Goal: Task Accomplishment & Management: Use online tool/utility

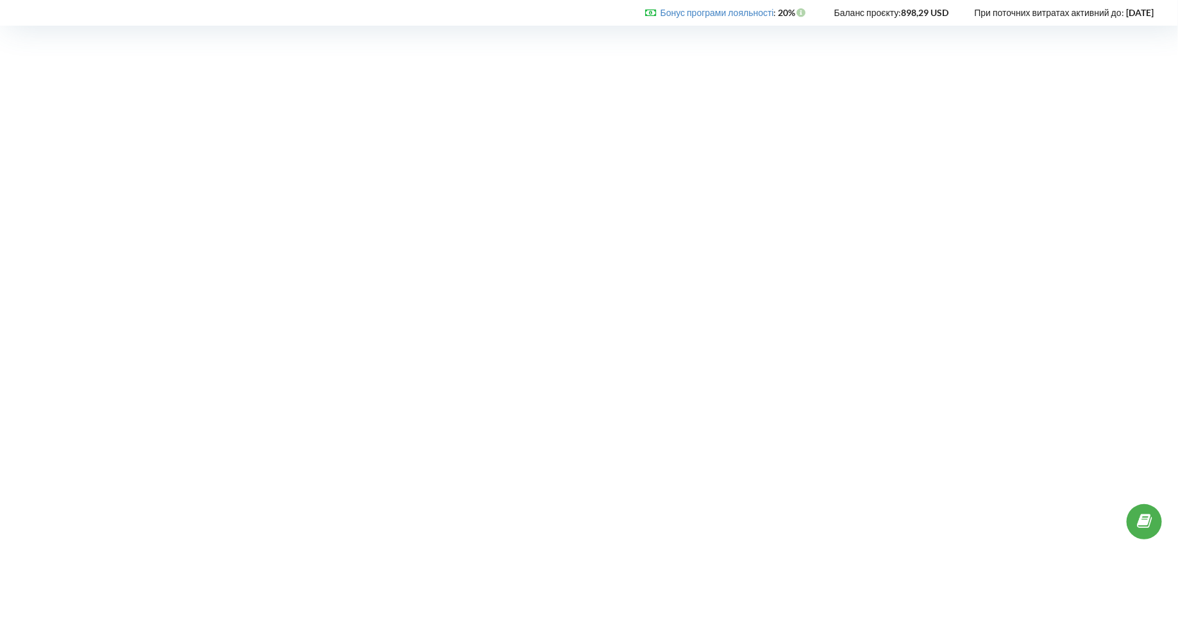
click at [17, 24] on div "Бонус програми лояльності : Бонус : 20% Баланс проєкту:" at bounding box center [586, 13] width 1172 height 26
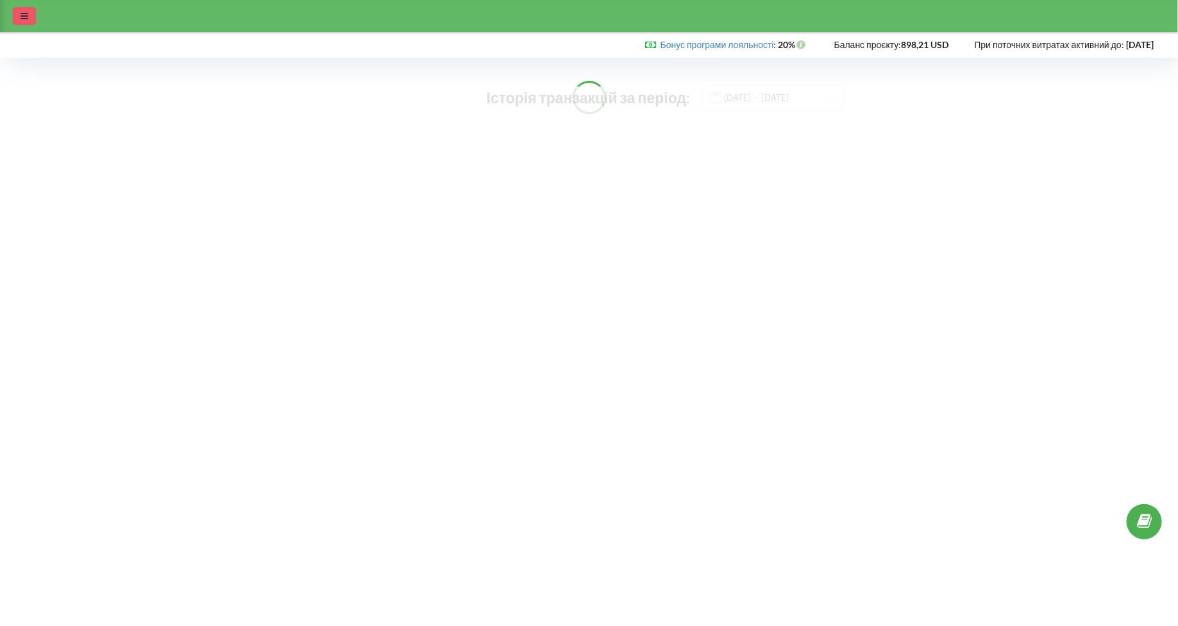
click at [21, 23] on div at bounding box center [24, 16] width 23 height 18
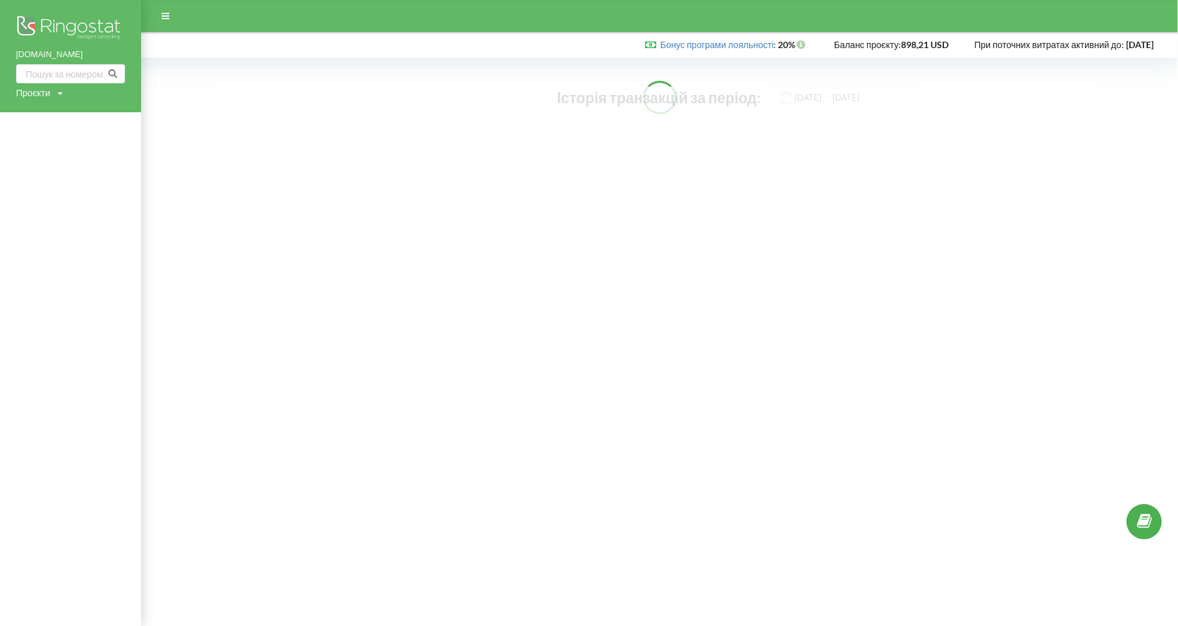
click at [39, 100] on div "[DOMAIN_NAME] Проєкти Пошук" at bounding box center [70, 56] width 141 height 112
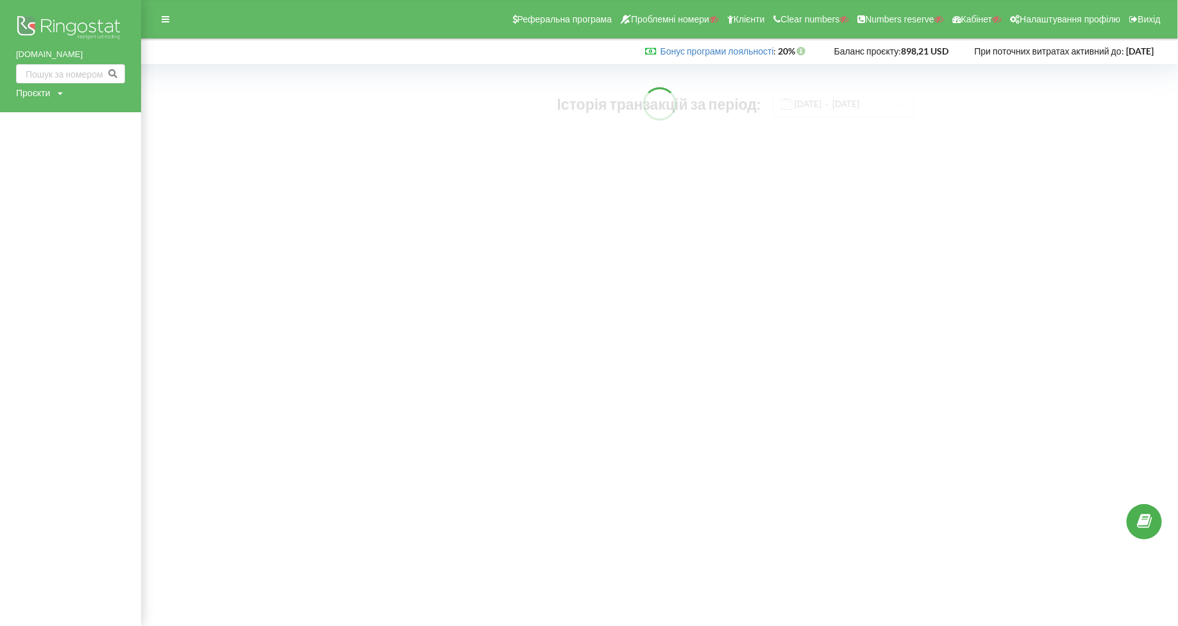
click at [31, 92] on div "Проєкти" at bounding box center [33, 93] width 34 height 13
click at [46, 113] on input "text" at bounding box center [56, 119] width 64 height 19
type input "а"
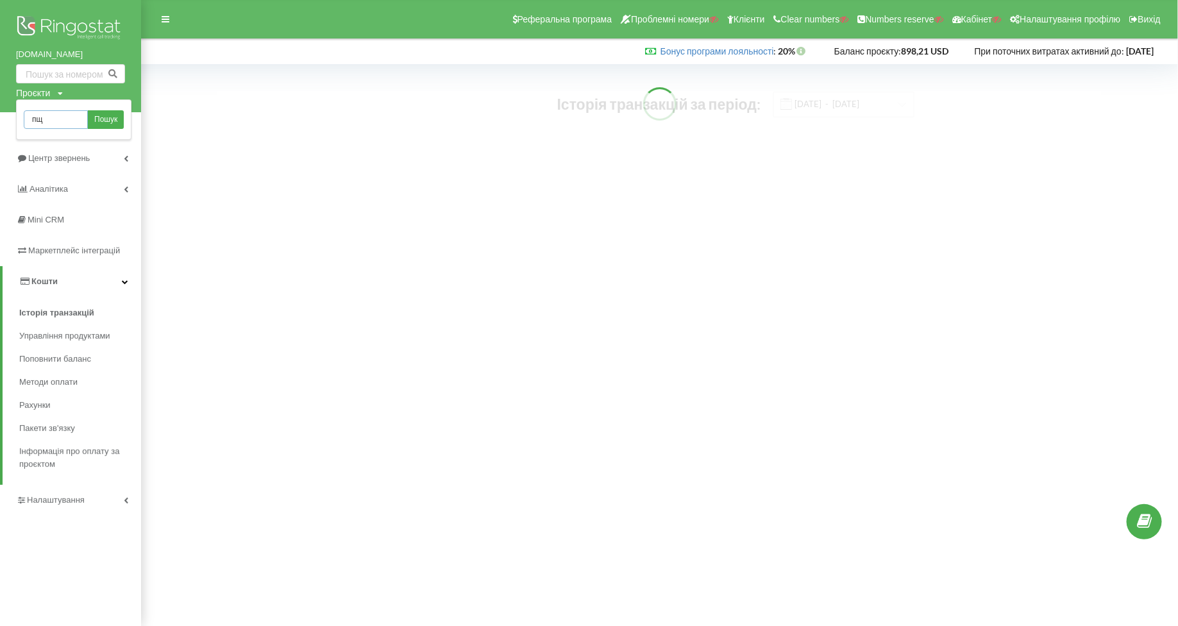
type input "п"
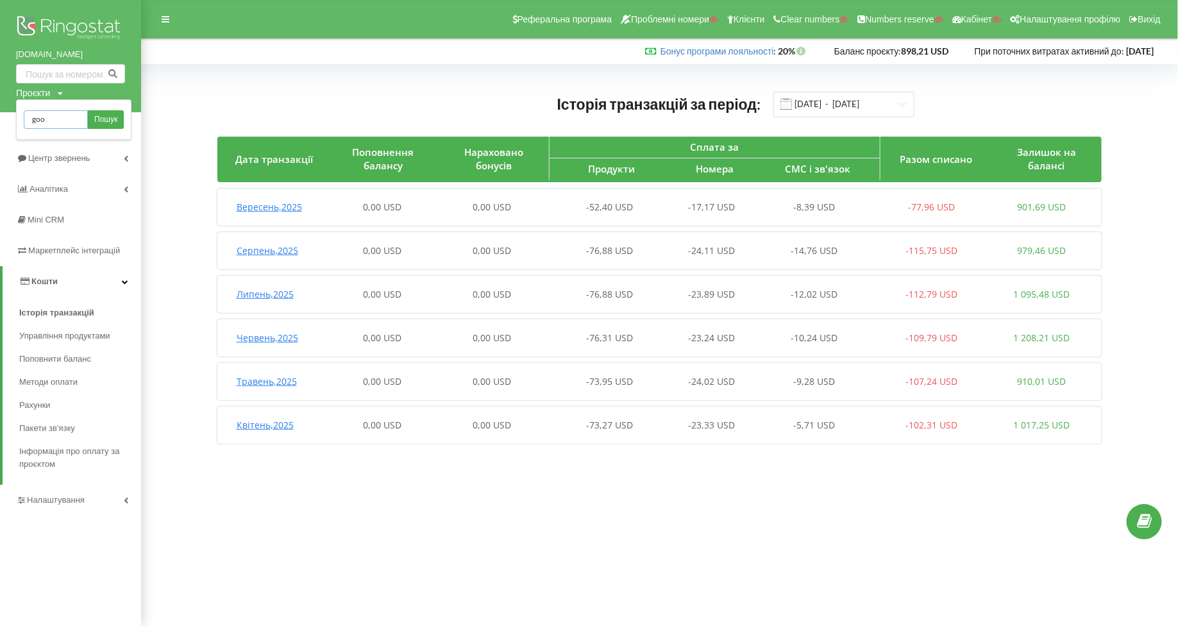
type input "goodwine.ua"
click at [100, 120] on span "Пошук" at bounding box center [105, 120] width 23 height 12
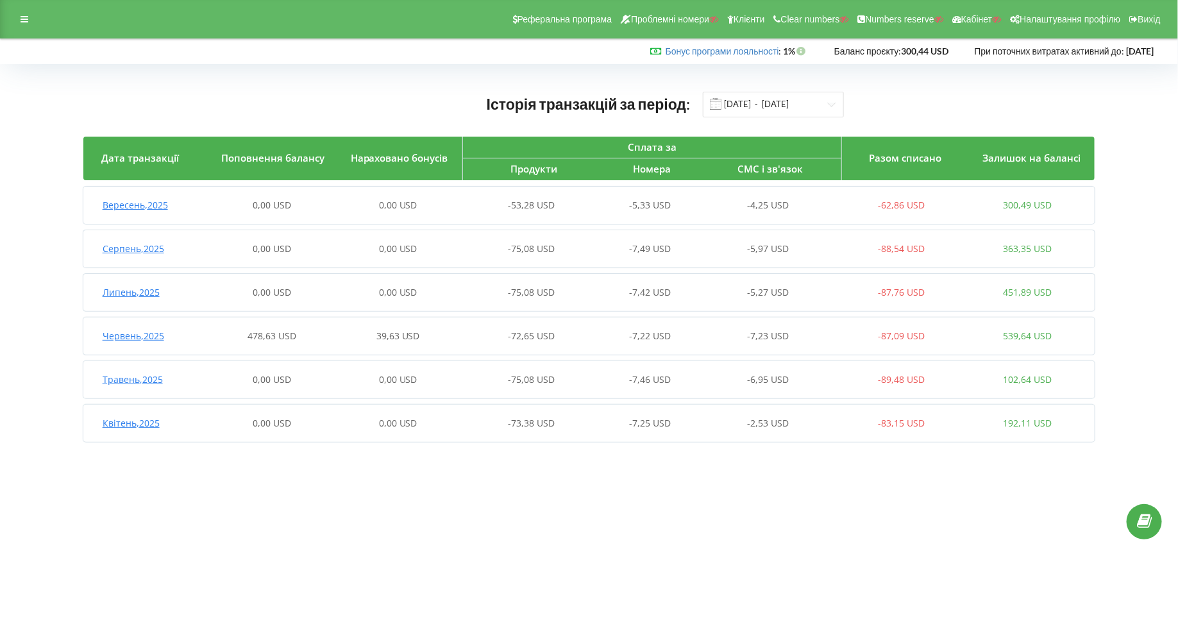
click at [128, 336] on span "Червень , 2025" at bounding box center [134, 336] width 62 height 12
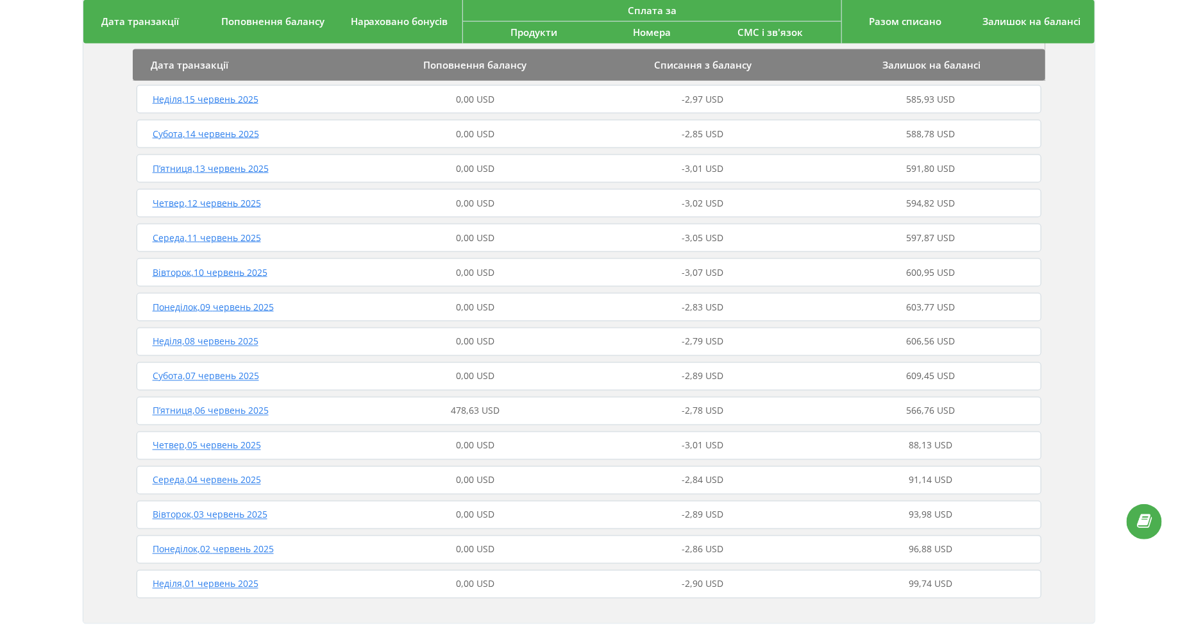
scroll to position [861, 0]
click at [181, 414] on div "П’ятниця , 06 червень 2025 478,63 USD -2,78 USD 566,76 USD" at bounding box center [589, 407] width 912 height 31
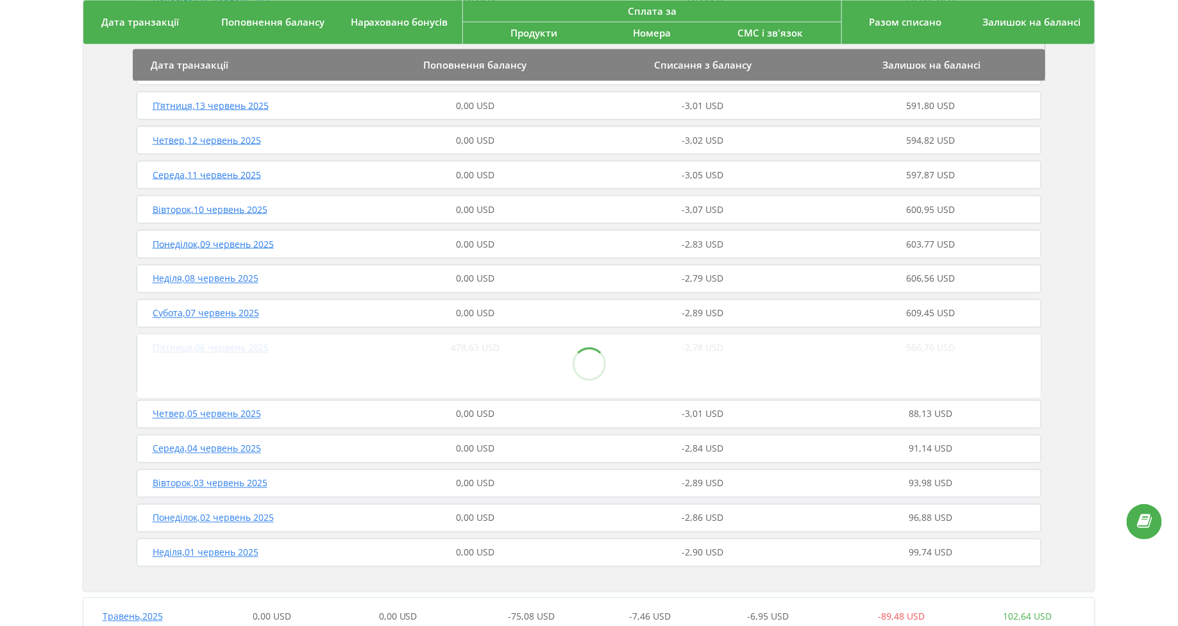
scroll to position [950, 0]
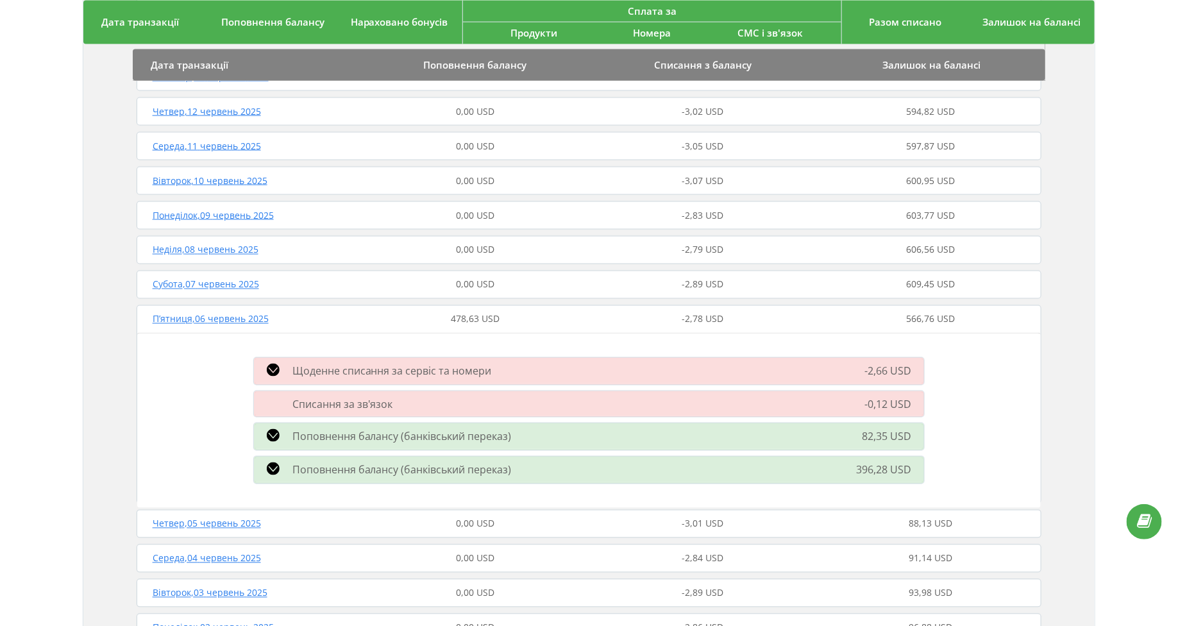
click at [303, 444] on div "Поповнення балансу (банківський переказ) 82,35 USD" at bounding box center [589, 436] width 686 height 33
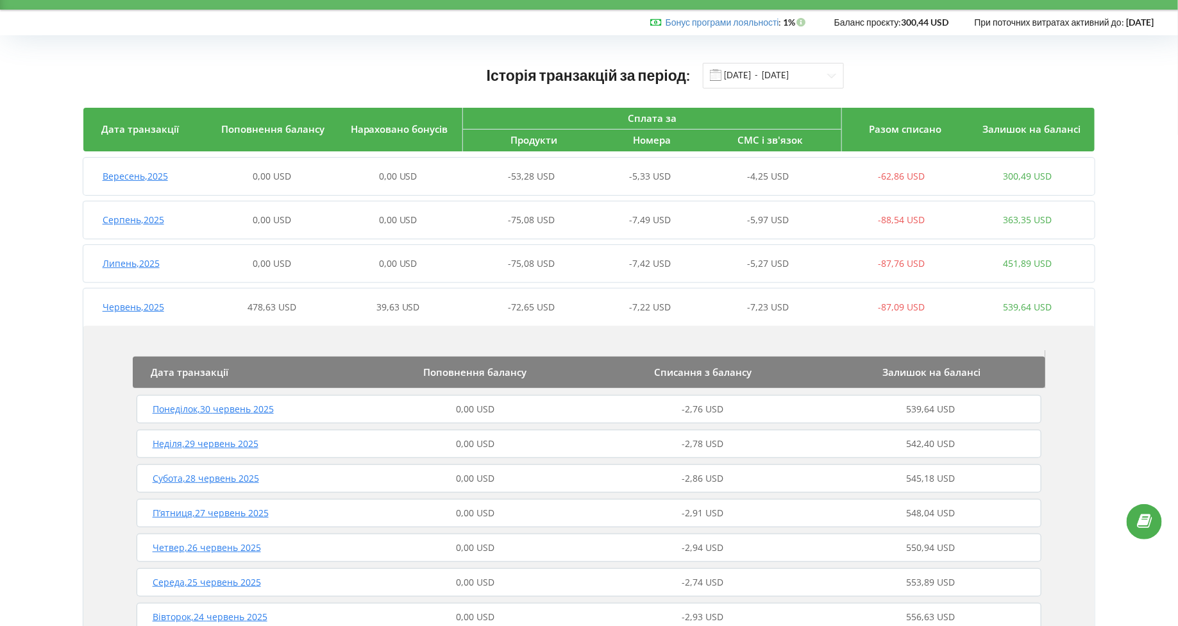
scroll to position [0, 0]
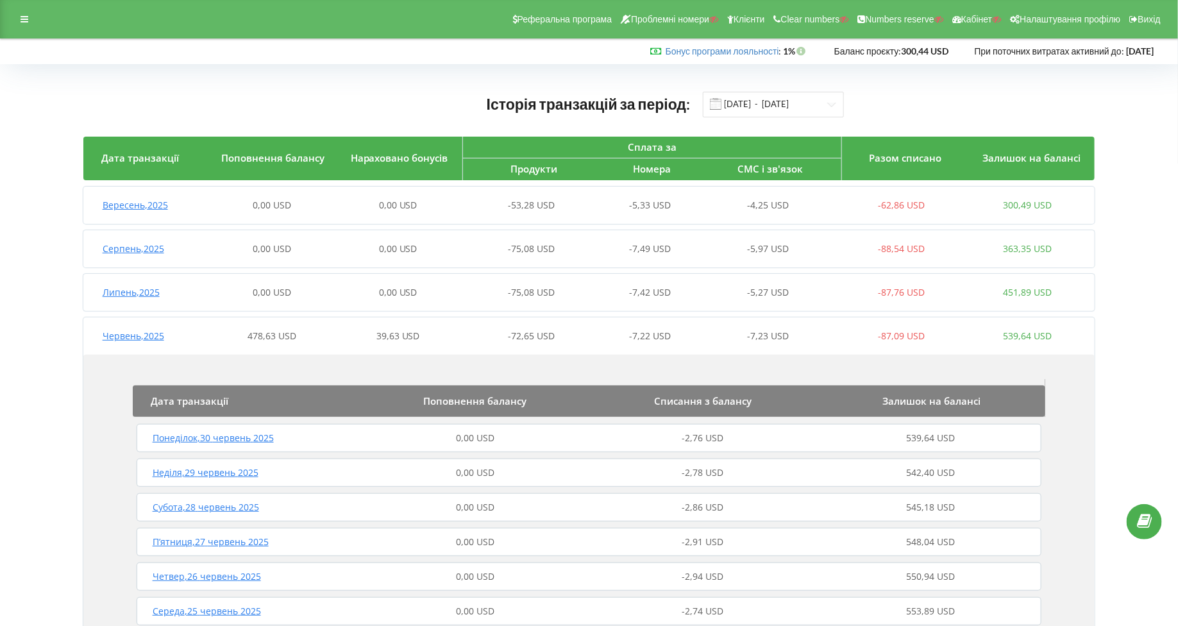
click at [101, 335] on div "Червень , 2025" at bounding box center [146, 336] width 126 height 13
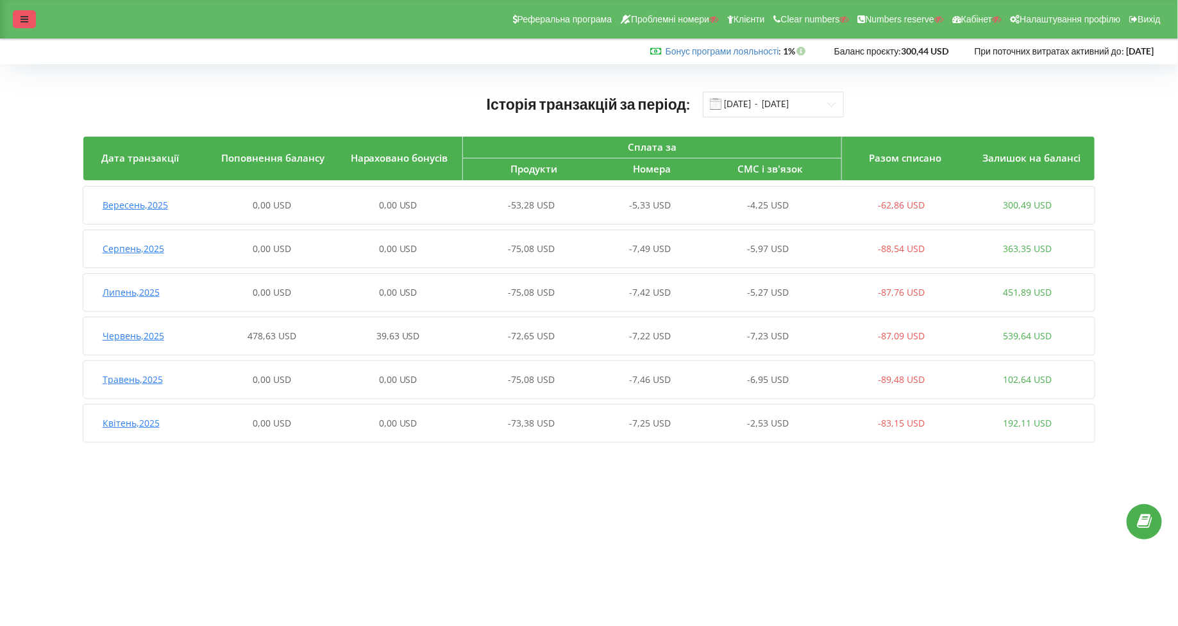
click at [23, 26] on div at bounding box center [24, 19] width 23 height 18
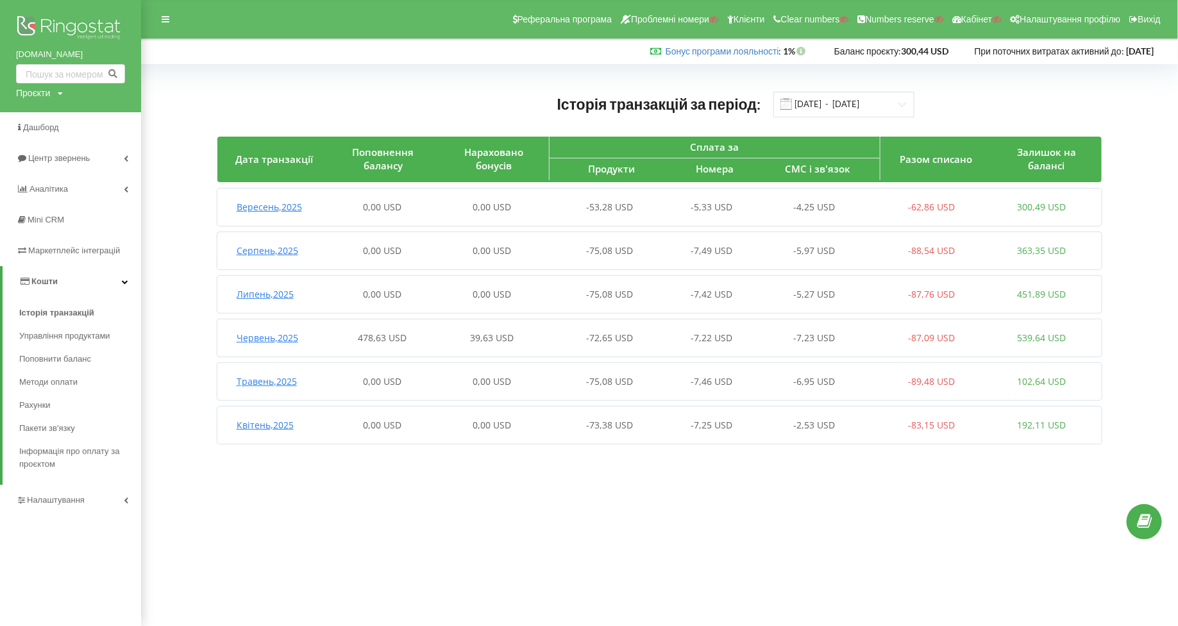
click at [31, 100] on div "yarmich.rent Проєкти Пошук" at bounding box center [70, 56] width 141 height 112
click at [26, 92] on div "Проєкти" at bounding box center [33, 93] width 34 height 13
click at [56, 124] on input "text" at bounding box center [56, 119] width 64 height 19
type input "с"
type input "chery.kiev.ua"
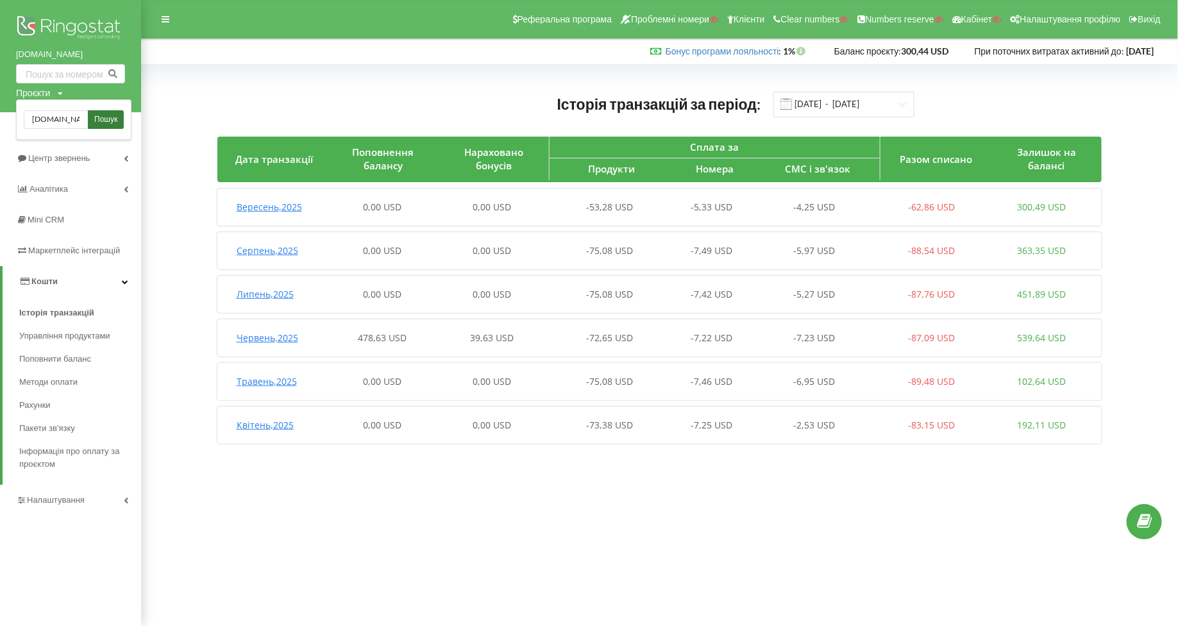
click at [106, 113] on link "Пошук" at bounding box center [106, 119] width 36 height 19
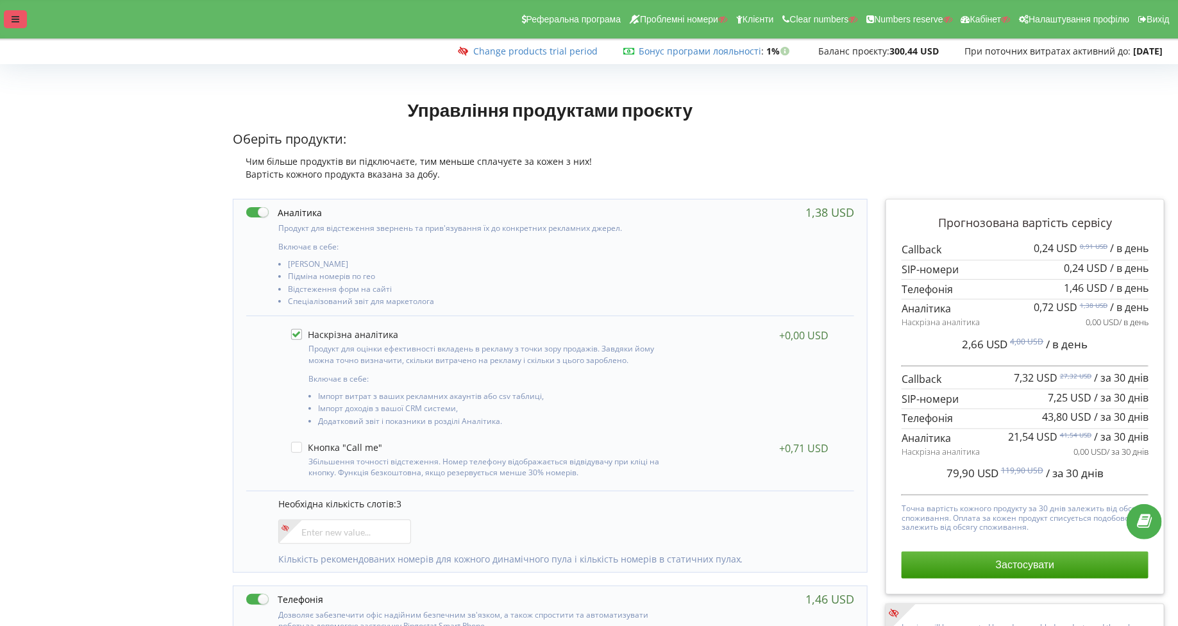
click at [22, 25] on div at bounding box center [15, 19] width 23 height 18
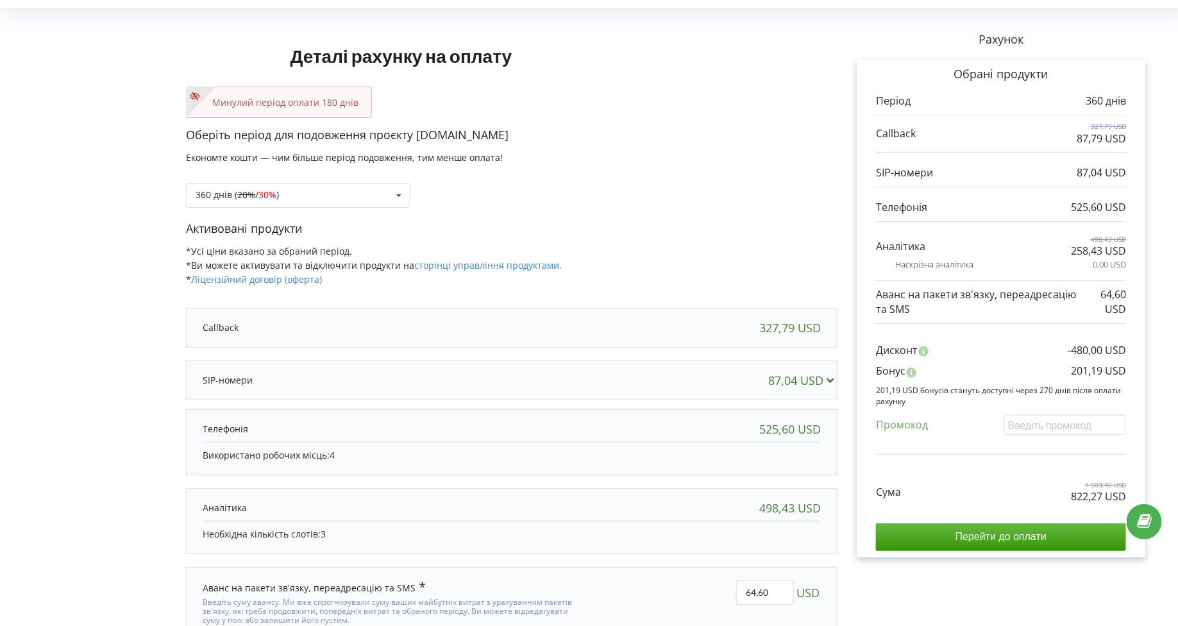
scroll to position [106, 0]
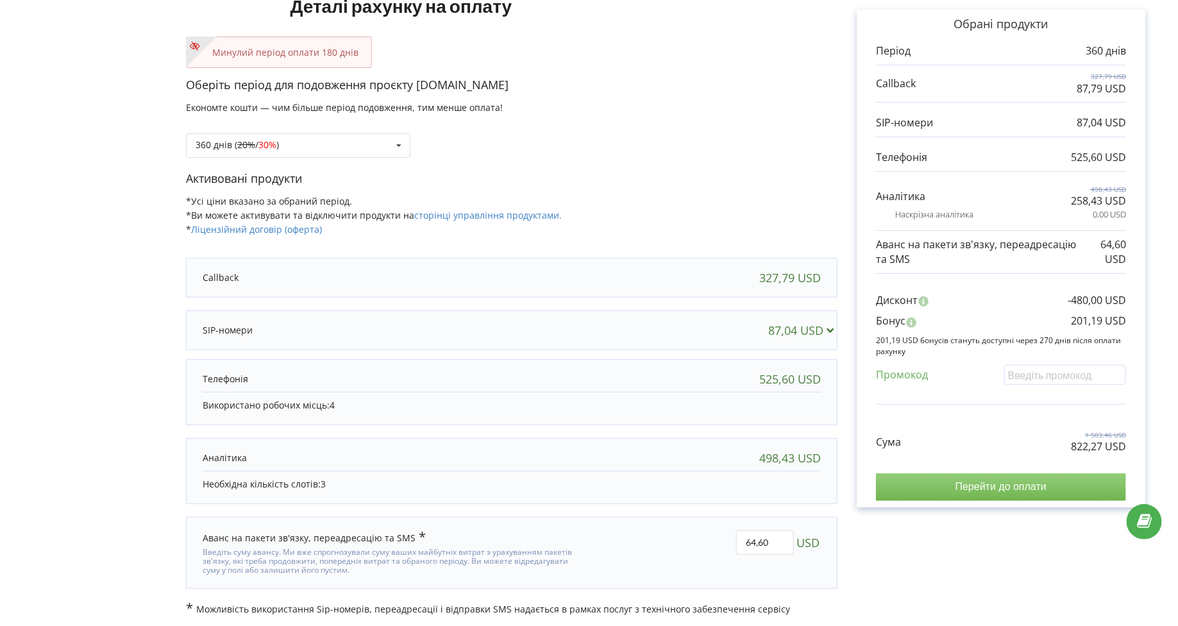
click at [958, 485] on input "Перейти до оплати" at bounding box center [1001, 486] width 250 height 27
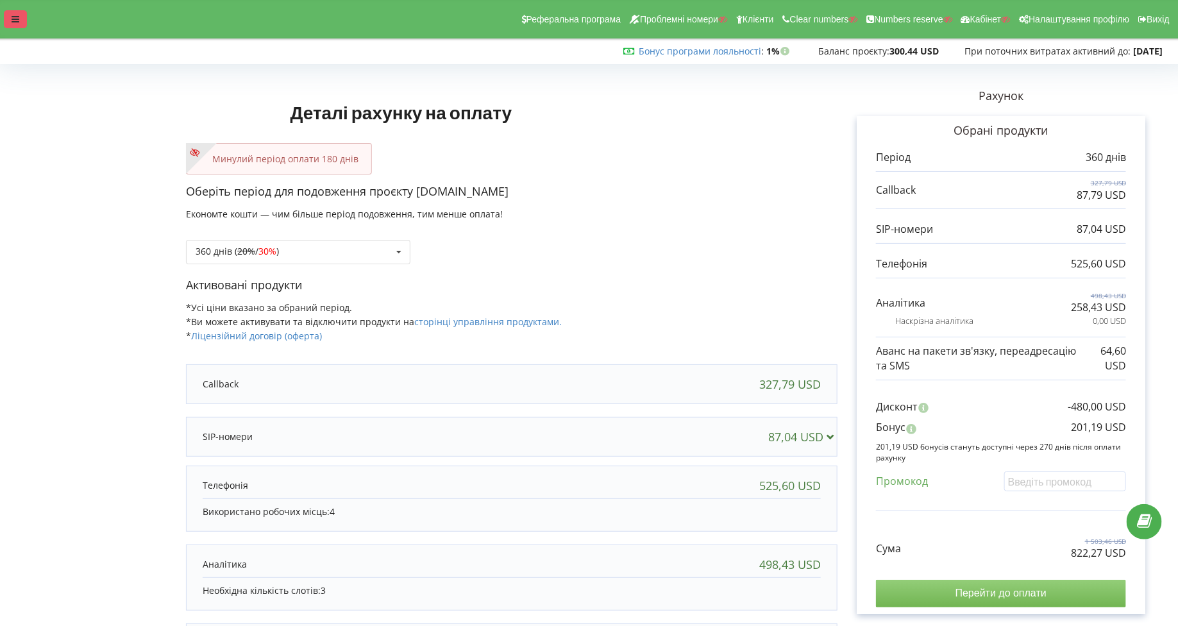
click at [13, 25] on div at bounding box center [15, 19] width 23 height 18
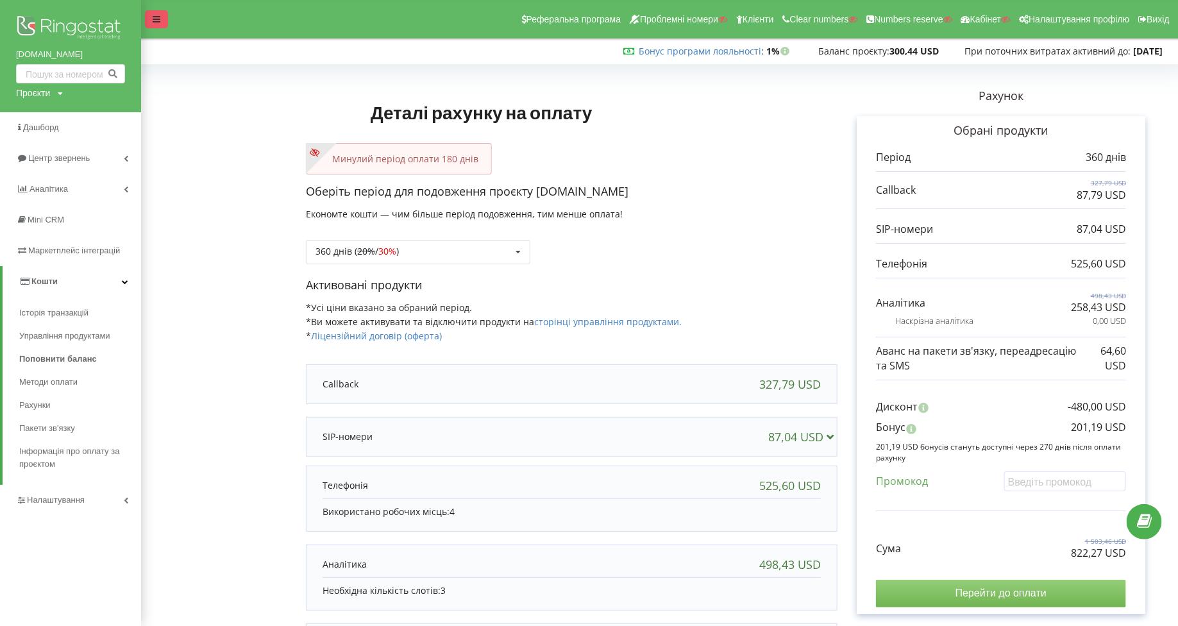
click at [157, 24] on div at bounding box center [156, 19] width 23 height 18
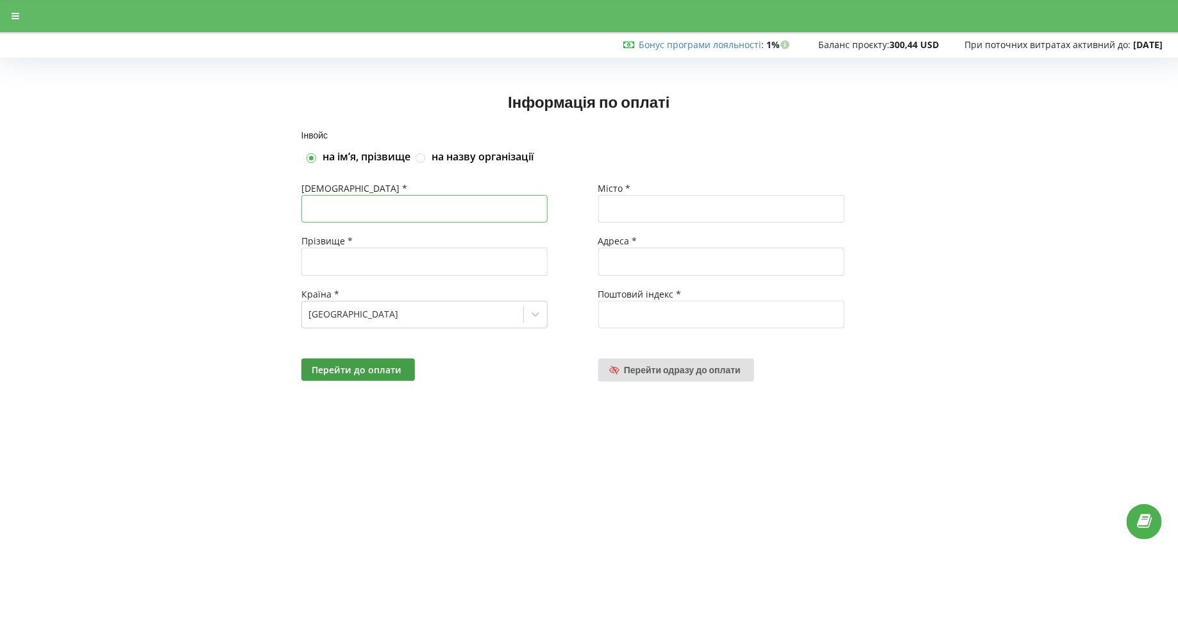
click at [346, 195] on input "text" at bounding box center [424, 209] width 246 height 28
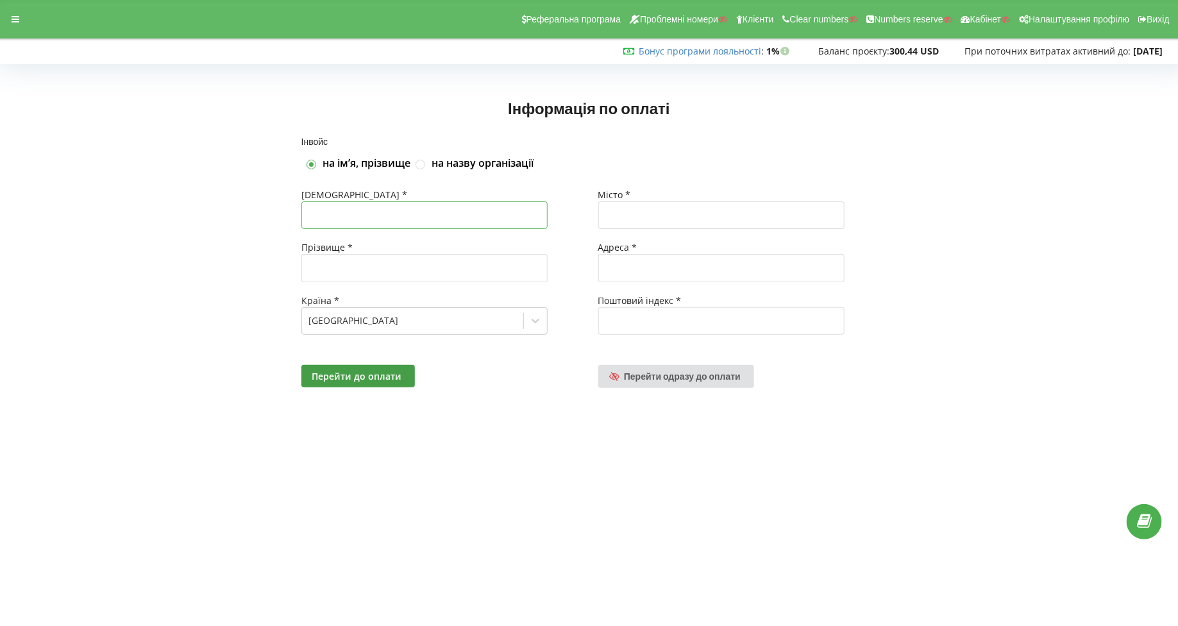
type input "[PERSON_NAME]"
click at [368, 269] on input "text" at bounding box center [424, 268] width 246 height 28
type input "К"
click at [652, 212] on input "text" at bounding box center [721, 215] width 246 height 28
type input "Чернігів"
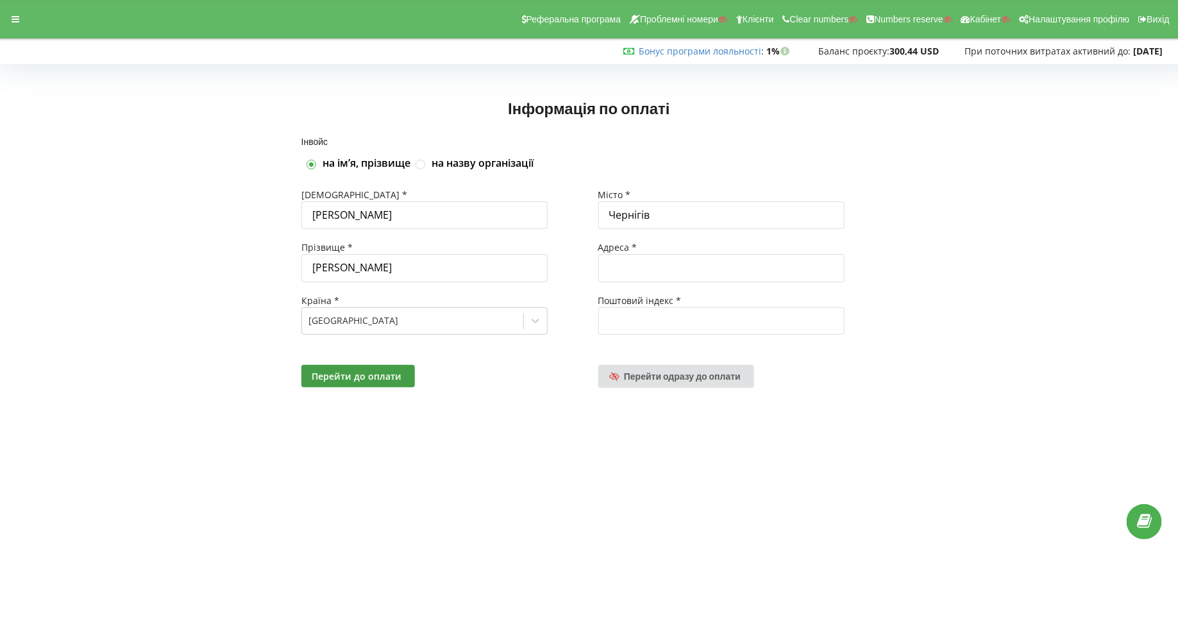
click at [643, 253] on div "Адреса *" at bounding box center [737, 247] width 279 height 13
click at [664, 260] on input "text" at bounding box center [721, 268] width 246 height 28
type input "Головна"
click at [668, 307] on input "text" at bounding box center [721, 321] width 246 height 28
type input "14010"
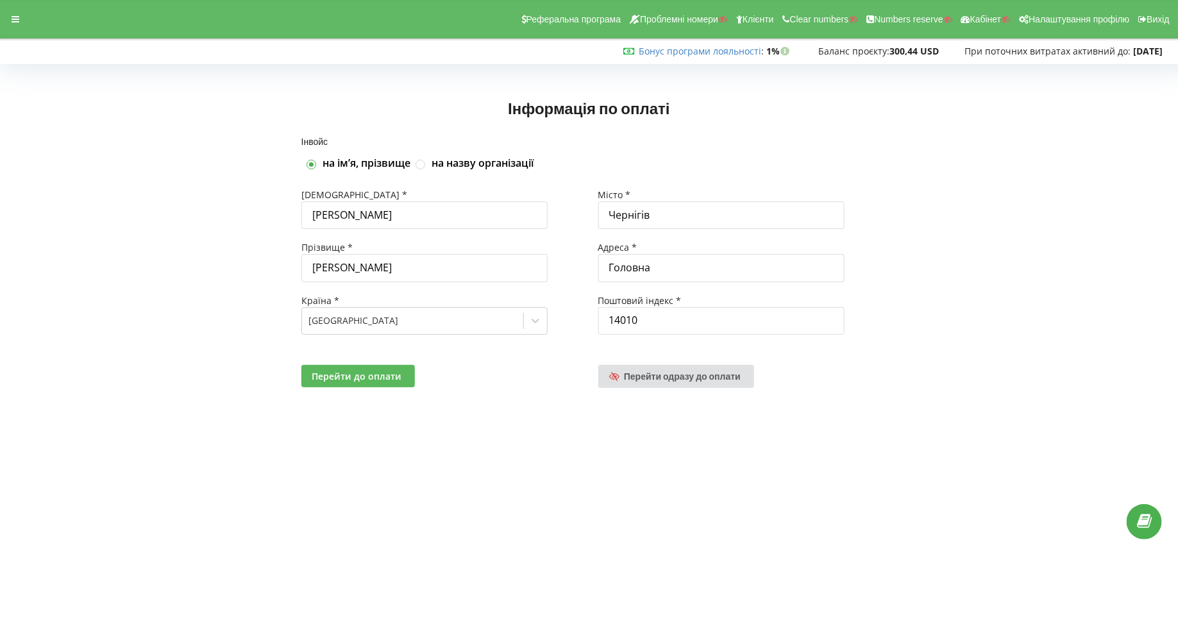
click at [354, 379] on span "Перейти до оплати" at bounding box center [357, 376] width 90 height 12
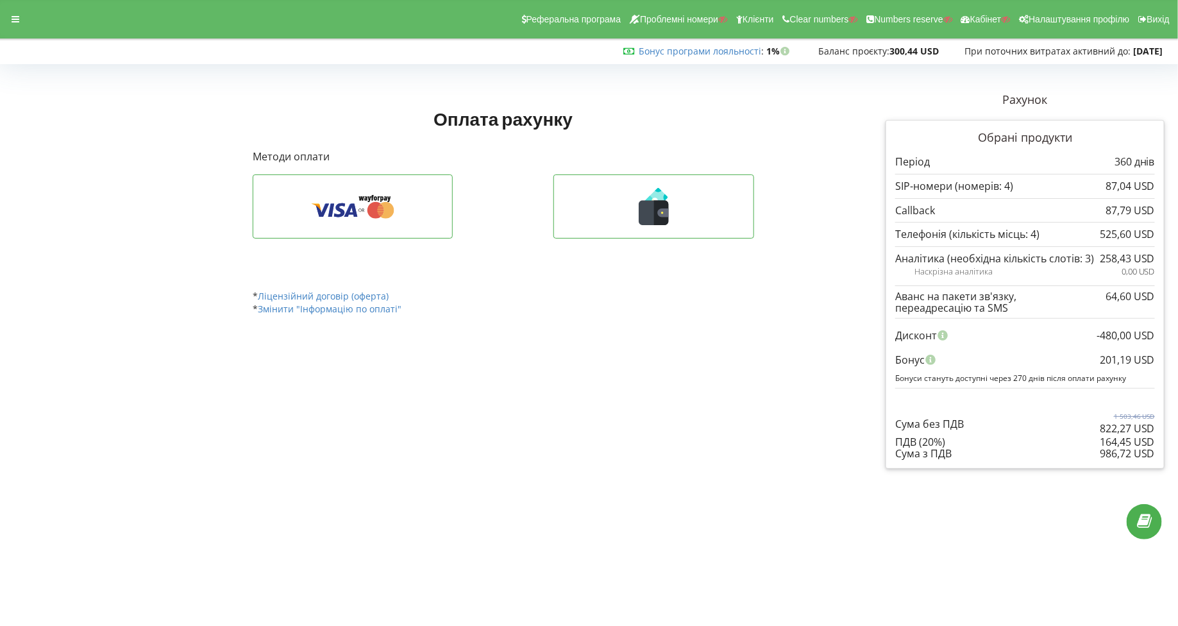
drag, startPoint x: 1098, startPoint y: 453, endPoint x: 1107, endPoint y: 448, distance: 11.2
click at [1107, 448] on div "986,72 USD Сума з ПДВ" at bounding box center [1025, 454] width 260 height 12
click at [1072, 448] on div "Сума з ПДВ" at bounding box center [1025, 454] width 260 height 12
drag, startPoint x: 1157, startPoint y: 448, endPoint x: 1102, endPoint y: 453, distance: 54.7
click at [1102, 453] on div "Обрані продукти Період 360 днів 87,04 USD" at bounding box center [1025, 294] width 279 height 349
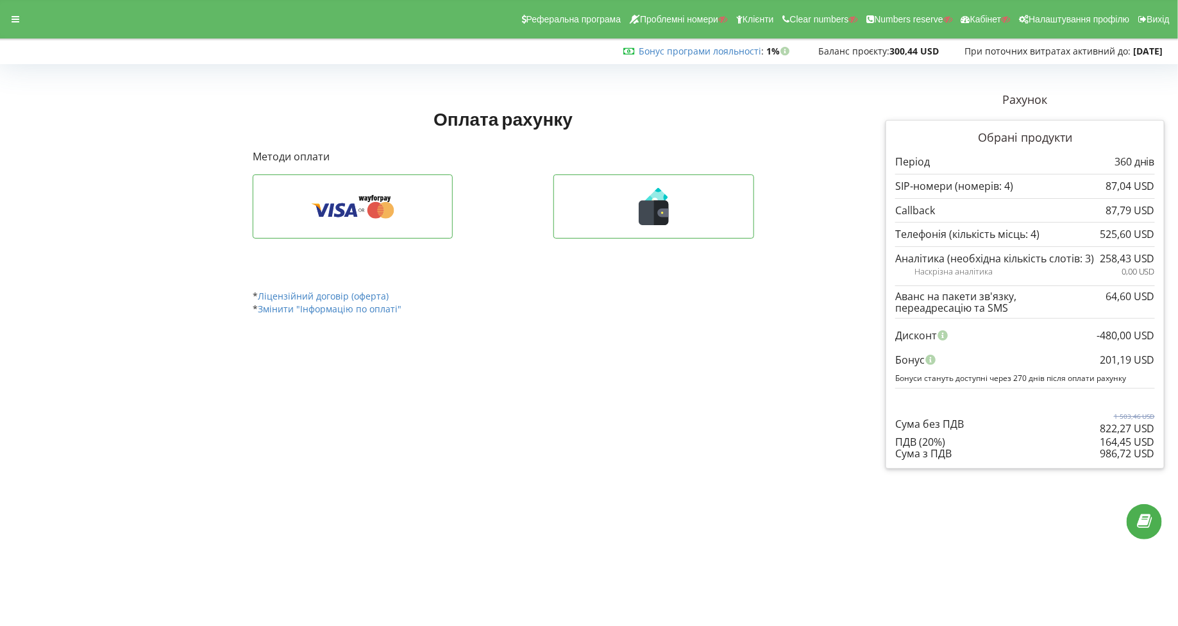
click at [1102, 453] on div "986,72 USD" at bounding box center [1127, 454] width 55 height 12
drag, startPoint x: 1156, startPoint y: 450, endPoint x: 1102, endPoint y: 452, distance: 53.3
click at [1102, 452] on div "Обрані продукти Період 360 днів 87,04 USD" at bounding box center [1025, 294] width 279 height 349
copy div "986,72 USD"
drag, startPoint x: 1157, startPoint y: 354, endPoint x: 1100, endPoint y: 361, distance: 56.9
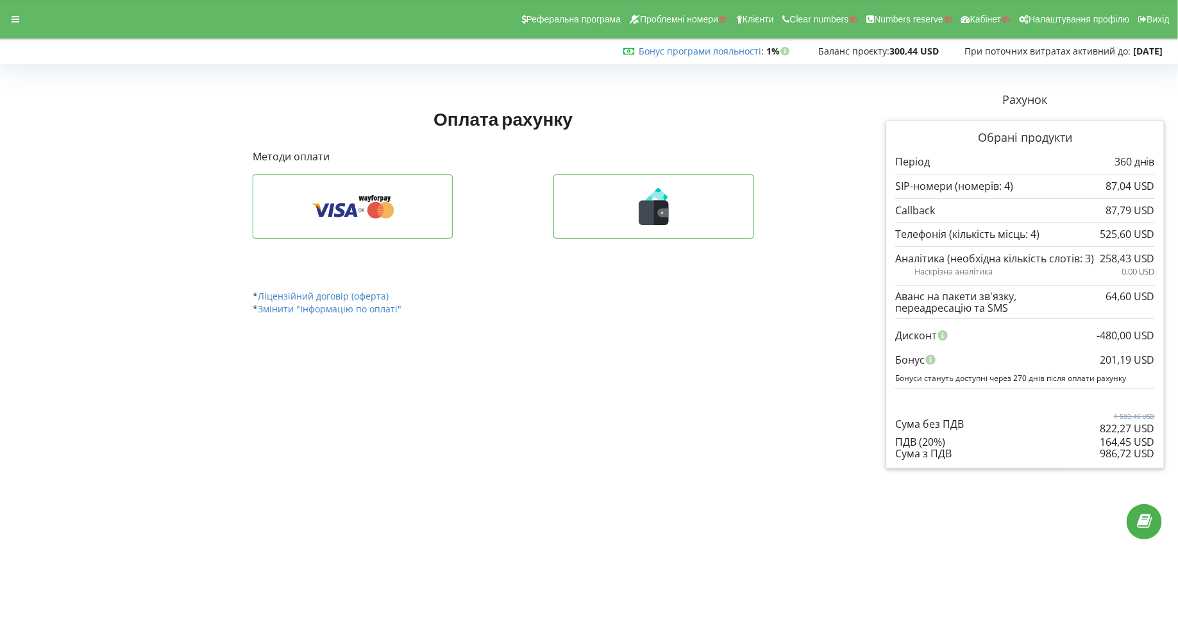
click at [1100, 361] on div "Обрані продукти Період 360 днів 87,04 USD" at bounding box center [1025, 294] width 279 height 349
copy div "201,19 USD Бонус"
click at [27, 29] on div "Реферальна програма Проблемні номери Клієнти Clear numbers Numbers reserve Кабі…" at bounding box center [589, 19] width 1196 height 38
click at [12, 15] on icon at bounding box center [16, 19] width 8 height 9
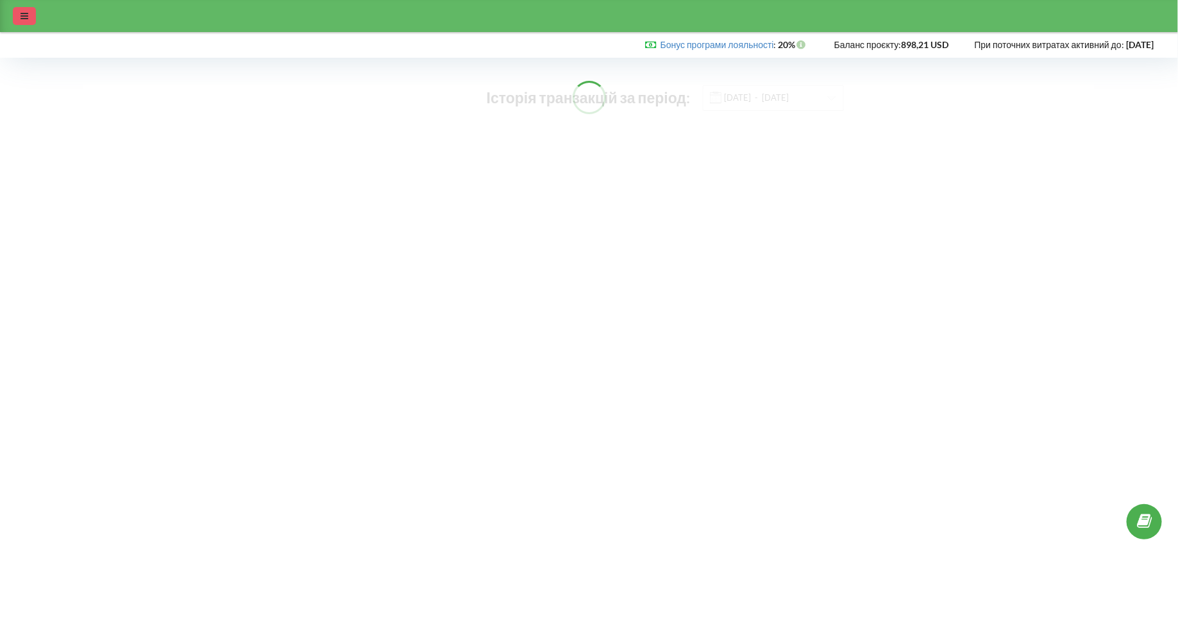
click at [32, 8] on div at bounding box center [24, 16] width 23 height 18
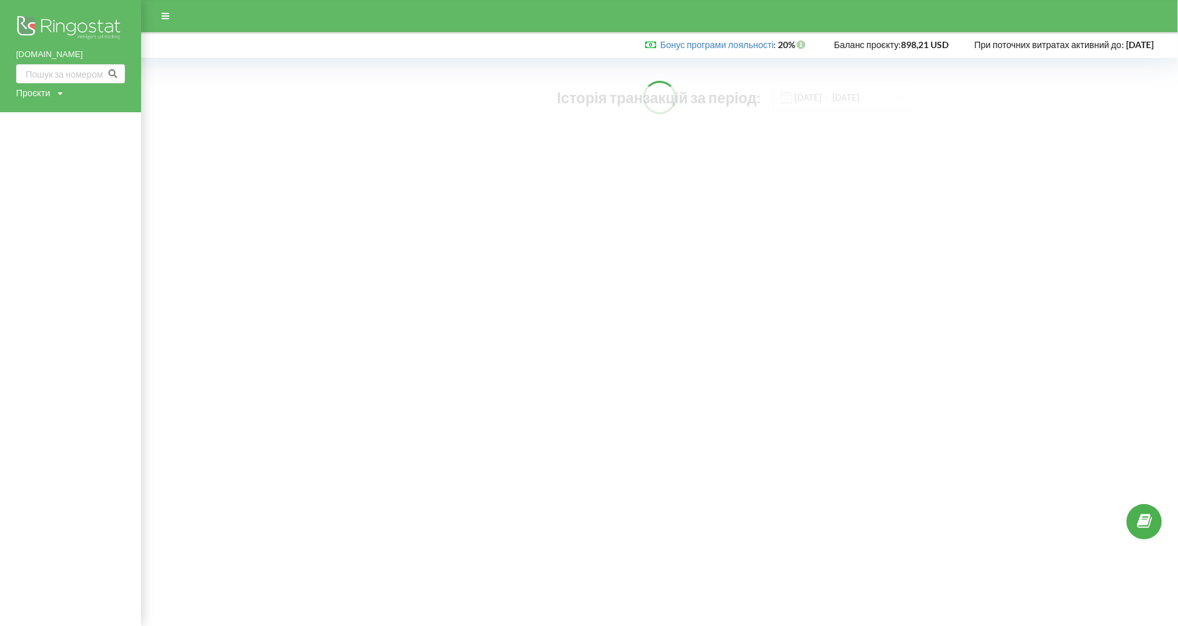
click at [38, 95] on div "Проєкти" at bounding box center [33, 93] width 34 height 13
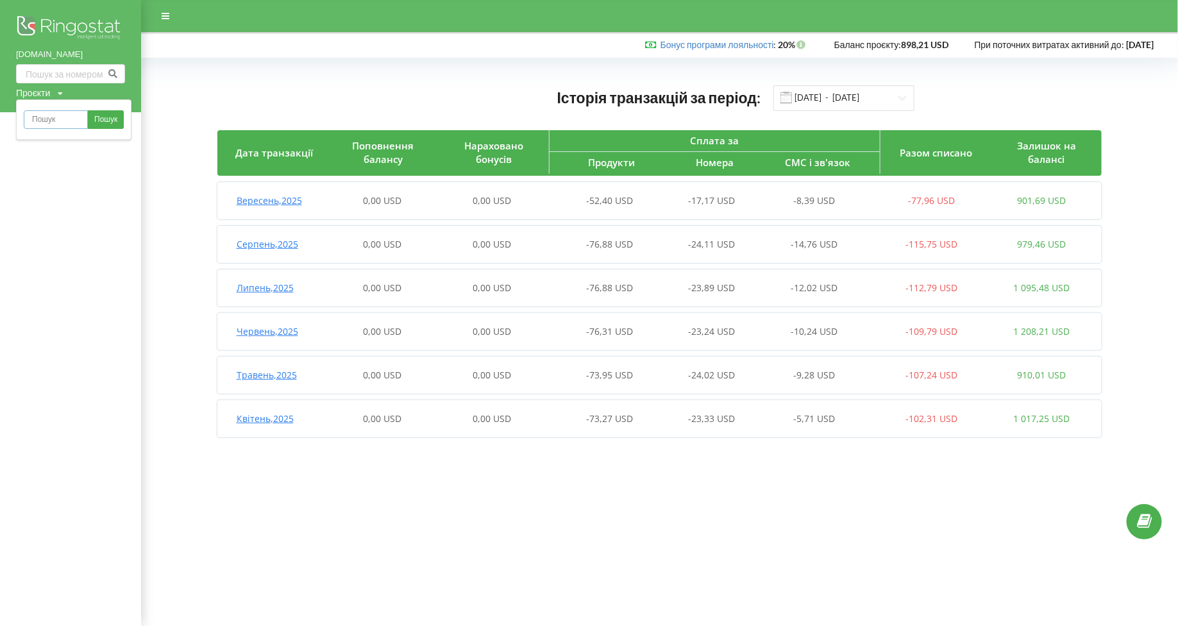
click at [60, 121] on input "text" at bounding box center [56, 119] width 64 height 19
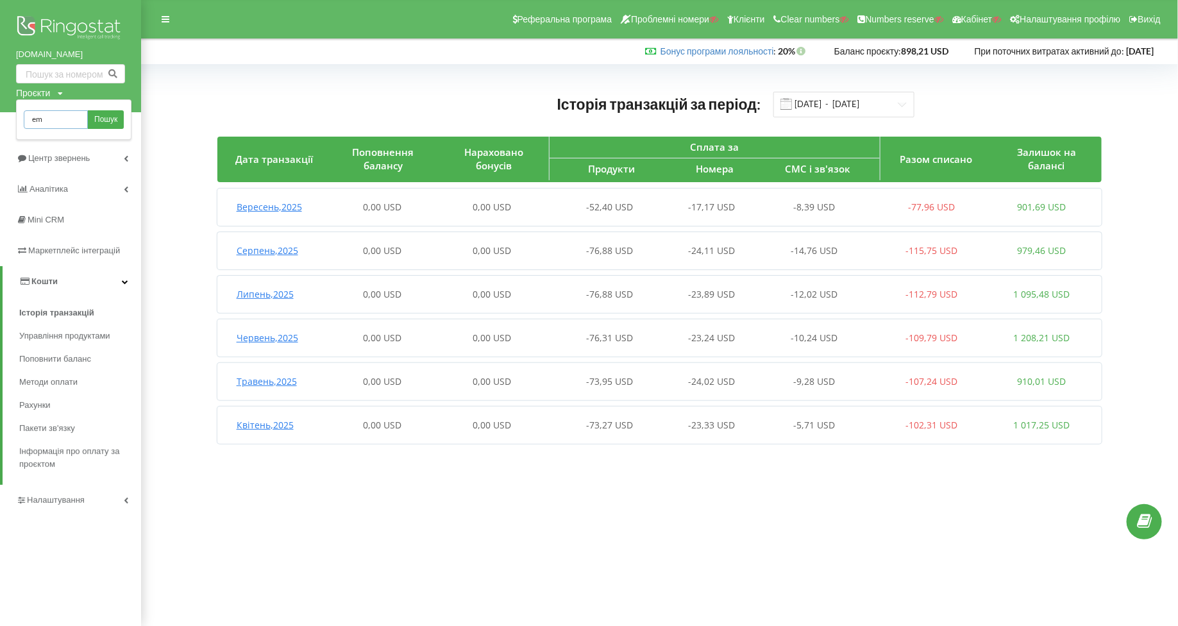
type input "emerald-premier.com"
click at [100, 122] on span "Пошук" at bounding box center [105, 120] width 23 height 12
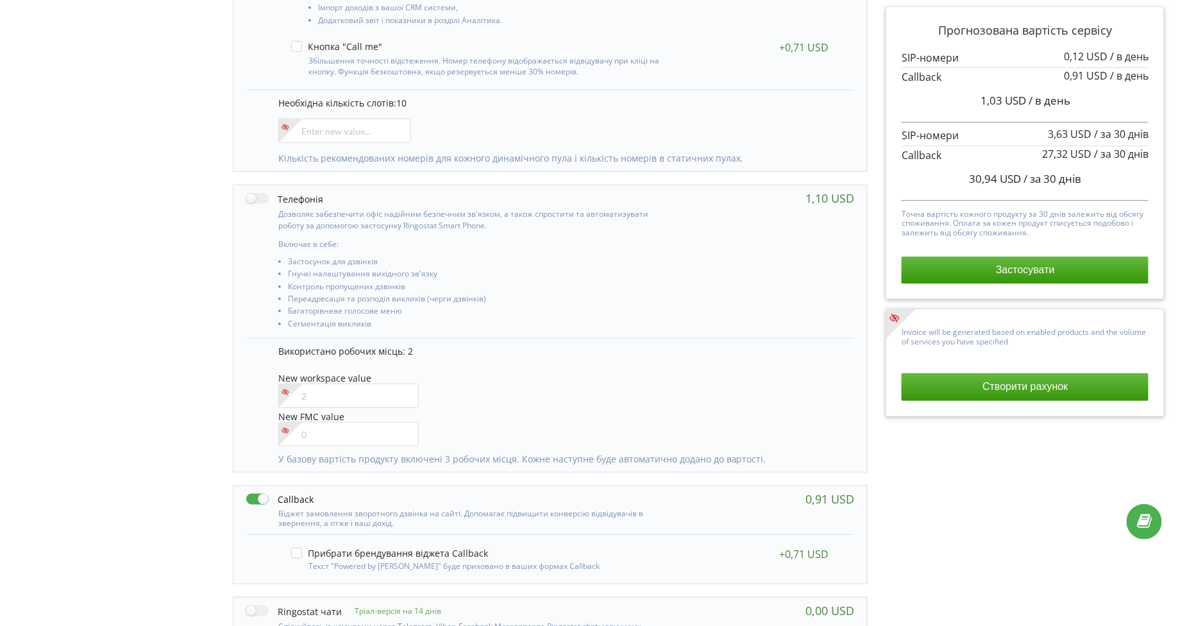
scroll to position [487, 0]
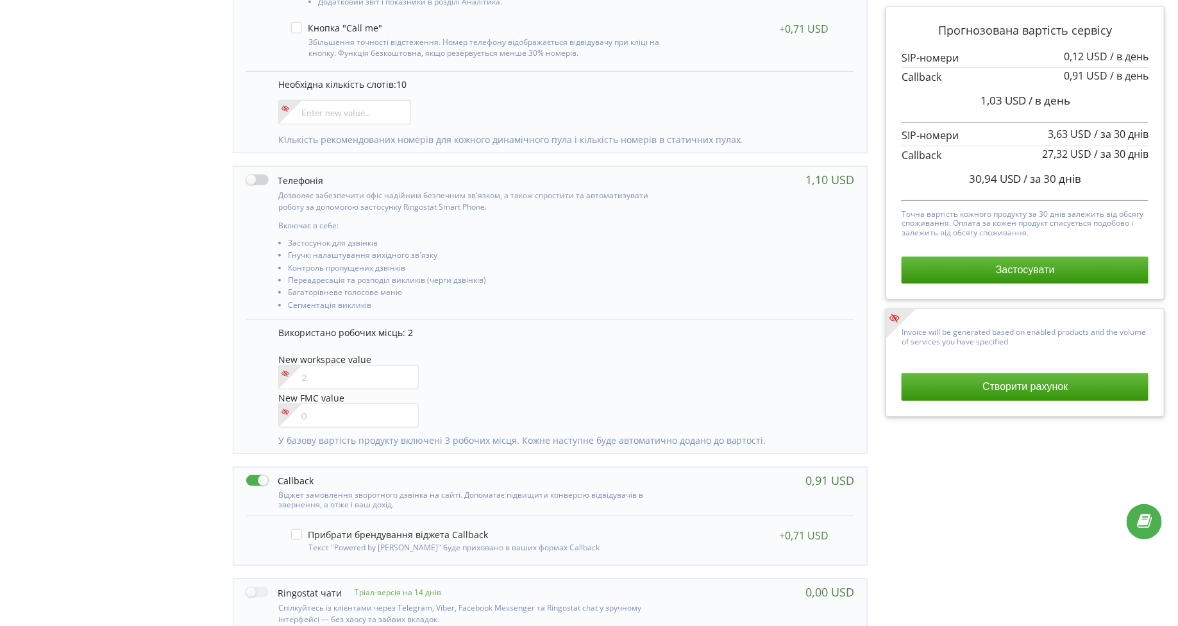
click at [260, 176] on label at bounding box center [284, 179] width 77 height 13
checkbox input "true"
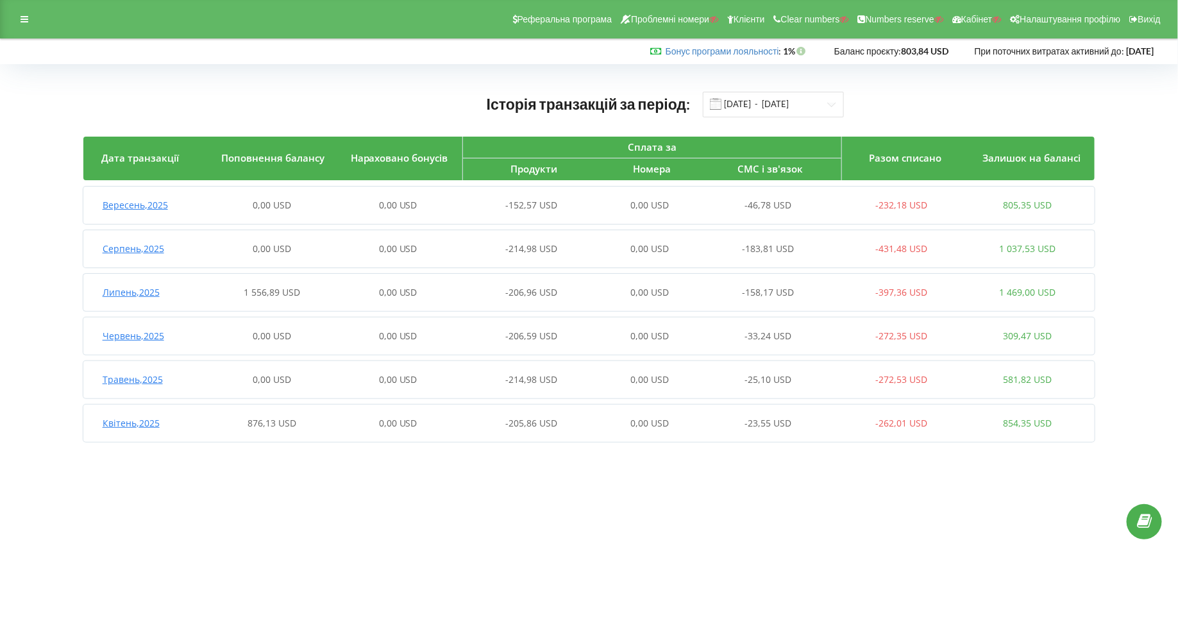
click at [123, 298] on div "Липень , 2025 1 556,89 USD 0,00 USD -206,96 USD 0,00 USD -158,17 USD -397,36 US…" at bounding box center [586, 292] width 1007 height 31
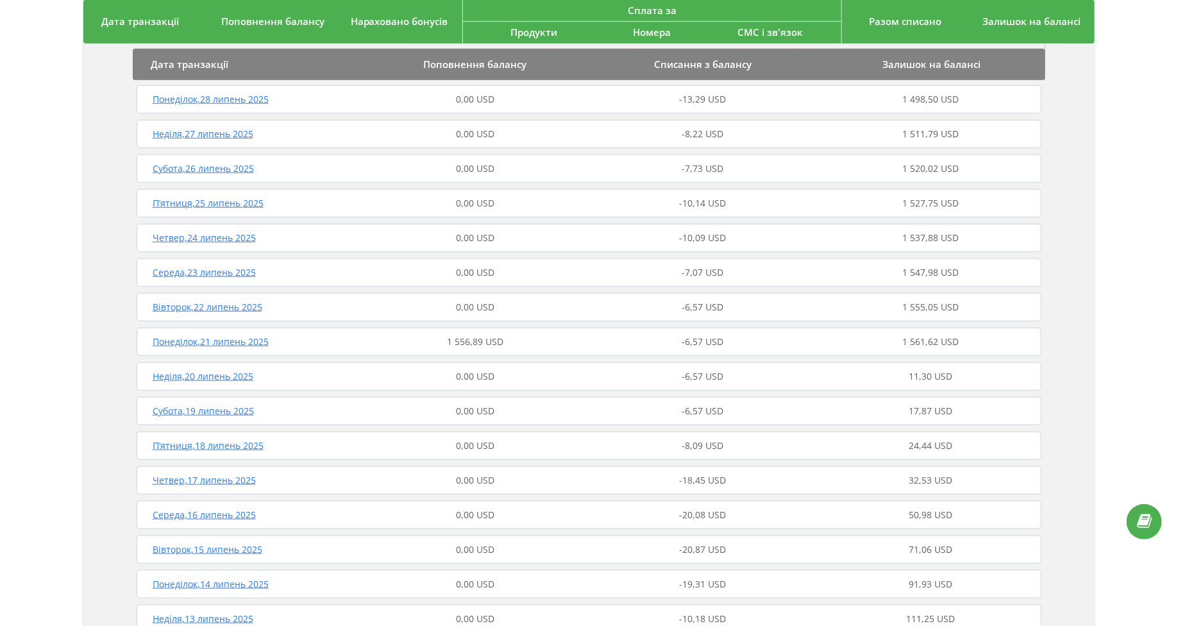
scroll to position [408, 0]
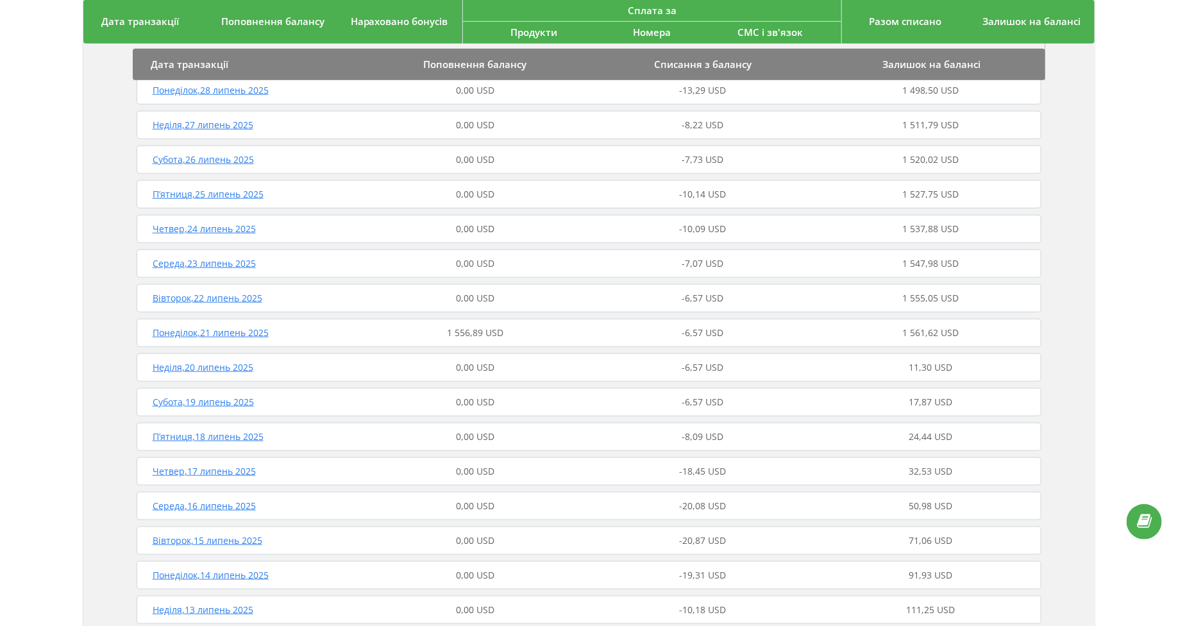
click at [176, 330] on span "Понеділок , 21 липень 2025" at bounding box center [211, 332] width 116 height 12
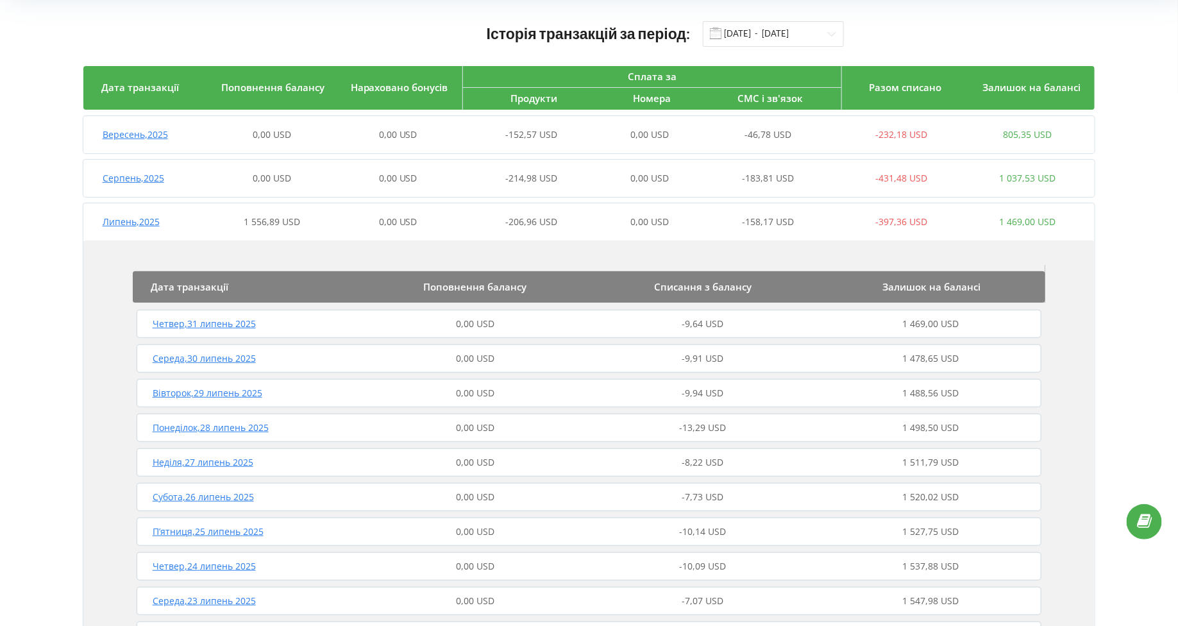
scroll to position [0, 0]
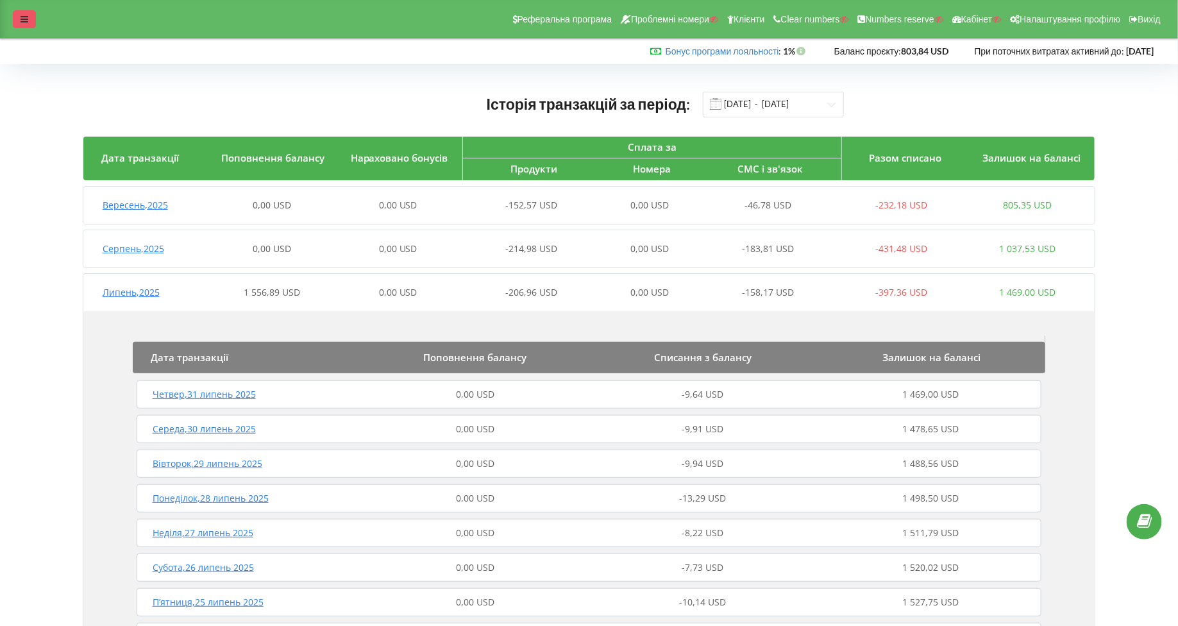
click at [21, 13] on div at bounding box center [24, 19] width 23 height 18
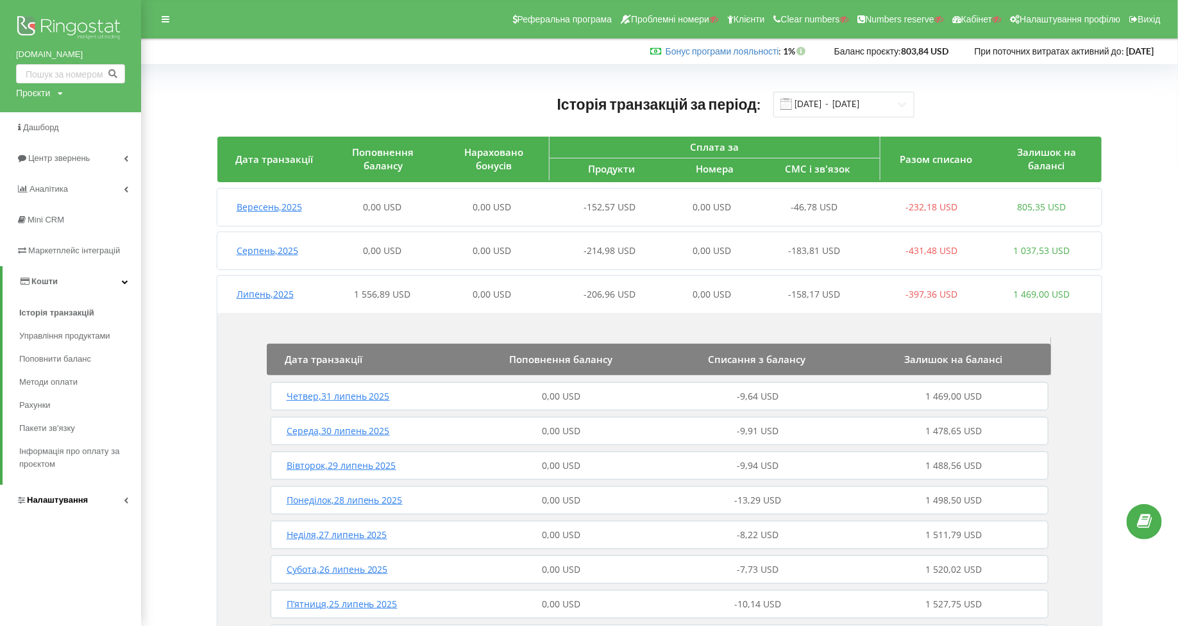
click at [36, 509] on link "Налаштування" at bounding box center [70, 500] width 141 height 31
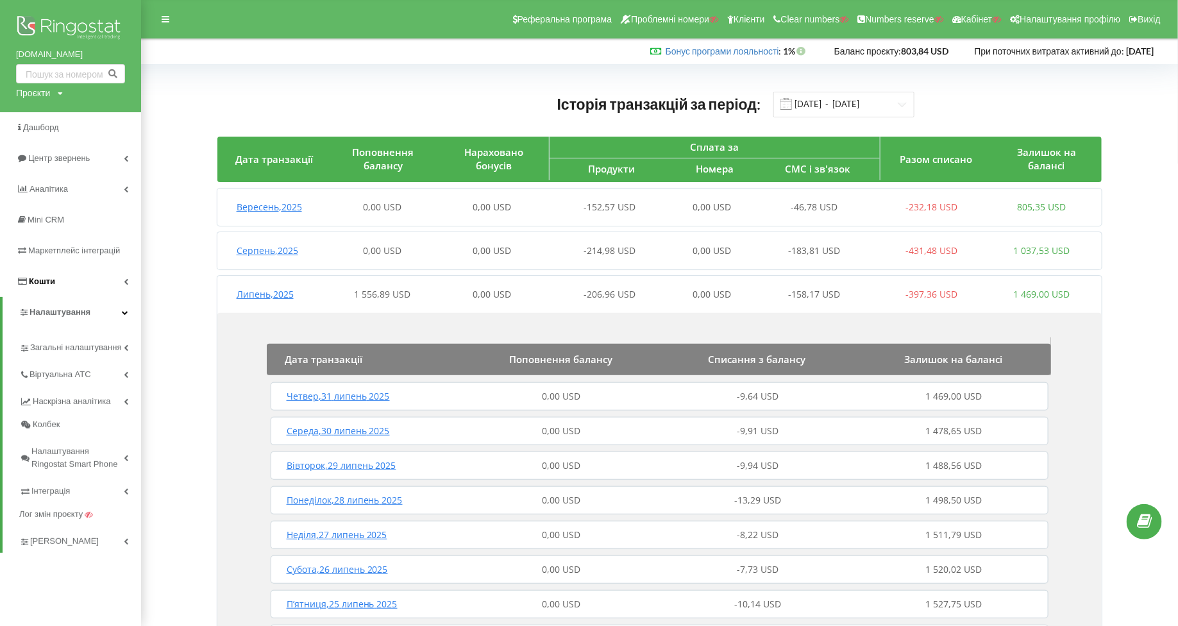
click at [46, 280] on span "Кошти" at bounding box center [42, 281] width 26 height 10
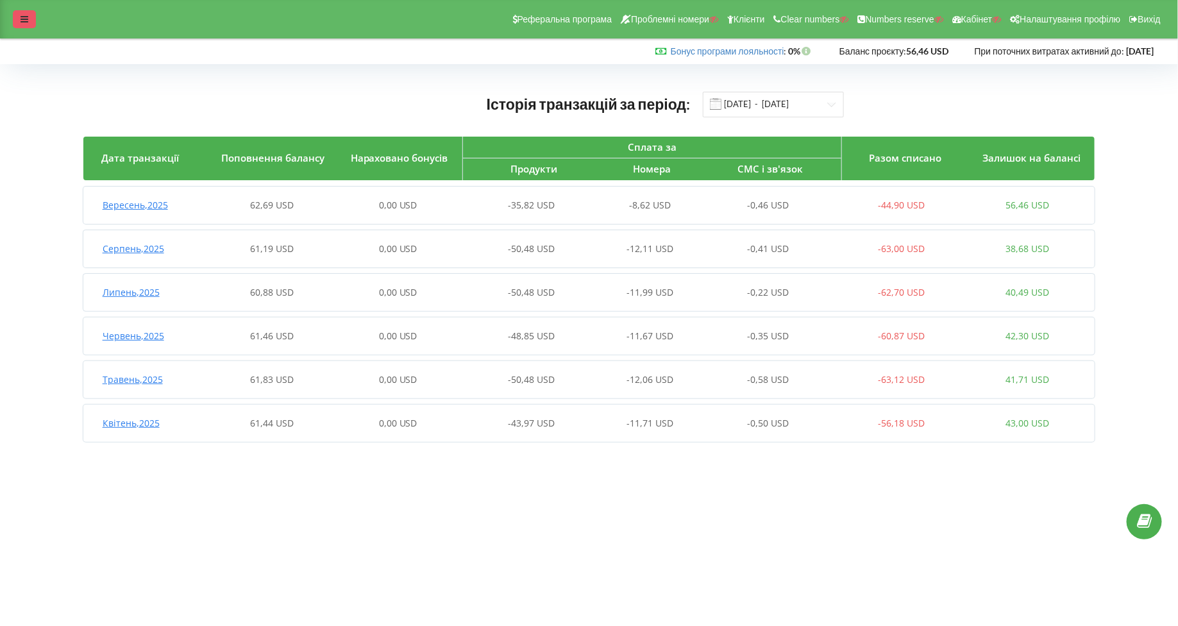
click at [26, 21] on icon at bounding box center [25, 19] width 8 height 9
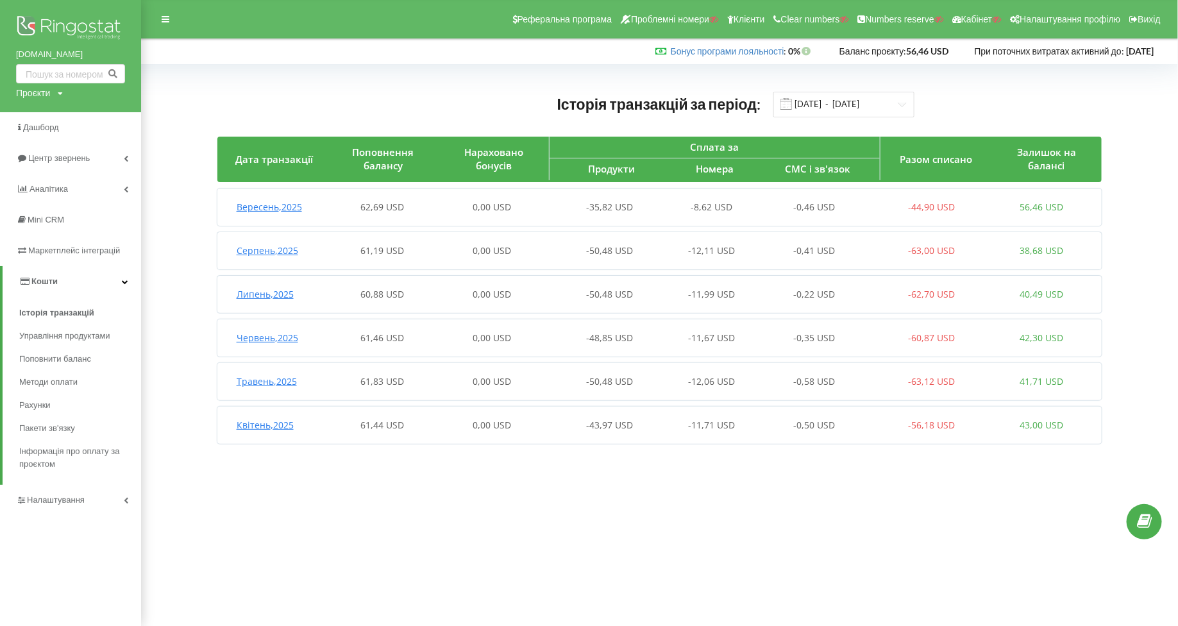
click at [262, 295] on span "Липень , 2025" at bounding box center [265, 294] width 57 height 12
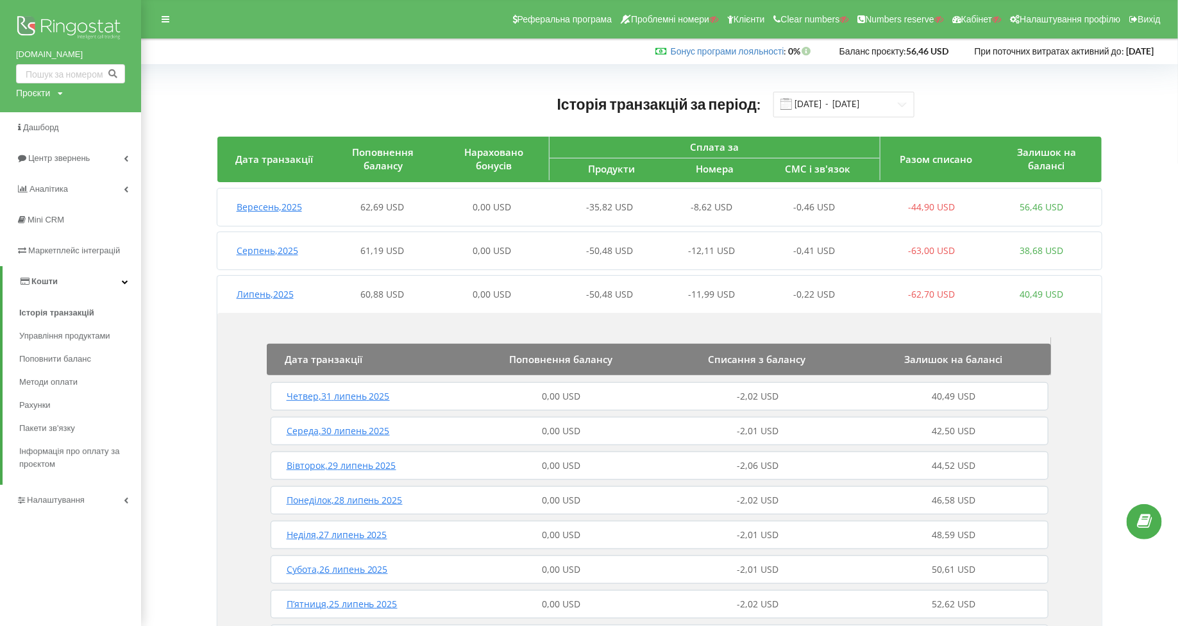
drag, startPoint x: 11, startPoint y: 52, endPoint x: 105, endPoint y: 52, distance: 93.6
click at [105, 52] on div "facility.fillin.ua Проєкти Пошук" at bounding box center [70, 56] width 141 height 112
copy link "facility.fillin.ua"
click at [257, 294] on span "Липень , 2025" at bounding box center [265, 294] width 57 height 12
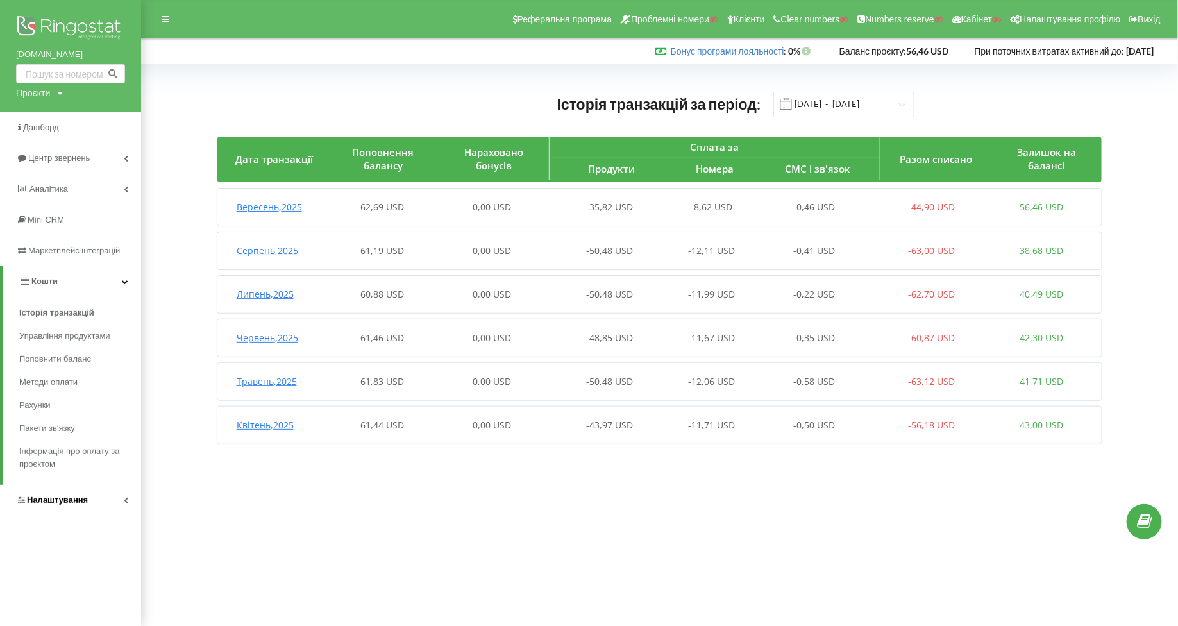
click at [43, 498] on span "Налаштування" at bounding box center [57, 500] width 61 height 10
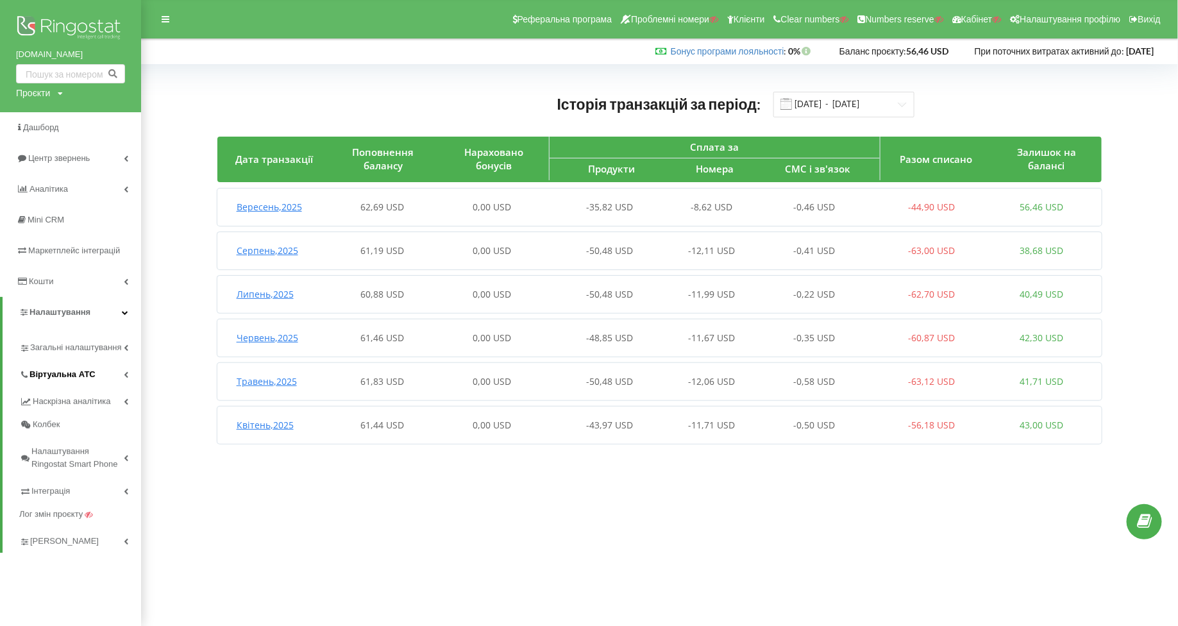
click at [29, 379] on span "Віртуальна АТС" at bounding box center [62, 374] width 66 height 13
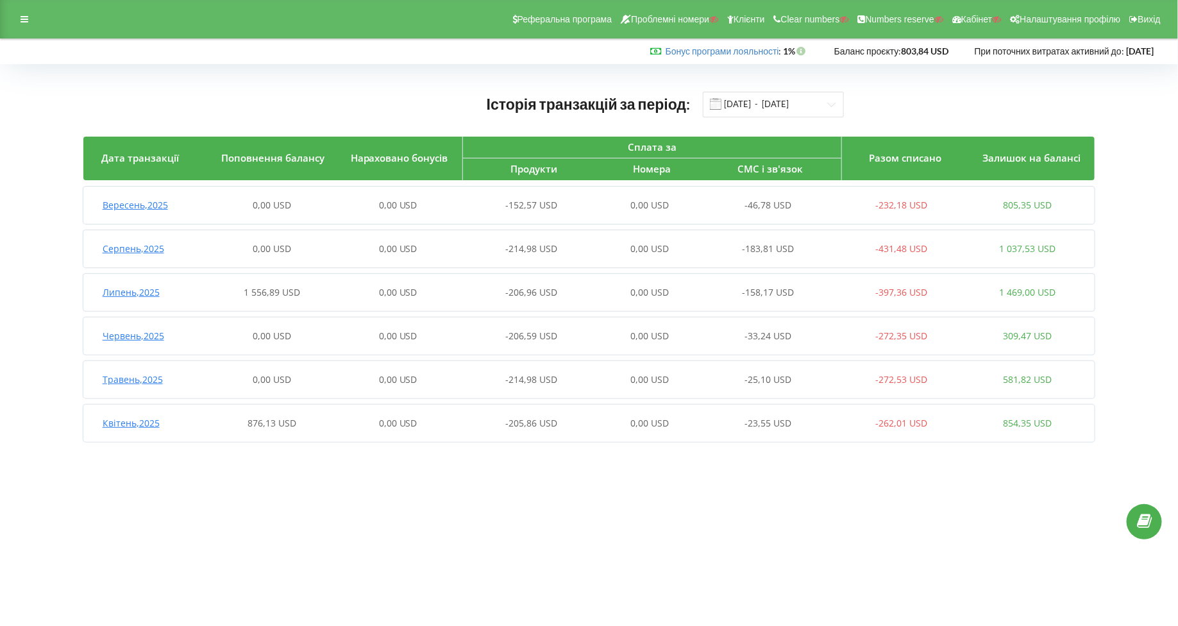
click at [149, 296] on span "Липень , 2025" at bounding box center [131, 292] width 57 height 12
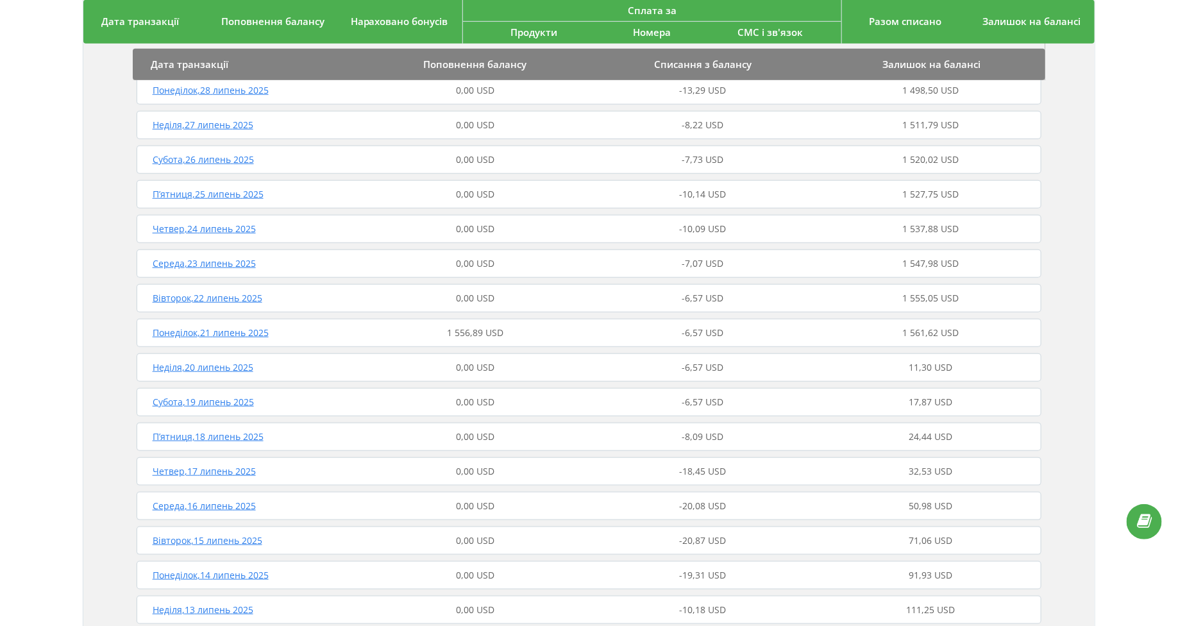
scroll to position [457, 0]
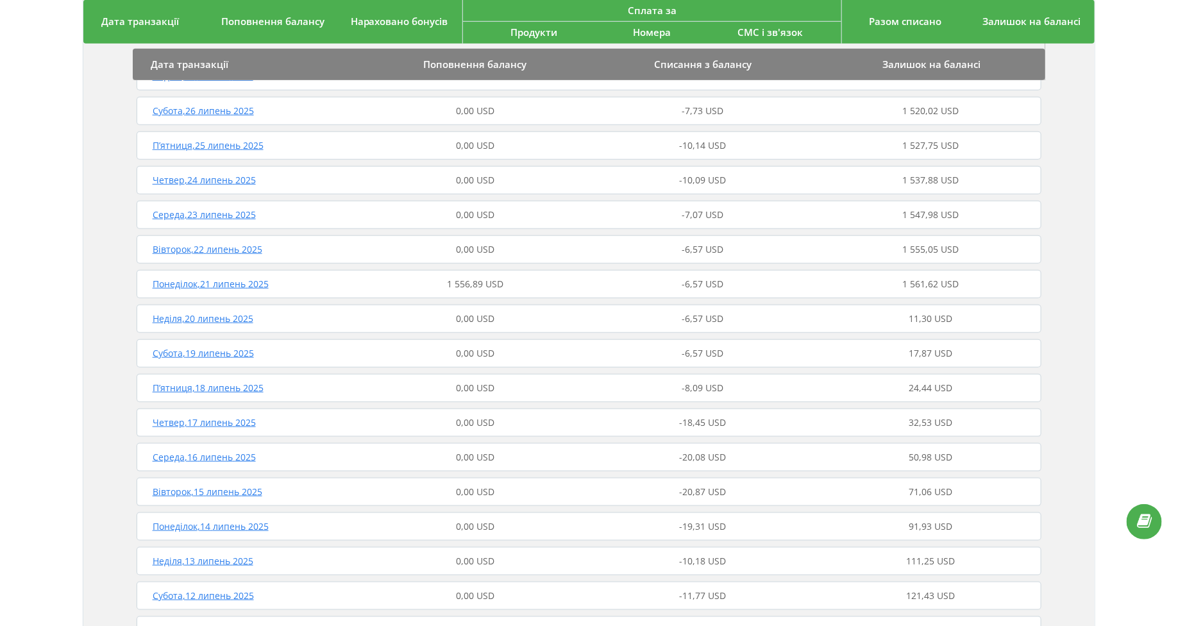
click at [219, 279] on span "Понеділок , 21 липень 2025" at bounding box center [211, 284] width 116 height 12
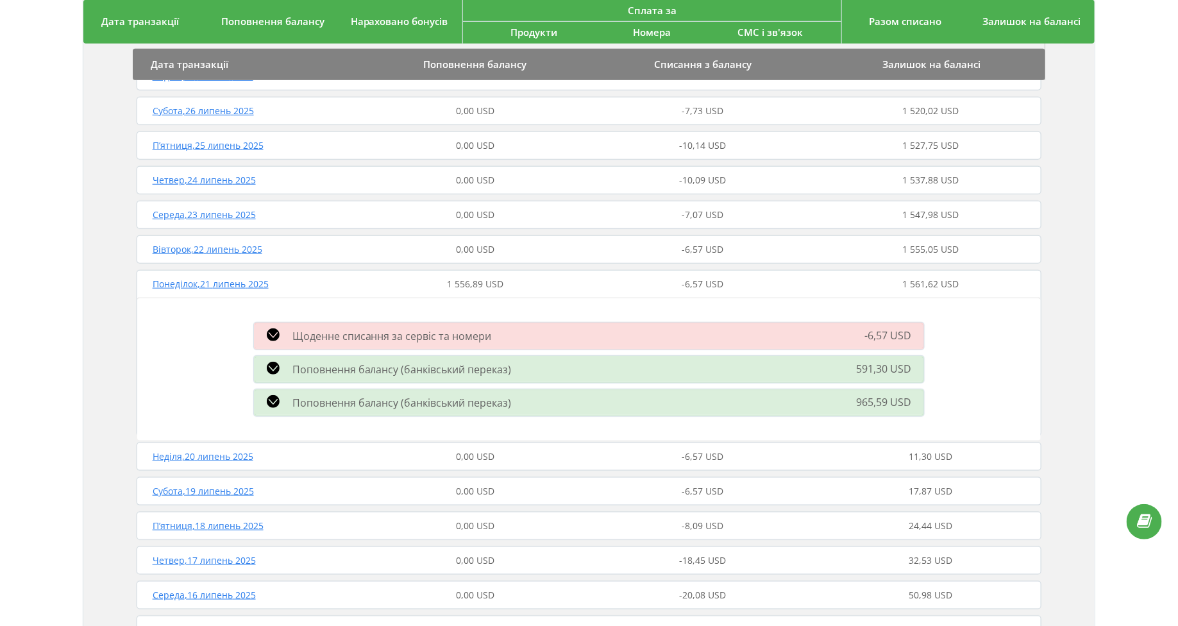
click at [337, 366] on span "Поповнення балансу (банківський переказ)" at bounding box center [401, 369] width 219 height 14
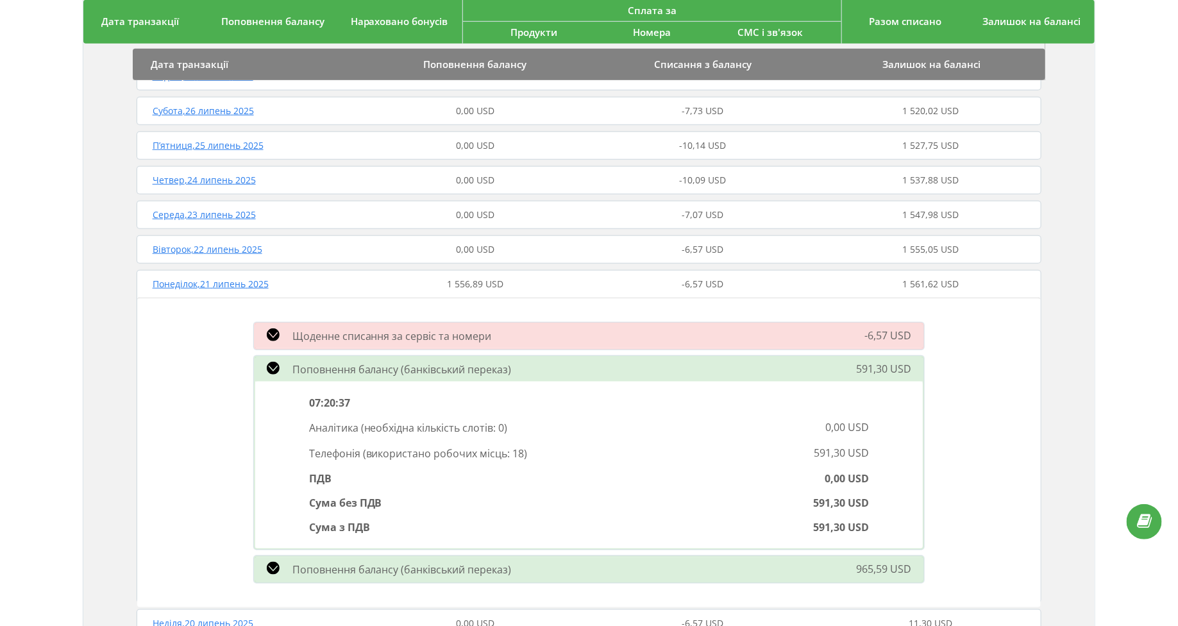
click at [320, 572] on span "Поповнення балансу (банківський переказ)" at bounding box center [401, 569] width 219 height 14
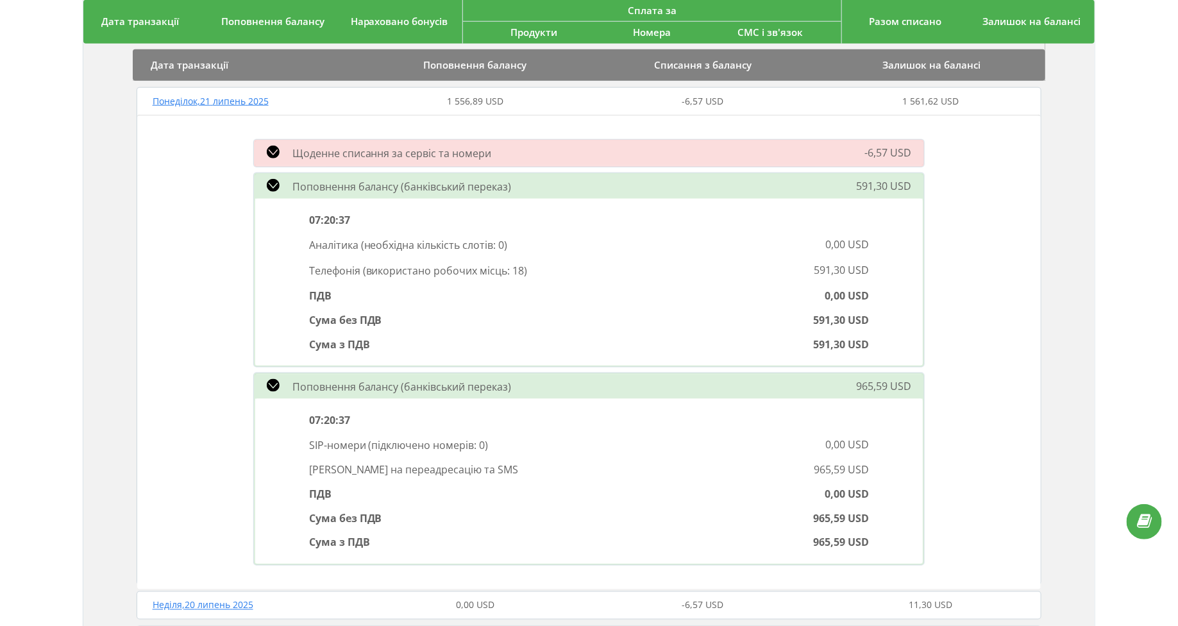
scroll to position [578, 0]
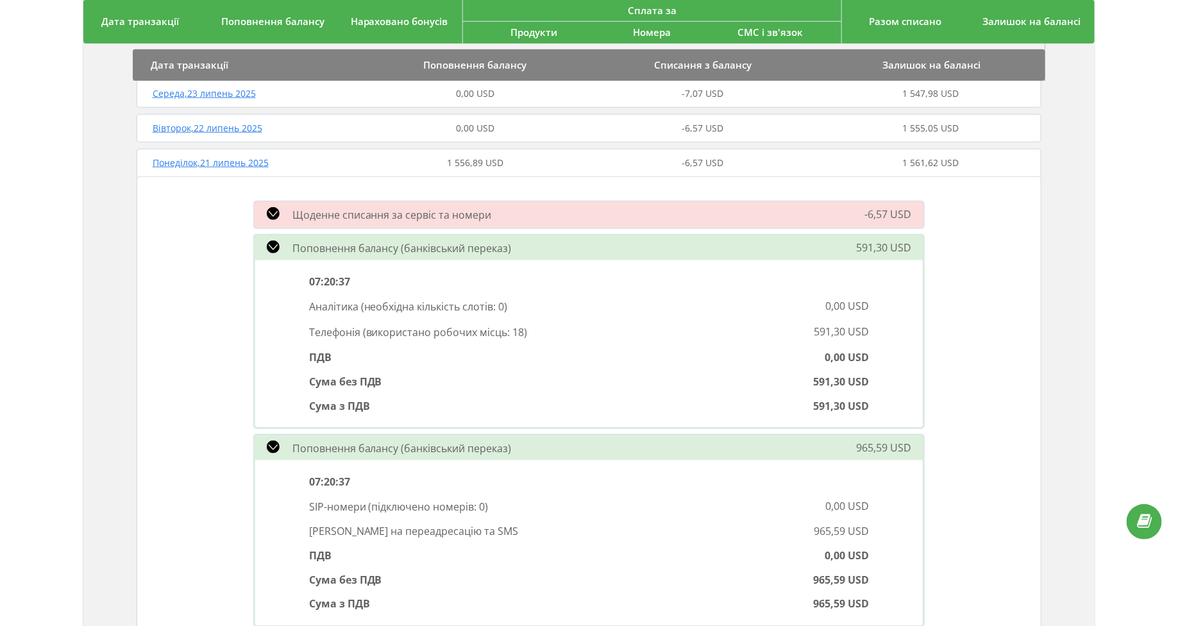
click at [211, 160] on span "Понеділок , 21 липень 2025" at bounding box center [211, 162] width 116 height 12
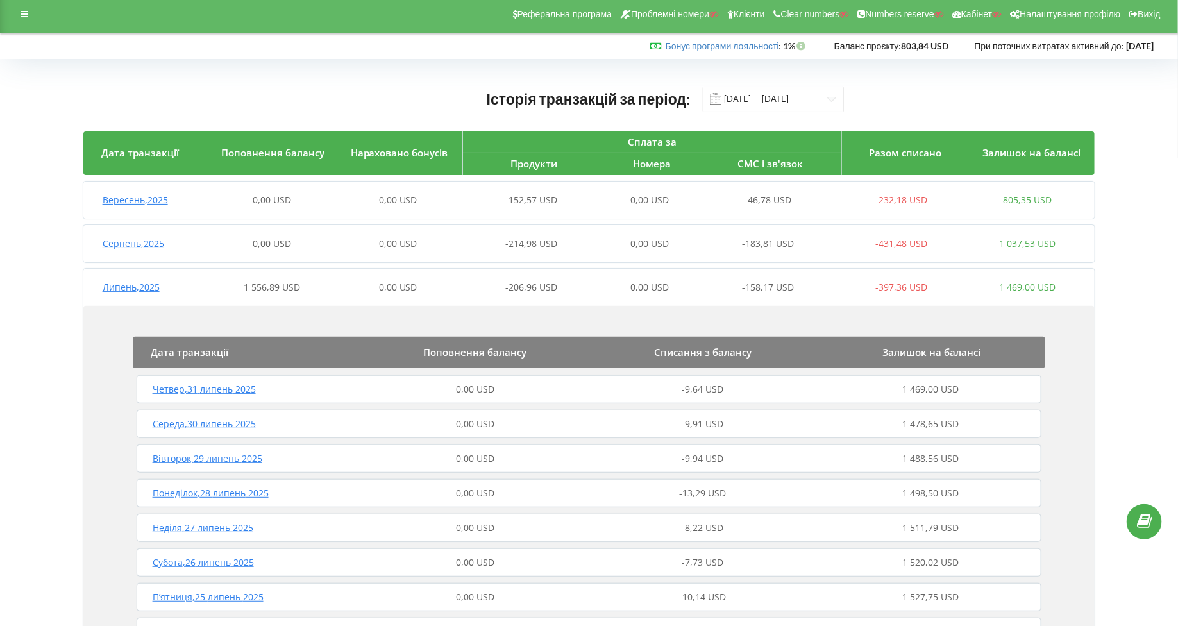
scroll to position [0, 0]
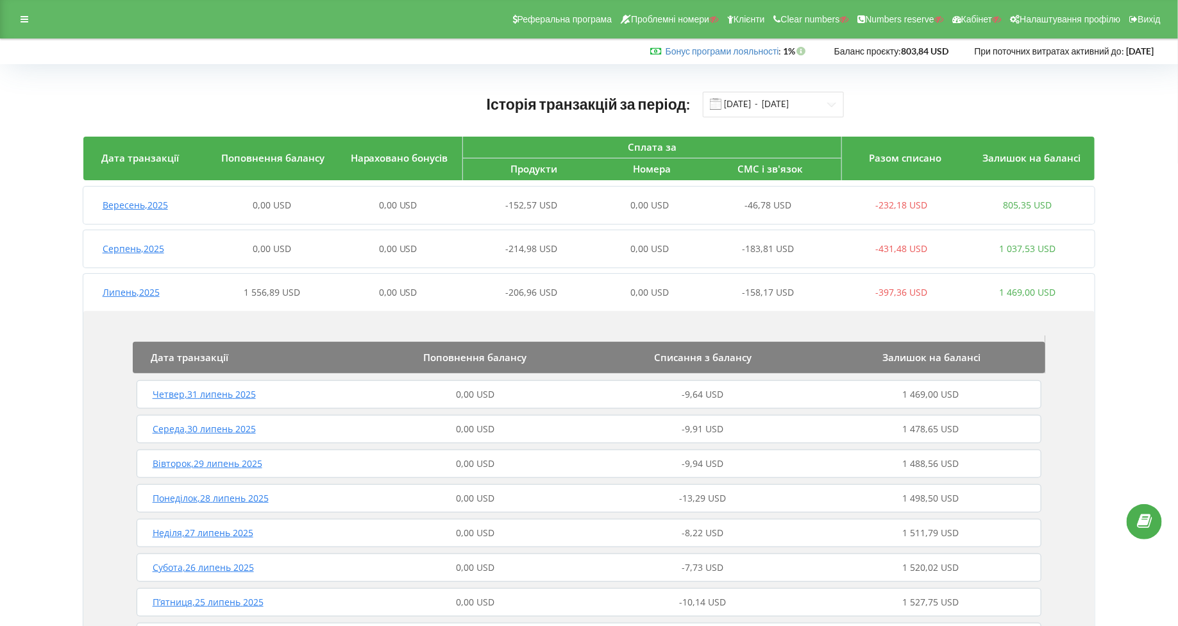
click at [131, 287] on span "Липень , 2025" at bounding box center [131, 292] width 57 height 12
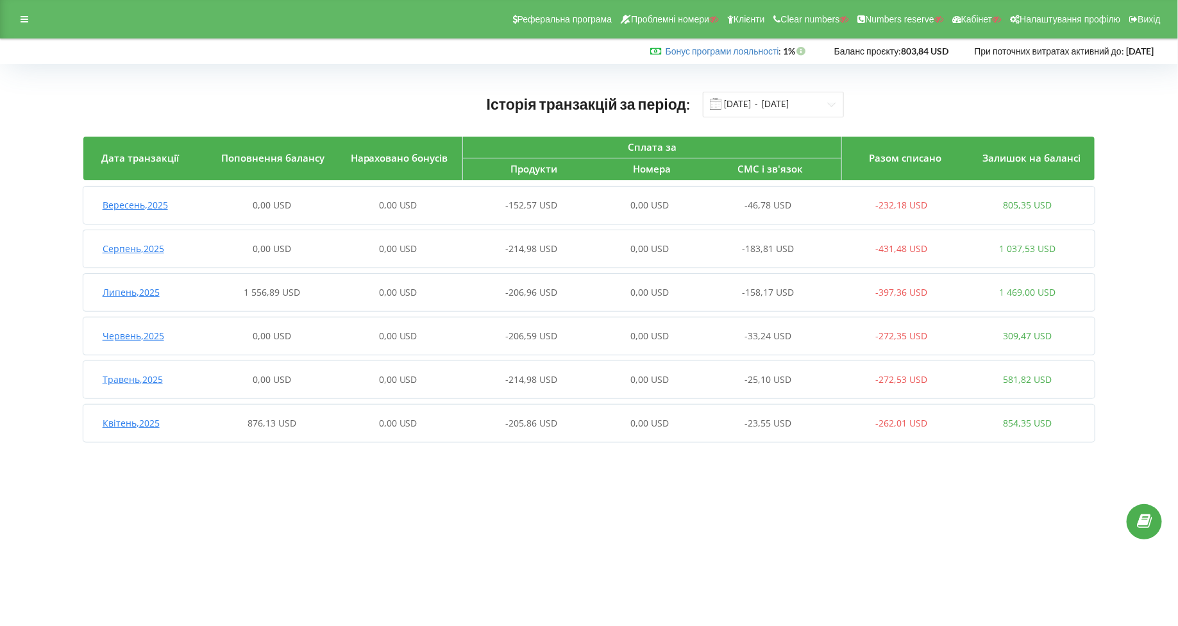
click at [133, 295] on span "Липень , 2025" at bounding box center [131, 292] width 57 height 12
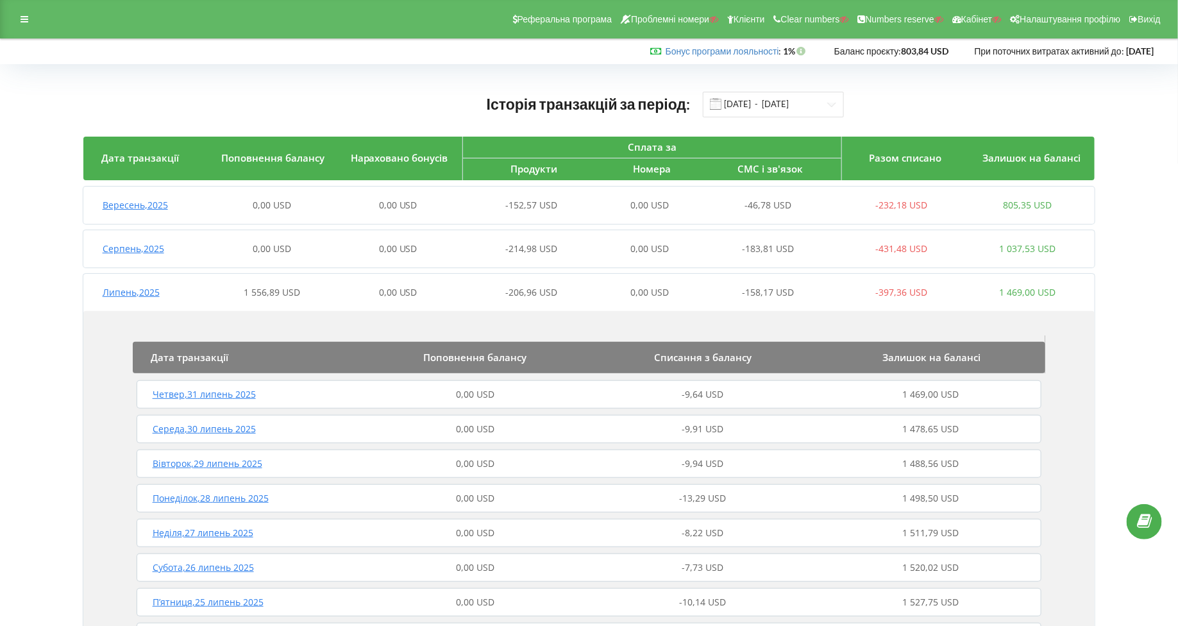
click at [105, 294] on span "Липень , 2025" at bounding box center [131, 292] width 57 height 12
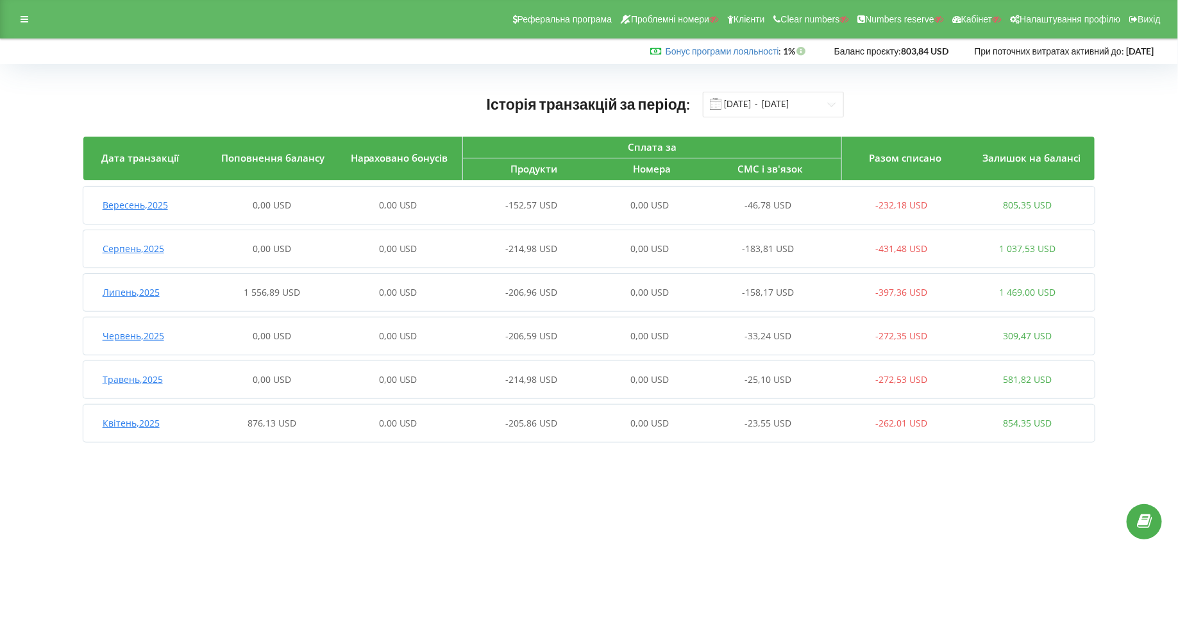
click at [99, 287] on div "Липень , 2025" at bounding box center [146, 292] width 126 height 13
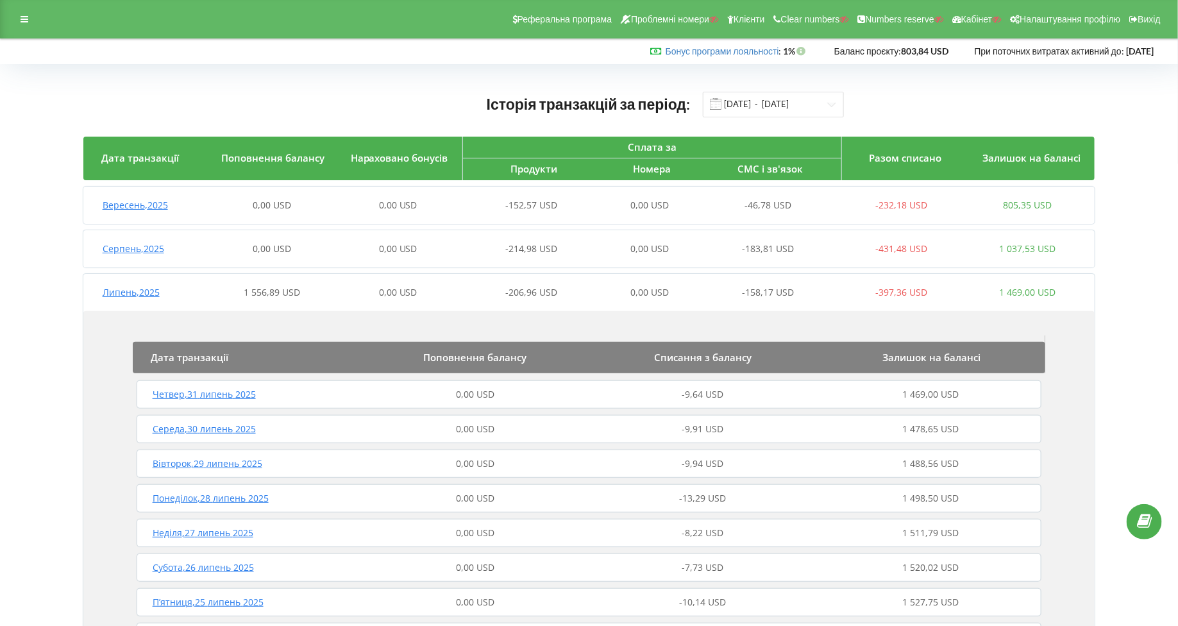
click at [186, 426] on span "Середа , 30 липень 2025" at bounding box center [204, 429] width 103 height 12
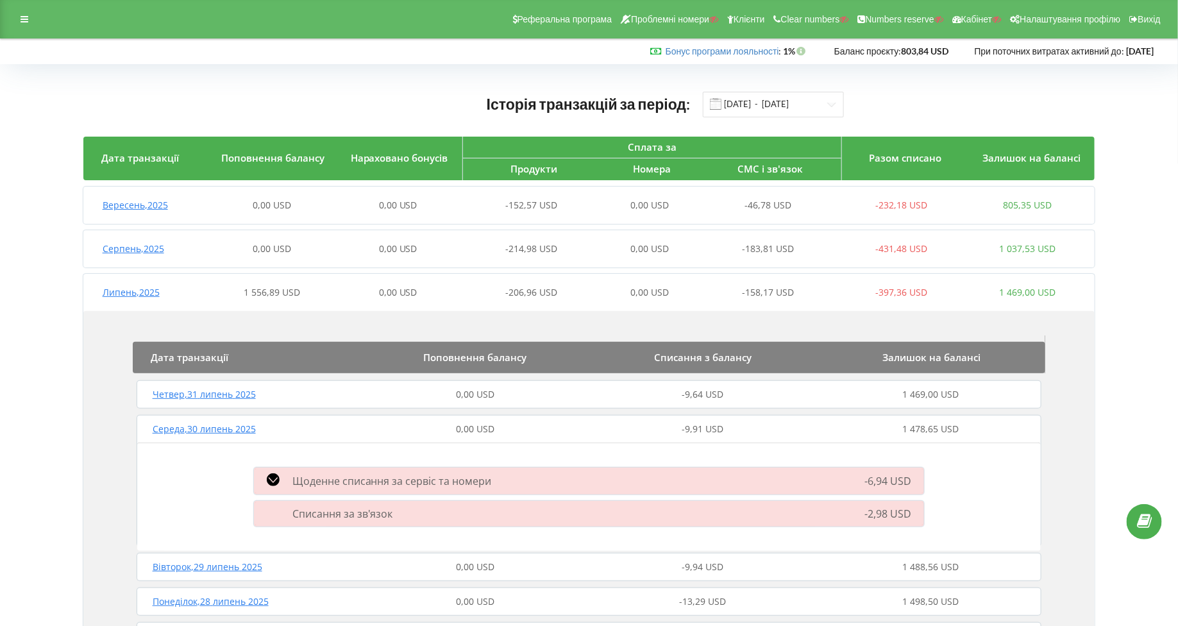
click at [184, 436] on div "Середа , 30 липень 2025 0,00 USD -9,91 USD 1 478,65 USD" at bounding box center [589, 429] width 912 height 31
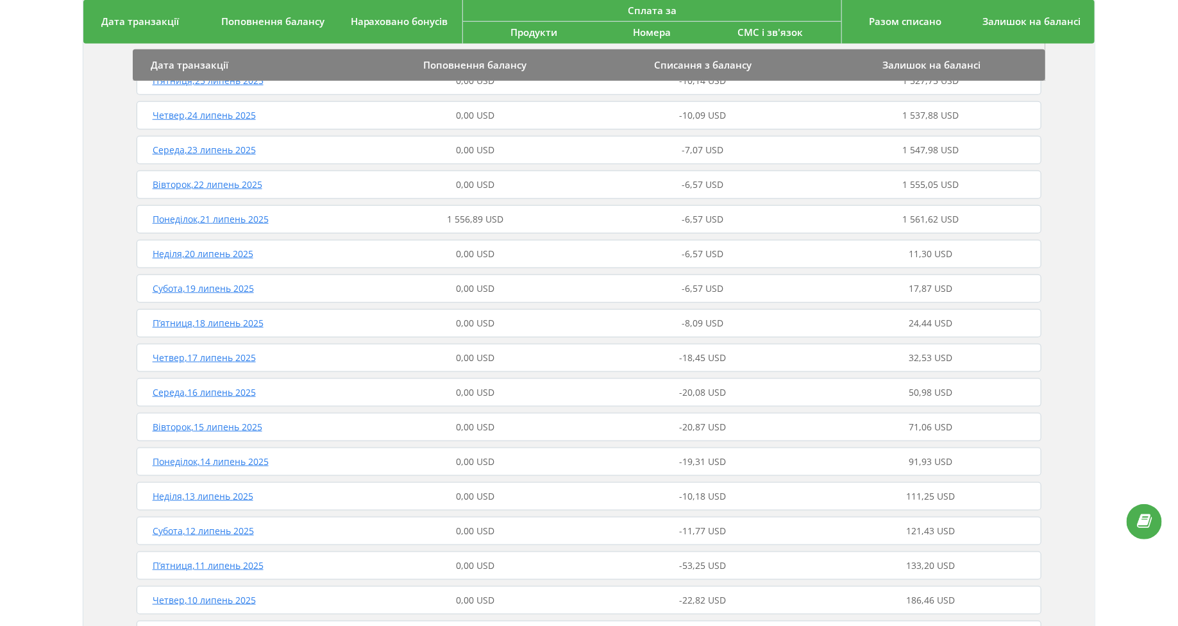
scroll to position [549, 0]
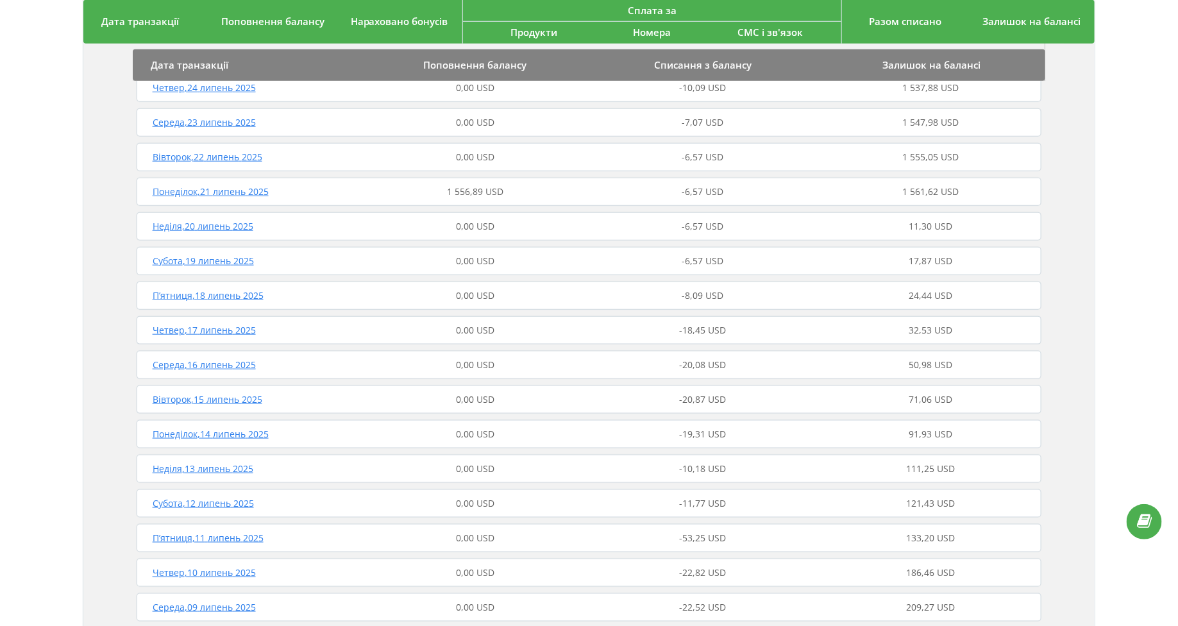
click at [209, 398] on span "Вівторок , 15 липень 2025" at bounding box center [208, 399] width 110 height 12
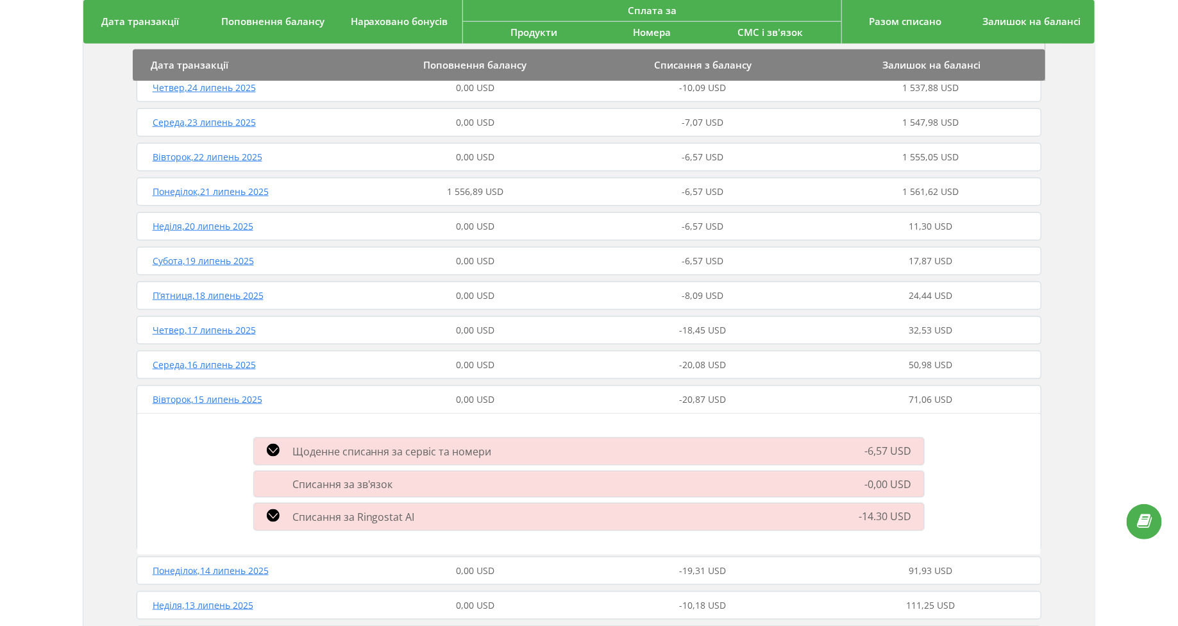
click at [284, 519] on div "Списання за Ringostat AI" at bounding box center [481, 516] width 471 height 15
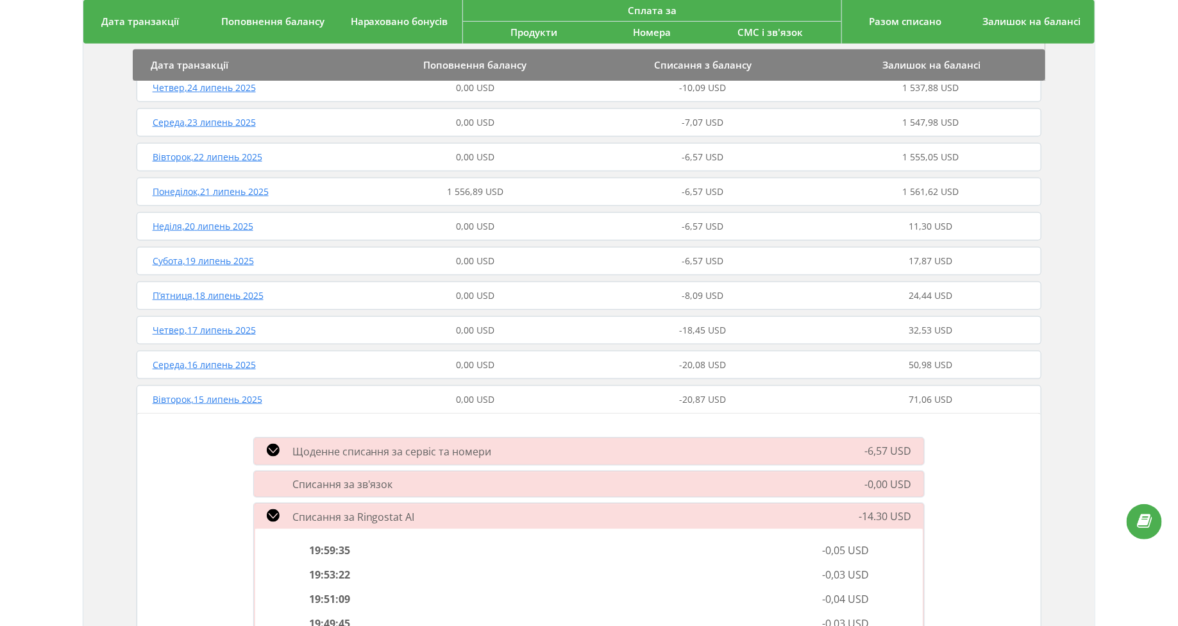
click at [199, 398] on span "Вівторок , 15 липень 2025" at bounding box center [208, 399] width 110 height 12
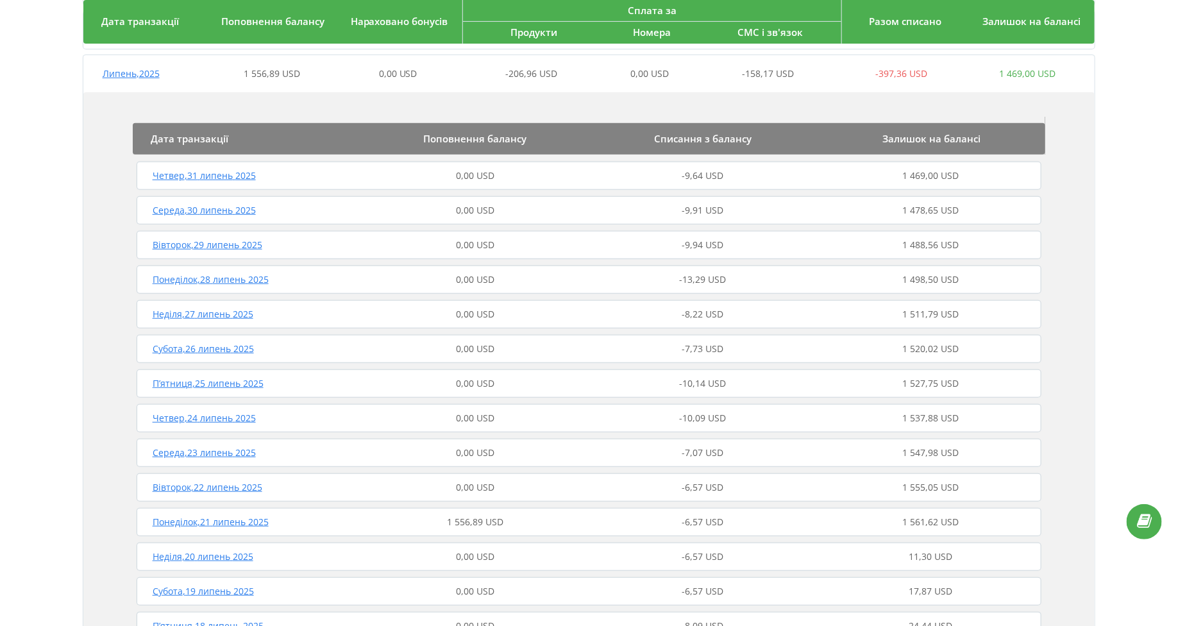
scroll to position [0, 0]
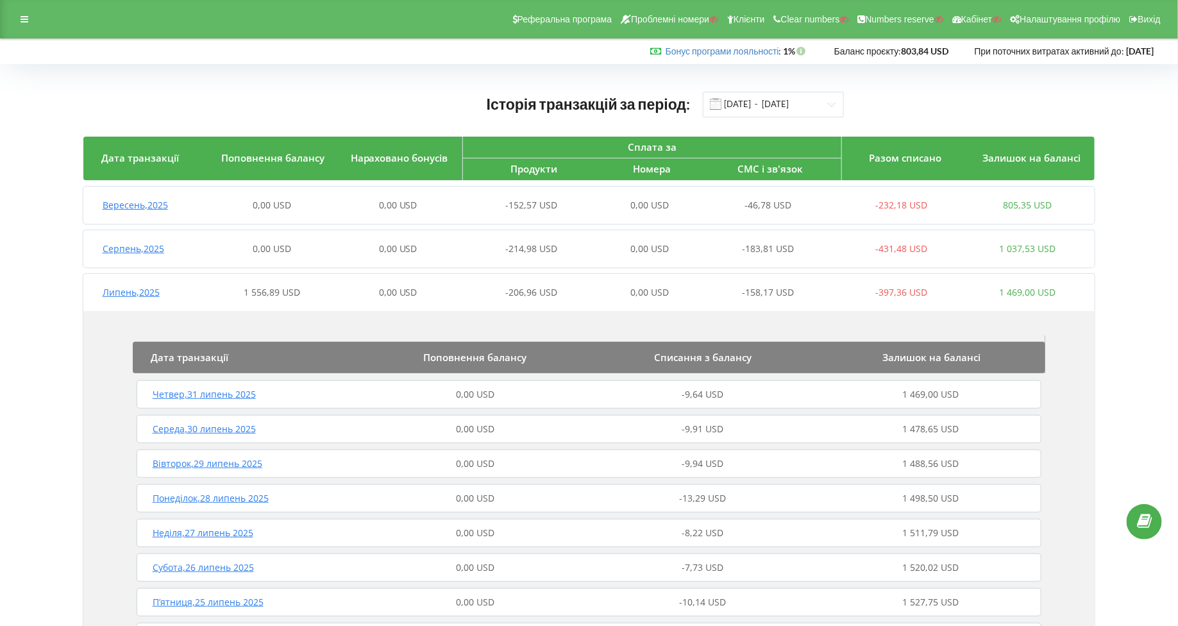
click at [5, 20] on div "Реферальна програма Проблемні номери Клієнти Clear numbers Numbers reserve Кабі…" at bounding box center [589, 19] width 1178 height 38
click at [17, 20] on div at bounding box center [24, 19] width 23 height 18
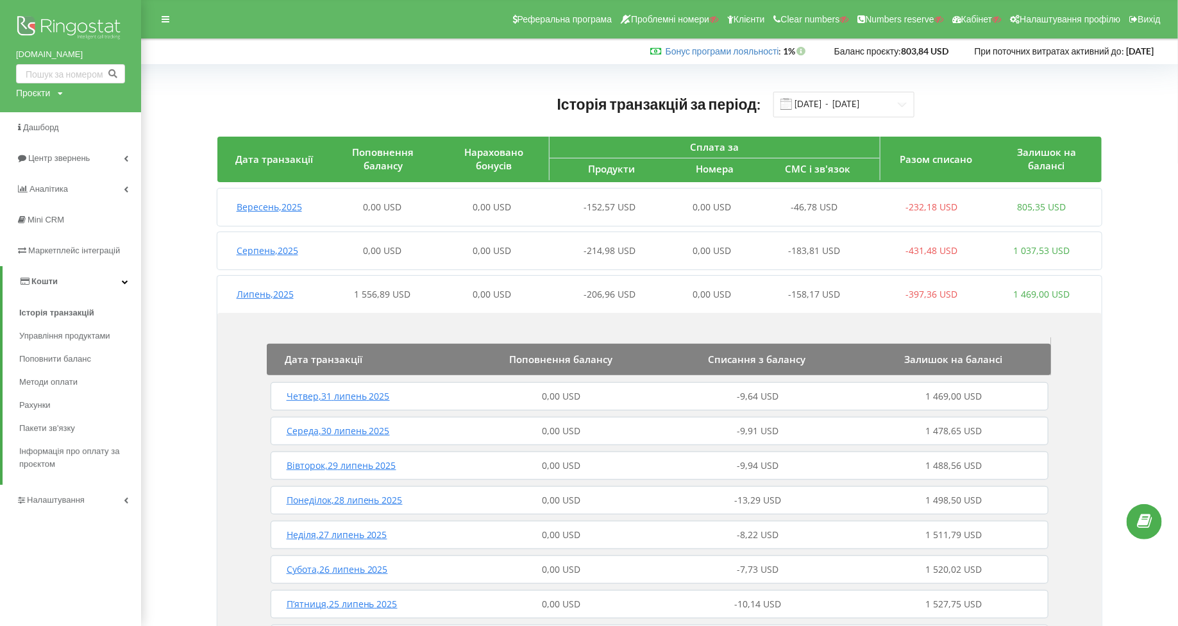
click at [37, 280] on span "Кошти" at bounding box center [44, 281] width 26 height 10
click at [44, 304] on link "Налаштування" at bounding box center [70, 312] width 141 height 31
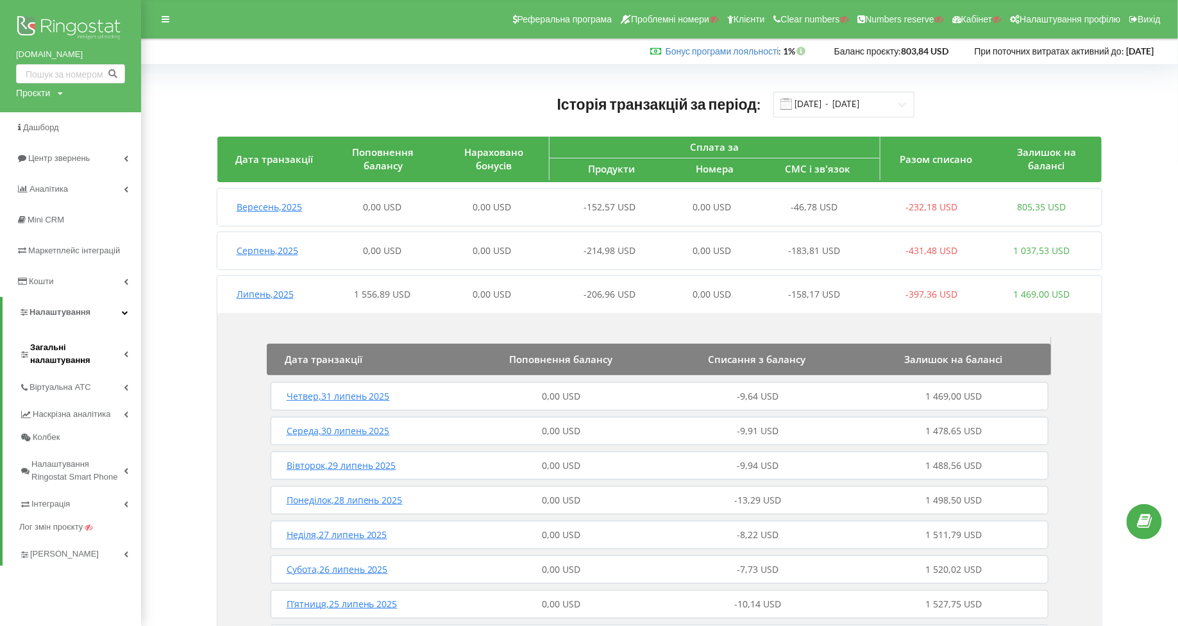
click at [48, 350] on span "Загальні налаштування" at bounding box center [77, 354] width 94 height 26
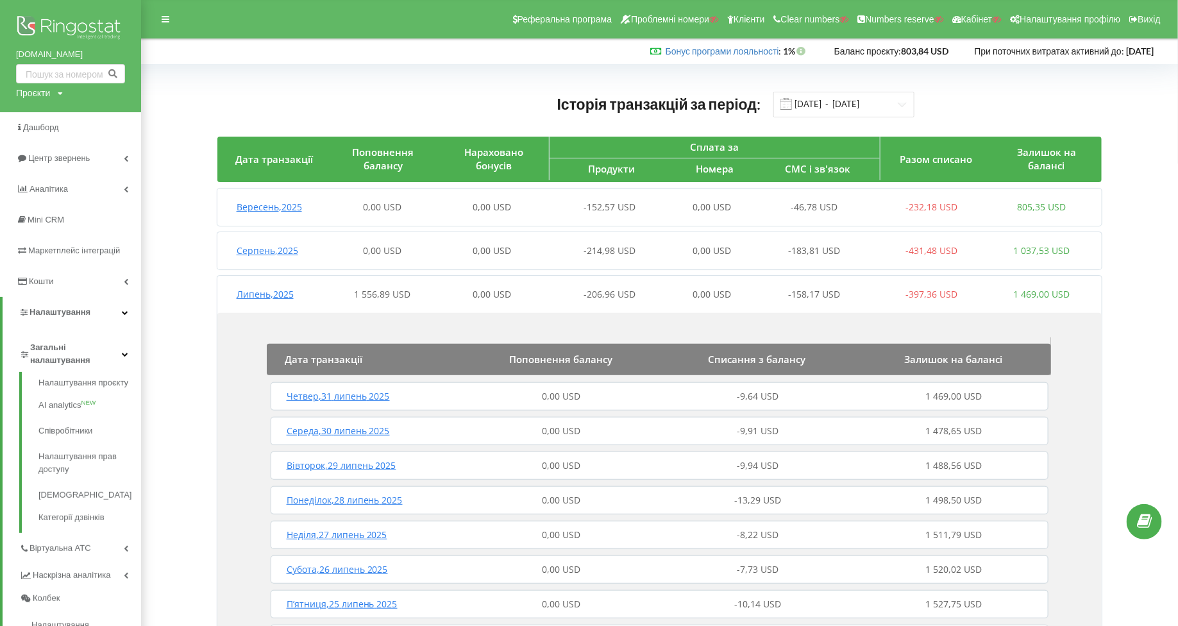
click at [252, 297] on span "Липень , 2025" at bounding box center [265, 294] width 57 height 12
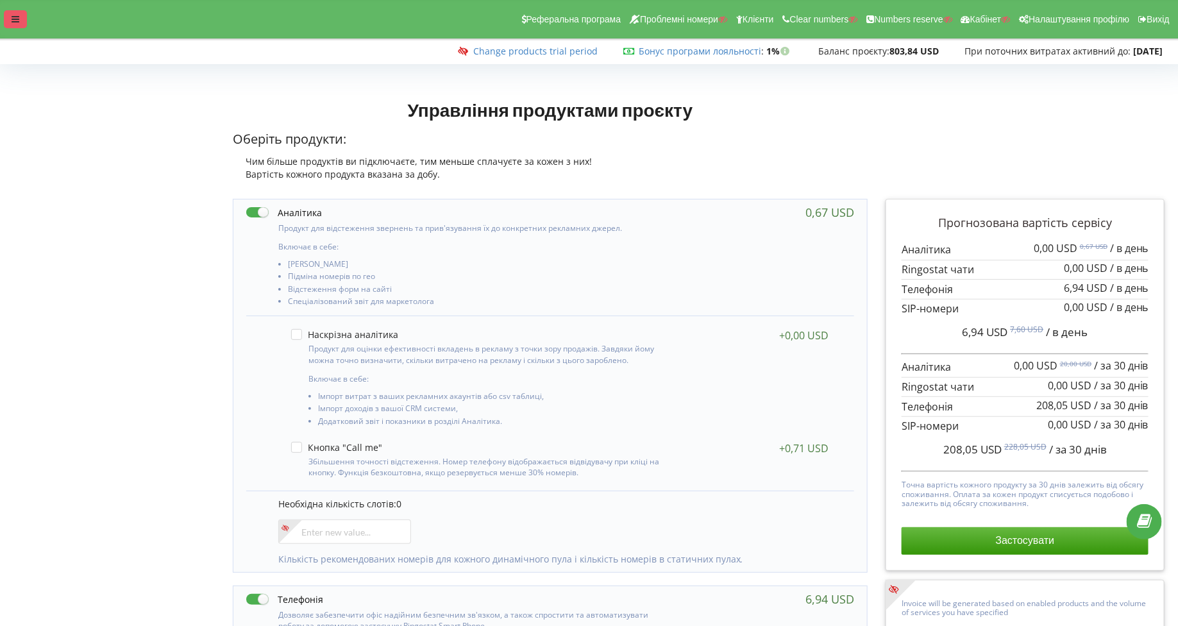
click at [12, 24] on div at bounding box center [15, 19] width 23 height 18
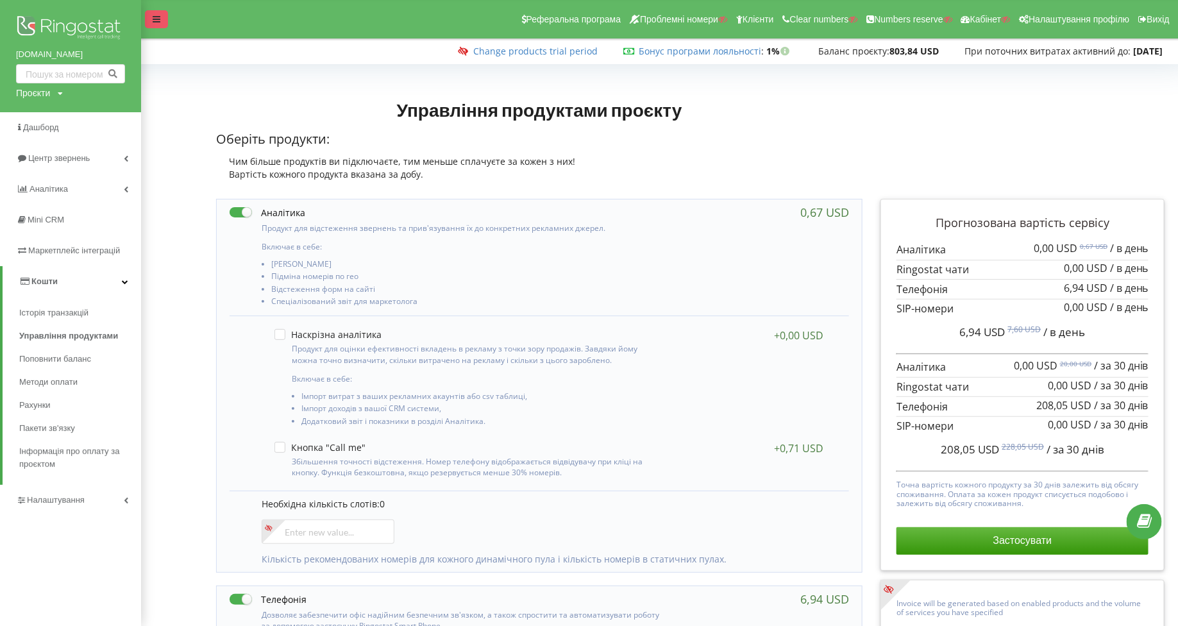
click at [163, 20] on div at bounding box center [156, 19] width 23 height 18
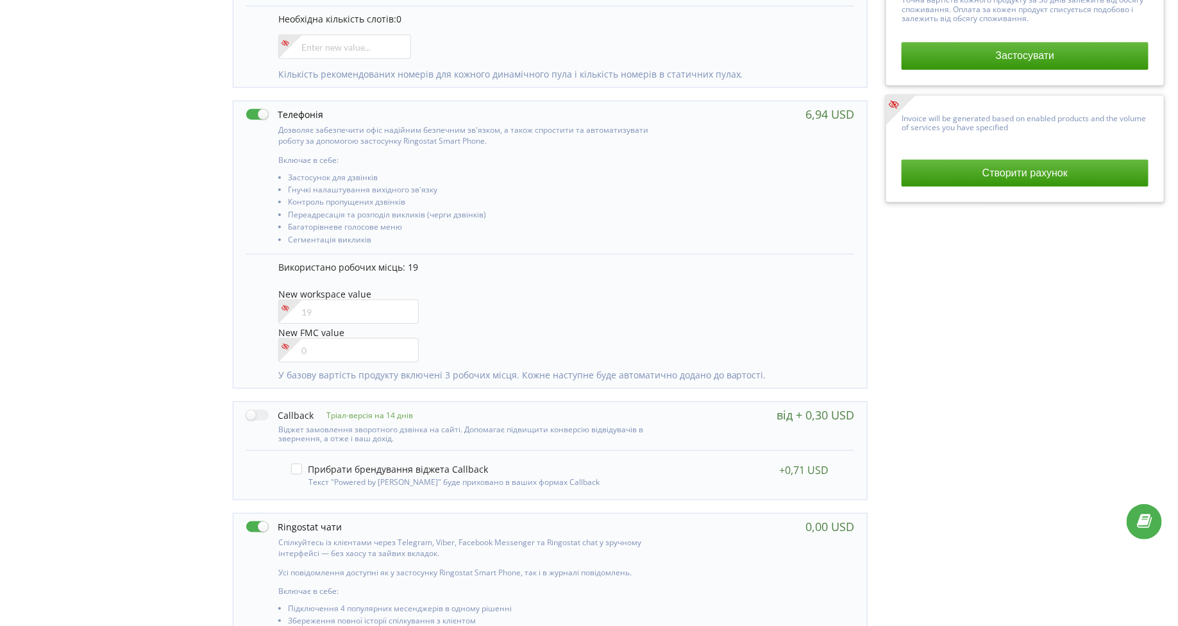
scroll to position [142, 0]
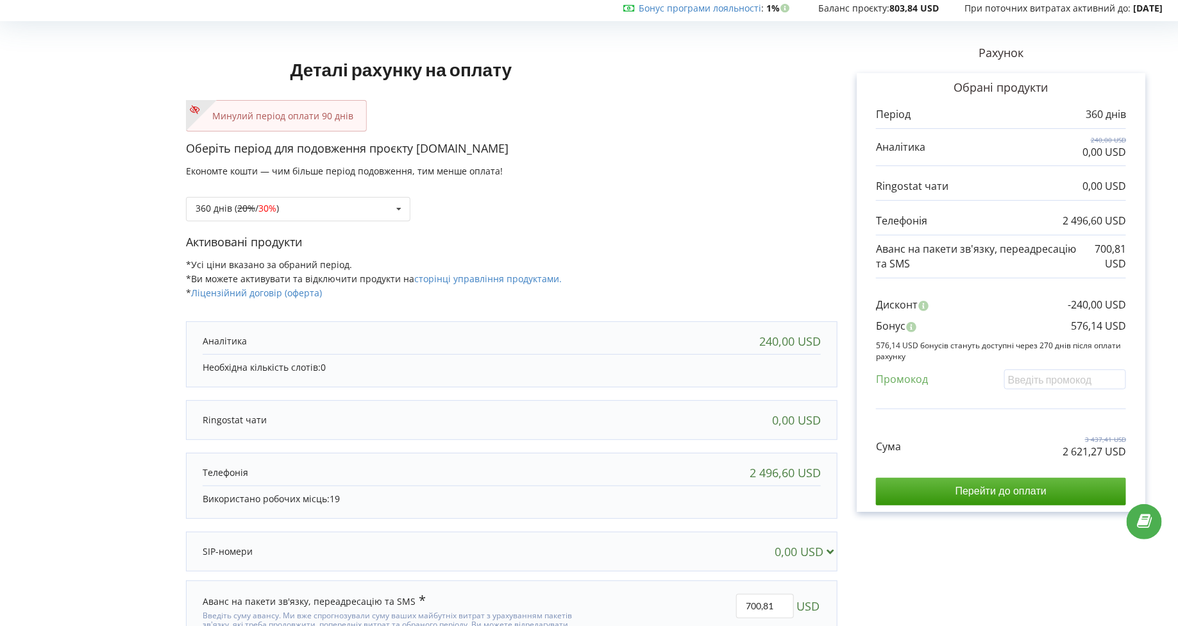
scroll to position [106, 0]
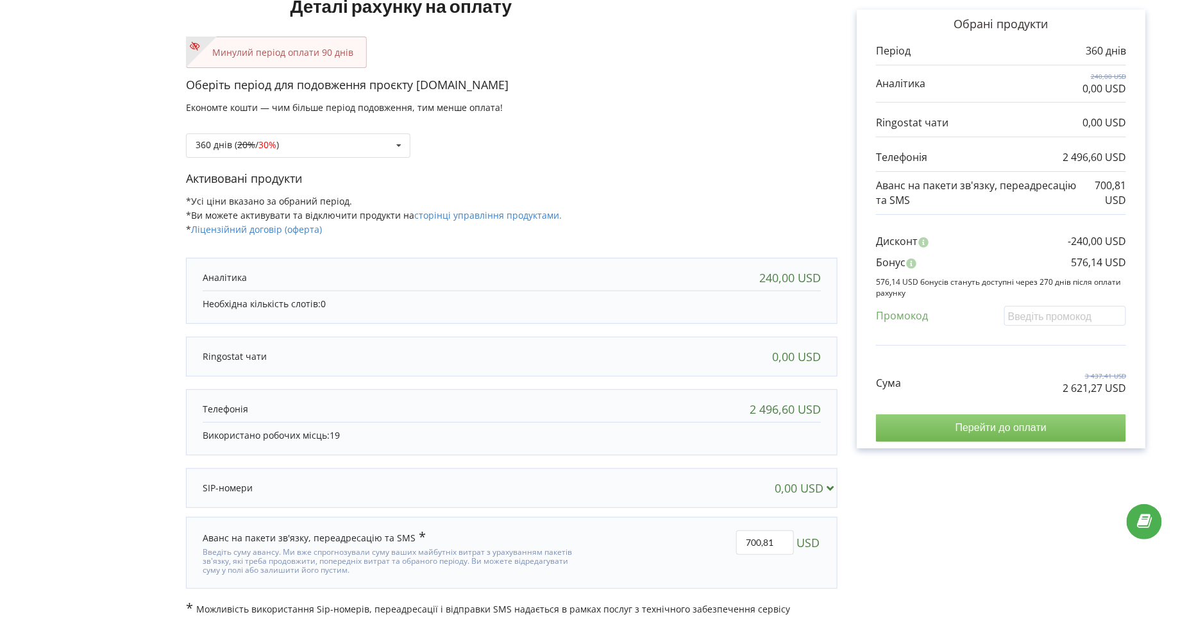
click at [905, 423] on input "Перейти до оплати" at bounding box center [1001, 427] width 250 height 27
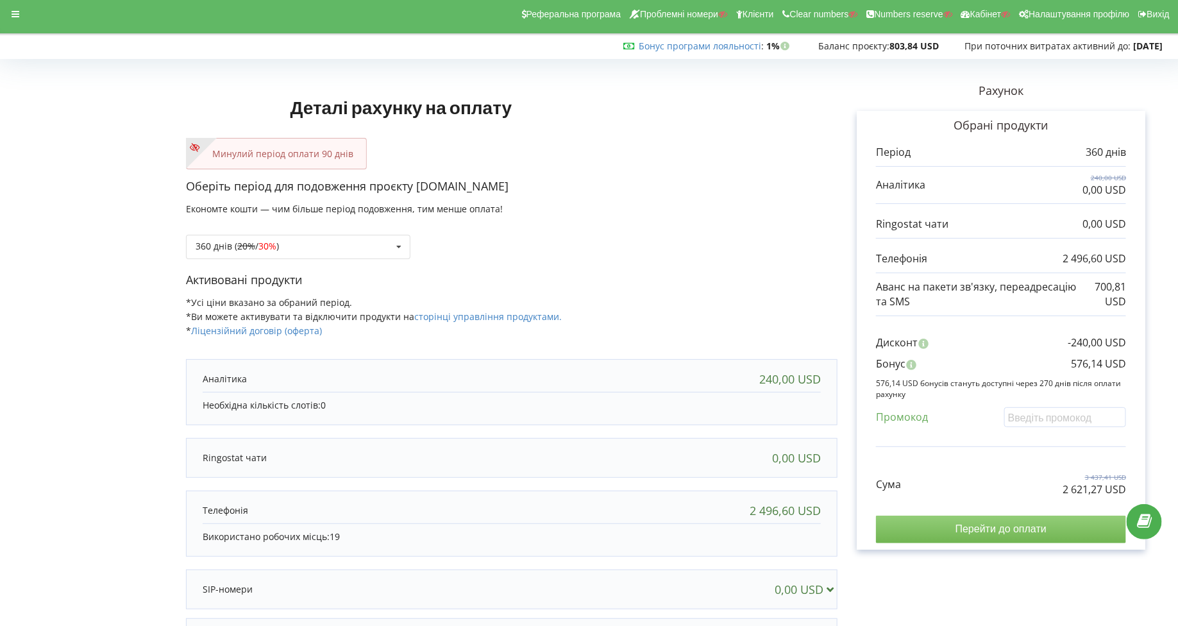
scroll to position [0, 0]
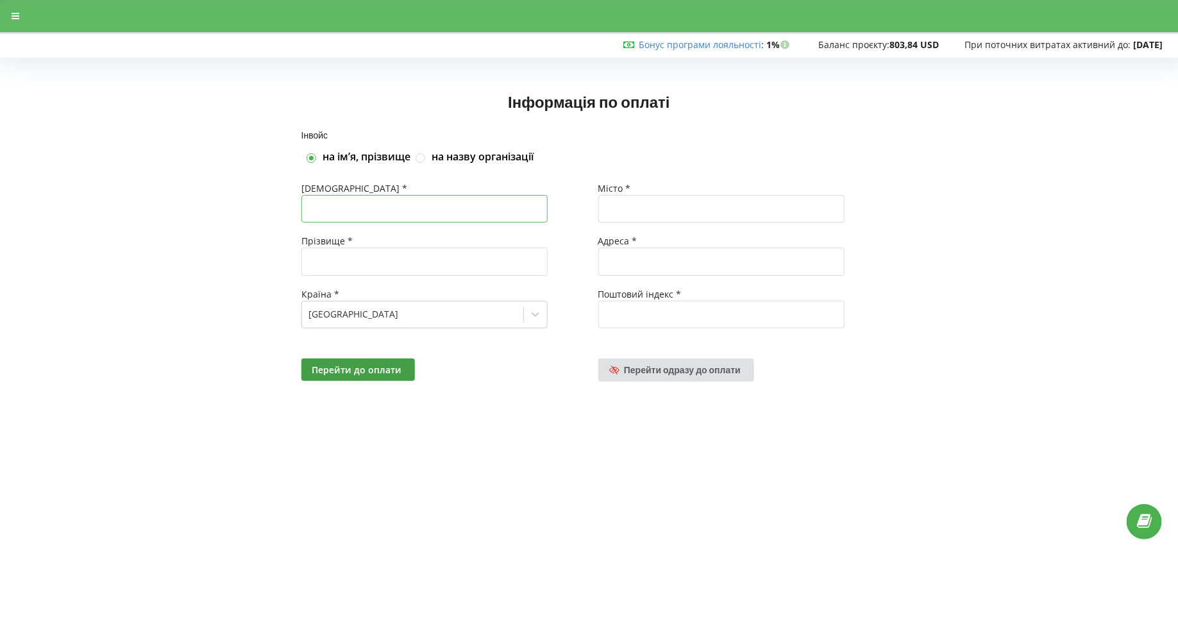
click at [355, 208] on input "text" at bounding box center [424, 209] width 246 height 28
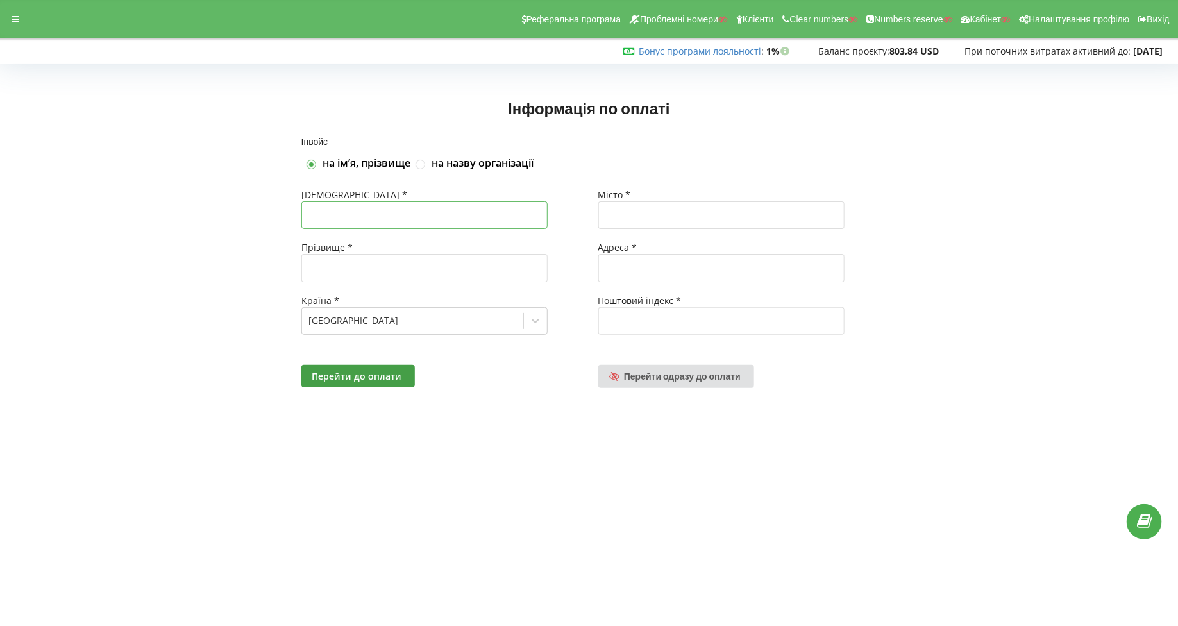
type input "Яна"
click at [388, 260] on input "text" at bounding box center [424, 268] width 246 height 28
type input "К"
click at [632, 206] on input "text" at bounding box center [721, 215] width 246 height 28
type input "Чернігів"
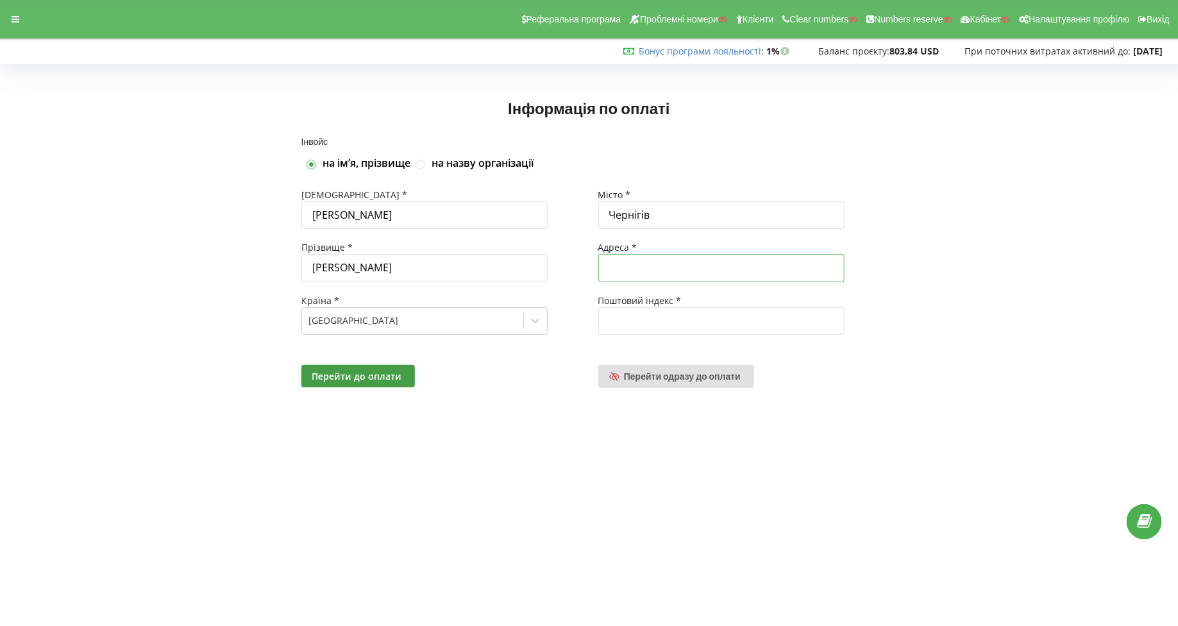
click at [657, 261] on input "text" at bounding box center [721, 268] width 246 height 28
type input "Головна"
click at [648, 307] on input "text" at bounding box center [721, 321] width 246 height 28
type input "14010"
click at [393, 370] on span "Перейти до оплати" at bounding box center [357, 376] width 90 height 12
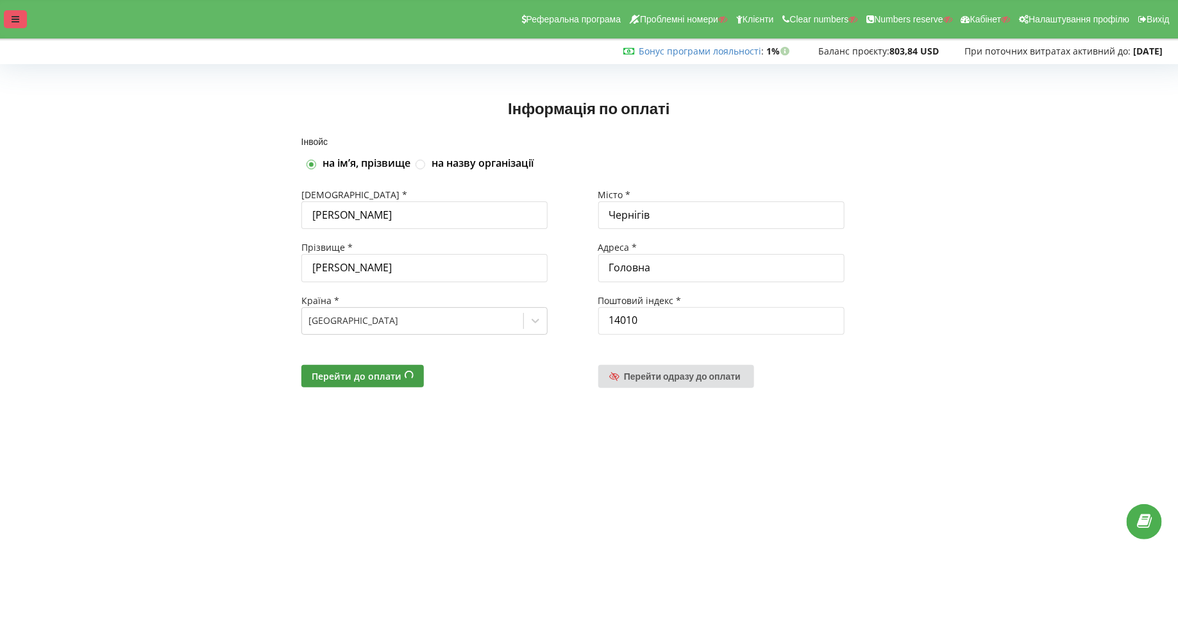
click at [11, 15] on div at bounding box center [15, 19] width 23 height 18
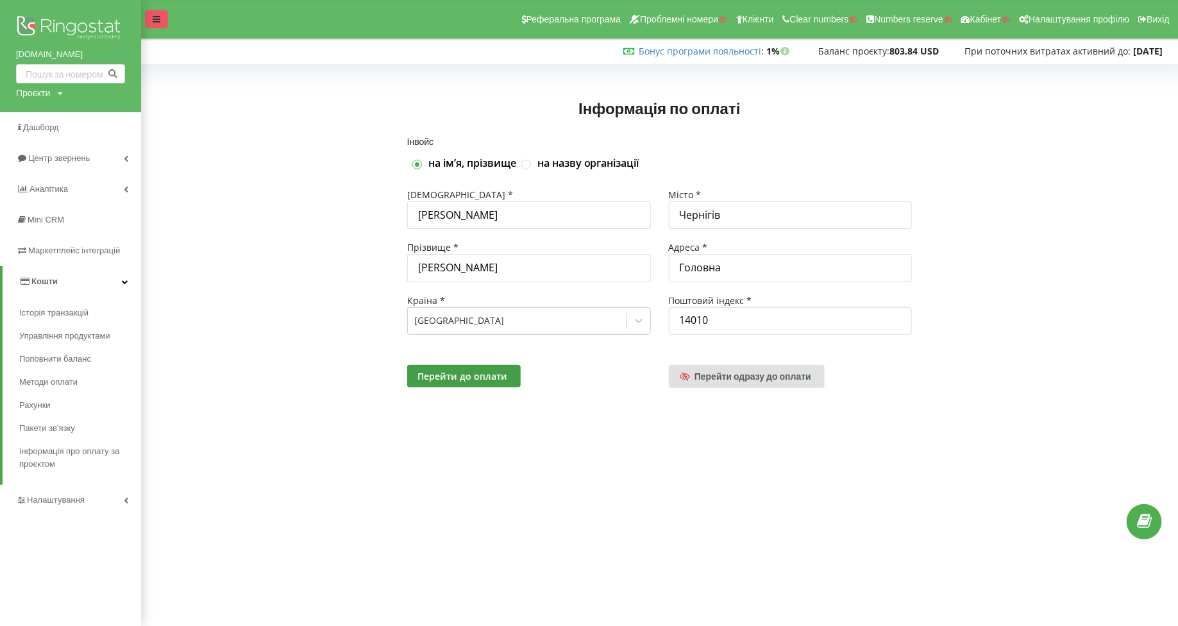
click at [156, 22] on icon at bounding box center [157, 19] width 8 height 9
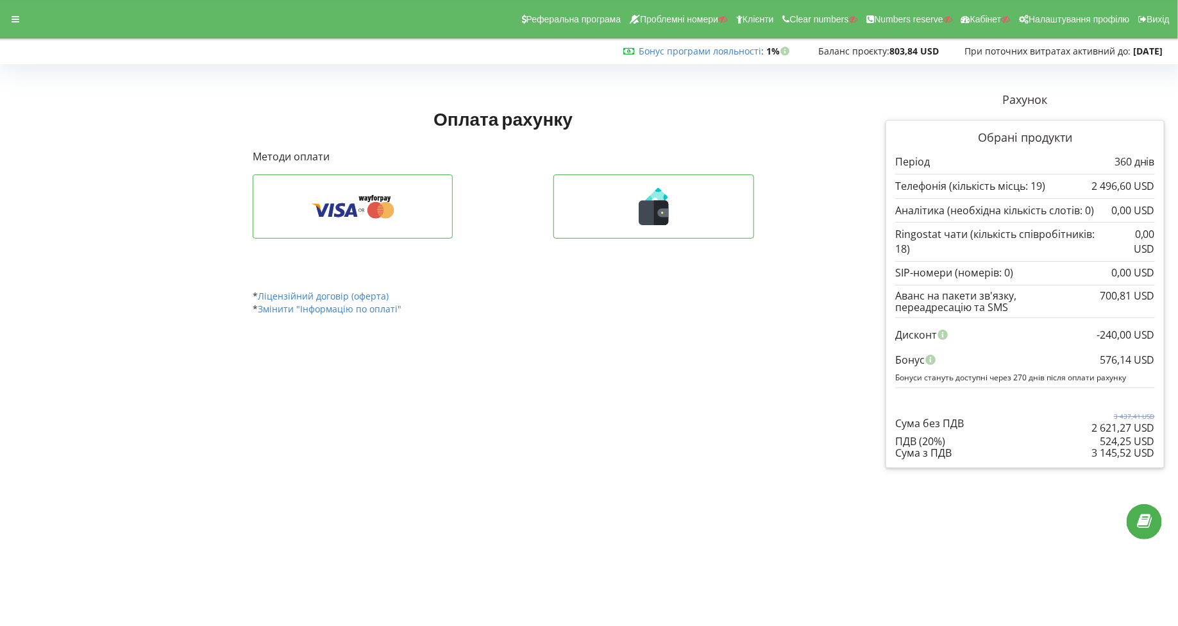
drag, startPoint x: 1156, startPoint y: 433, endPoint x: 1093, endPoint y: 437, distance: 63.0
click at [1093, 437] on div "Обрані продукти Період 360 днів 2 496,60 USD 0,00 USD" at bounding box center [1025, 294] width 279 height 349
copy div "3 145,52 USD"
click at [12, 19] on icon at bounding box center [16, 19] width 8 height 9
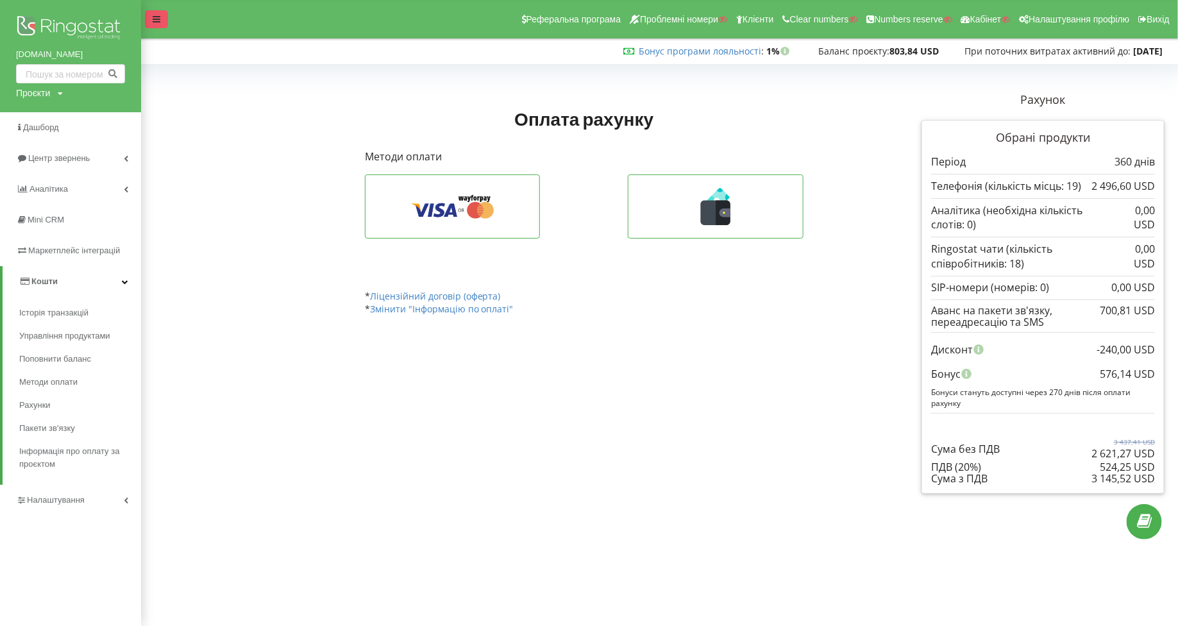
click at [153, 17] on icon at bounding box center [157, 19] width 8 height 9
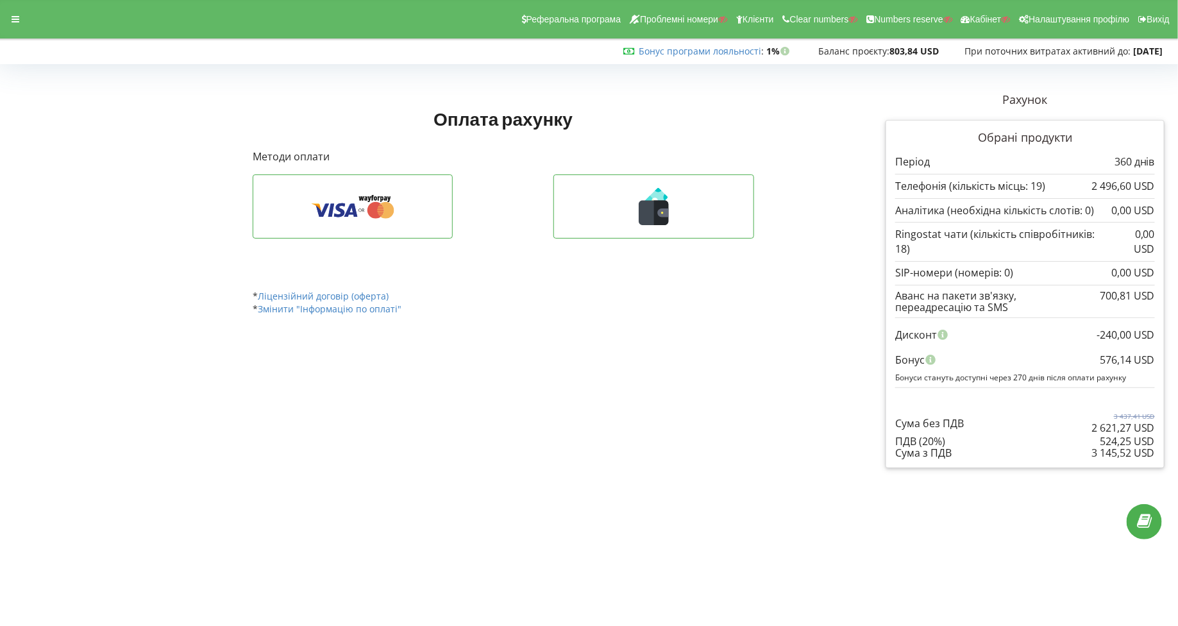
drag, startPoint x: 1156, startPoint y: 342, endPoint x: 1102, endPoint y: 344, distance: 54.5
click at [1102, 344] on div "Обрані продукти Період 360 днів 2 496,60 USD 0,00 USD" at bounding box center [1025, 294] width 279 height 349
click at [1102, 348] on div "576,14 USD" at bounding box center [1127, 360] width 55 height 24
drag, startPoint x: 1157, startPoint y: 345, endPoint x: 1102, endPoint y: 344, distance: 55.8
click at [1102, 344] on div "Обрані продукти Період 360 днів 2 496,60 USD 0,00 USD" at bounding box center [1025, 294] width 279 height 349
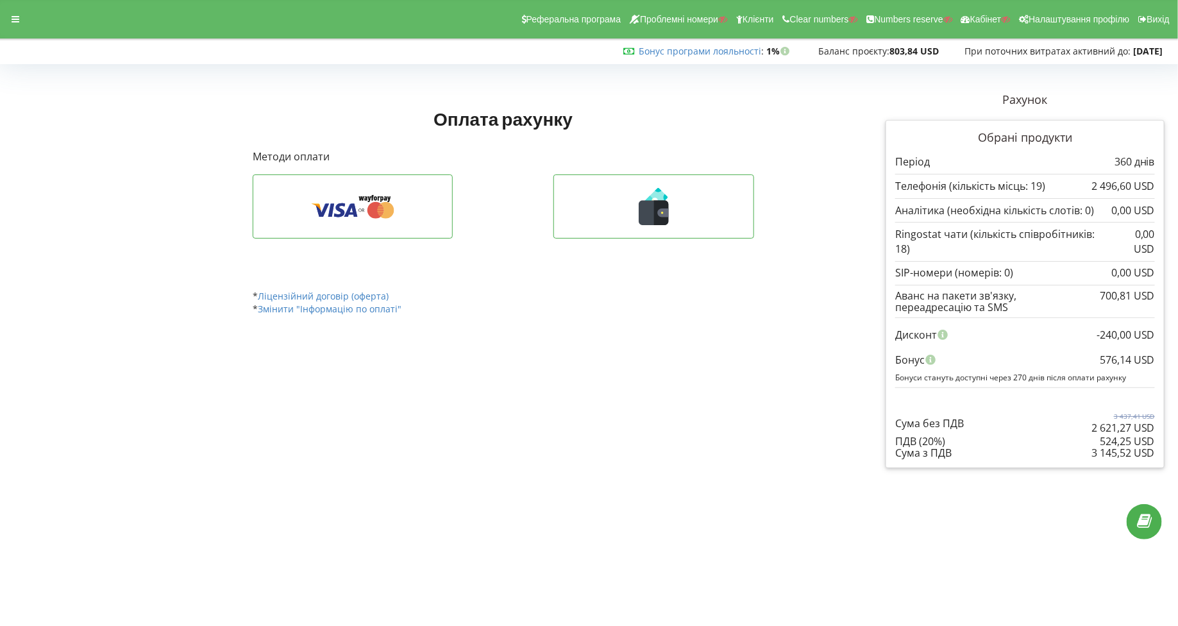
copy div "576,14 USD Бонус"
click at [1013, 506] on body "Реферальна програма Проблемні номери Клієнти Clear numbers Numbers reserve Кабі…" at bounding box center [589, 313] width 1178 height 626
click at [13, 16] on icon at bounding box center [16, 19] width 8 height 9
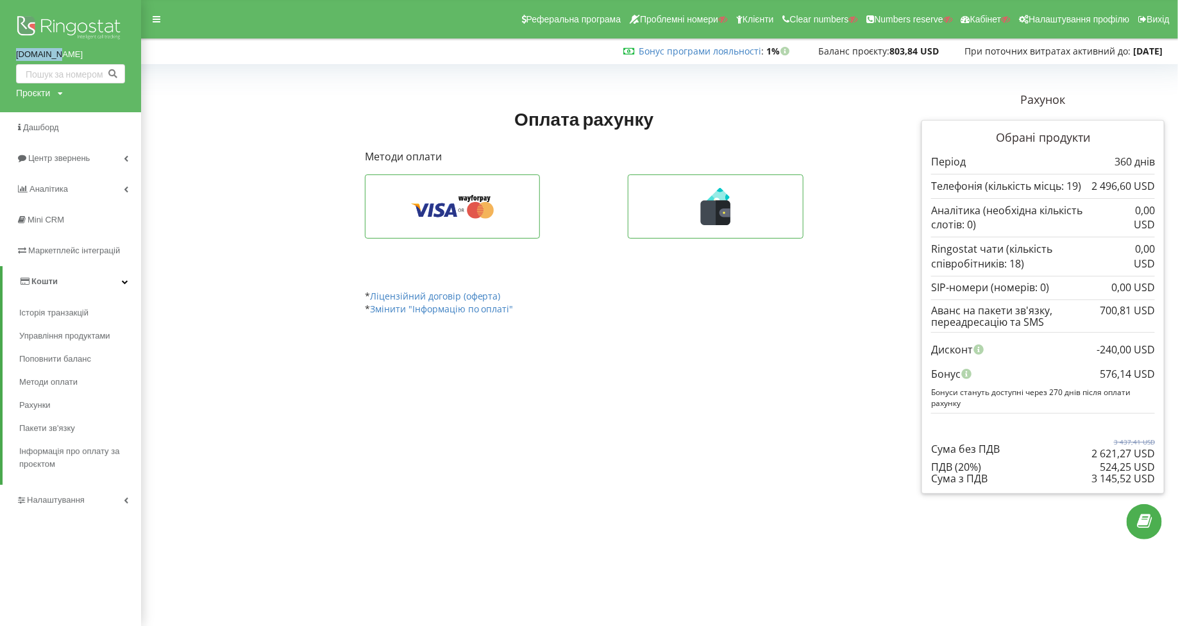
drag, startPoint x: 10, startPoint y: 50, endPoint x: 93, endPoint y: 50, distance: 82.7
click at [93, 50] on div "[DOMAIN_NAME] Проєкти Пошук" at bounding box center [70, 56] width 141 height 112
copy link "[DOMAIN_NAME]"
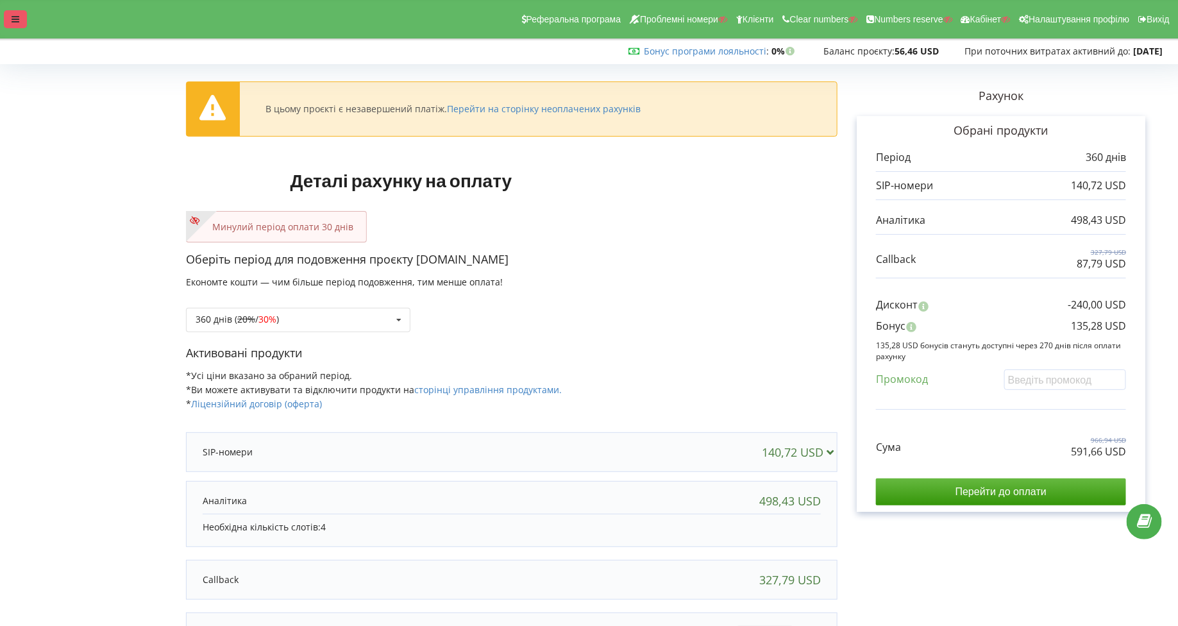
click at [10, 24] on div at bounding box center [15, 19] width 23 height 18
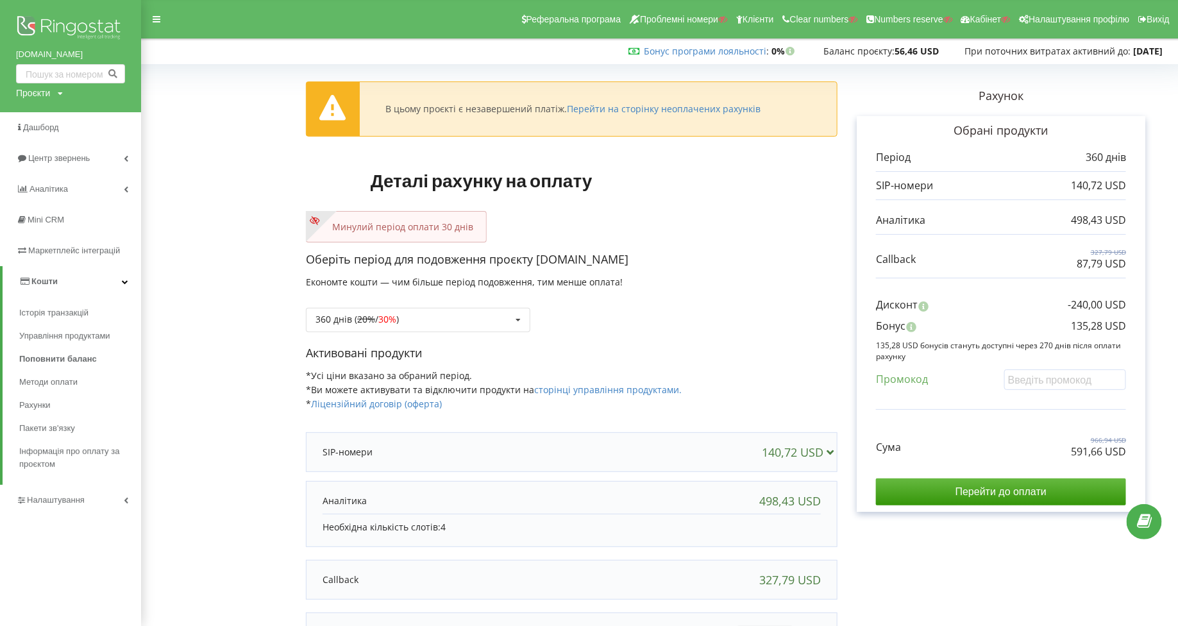
click at [176, 24] on div "Реферальна програма Проблемні номери Клієнти Clear numbers Numbers reserve Кабі…" at bounding box center [589, 19] width 1196 height 38
click at [161, 23] on div at bounding box center [156, 19] width 23 height 18
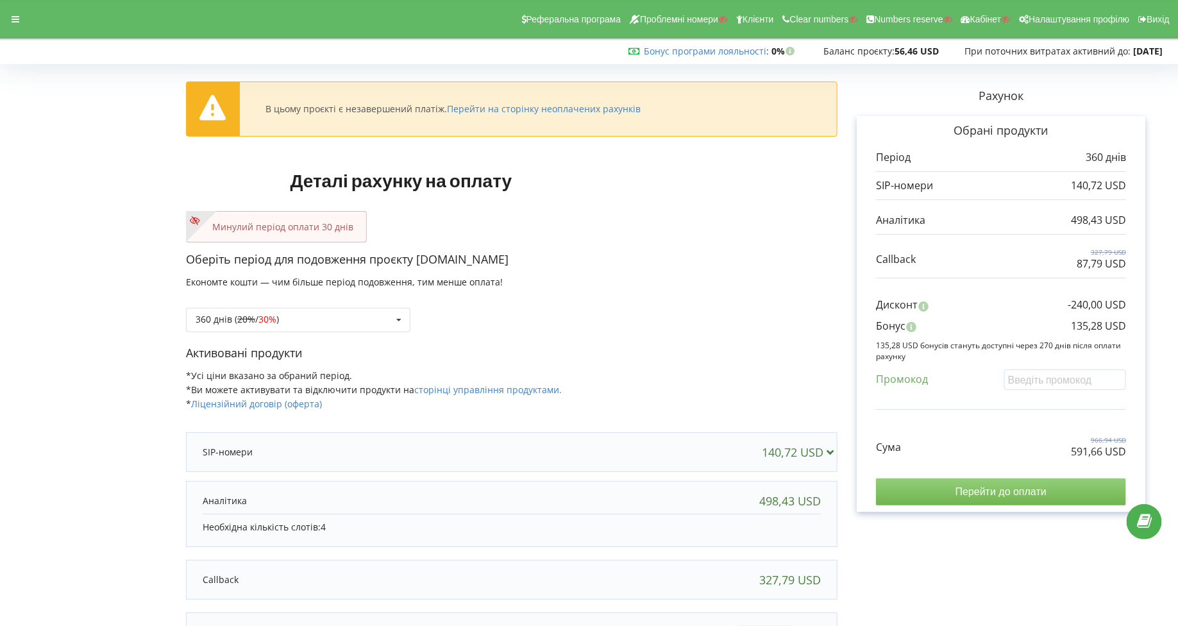
click at [979, 484] on input "Перейти до оплати" at bounding box center [1001, 491] width 250 height 27
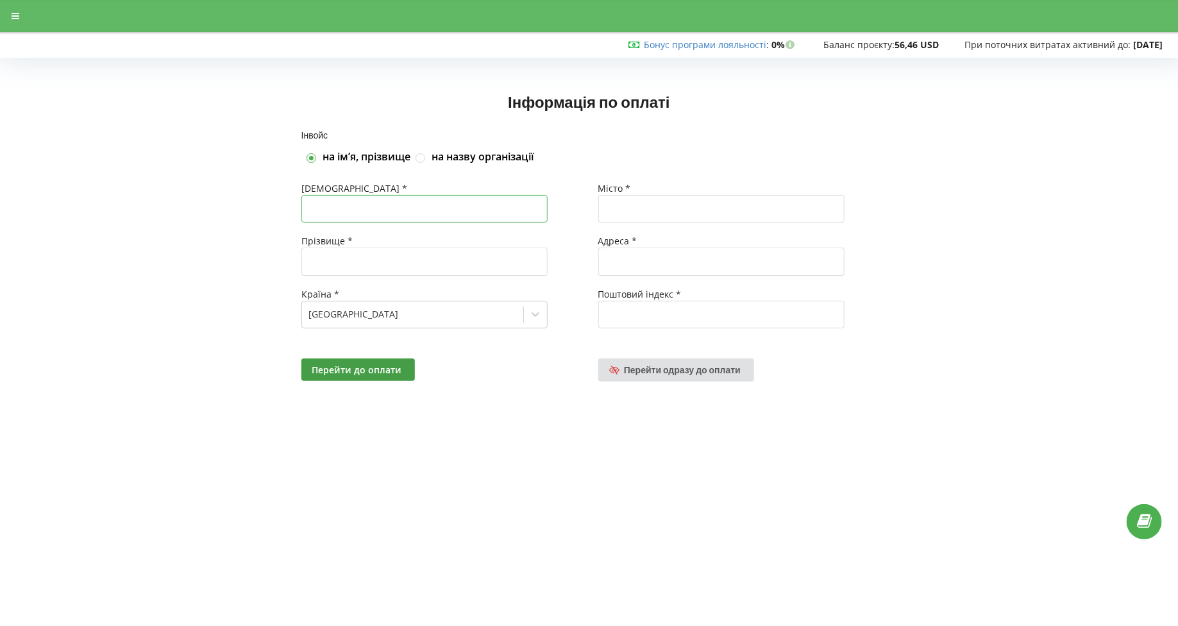
click at [392, 210] on input "text" at bounding box center [424, 209] width 246 height 28
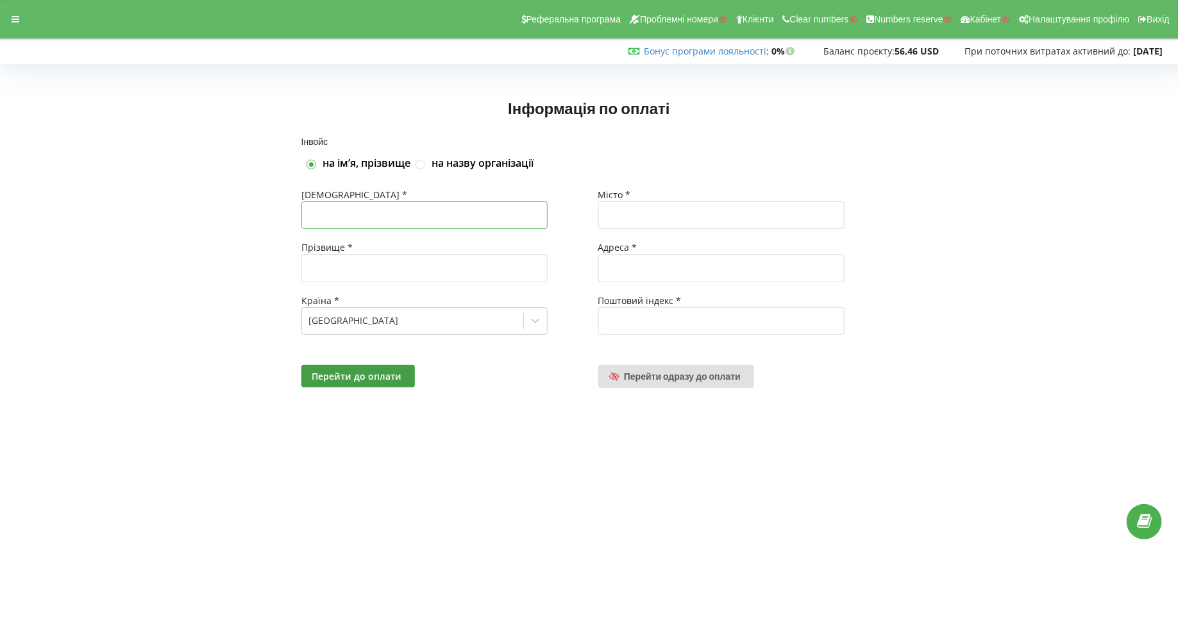
type input "[PERSON_NAME]"
click at [379, 279] on input "text" at bounding box center [424, 268] width 246 height 28
type input "[PERSON_NAME]"
click at [670, 218] on input "text" at bounding box center [721, 215] width 246 height 28
click at [643, 266] on input "text" at bounding box center [721, 268] width 246 height 28
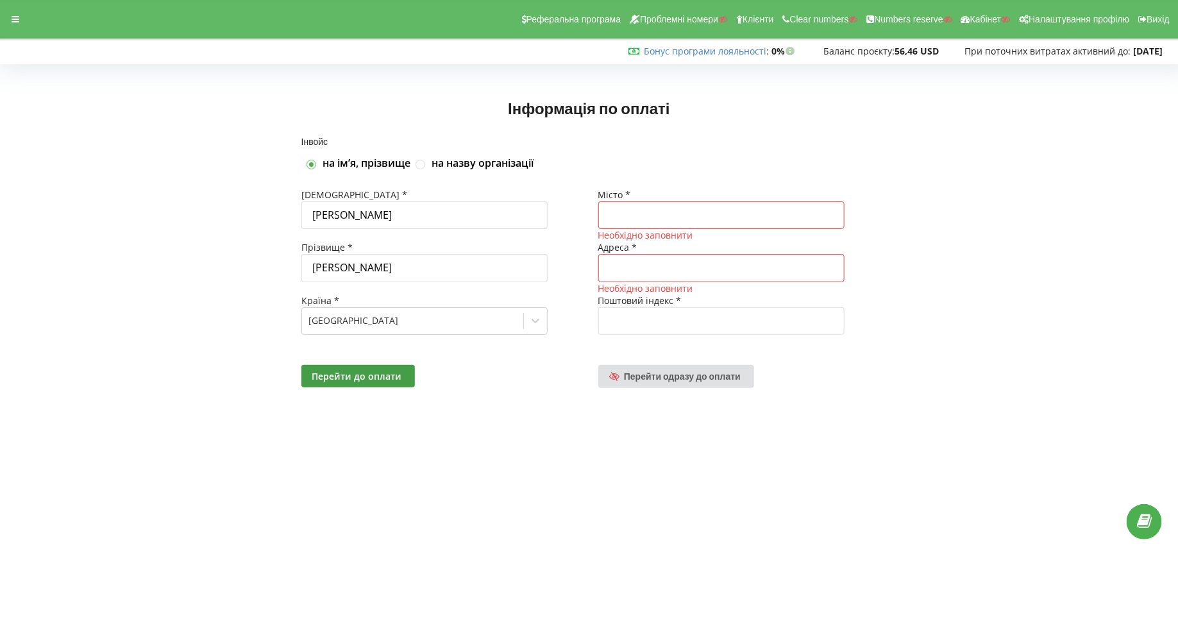
click at [641, 229] on div "Необхідно заповнити" at bounding box center [737, 235] width 279 height 12
click at [695, 219] on input "text" at bounding box center [721, 215] width 246 height 28
type input "Чернігів"
click at [687, 268] on input "text" at bounding box center [721, 268] width 246 height 28
type input "Головна"
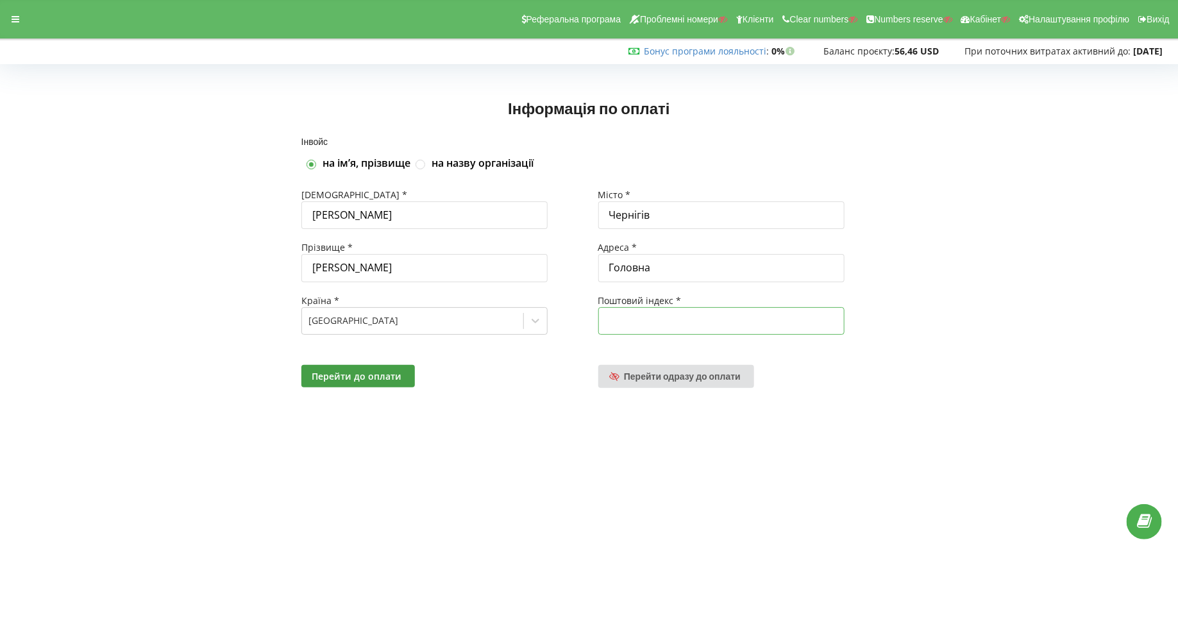
click at [660, 316] on input "text" at bounding box center [721, 321] width 246 height 28
type input "14010"
click at [394, 365] on button "Перейти до оплати" at bounding box center [358, 376] width 114 height 22
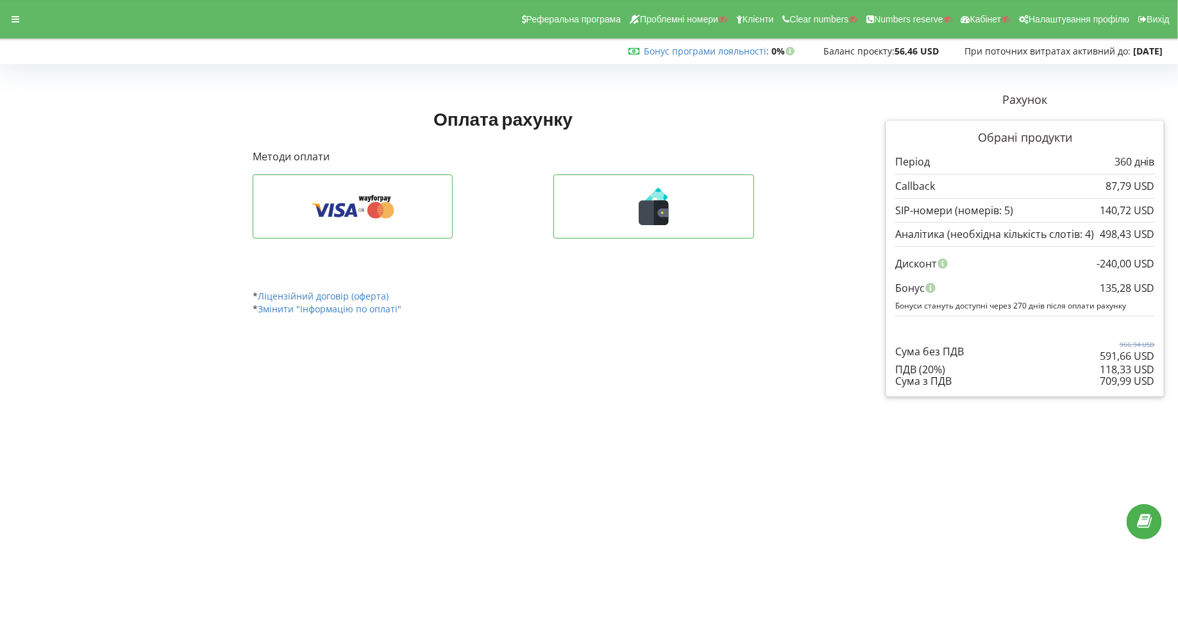
drag, startPoint x: 1154, startPoint y: 382, endPoint x: 1100, endPoint y: 380, distance: 54.5
click at [1100, 380] on div "709,99 USD" at bounding box center [1127, 381] width 55 height 12
copy div "709,99 USD"
drag, startPoint x: 1100, startPoint y: 282, endPoint x: 1154, endPoint y: 282, distance: 53.9
click at [1154, 282] on div "135,28 USD" at bounding box center [1127, 288] width 55 height 24
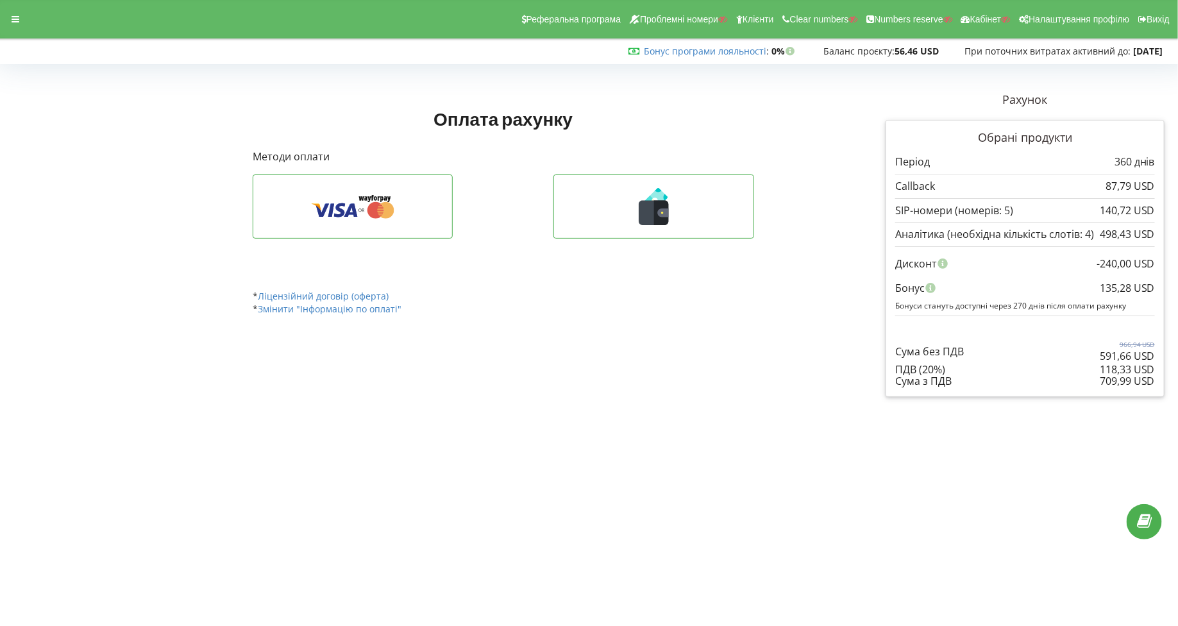
copy div "135,28 USD"
click at [8, 8] on div "Реферальна програма Проблемні номери Клієнти Clear numbers Numbers reserve Кабі…" at bounding box center [589, 19] width 1196 height 38
click at [8, 21] on div at bounding box center [15, 19] width 23 height 18
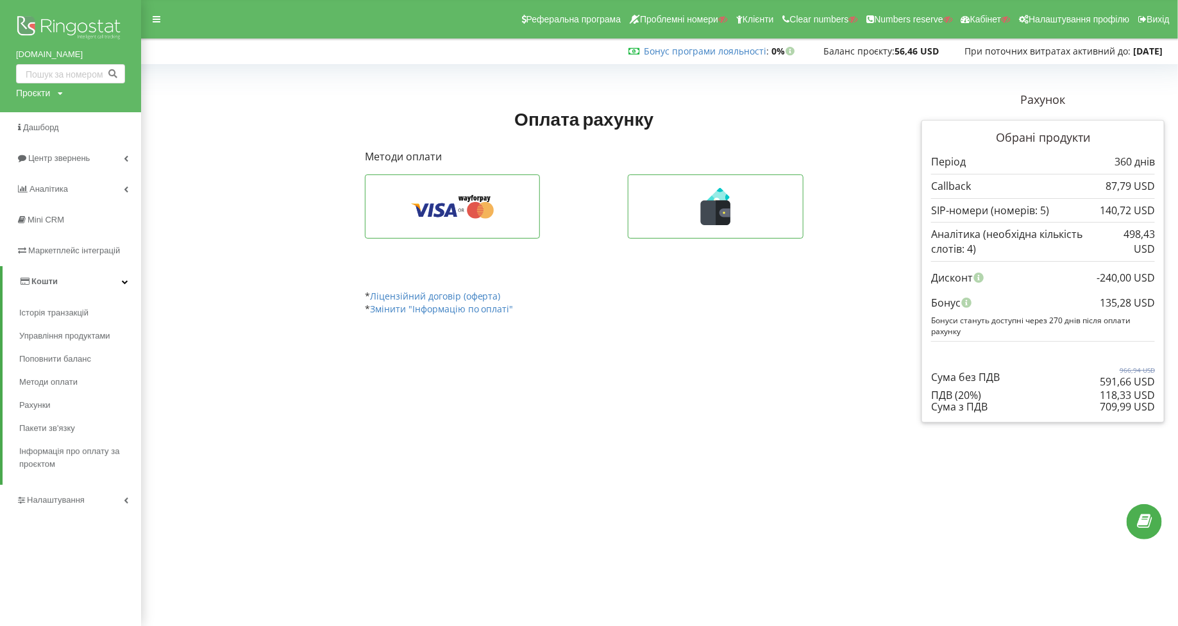
drag, startPoint x: 10, startPoint y: 52, endPoint x: 124, endPoint y: 52, distance: 113.5
click at [124, 52] on div "[DOMAIN_NAME] Проєкти Пошук" at bounding box center [70, 56] width 141 height 112
copy link "[DOMAIN_NAME]"
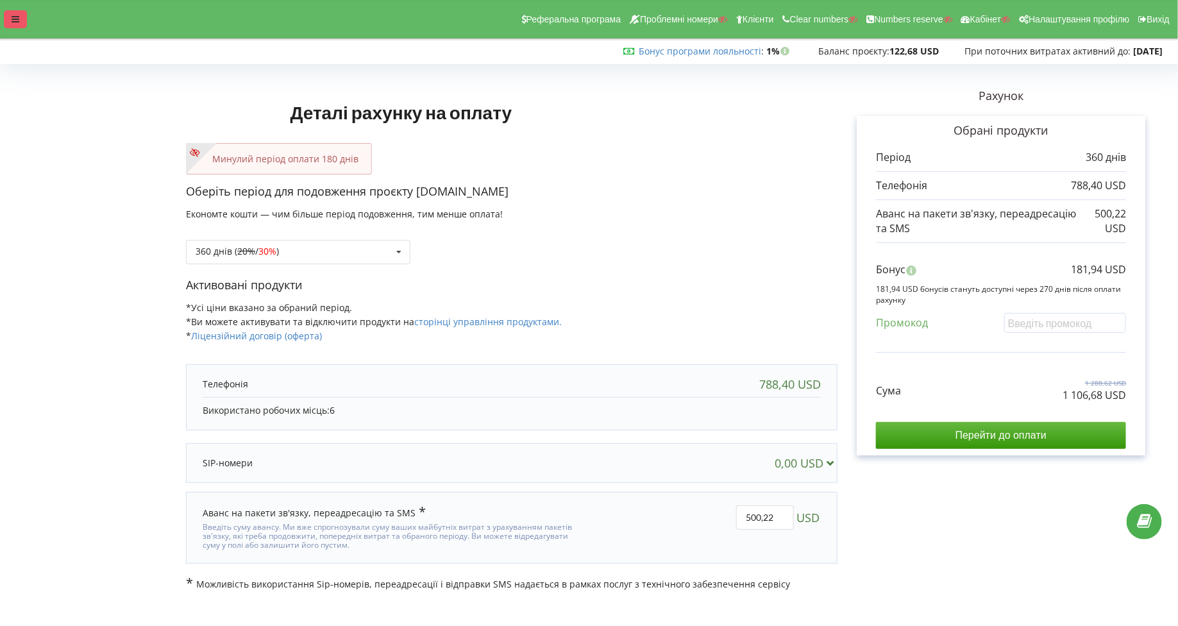
click at [17, 22] on icon at bounding box center [16, 19] width 8 height 9
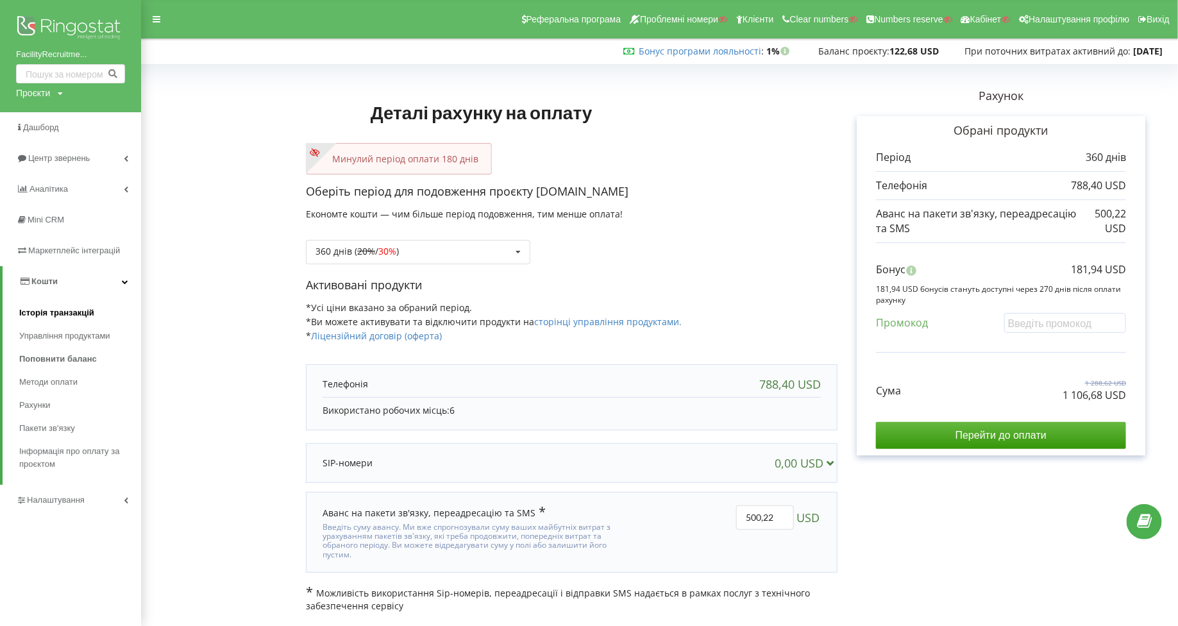
click at [35, 302] on link "Історія транзакцій" at bounding box center [80, 312] width 122 height 23
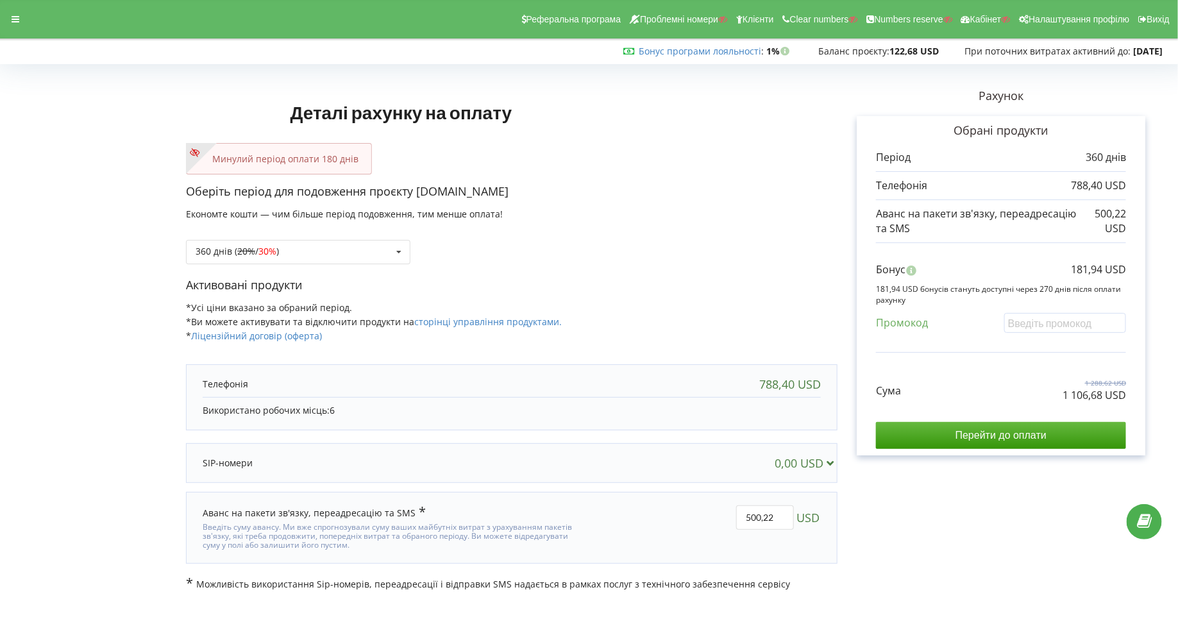
drag, startPoint x: 417, startPoint y: 196, endPoint x: 546, endPoint y: 196, distance: 128.3
click at [546, 196] on p "Оберіть період для подовження проєкту [DOMAIN_NAME]" at bounding box center [512, 191] width 652 height 17
copy p "[DOMAIN_NAME]"
click at [912, 439] on input "Перейти до оплати" at bounding box center [1001, 435] width 250 height 27
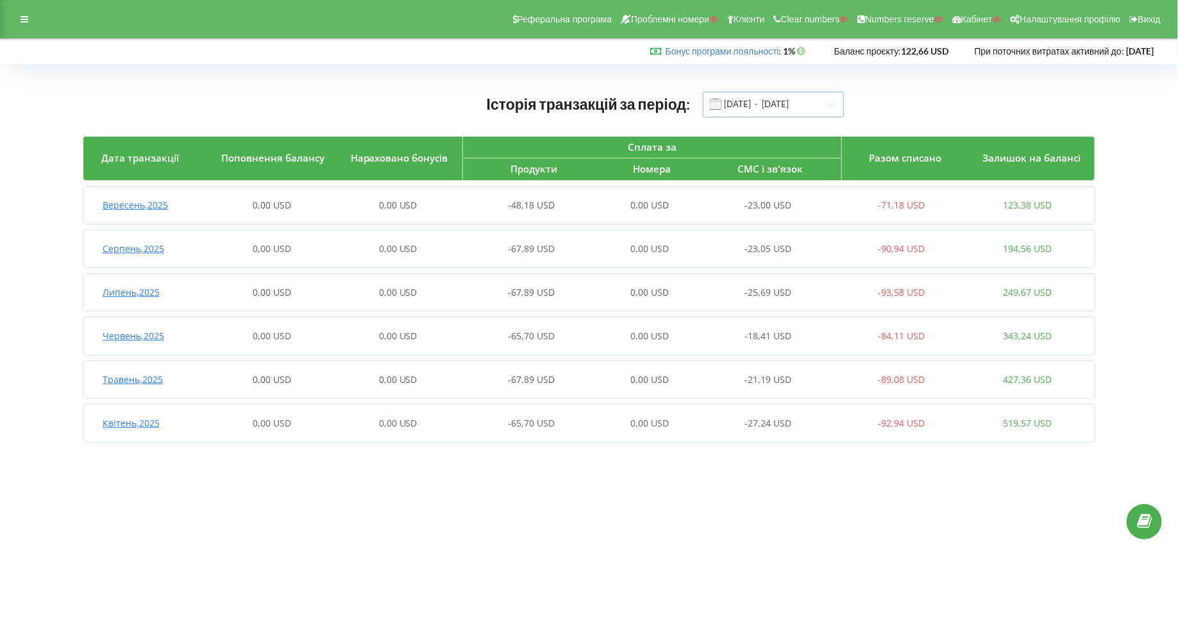
click at [788, 111] on input "01.04.2025 - 23.09.2025" at bounding box center [773, 105] width 141 height 26
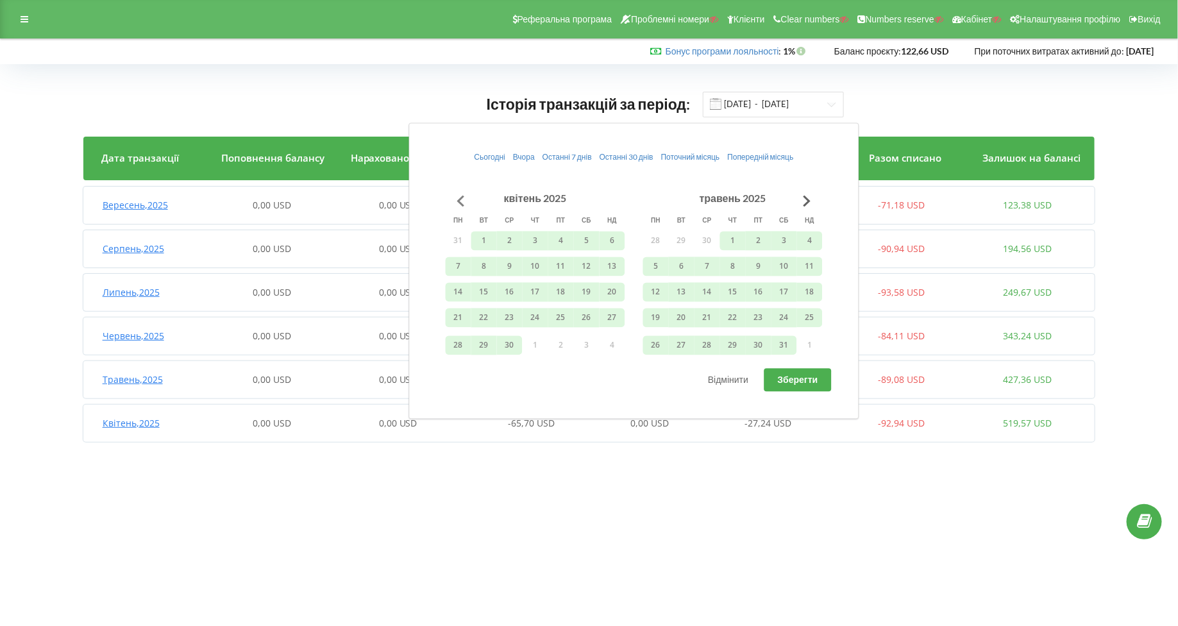
click at [458, 193] on button "Go to previous month" at bounding box center [461, 201] width 26 height 26
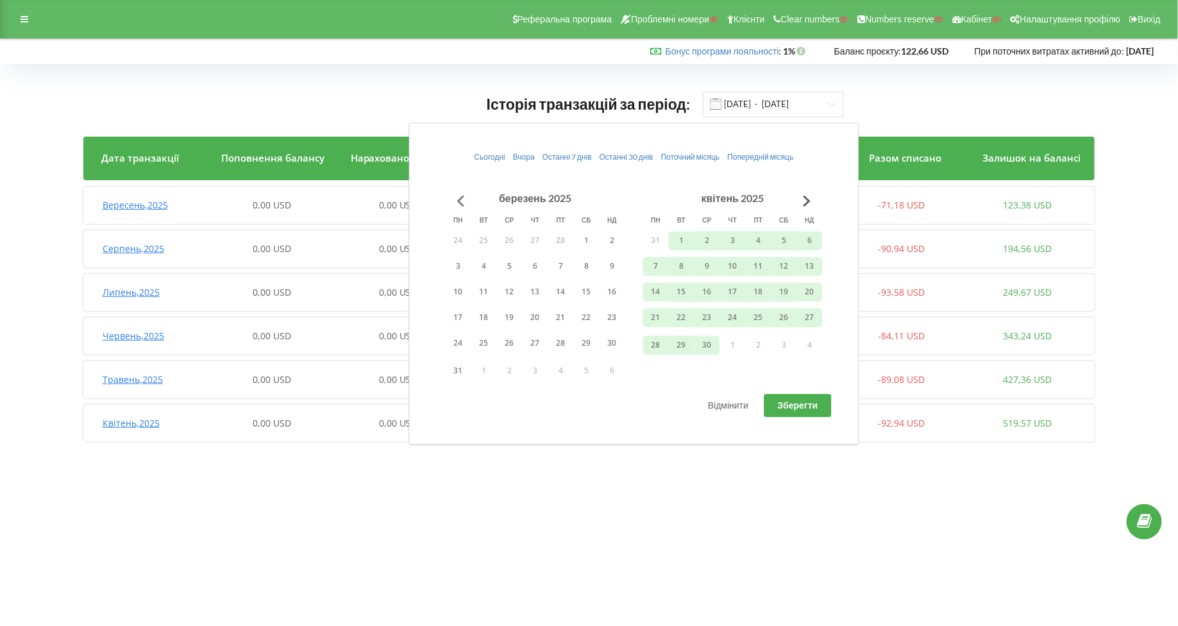
click at [458, 193] on button "Go to previous month" at bounding box center [461, 201] width 26 height 26
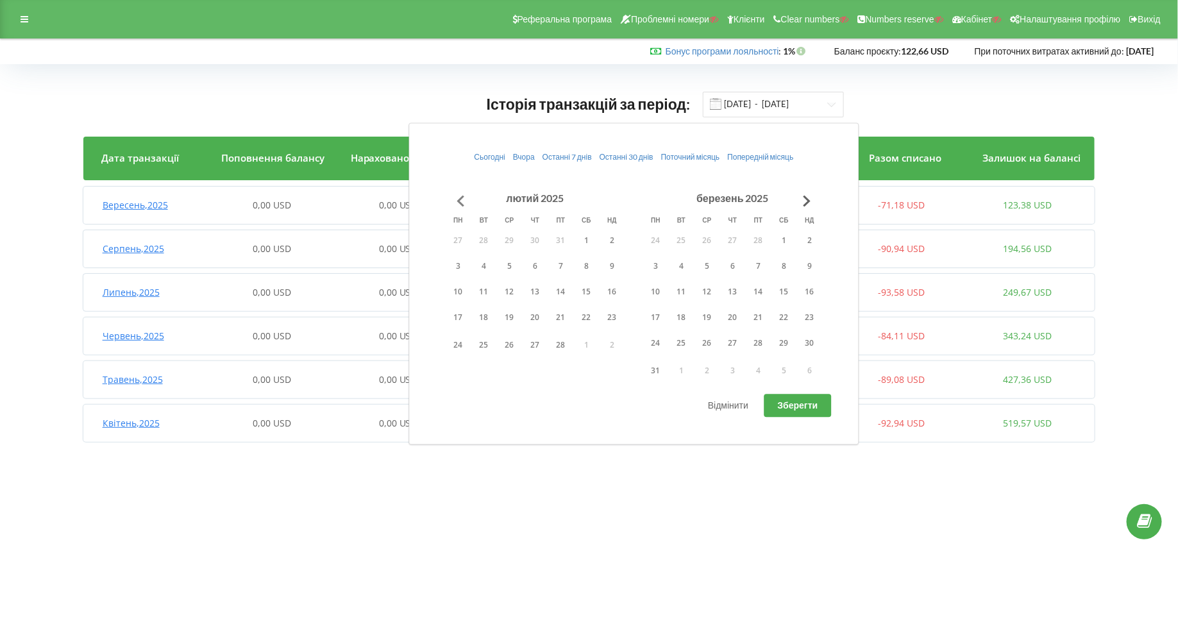
click at [458, 193] on button "Go to previous month" at bounding box center [461, 201] width 26 height 26
click at [508, 239] on button "1" at bounding box center [510, 240] width 26 height 19
click at [805, 202] on button "Go to next month" at bounding box center [808, 201] width 26 height 26
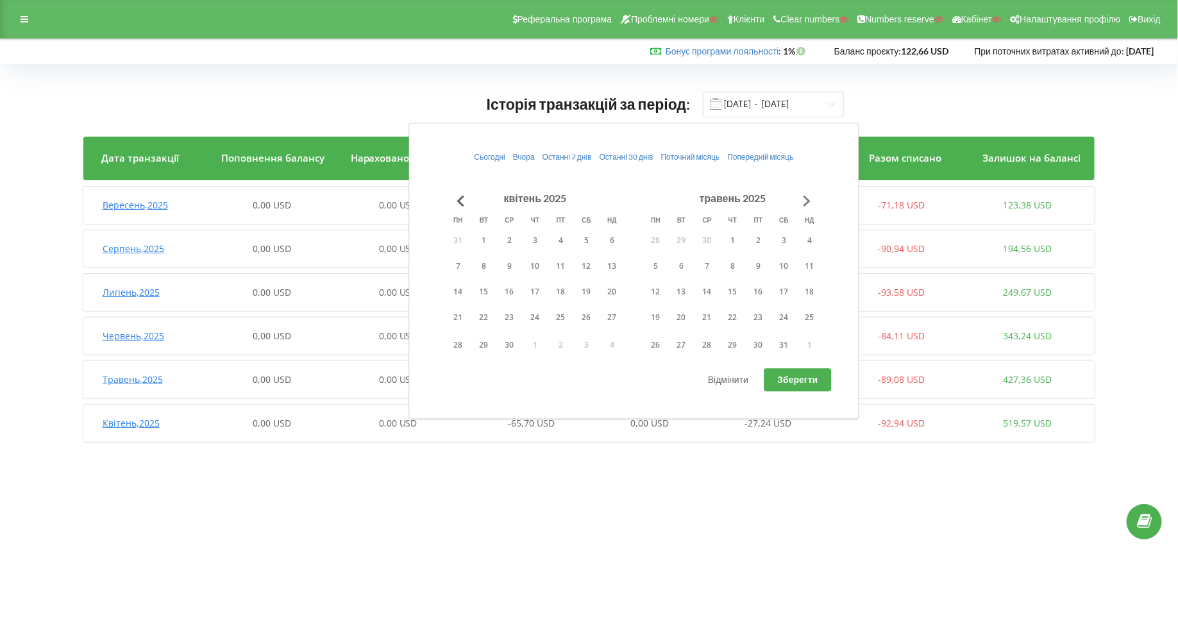
click at [805, 202] on button "Go to next month" at bounding box center [808, 201] width 26 height 26
click at [698, 276] on td "10" at bounding box center [707, 269] width 26 height 26
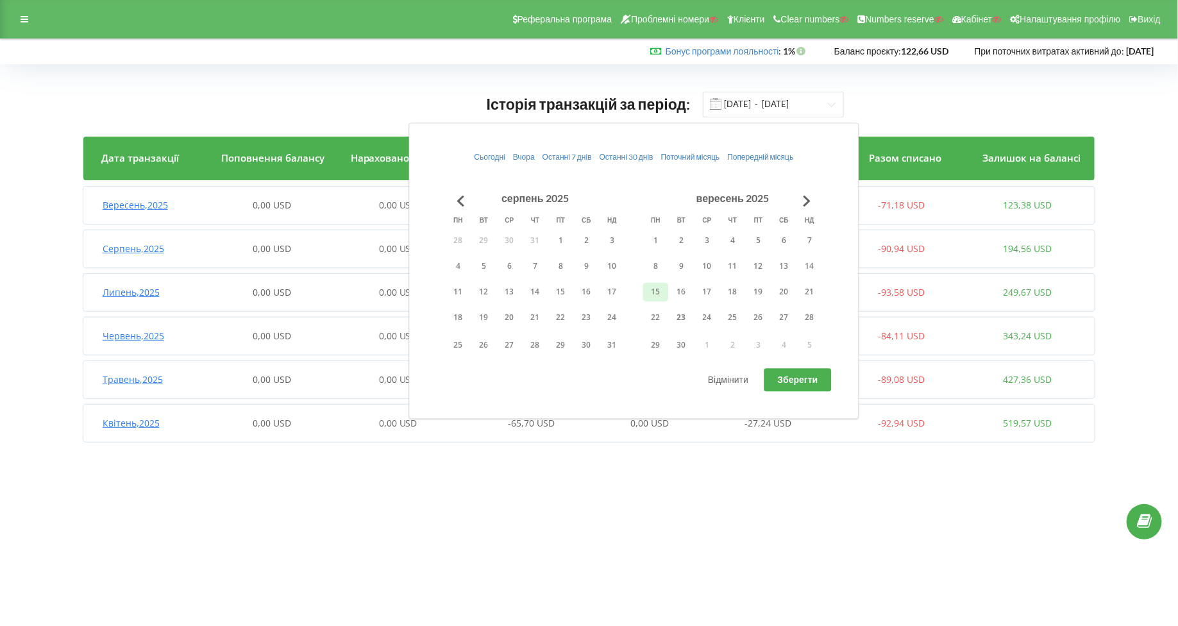
click at [664, 298] on button "15" at bounding box center [656, 291] width 26 height 19
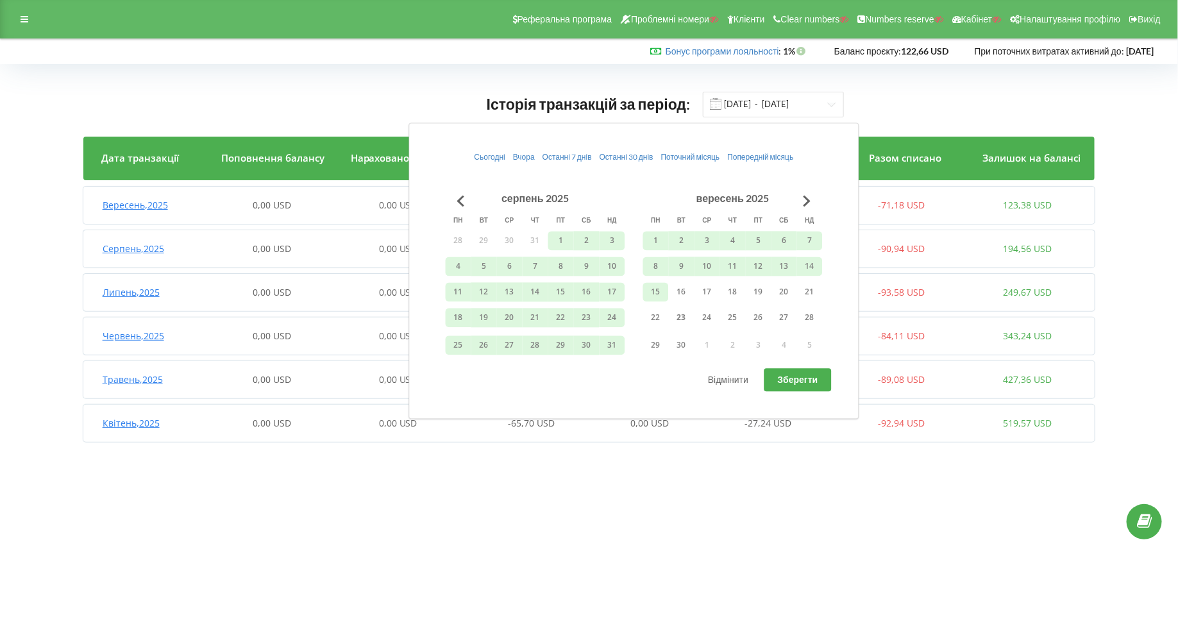
click at [789, 376] on span "Зберегти" at bounding box center [798, 379] width 40 height 11
type input "01.01.2025 - 15.09.2025"
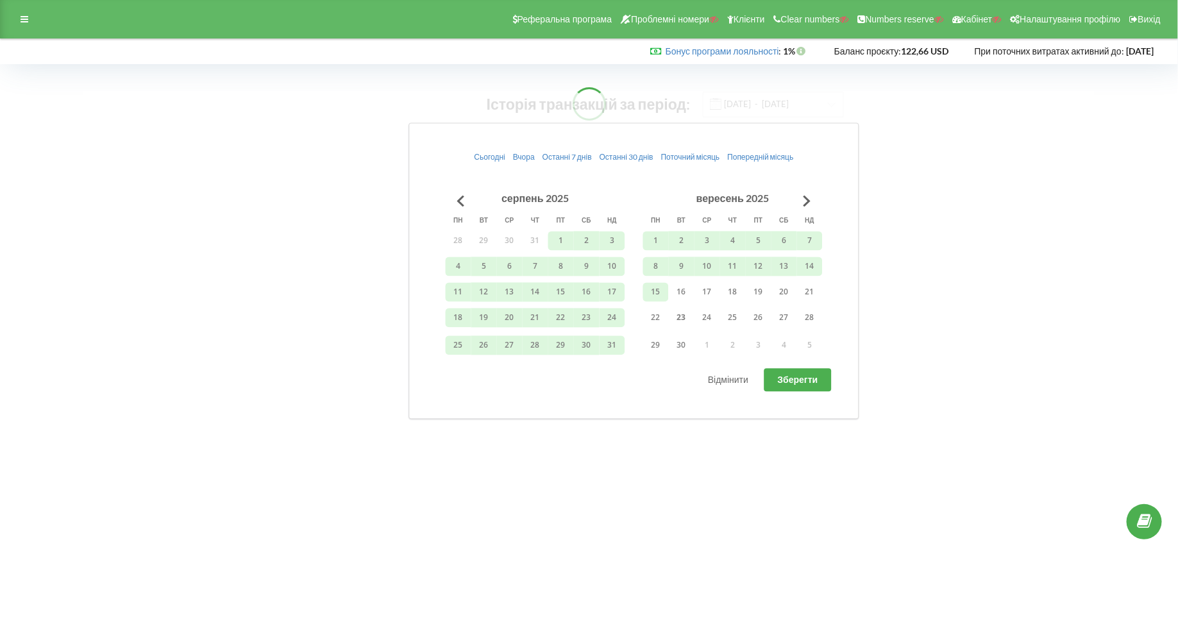
click at [635, 457] on body "Реферальна програма Проблемні номери Клієнти Clear numbers Numbers reserve Кабі…" at bounding box center [589, 313] width 1178 height 626
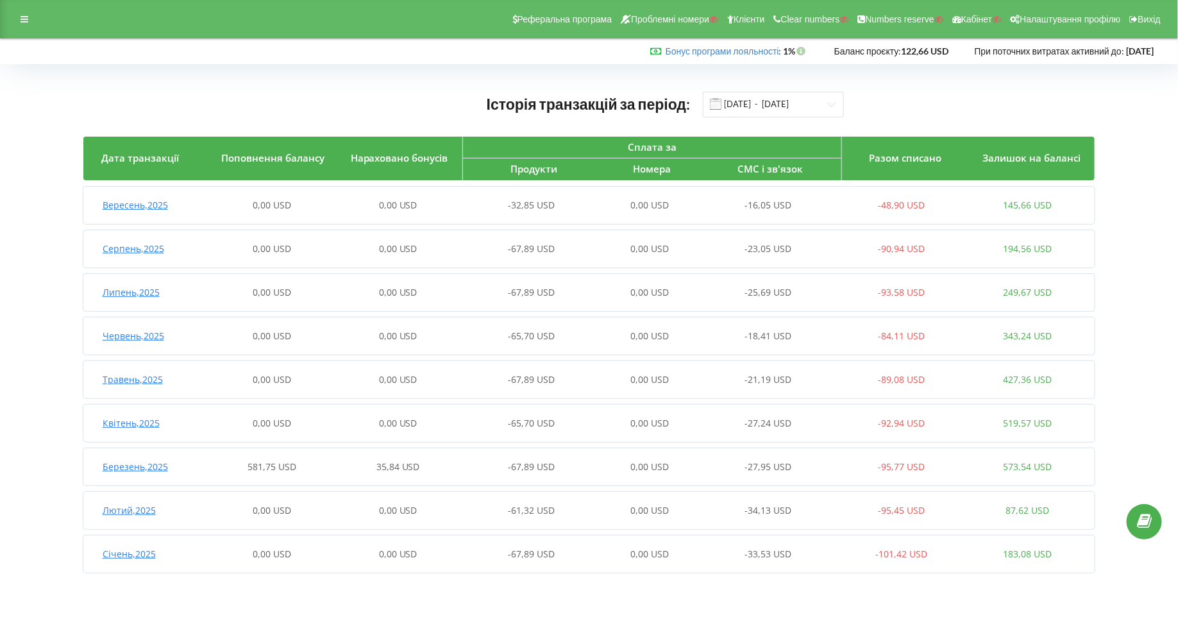
click at [112, 462] on span "Березень , 2025" at bounding box center [135, 466] width 65 height 12
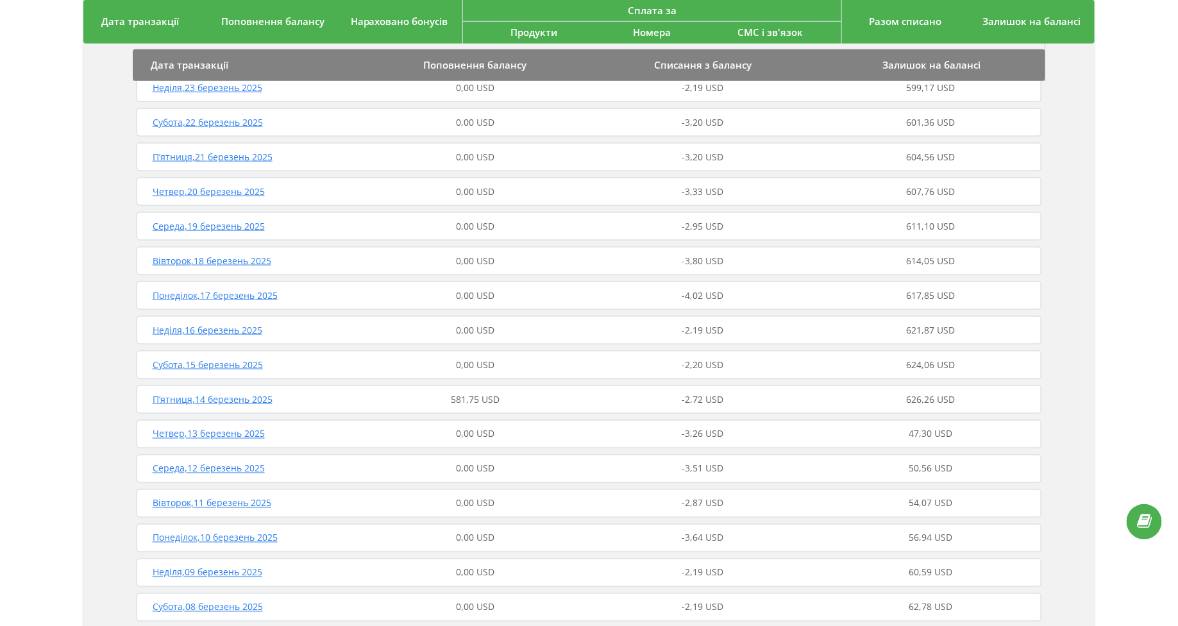
scroll to position [768, 0]
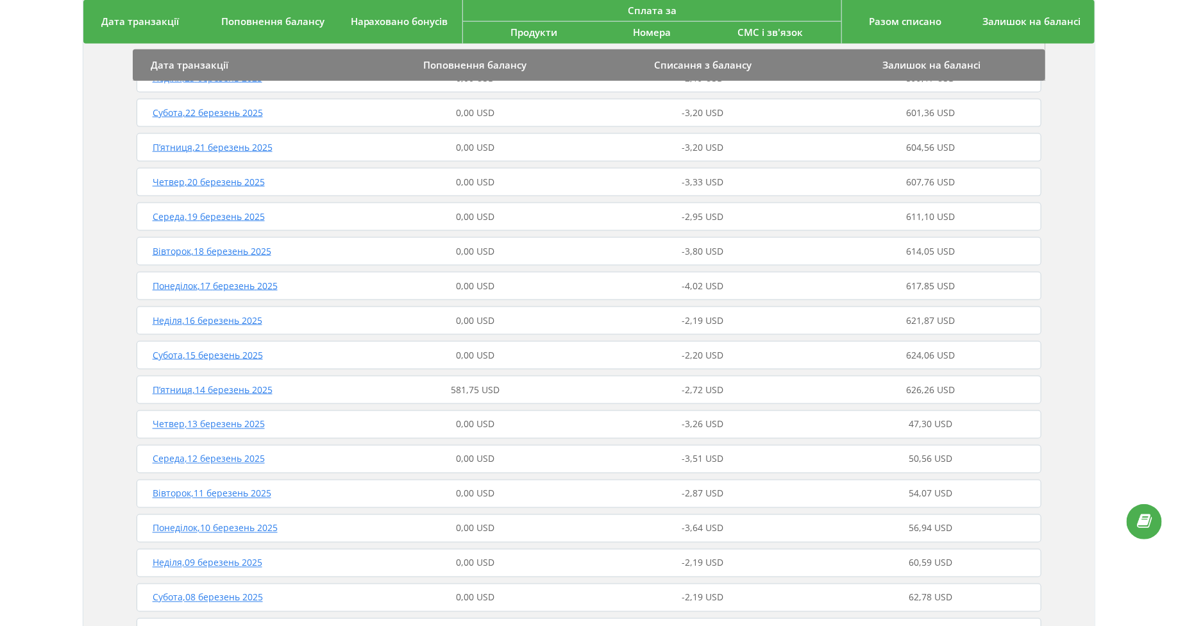
click at [175, 383] on span "П’ятниця , 14 березень 2025" at bounding box center [213, 389] width 120 height 12
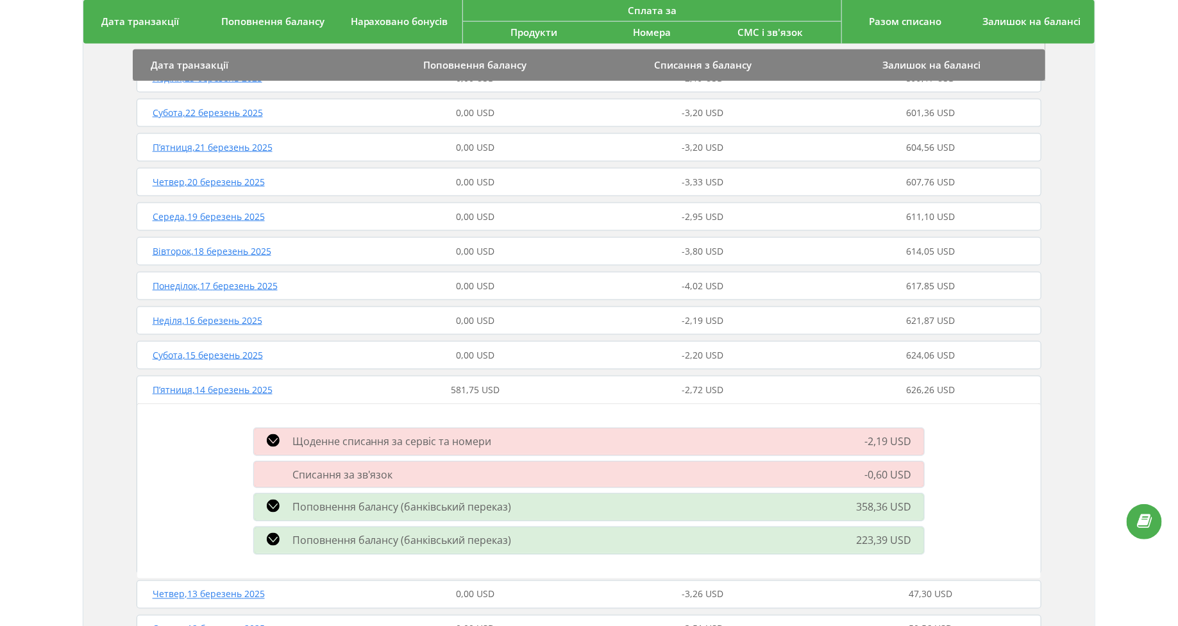
click at [171, 386] on span "П’ятниця , 14 березень 2025" at bounding box center [213, 389] width 120 height 12
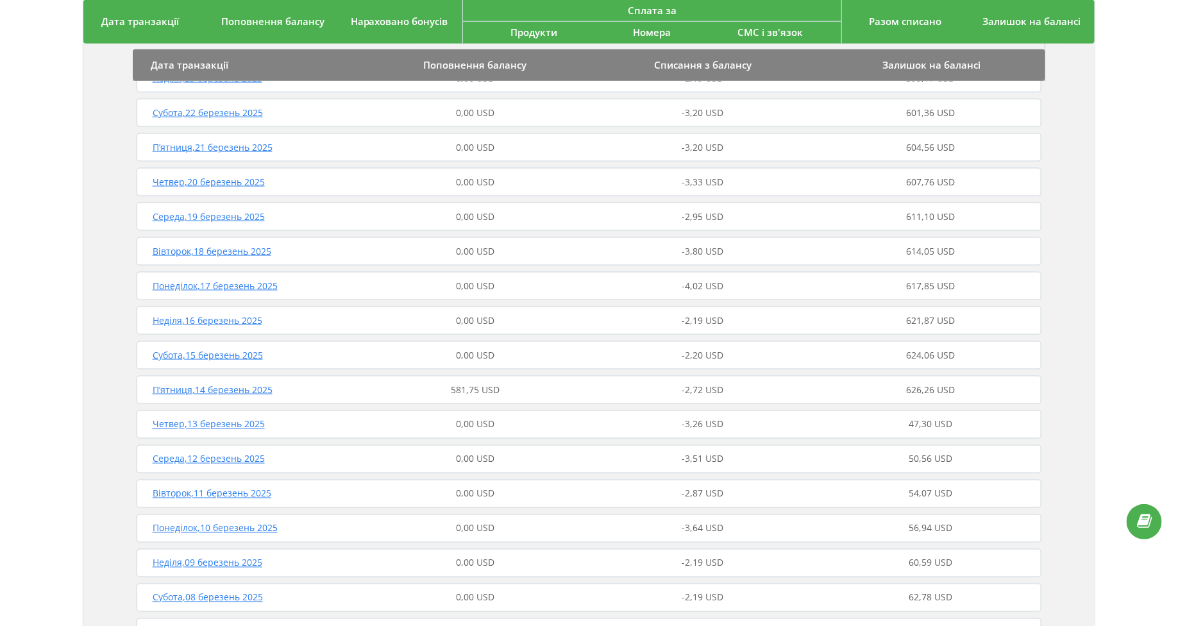
scroll to position [763, 0]
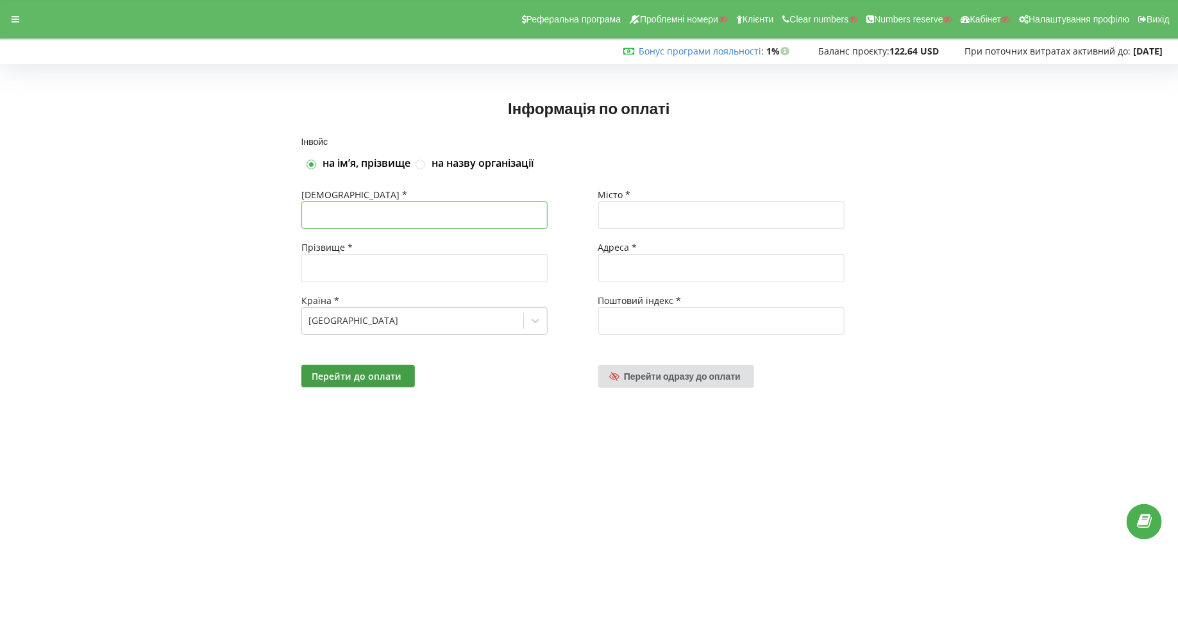
click at [440, 214] on input "text" at bounding box center [424, 215] width 246 height 28
type input "[PERSON_NAME]"
click at [417, 260] on input "text" at bounding box center [424, 268] width 246 height 28
type input "[PERSON_NAME]"
click at [684, 192] on div "Місто *" at bounding box center [737, 195] width 279 height 13
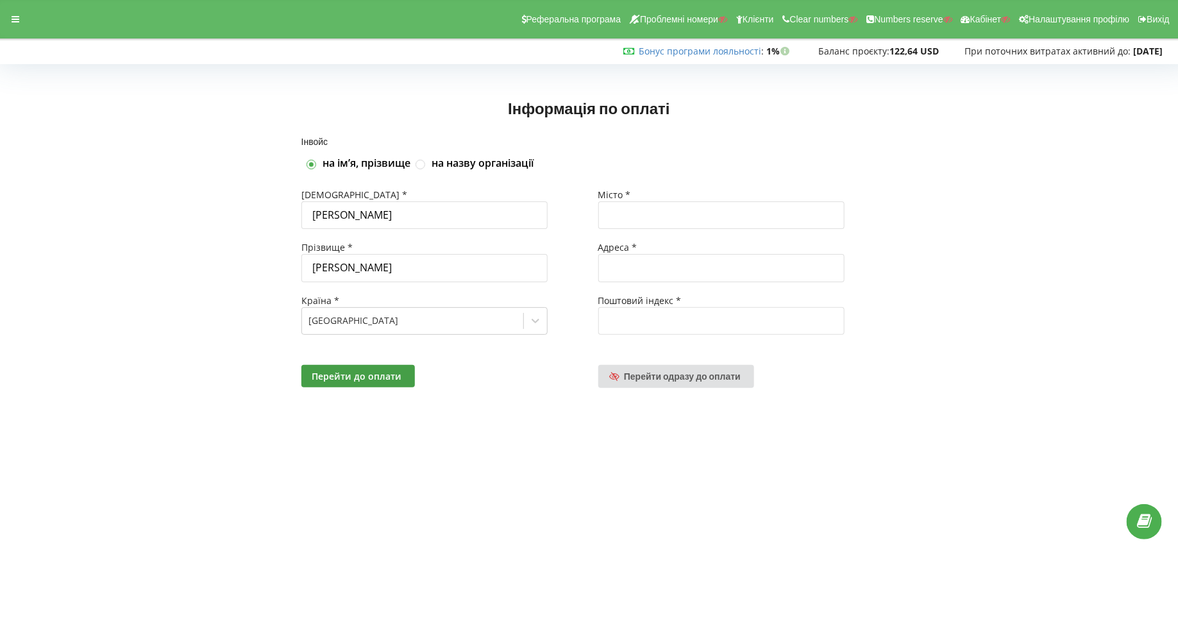
click at [671, 198] on div "Місто *" at bounding box center [737, 195] width 279 height 13
click at [652, 209] on input "text" at bounding box center [721, 215] width 246 height 28
type input "Чернігів"
click at [636, 273] on input "text" at bounding box center [721, 268] width 246 height 28
type input "Головна"
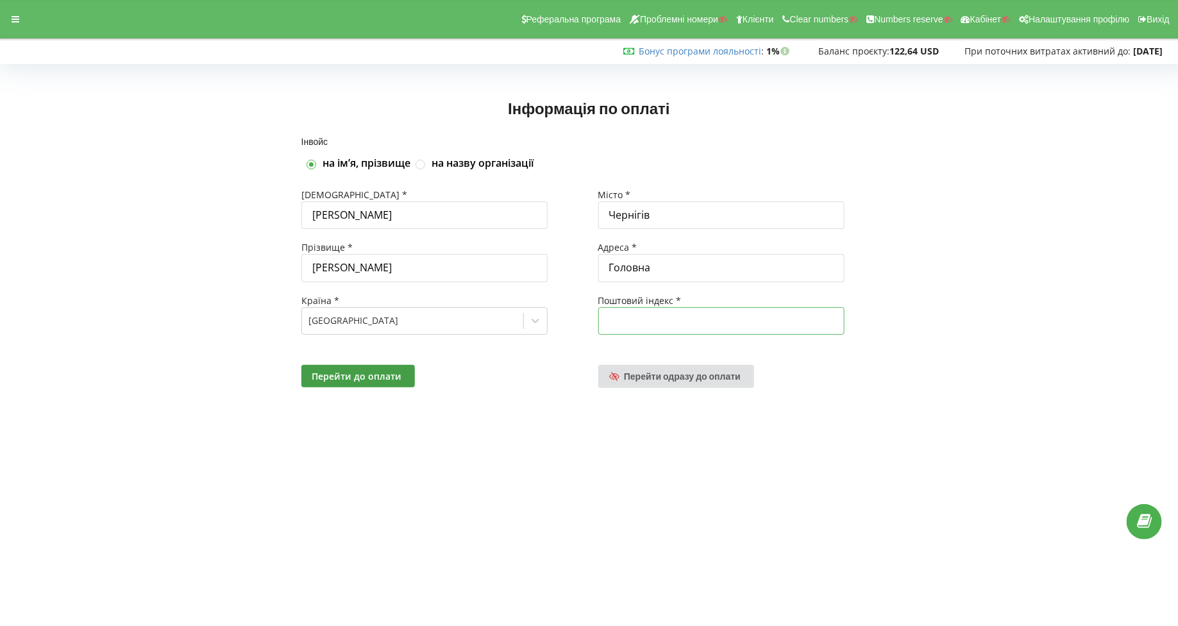
click at [643, 320] on input "text" at bounding box center [721, 321] width 246 height 28
type input "14010"
click at [376, 380] on span "Перейти до оплати" at bounding box center [357, 376] width 90 height 12
click at [25, 15] on div at bounding box center [15, 19] width 23 height 18
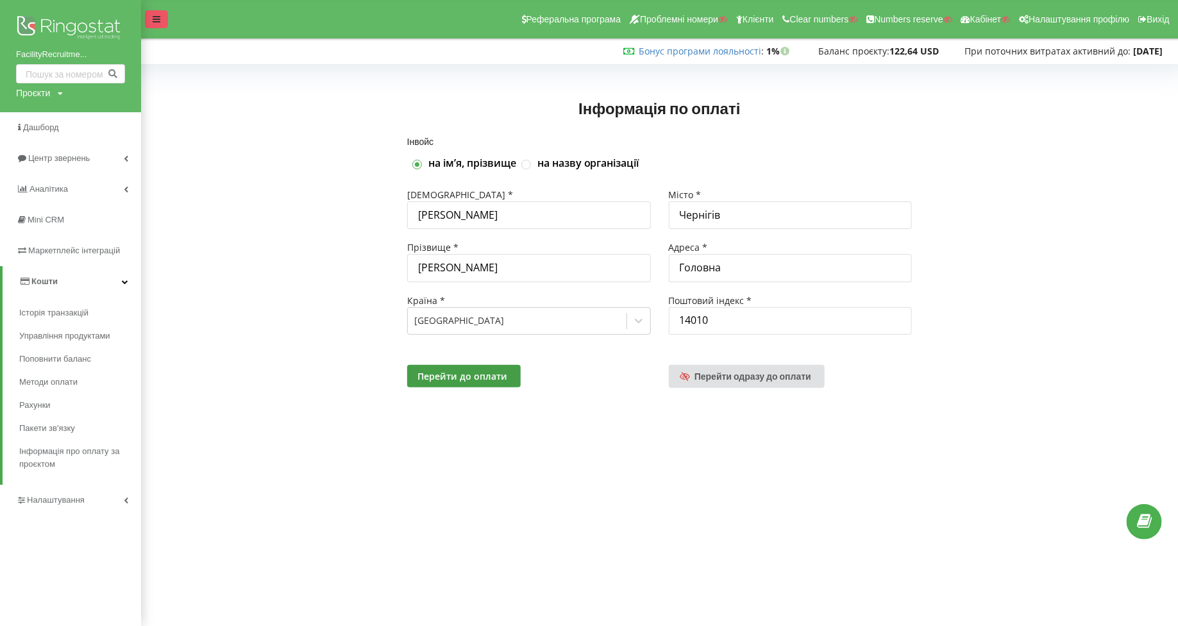
click at [157, 21] on icon at bounding box center [157, 19] width 8 height 9
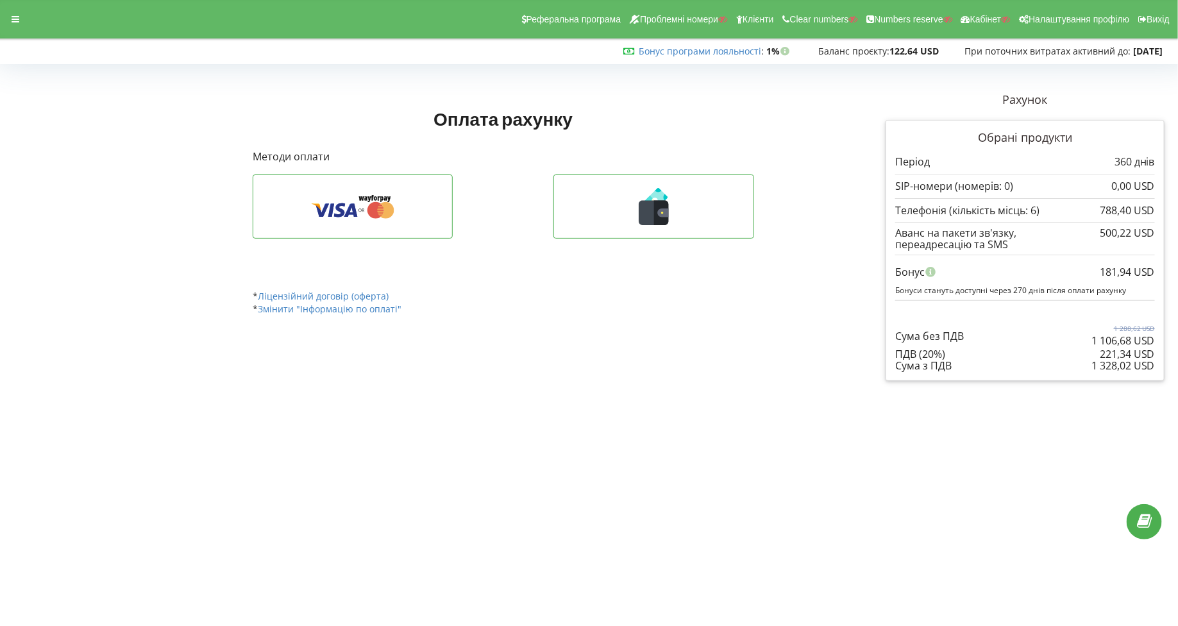
click at [1090, 363] on div "Сума з ПДВ" at bounding box center [1025, 366] width 260 height 12
drag, startPoint x: 1154, startPoint y: 362, endPoint x: 1092, endPoint y: 363, distance: 62.2
click at [1092, 363] on div "1 328,02 USD" at bounding box center [1122, 366] width 63 height 12
copy div "1 328,02 USD"
drag, startPoint x: 1154, startPoint y: 273, endPoint x: 1102, endPoint y: 269, distance: 52.7
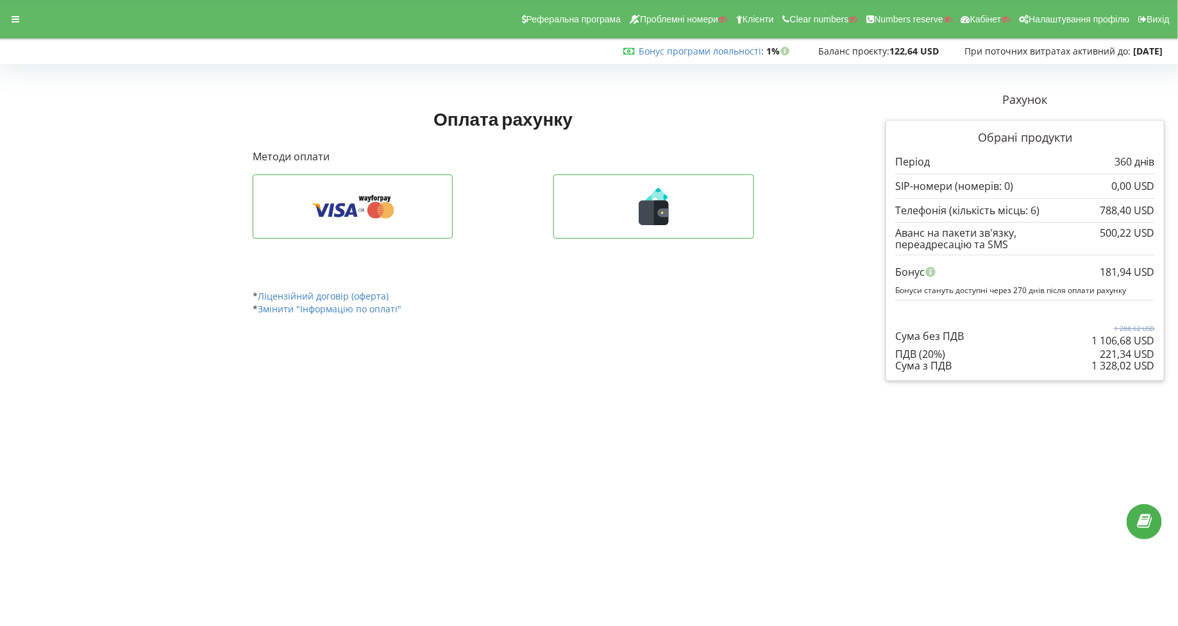
click at [1102, 269] on div "181,94 USD" at bounding box center [1127, 272] width 55 height 24
copy div "181,94 USD"
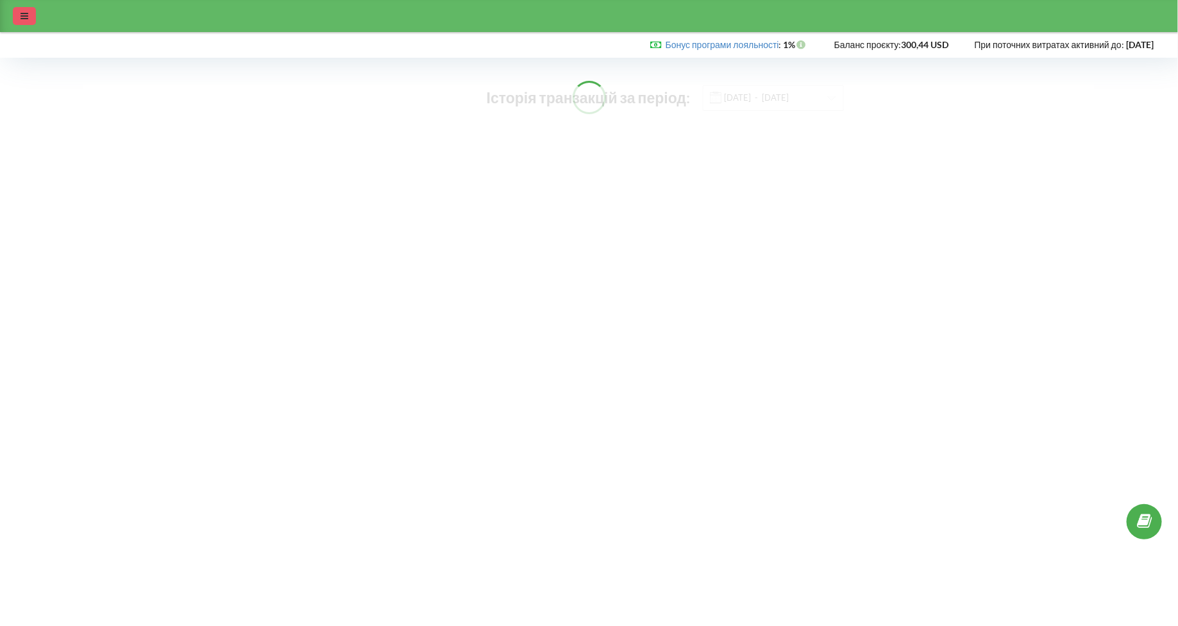
click at [21, 17] on icon at bounding box center [25, 16] width 8 height 9
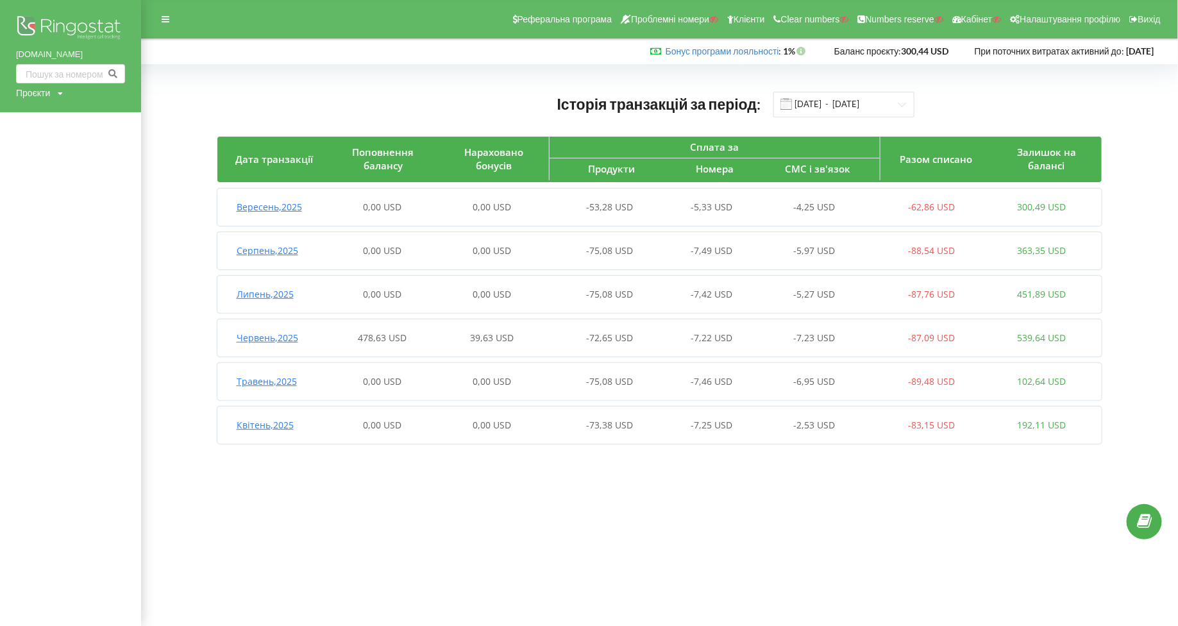
click at [19, 94] on div "Проєкти" at bounding box center [33, 93] width 34 height 13
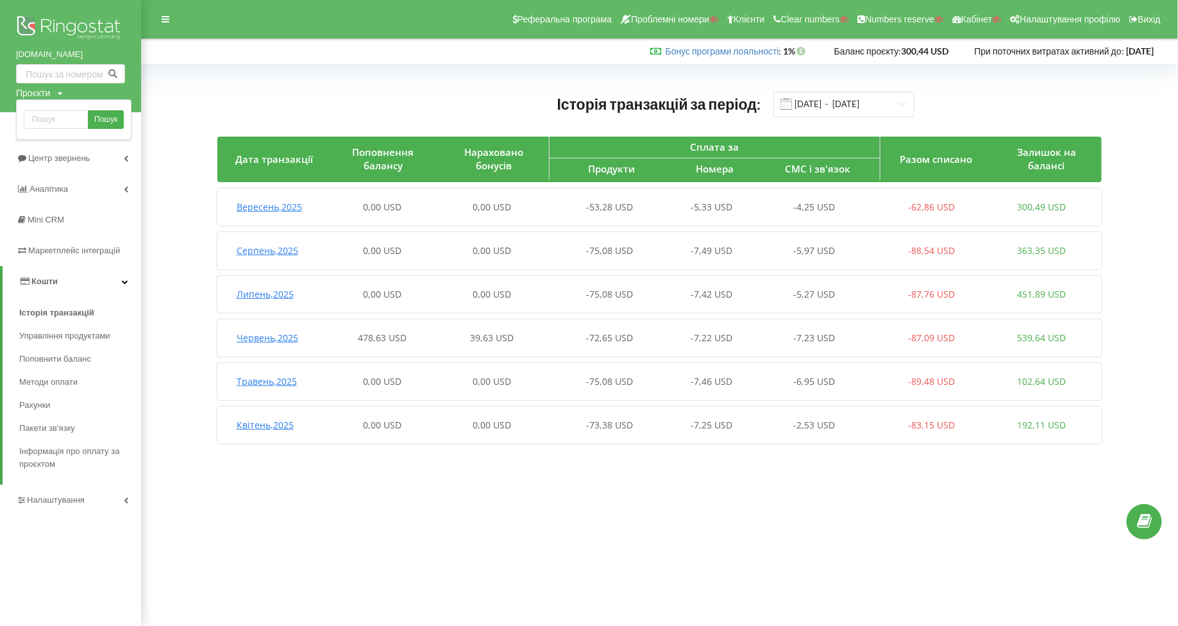
click at [52, 108] on div "Пошук" at bounding box center [73, 119] width 115 height 40
click at [51, 112] on input "text" at bounding box center [56, 119] width 64 height 19
type input "е"
type input "turboexpert.in.ua"
click at [105, 123] on span "Пошук" at bounding box center [105, 120] width 23 height 12
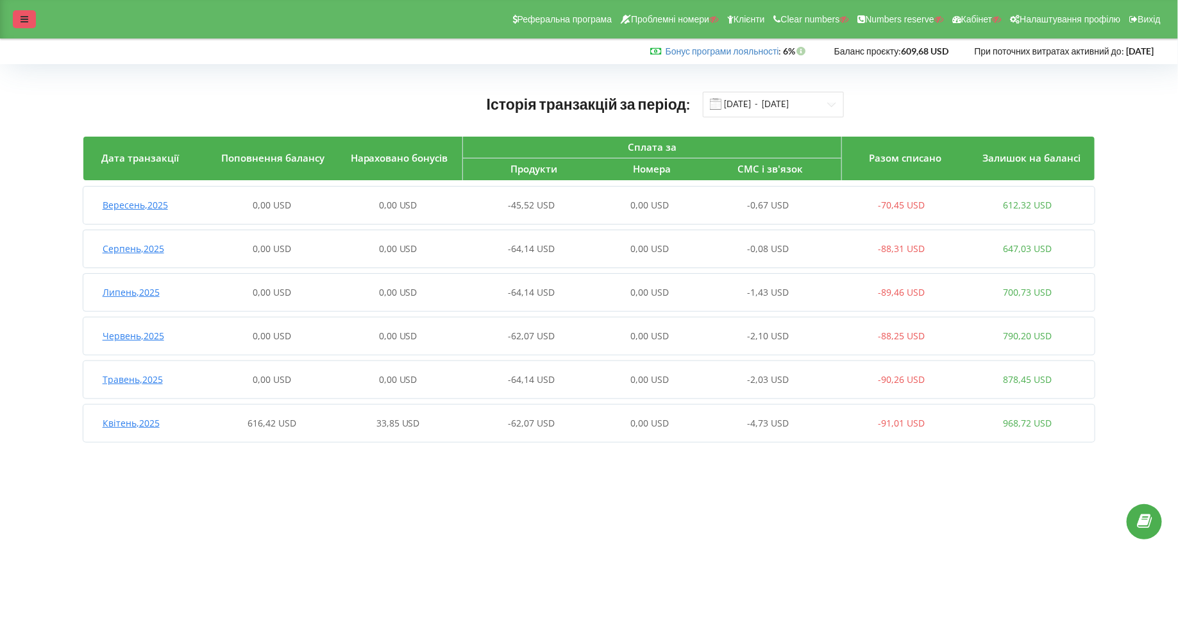
click at [23, 19] on icon at bounding box center [25, 19] width 8 height 9
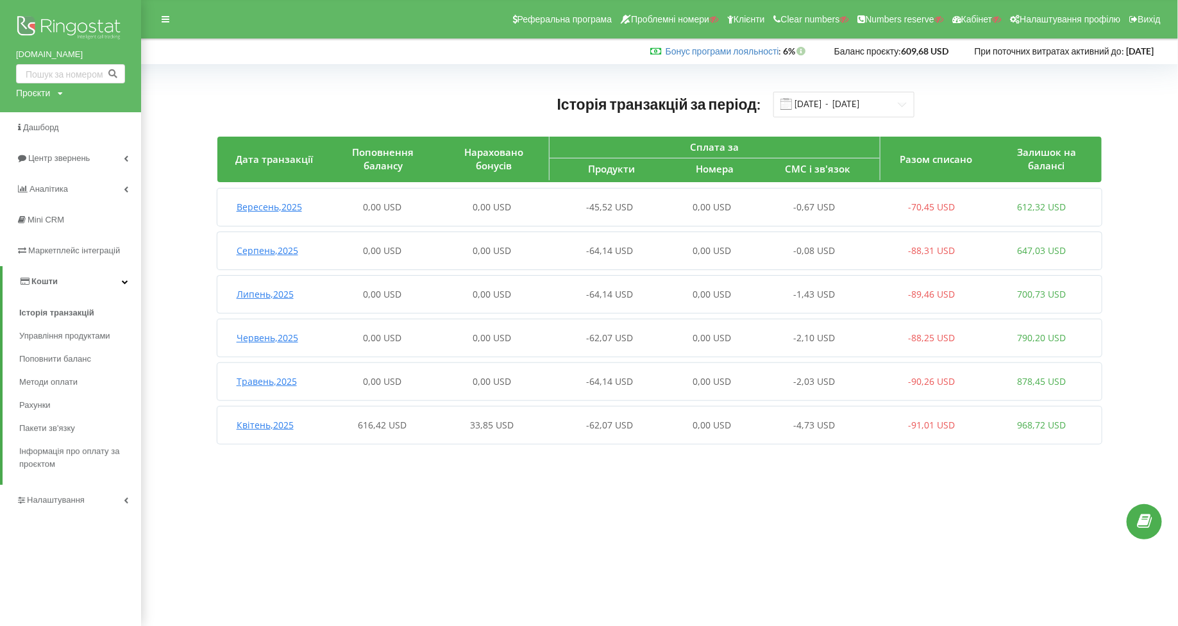
click at [32, 94] on div "Проєкти" at bounding box center [33, 93] width 34 height 13
click at [38, 106] on div "Пошук" at bounding box center [73, 119] width 115 height 40
click at [38, 122] on input "text" at bounding box center [56, 119] width 64 height 19
type input "з"
type input "ProminCapital.com"
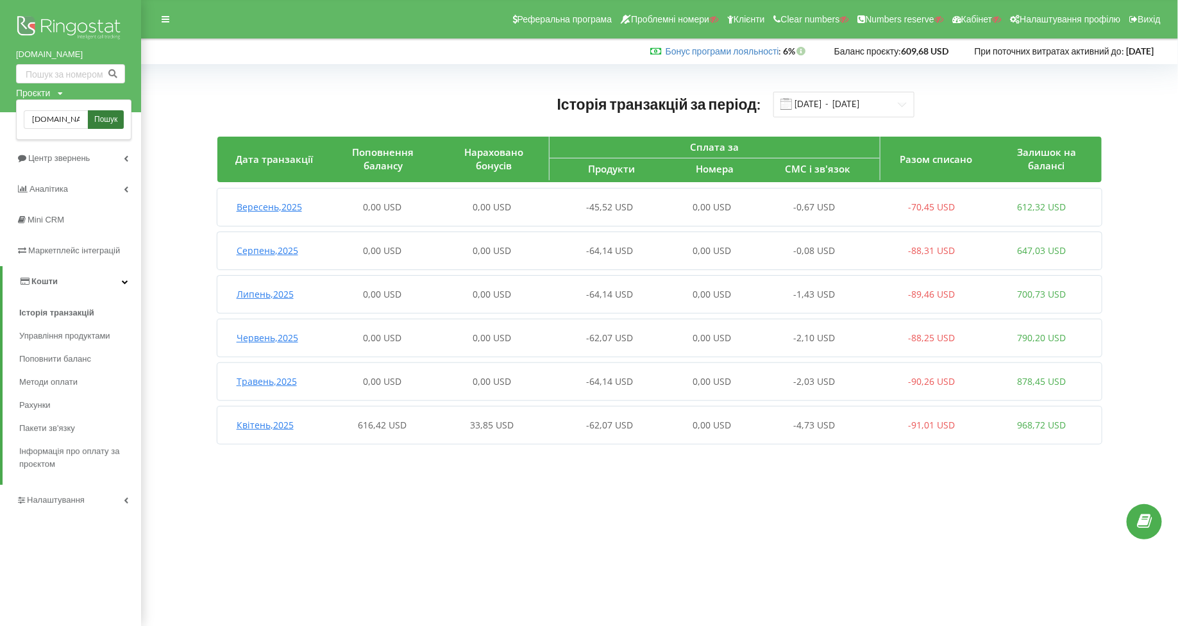
click at [88, 111] on link "Пошук" at bounding box center [106, 119] width 36 height 19
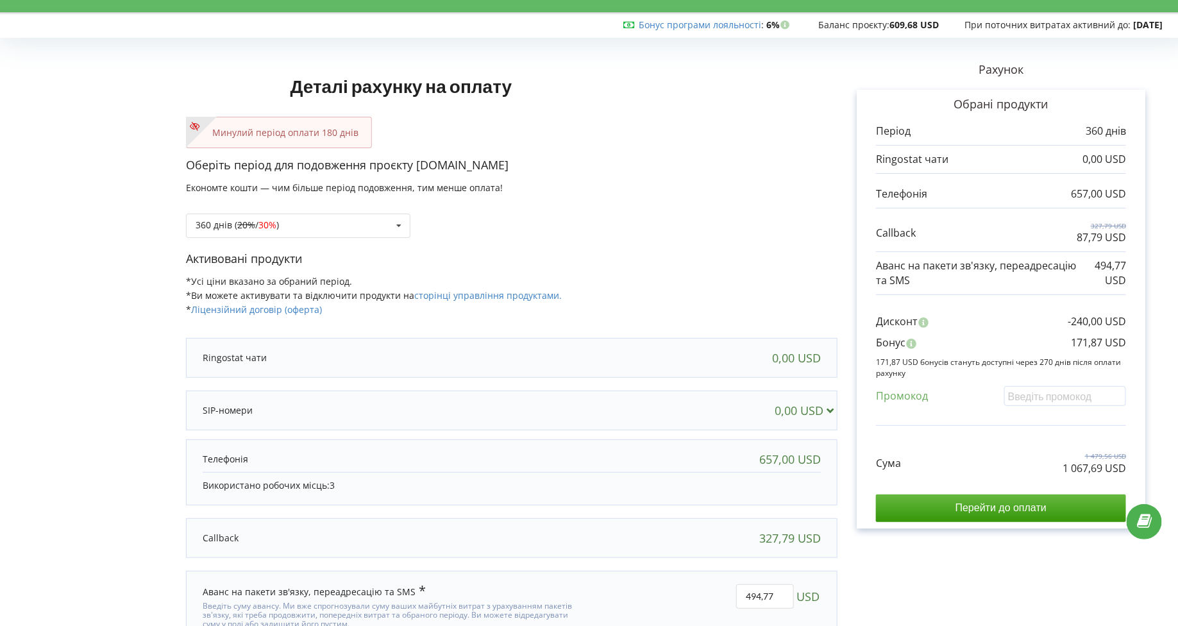
scroll to position [37, 0]
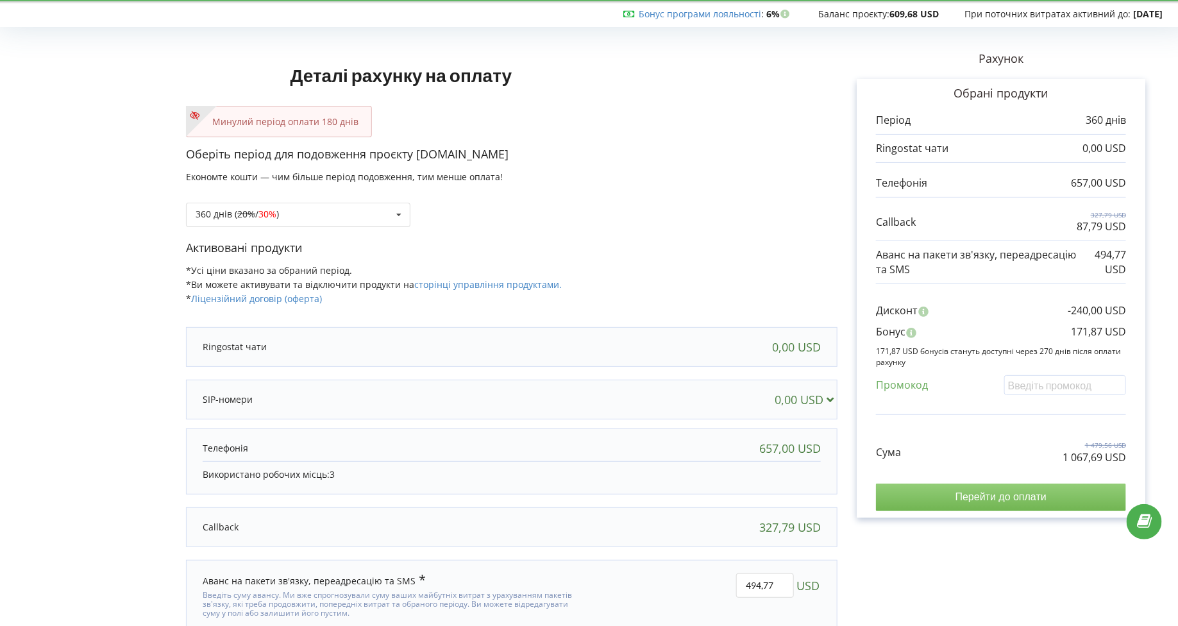
click at [928, 505] on input "Перейти до оплати" at bounding box center [1001, 497] width 250 height 27
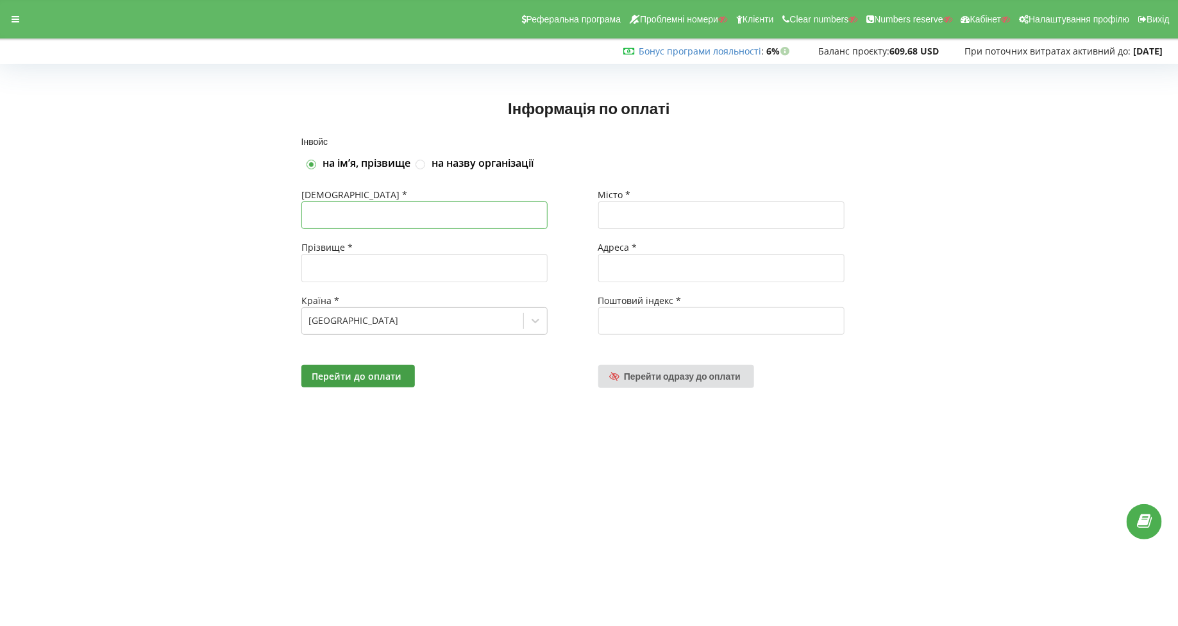
click at [380, 210] on input "text" at bounding box center [424, 215] width 246 height 28
type input "Яна"
click at [352, 261] on input "text" at bounding box center [424, 268] width 246 height 28
type input "К"
click at [622, 203] on input "text" at bounding box center [721, 215] width 246 height 28
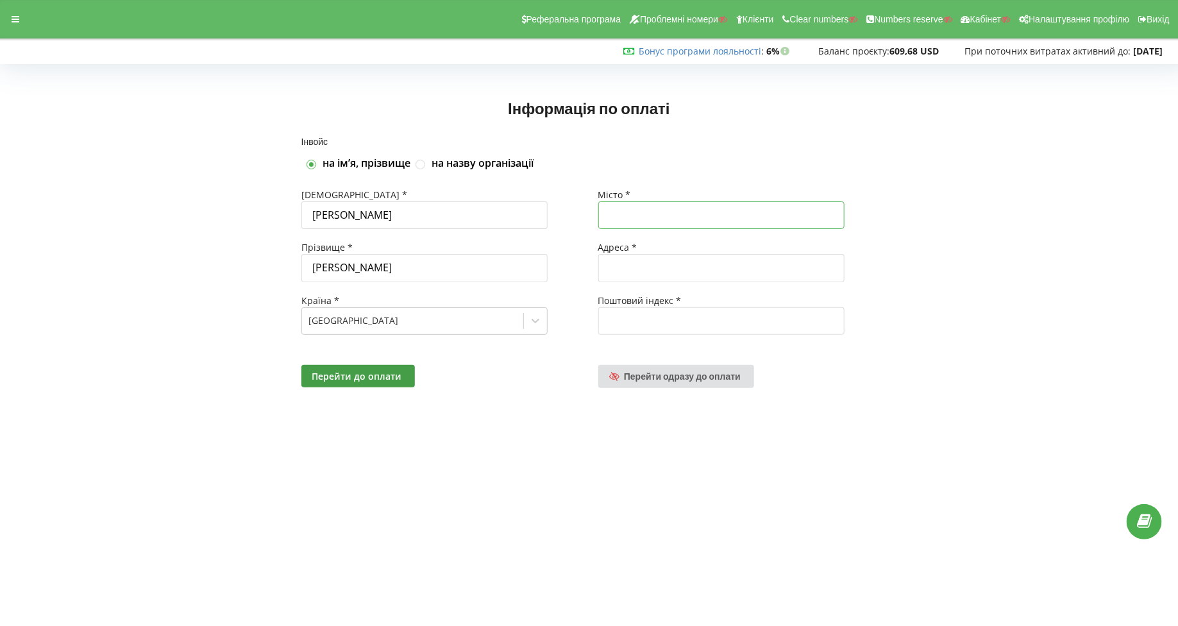
type input "Чернігів"
click at [646, 278] on input "text" at bounding box center [721, 268] width 246 height 28
type input "Головна"
click at [669, 308] on input "text" at bounding box center [721, 321] width 246 height 28
type input "14010"
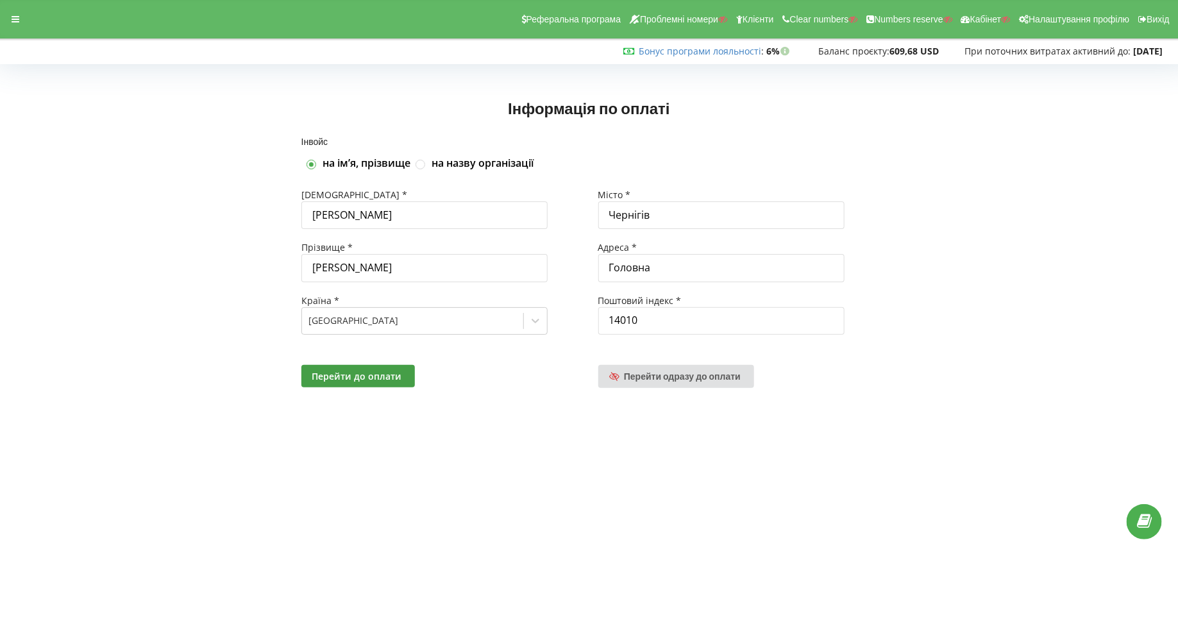
click at [376, 360] on div "Перейти до оплати Перейти одразу до оплати" at bounding box center [589, 376] width 594 height 41
click at [375, 365] on button "Перейти до оплати" at bounding box center [358, 376] width 114 height 22
click at [6, 15] on div at bounding box center [15, 19] width 23 height 18
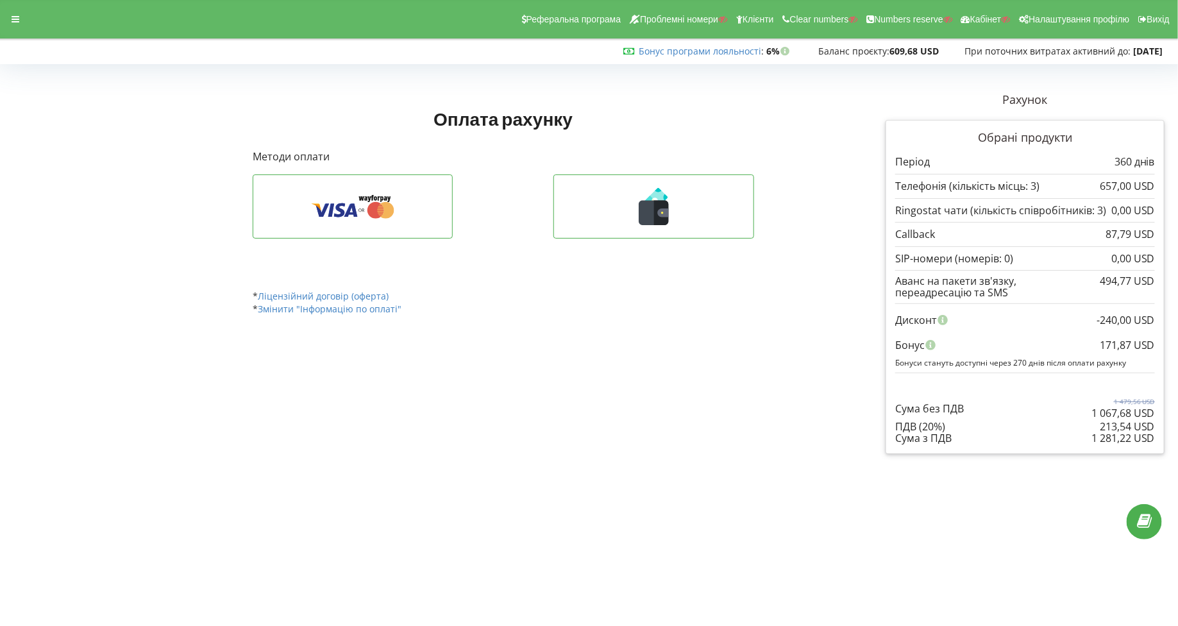
drag, startPoint x: 1155, startPoint y: 435, endPoint x: 1093, endPoint y: 437, distance: 62.3
click at [1093, 437] on div "1 281,22 USD" at bounding box center [1122, 438] width 63 height 12
copy div "1 281,22 USD"
click at [13, 24] on div at bounding box center [15, 19] width 23 height 18
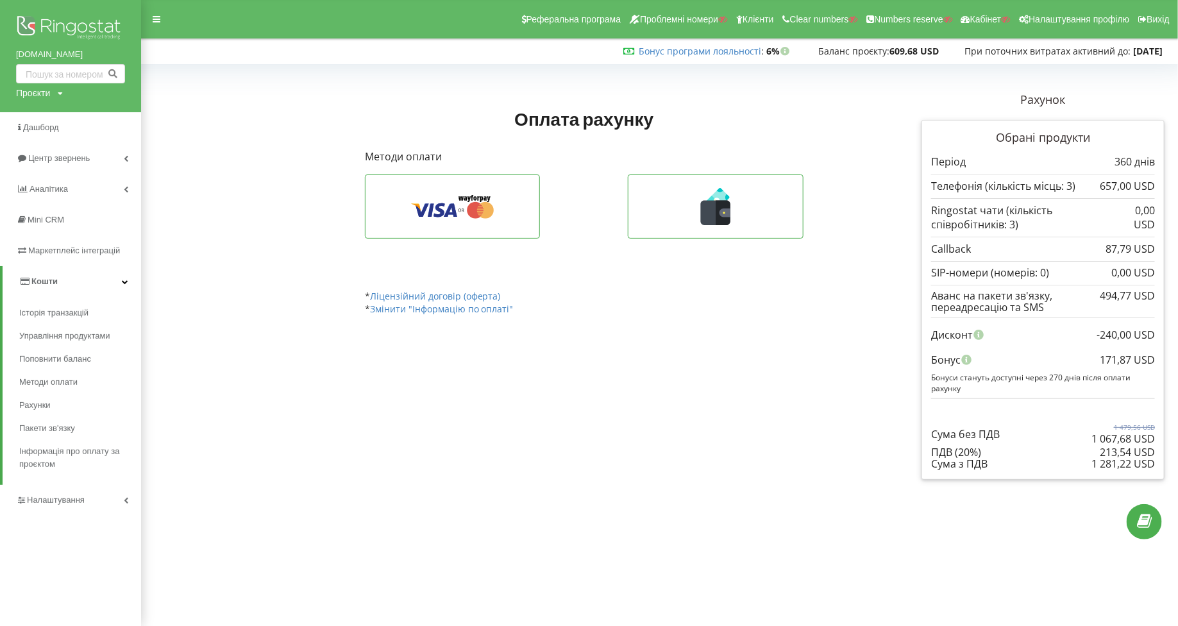
click at [139, 26] on div "[DOMAIN_NAME] Проєкти Пошук" at bounding box center [70, 56] width 141 height 112
click at [167, 20] on div at bounding box center [156, 19] width 23 height 18
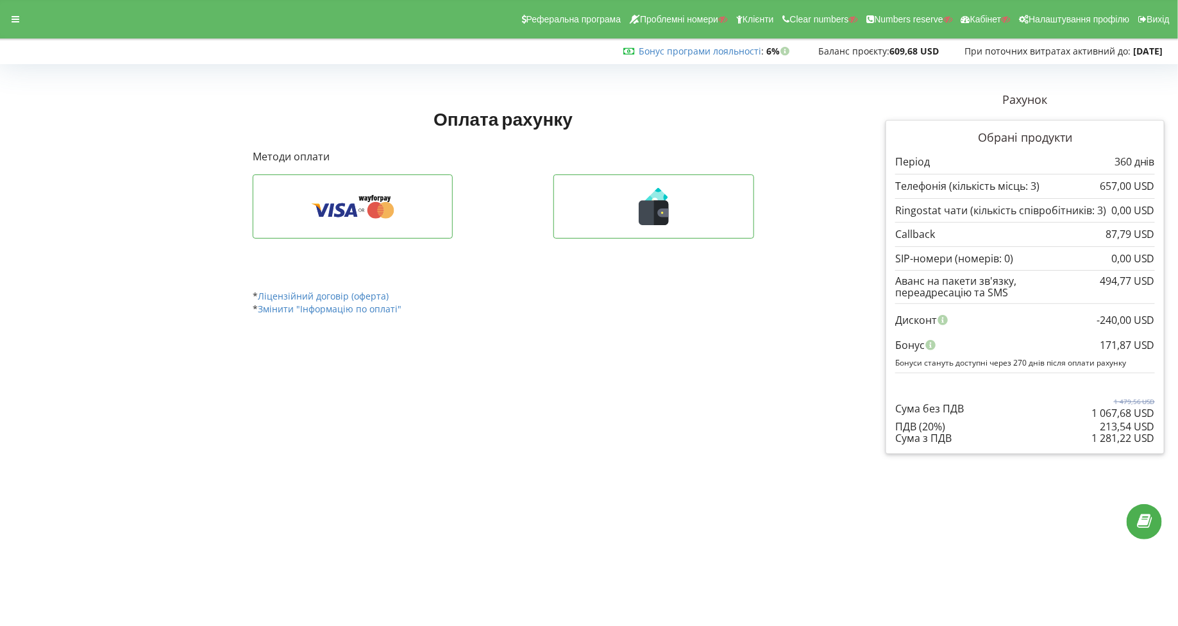
drag, startPoint x: 1154, startPoint y: 341, endPoint x: 1099, endPoint y: 342, distance: 54.5
click at [1099, 342] on div "-240,00 USD Дисконт 171,87 USD Бонус Бонуси стануть доступні через 270 днів піс…" at bounding box center [1025, 337] width 260 height 69
click at [1099, 342] on div "Бонус" at bounding box center [1025, 345] width 260 height 24
drag, startPoint x: 1090, startPoint y: 343, endPoint x: 1158, endPoint y: 343, distance: 68.0
click at [1158, 343] on div "Обрані продукти Період 360 днів 657,00 USD 0,00 USD" at bounding box center [1025, 287] width 279 height 334
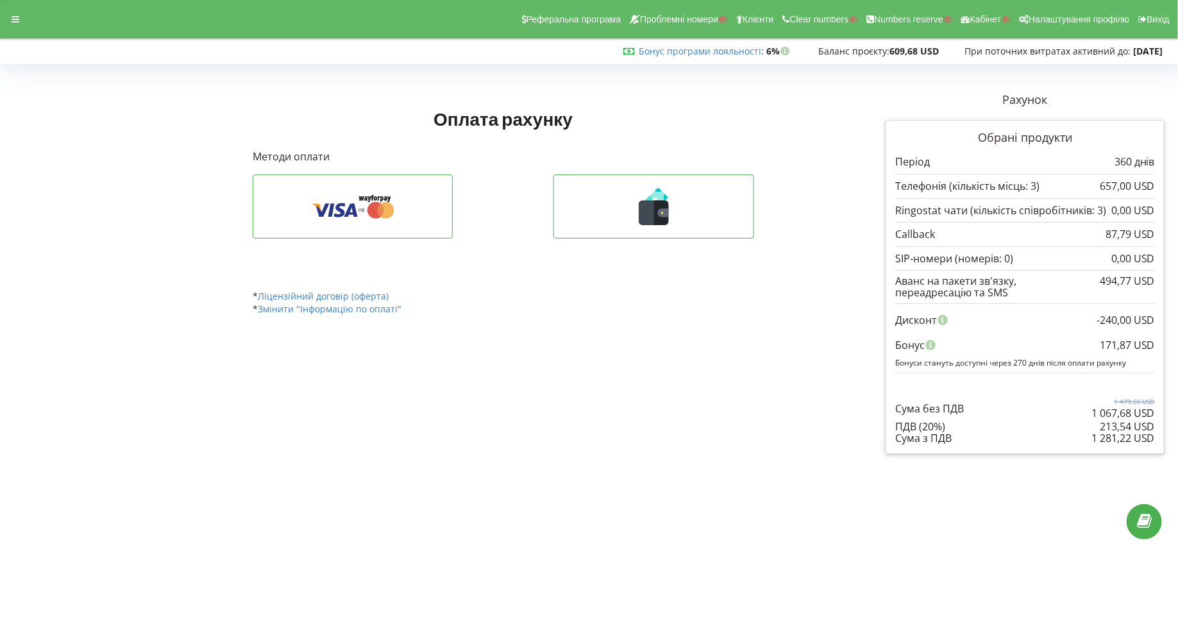
drag, startPoint x: 1102, startPoint y: 339, endPoint x: 1154, endPoint y: 340, distance: 51.3
click at [1154, 340] on div "171,87 USD" at bounding box center [1127, 345] width 55 height 24
copy div "171,87 USD"
click at [552, 355] on div "Оплата рахунку Рахунок Обрані продукти 360 днів" at bounding box center [541, 273] width 594 height 380
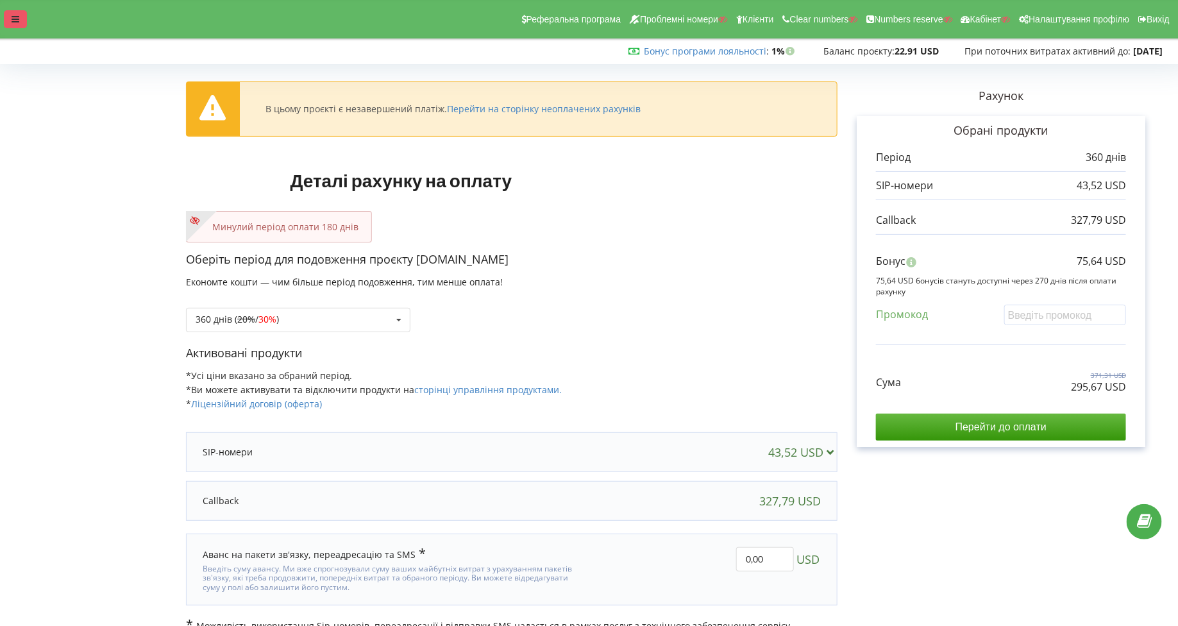
click at [18, 23] on icon at bounding box center [16, 19] width 8 height 9
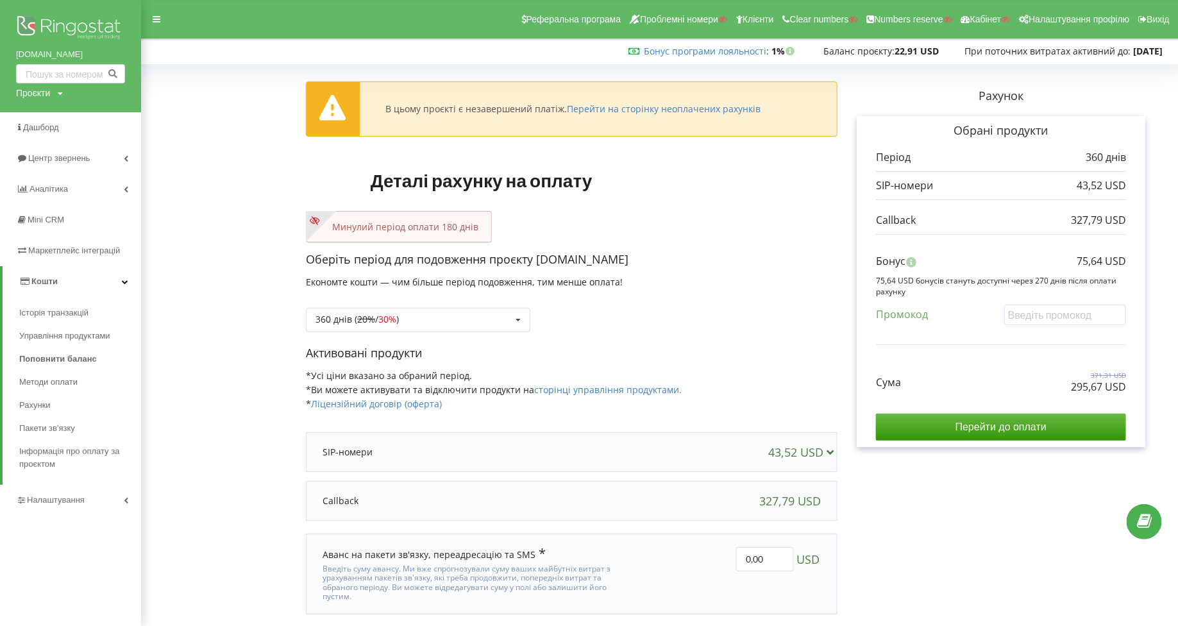
click at [41, 96] on div "Проєкти" at bounding box center [33, 93] width 34 height 13
click at [51, 117] on input "text" at bounding box center [56, 119] width 64 height 19
type input "к"
type input "[DOMAIN_NAME]"
click at [96, 128] on link "Пошук" at bounding box center [106, 119] width 36 height 19
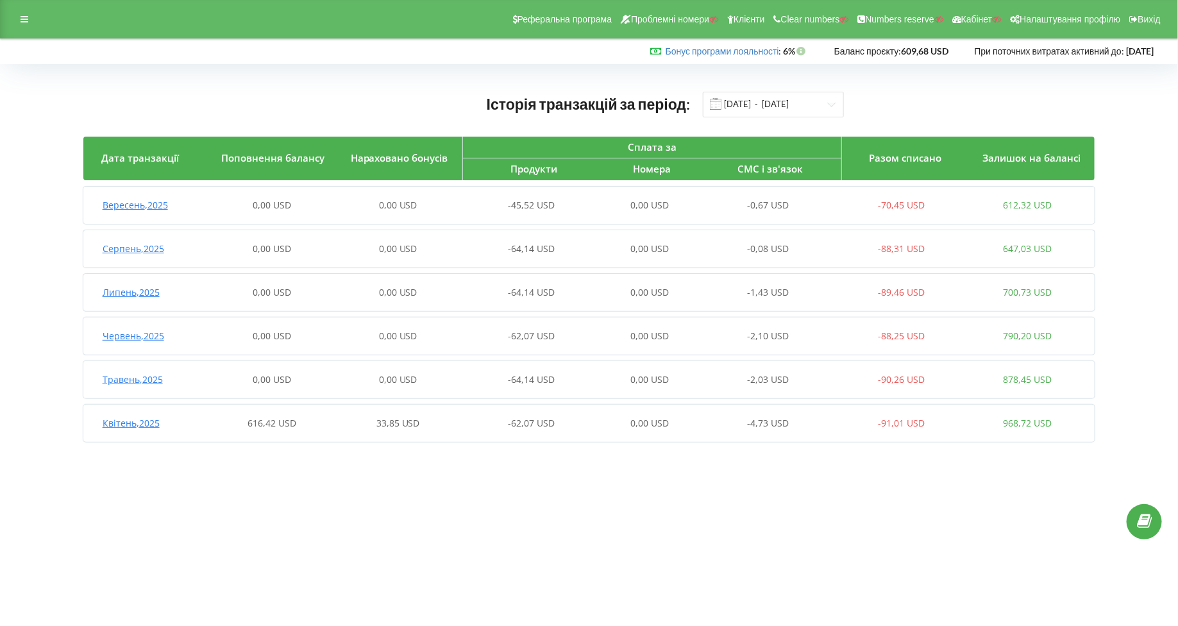
click at [100, 424] on div "Квітень , 2025" at bounding box center [146, 423] width 126 height 13
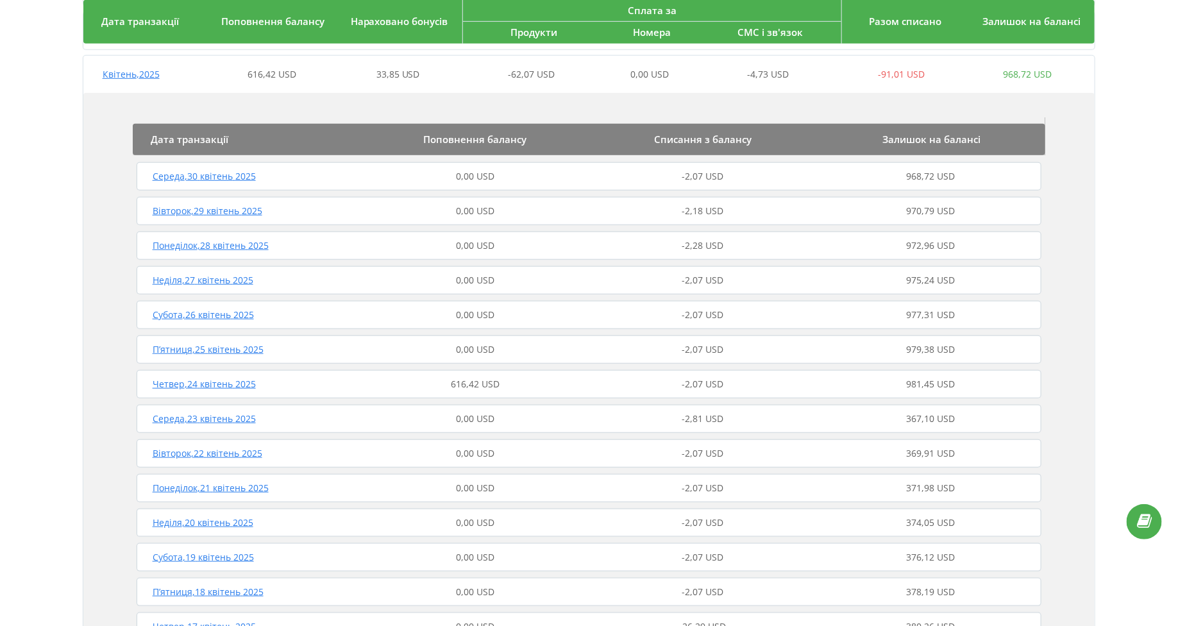
scroll to position [289, 0]
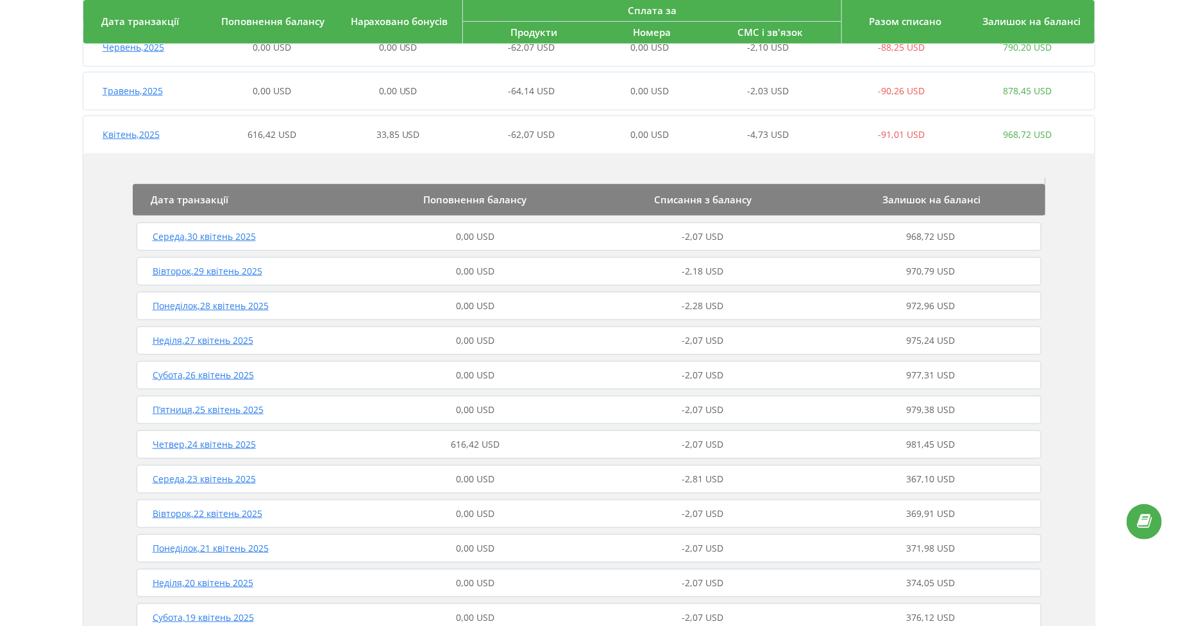
click at [172, 450] on div "Четвер , 24 квітень 2025" at bounding box center [247, 444] width 228 height 13
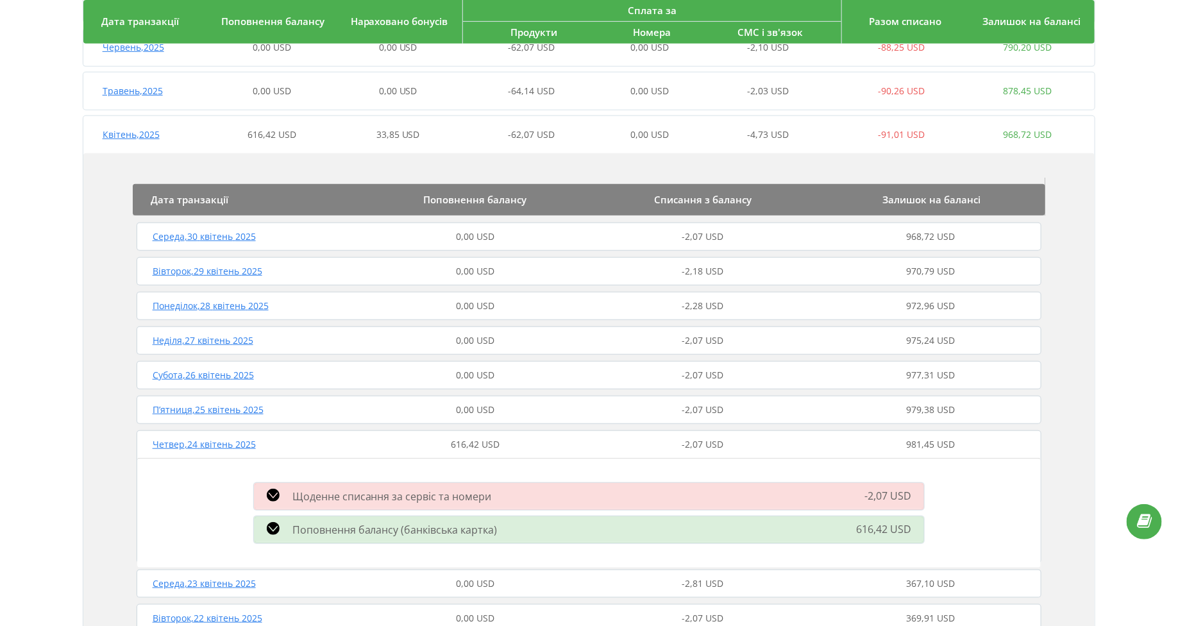
click at [172, 450] on div "Четвер , 24 квітень 2025" at bounding box center [247, 444] width 228 height 13
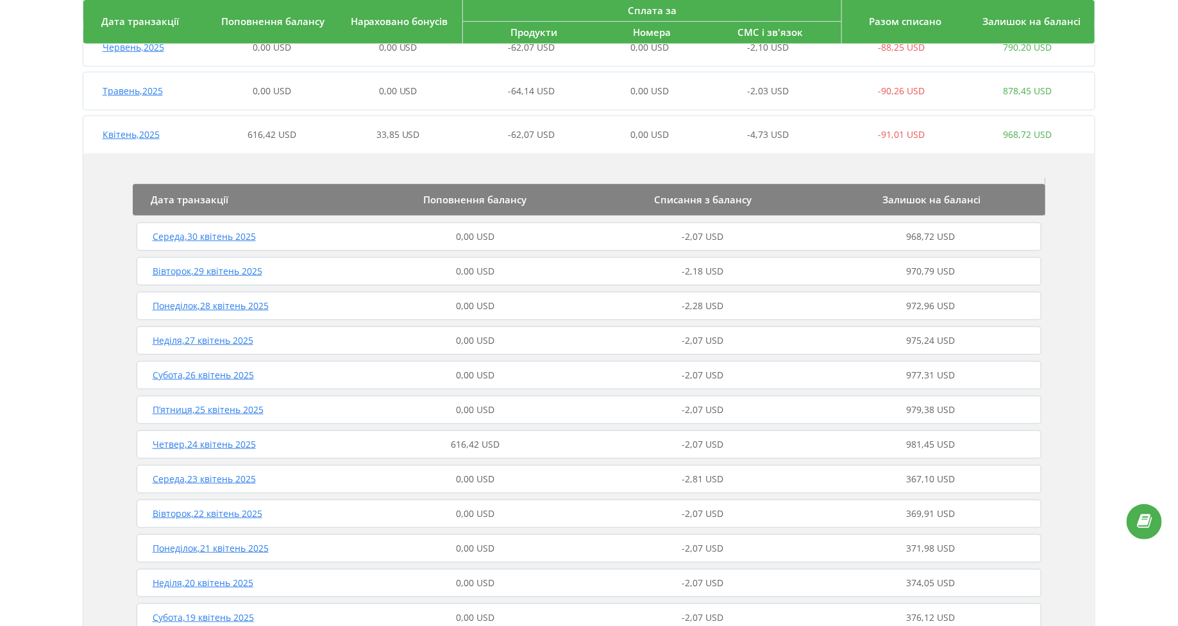
click at [172, 450] on div "Четвер , 24 квітень 2025" at bounding box center [247, 444] width 228 height 13
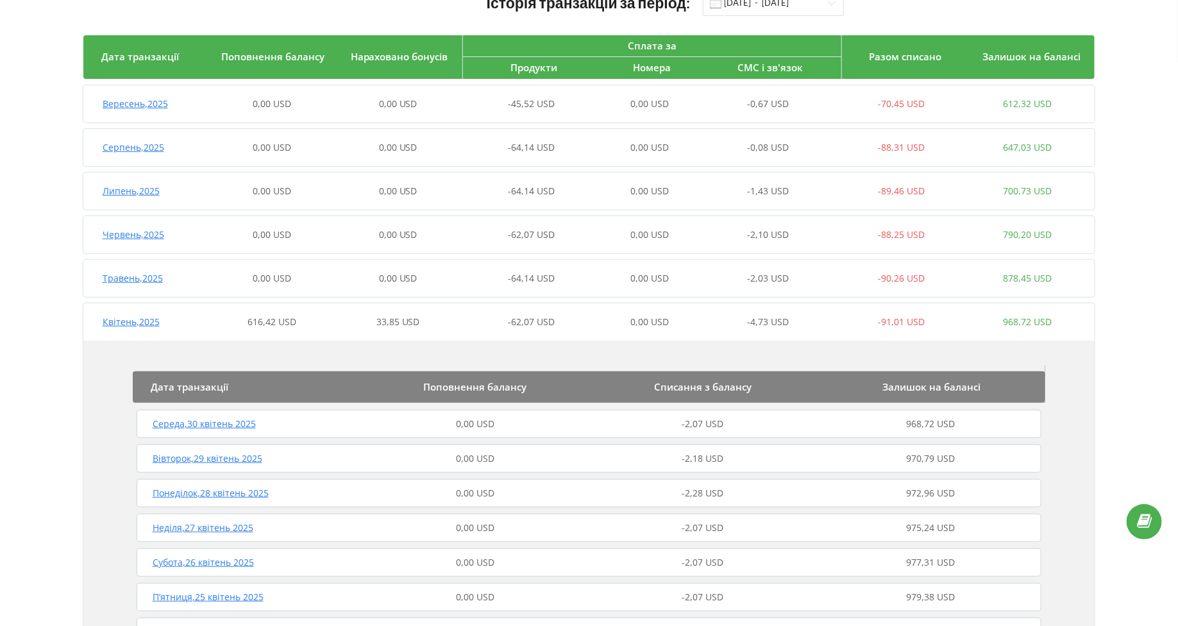
scroll to position [0, 0]
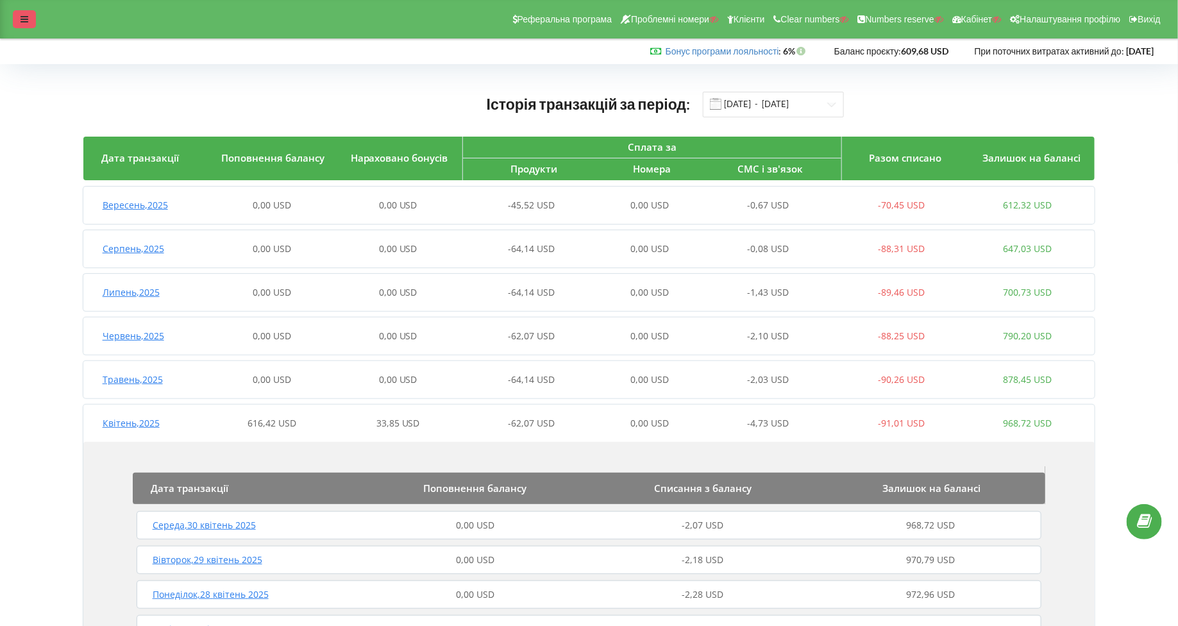
click at [32, 19] on div at bounding box center [24, 19] width 23 height 18
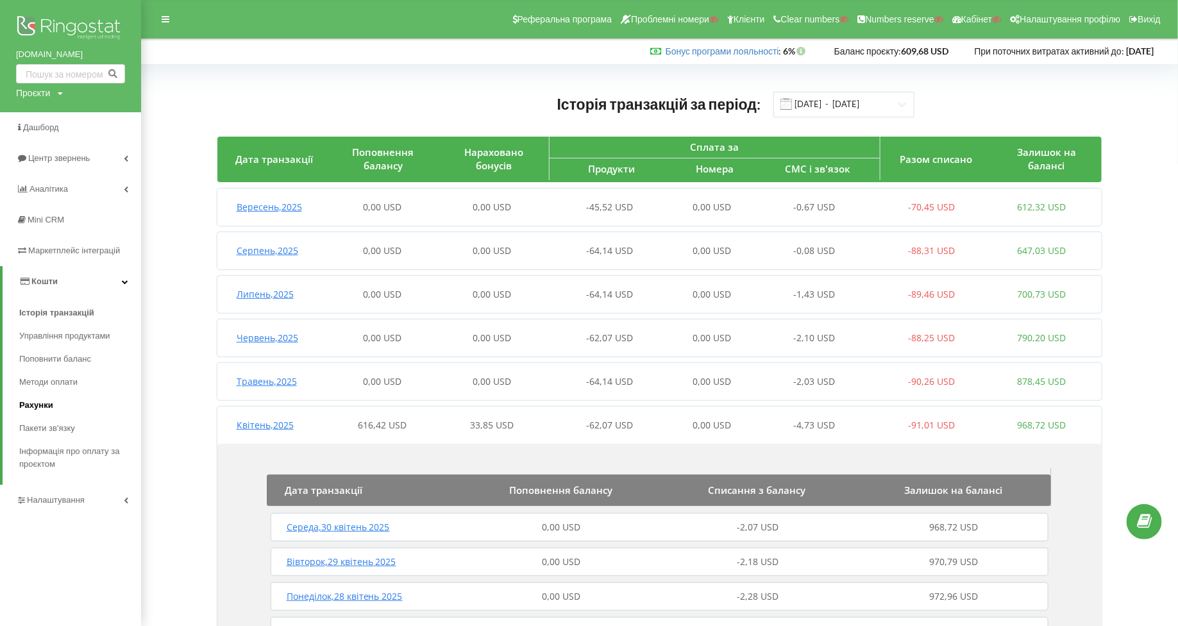
click at [29, 407] on span "Рахунки" at bounding box center [36, 405] width 34 height 13
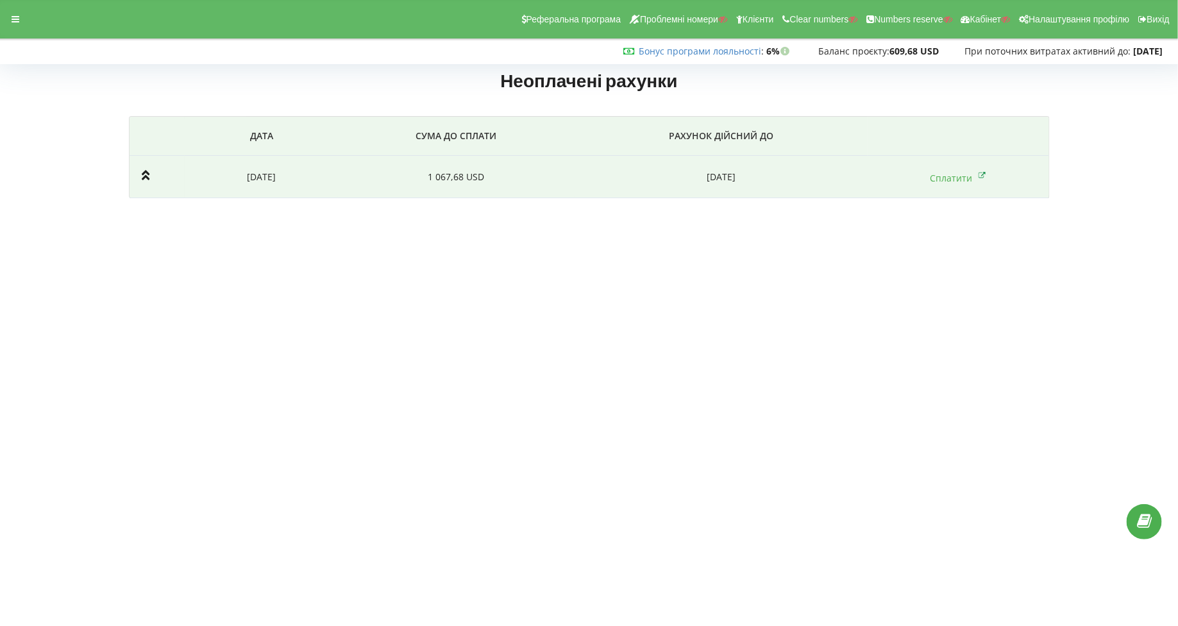
click at [962, 170] on td "Сплатити" at bounding box center [958, 177] width 181 height 42
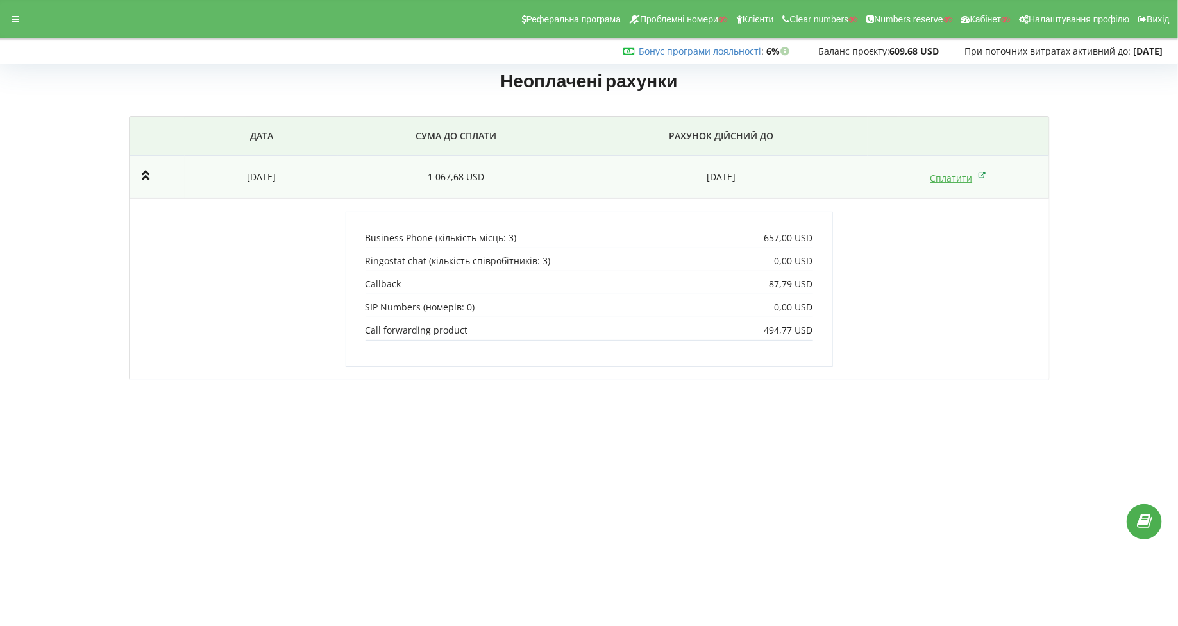
click at [937, 182] on link "Сплатити" at bounding box center [958, 178] width 56 height 12
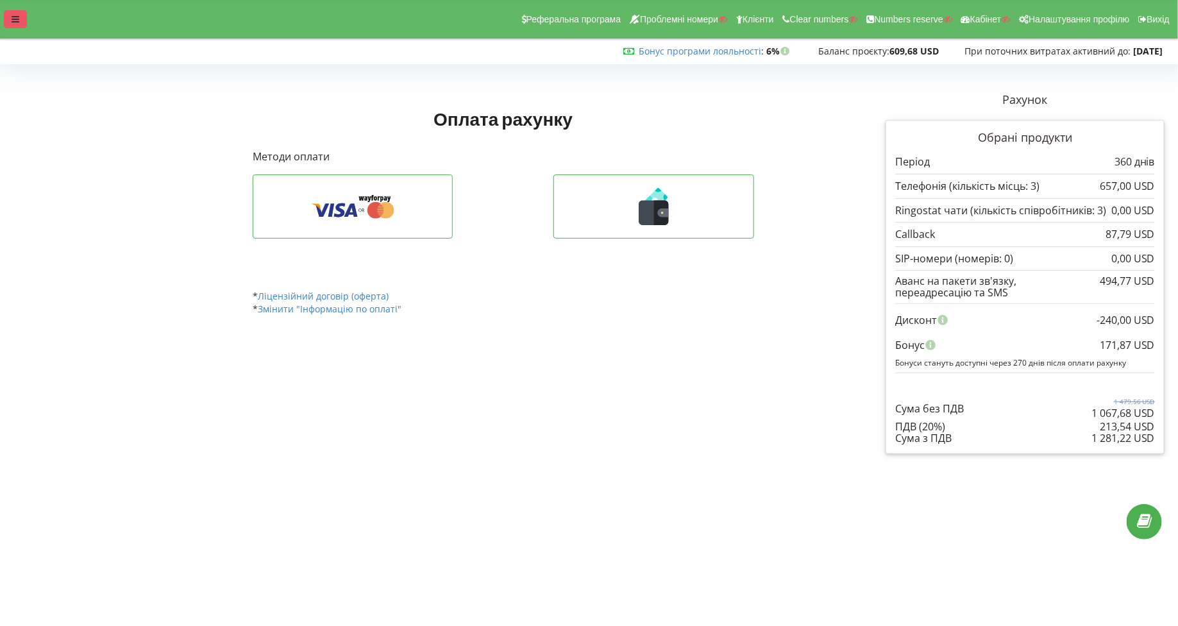
click at [15, 22] on icon at bounding box center [16, 19] width 8 height 9
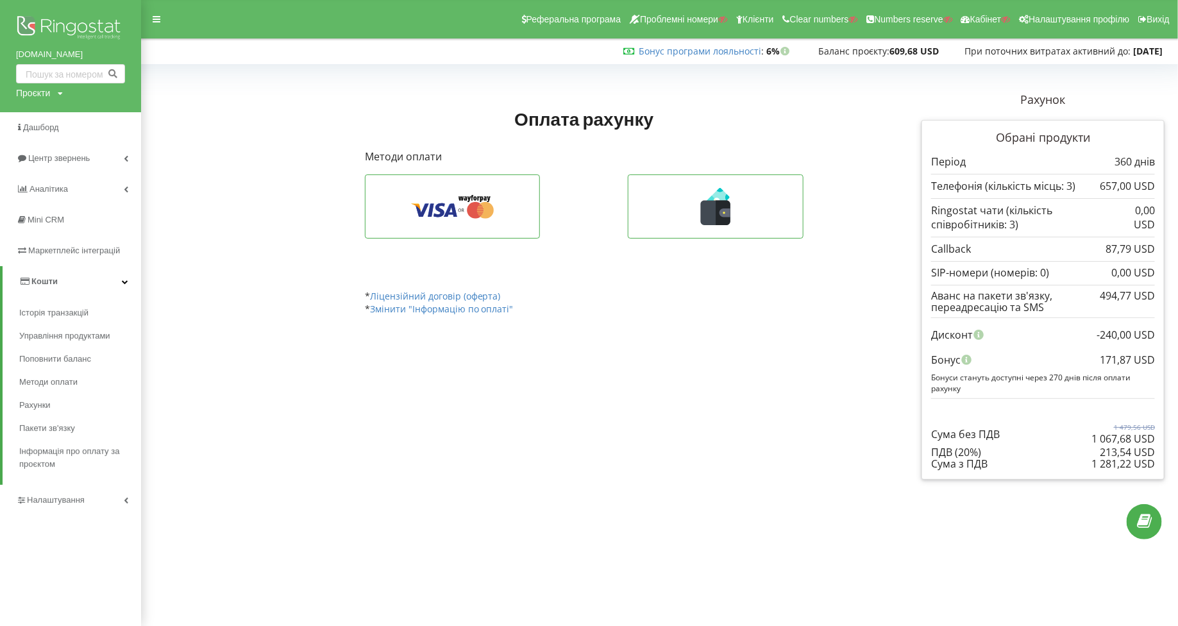
click at [14, 318] on div "Історія транзакцій Управління продуктами Поповнити баланс Методи оплати Рахунки…" at bounding box center [72, 388] width 139 height 174
click at [38, 315] on span "Історія транзакцій" at bounding box center [56, 313] width 75 height 13
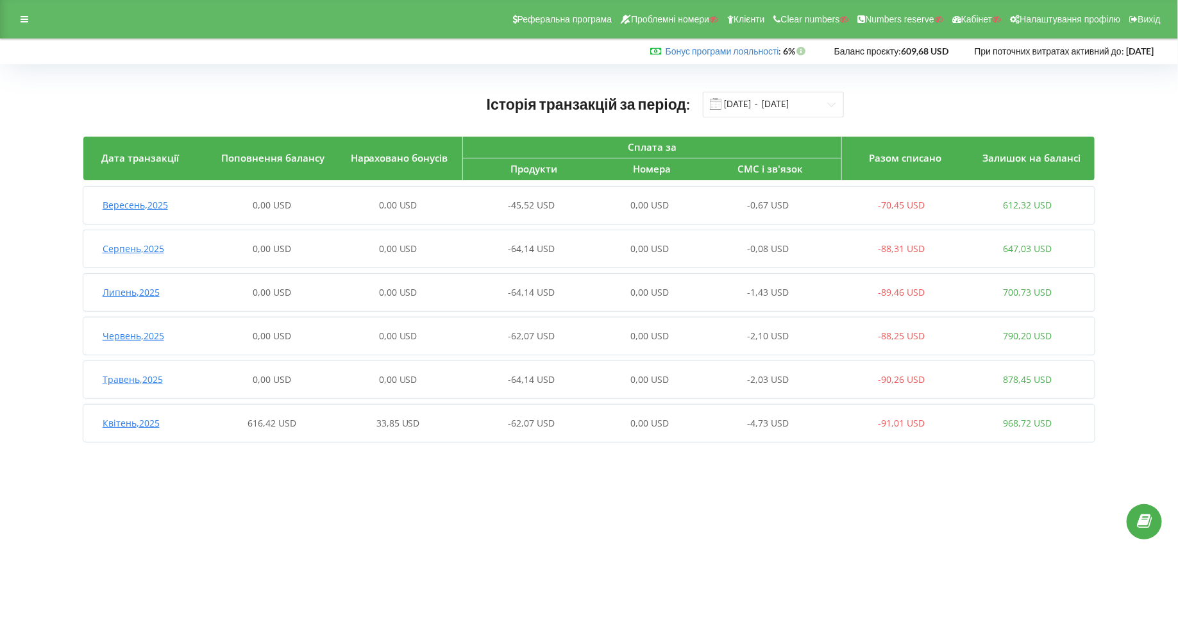
click at [122, 421] on span "Квітень , 2025" at bounding box center [131, 423] width 57 height 12
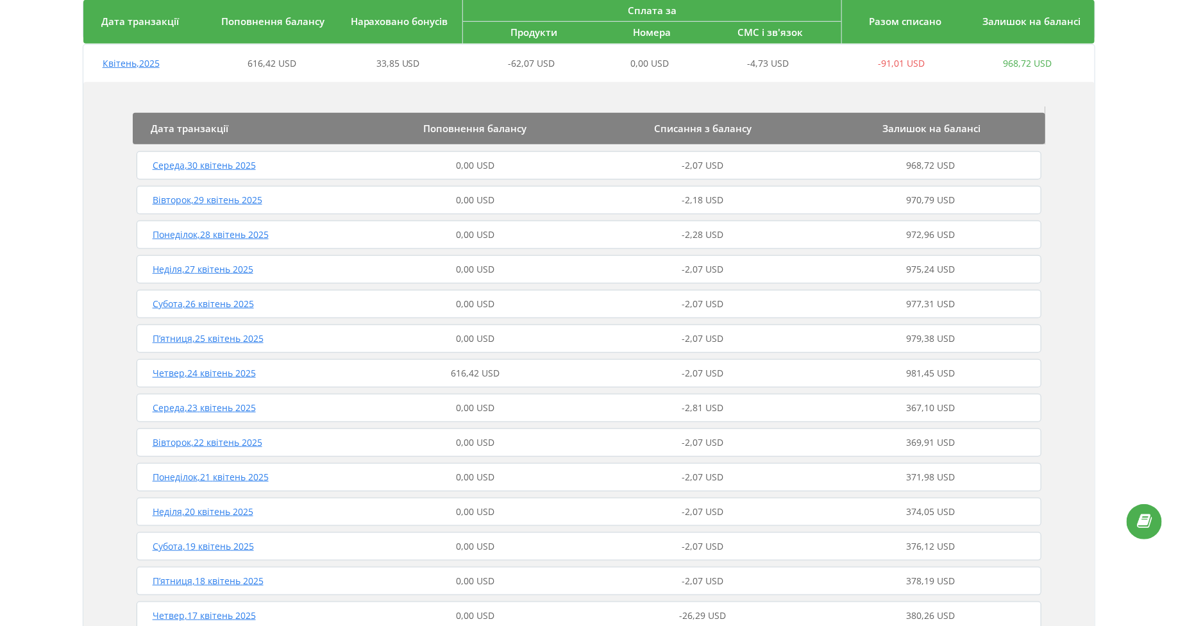
scroll to position [412, 0]
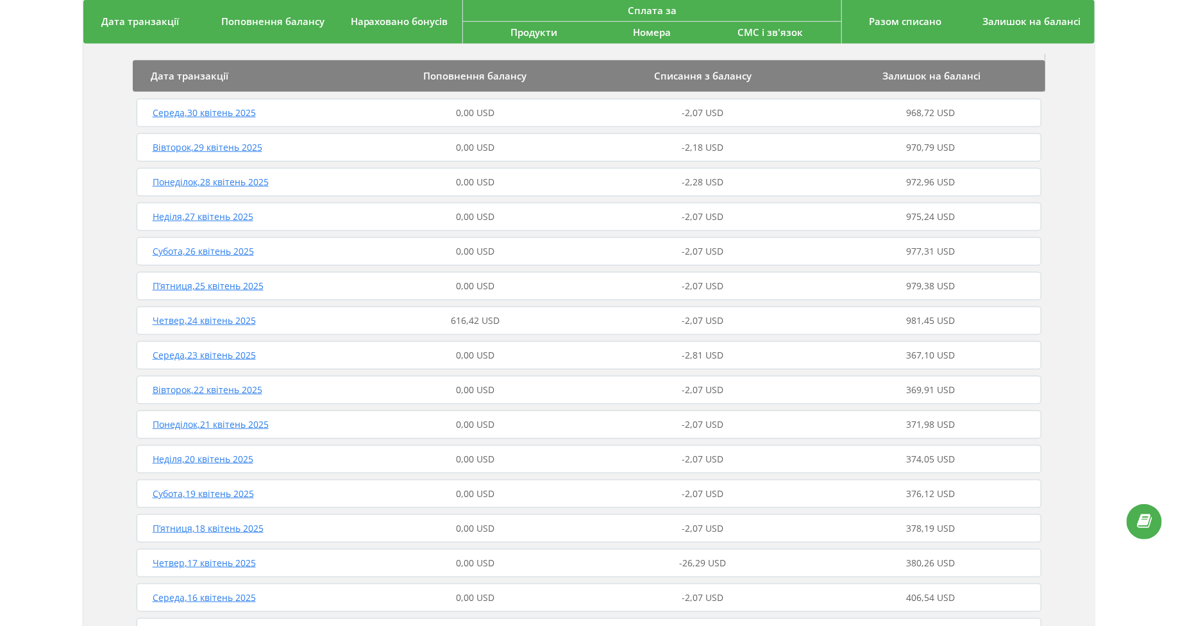
click at [208, 319] on span "Четвер , 24 квітень 2025" at bounding box center [204, 320] width 103 height 12
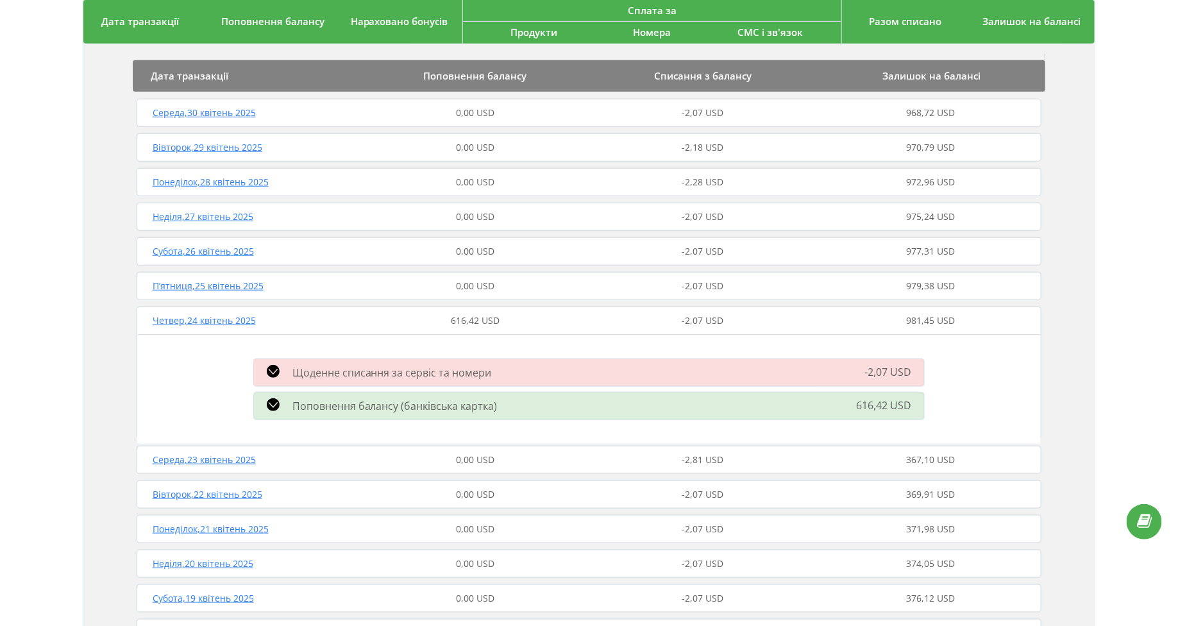
scroll to position [0, 0]
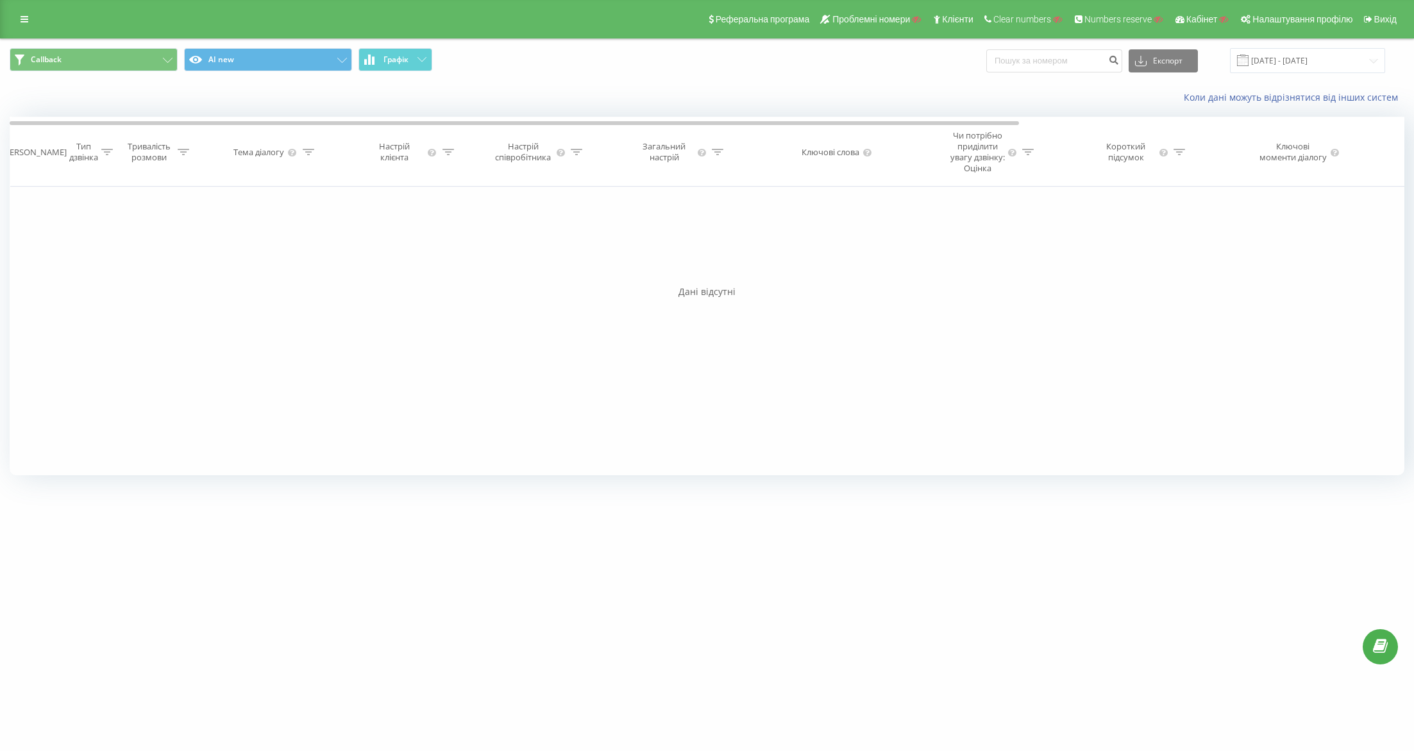
click at [122, 72] on span "Callback AI new Графік" at bounding box center [354, 60] width 688 height 25
click at [119, 60] on button "Callback" at bounding box center [94, 59] width 168 height 23
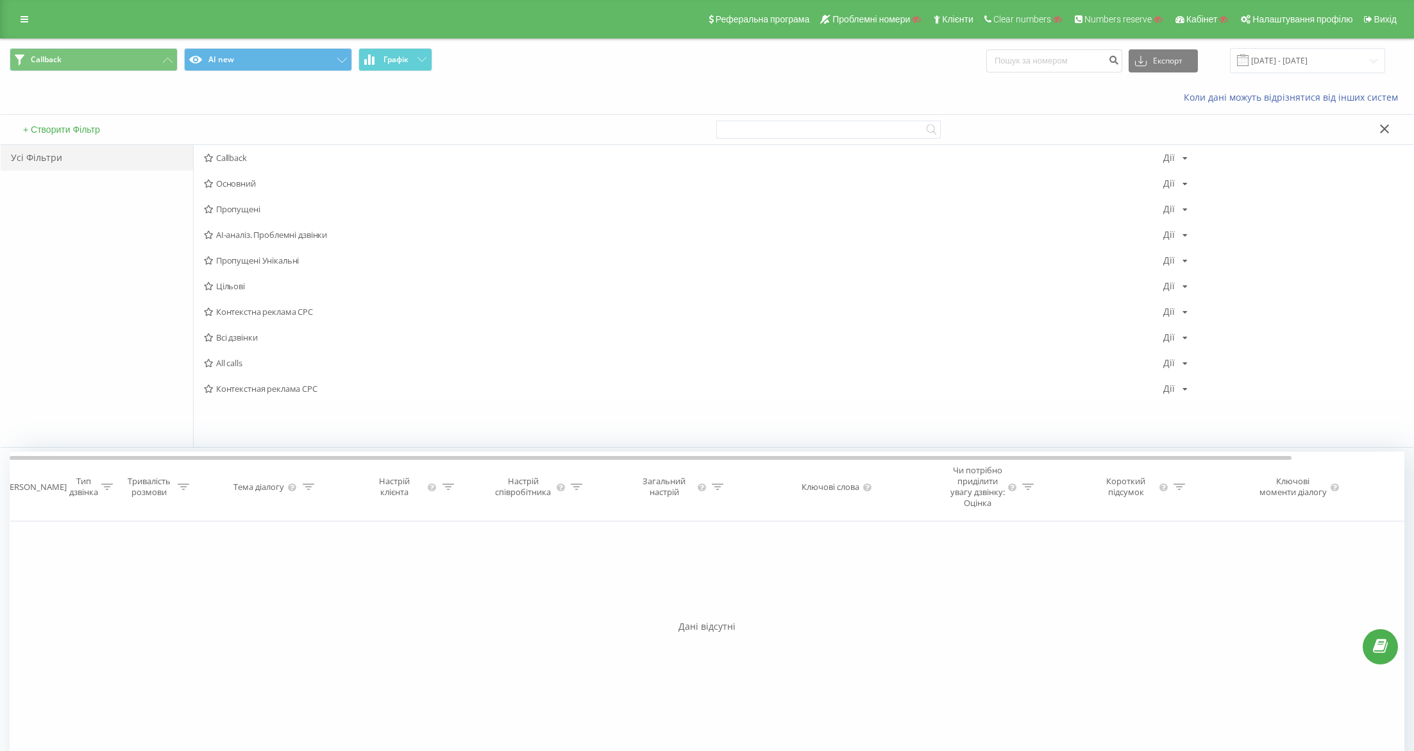
click at [93, 131] on button "+ Створити Фільтр" at bounding box center [61, 130] width 85 height 12
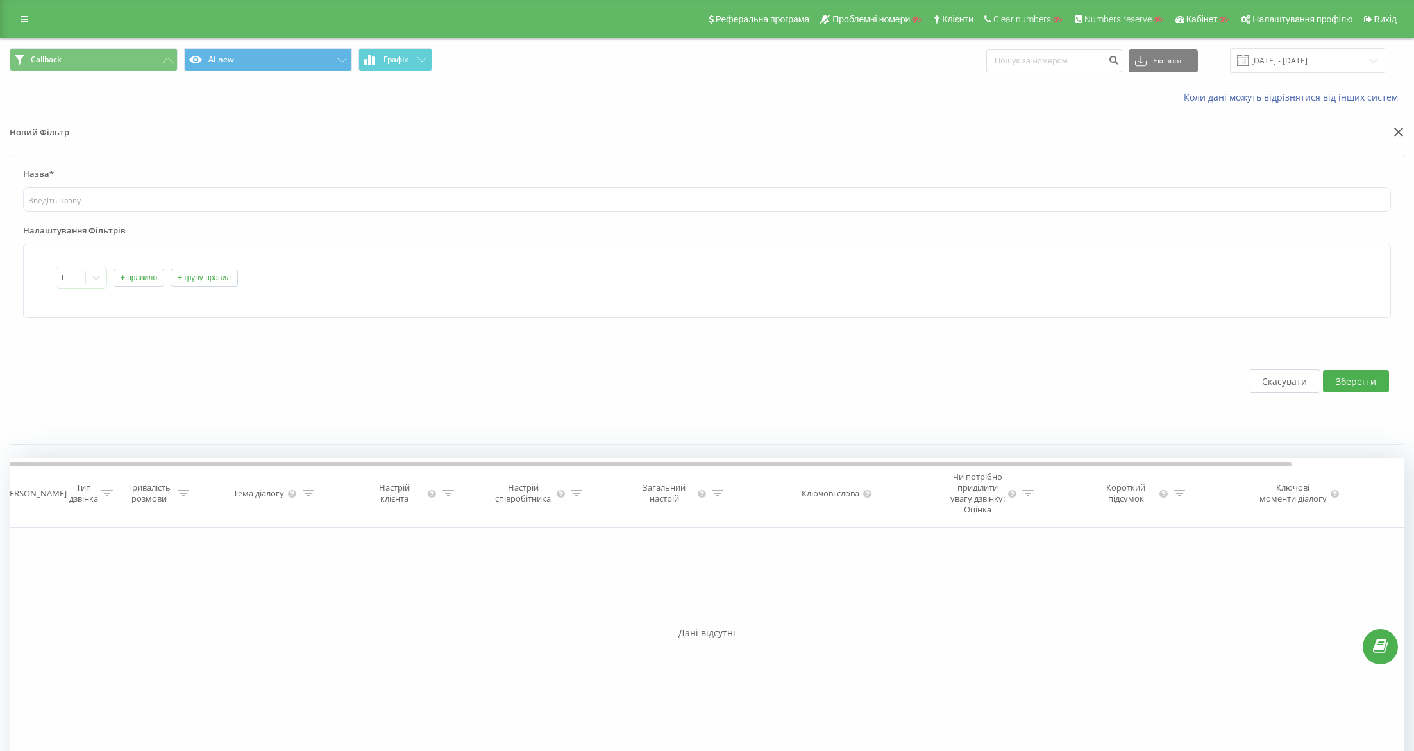
click at [146, 275] on button "+ правило" at bounding box center [139, 278] width 51 height 18
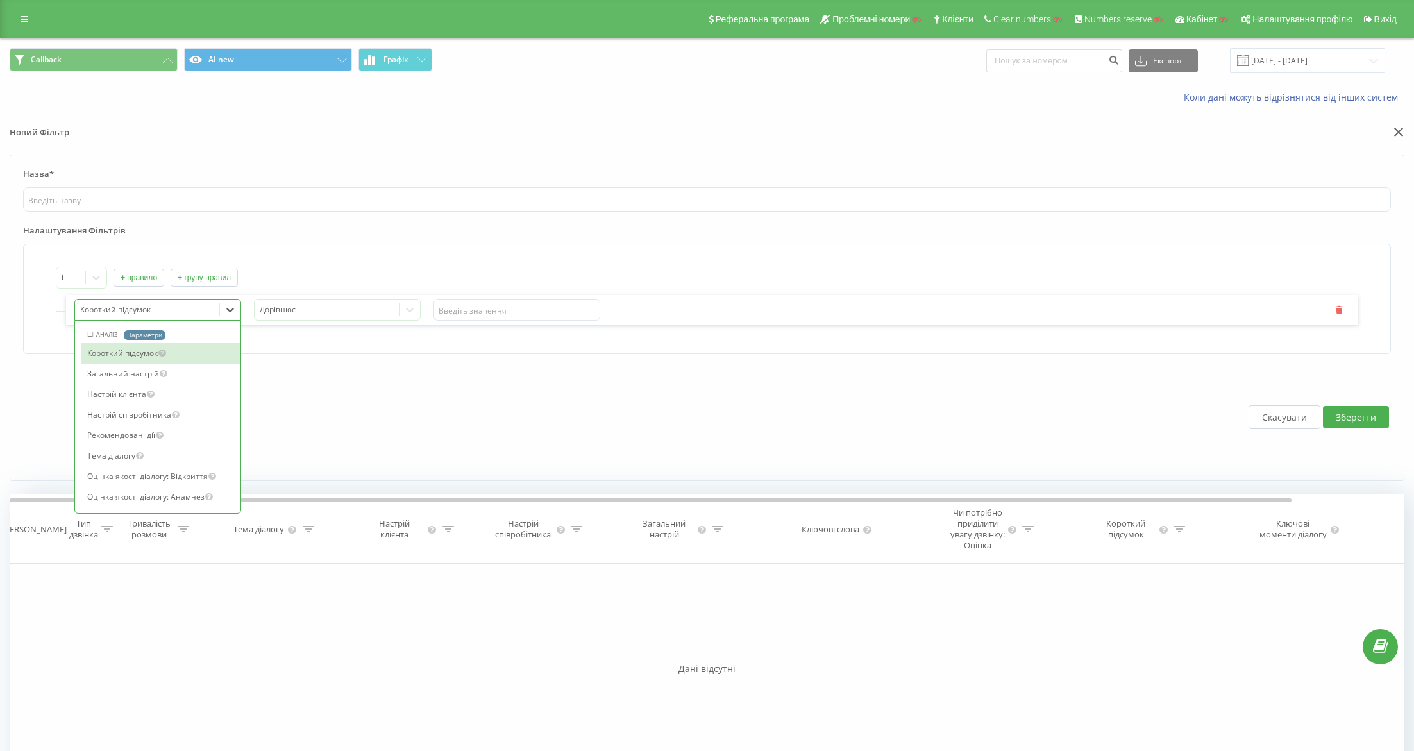
click at [144, 308] on div at bounding box center [147, 310] width 135 height 15
type input "f"
type input "про"
click at [166, 369] on div "Скасувати Зберегти" at bounding box center [707, 417] width 1368 height 101
click at [280, 304] on div at bounding box center [327, 310] width 135 height 15
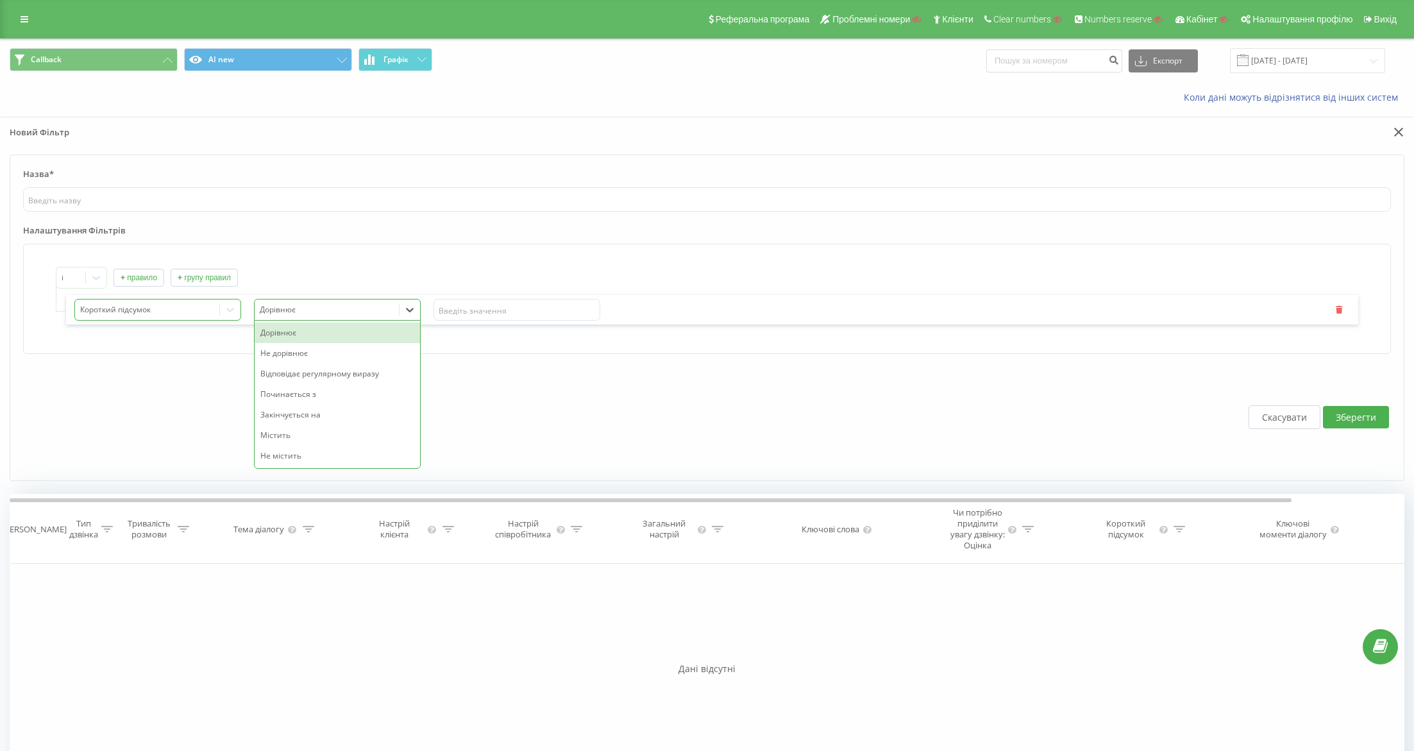
click at [124, 301] on div "Короткий підсумок" at bounding box center [147, 310] width 144 height 19
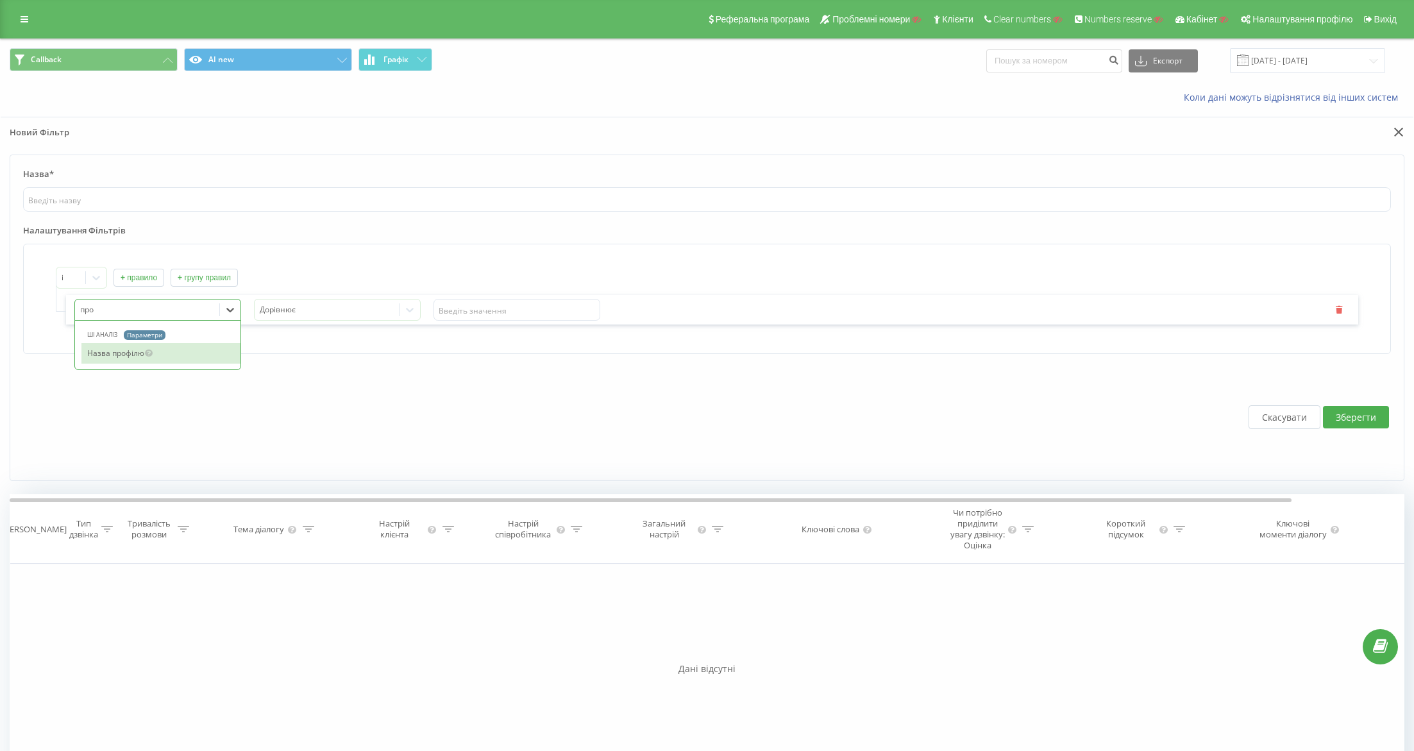
type input "проф"
click at [180, 351] on div "Назва профілю" at bounding box center [160, 353] width 159 height 21
click at [323, 314] on div at bounding box center [327, 310] width 135 height 15
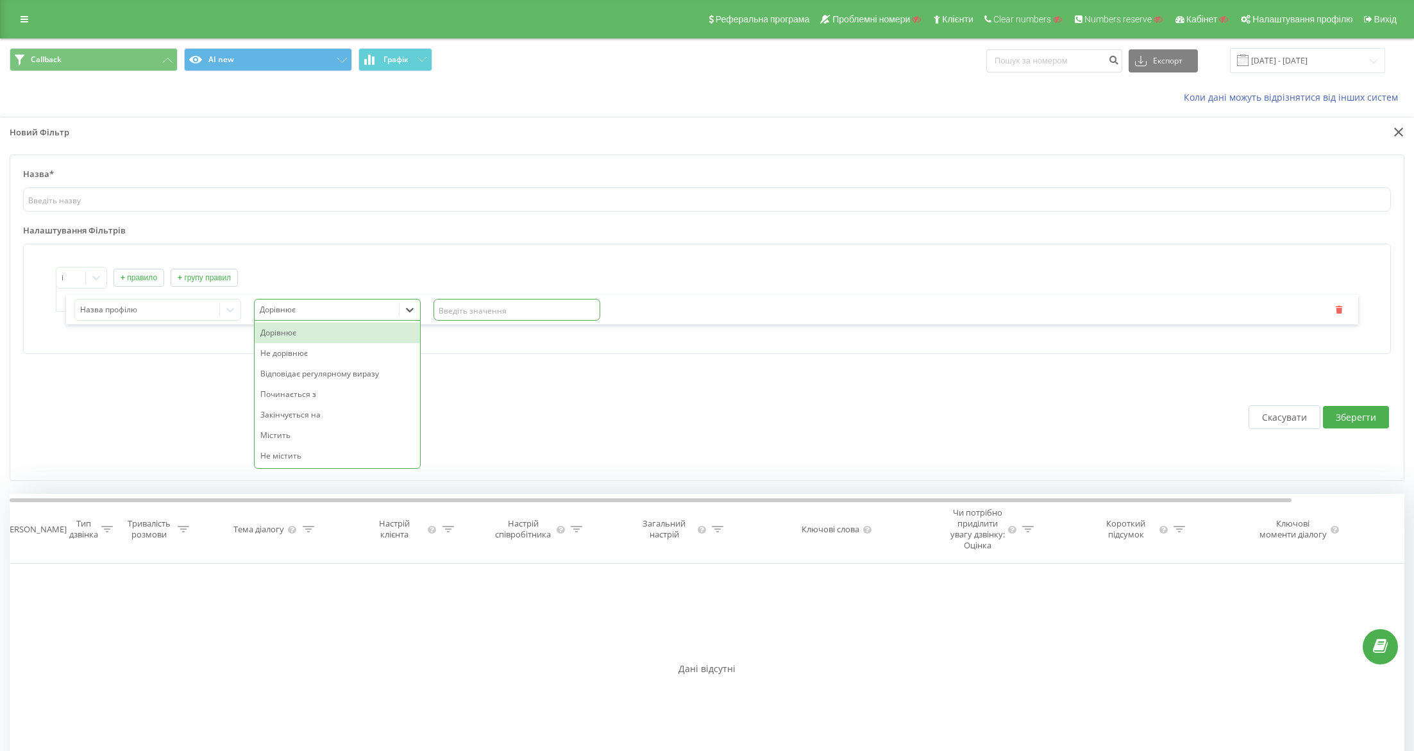
click at [449, 308] on input "text" at bounding box center [516, 310] width 167 height 22
paste input "goodwine.ua AI"
type input "goodwine.ua AI"
click at [101, 188] on input "text" at bounding box center [707, 199] width 1368 height 24
paste input "goodwine.ua AI"
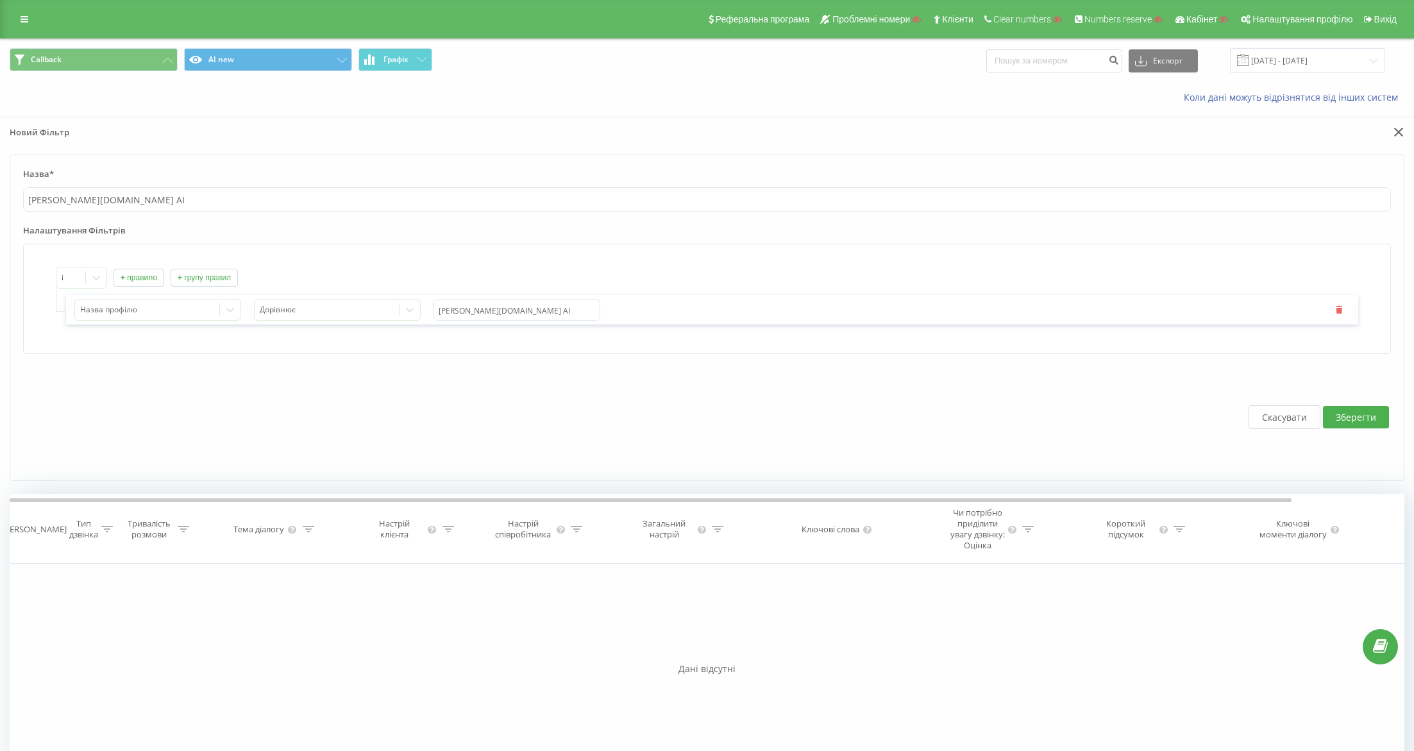
click at [1256, 427] on div "Скасувати Зберегти" at bounding box center [707, 417] width 1368 height 101
click at [1256, 410] on button "Зберегти" at bounding box center [1356, 417] width 66 height 22
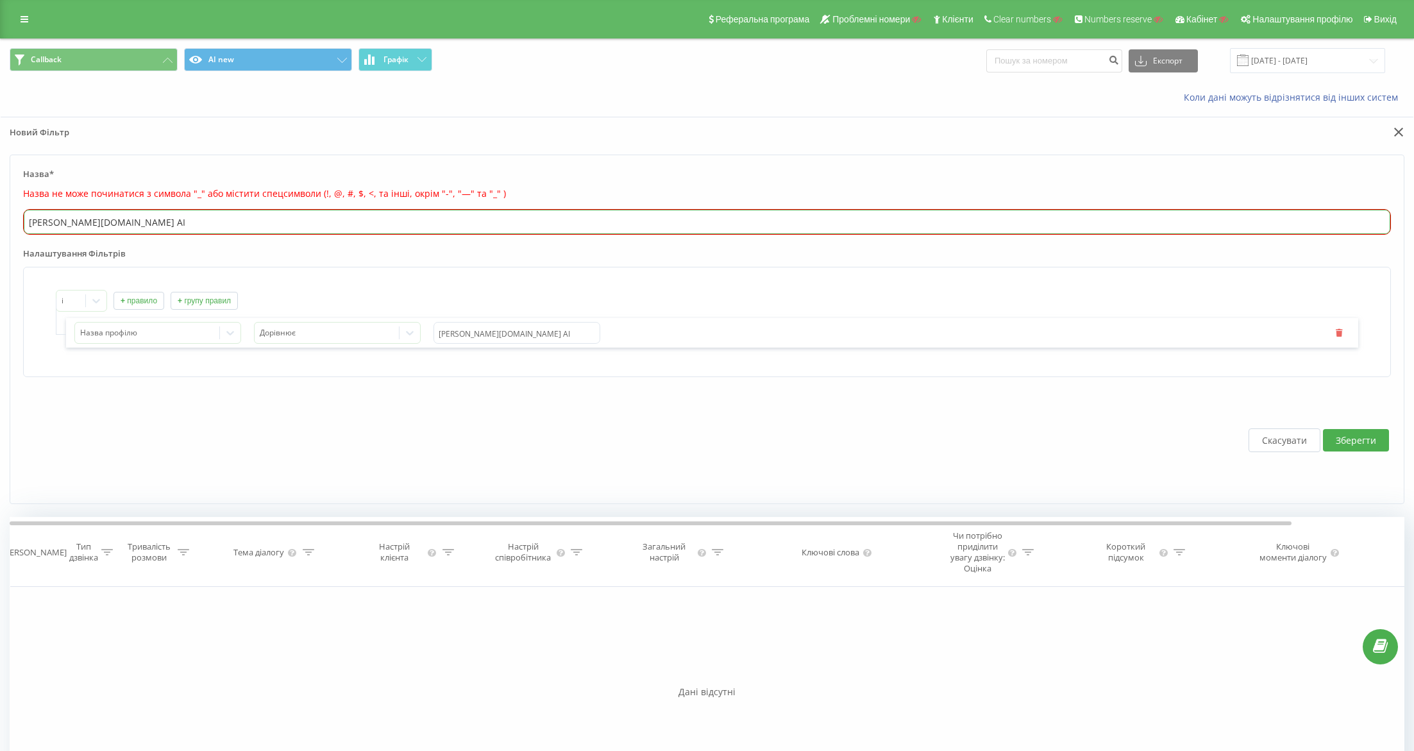
click at [81, 221] on input "goodwine.ua AI" at bounding box center [707, 222] width 1367 height 24
type input "goodwine AI"
click at [1256, 433] on button "Зберегти" at bounding box center [1356, 440] width 66 height 22
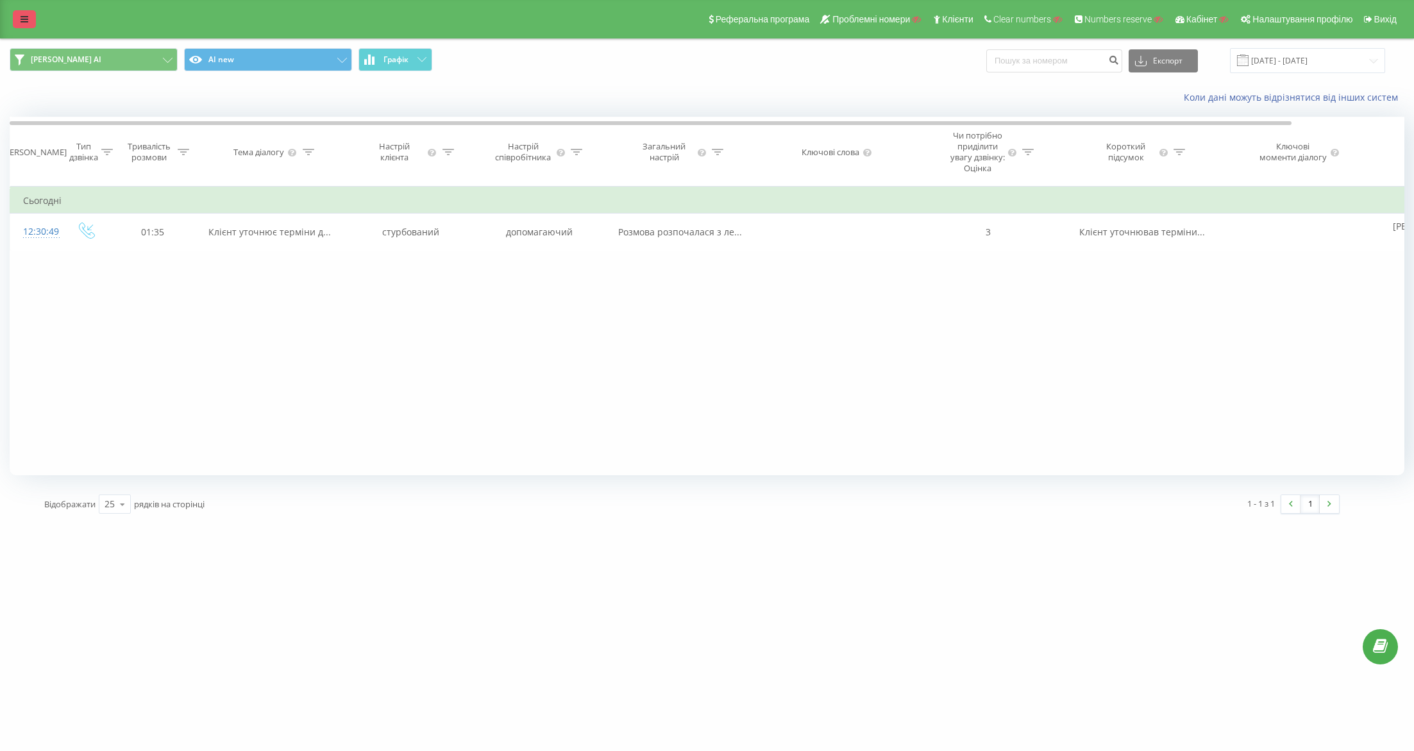
click at [31, 12] on link at bounding box center [24, 19] width 23 height 18
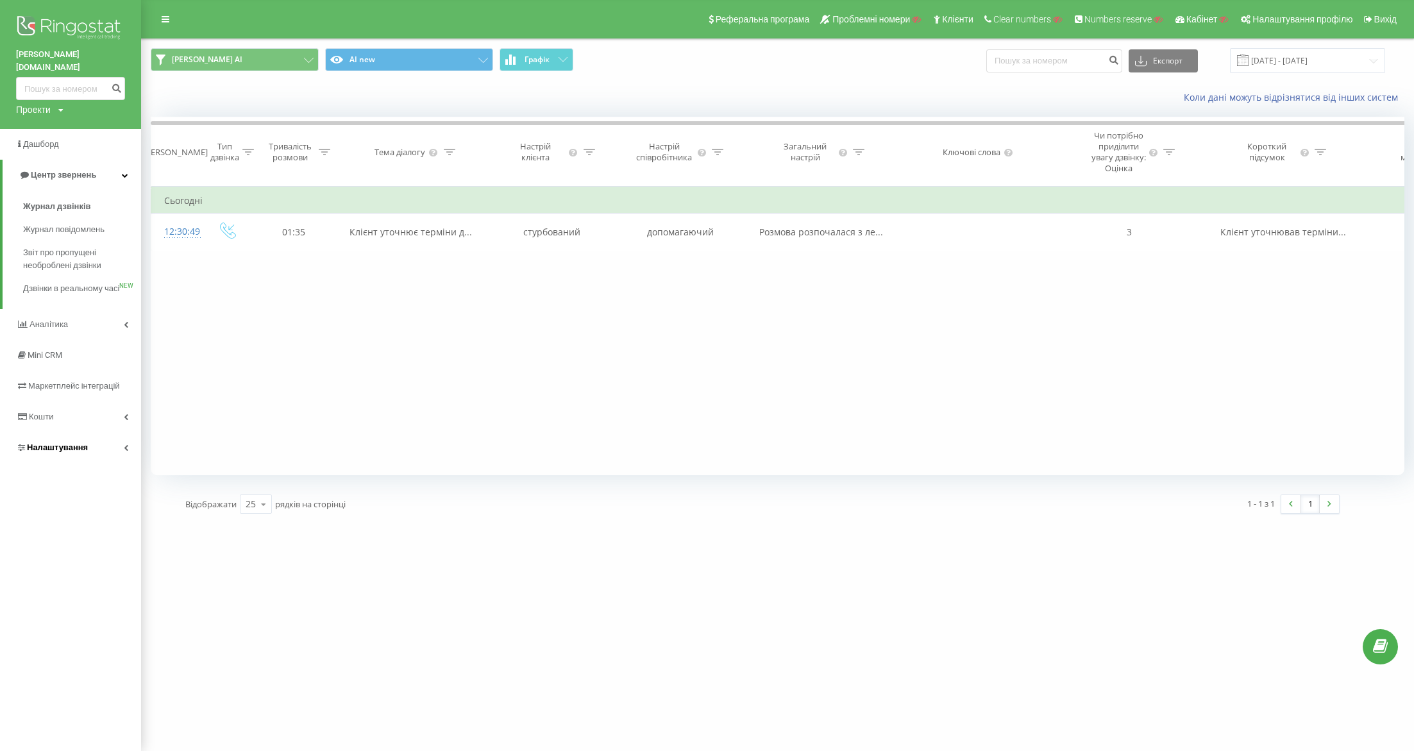
click at [72, 448] on span "Налаштування" at bounding box center [57, 447] width 61 height 10
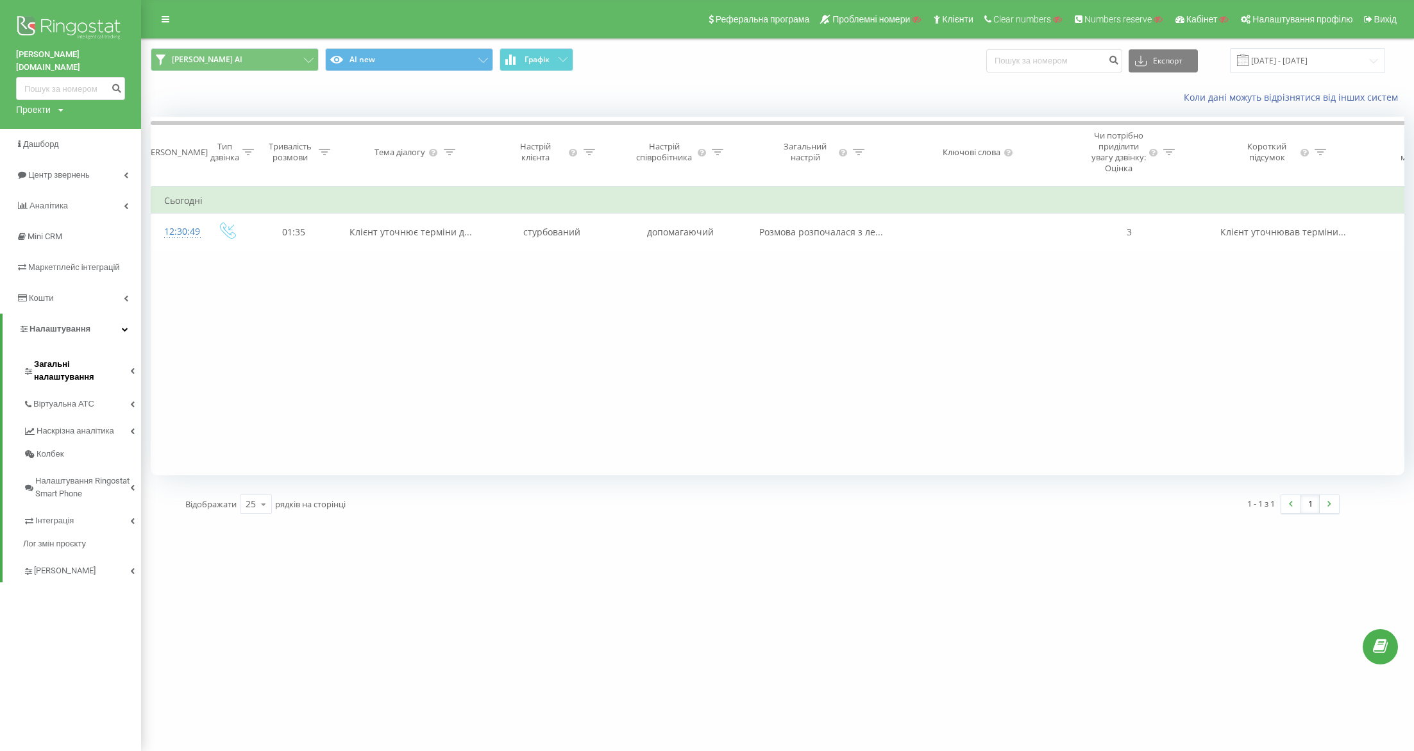
click at [49, 358] on span "Загальні налаштування" at bounding box center [82, 371] width 96 height 26
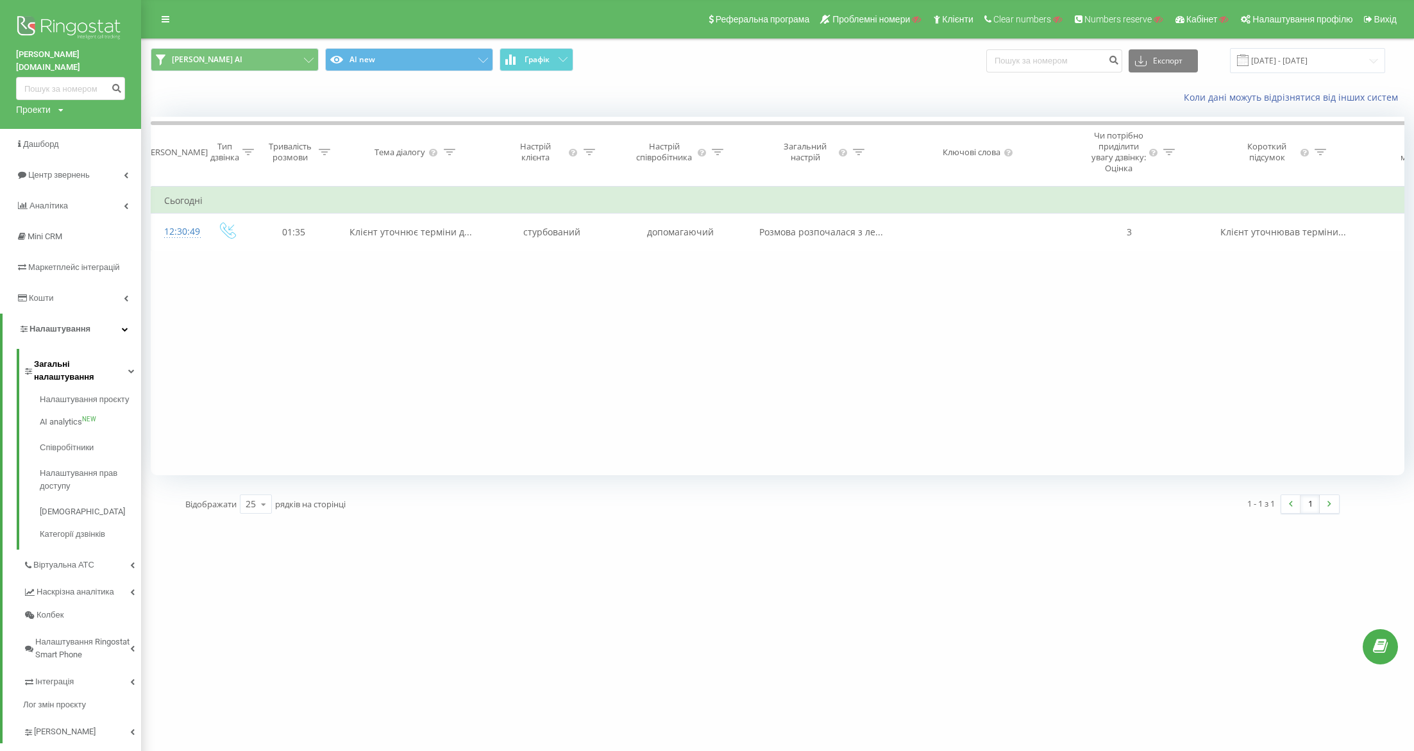
click at [49, 358] on span "Загальні налаштування" at bounding box center [81, 371] width 94 height 26
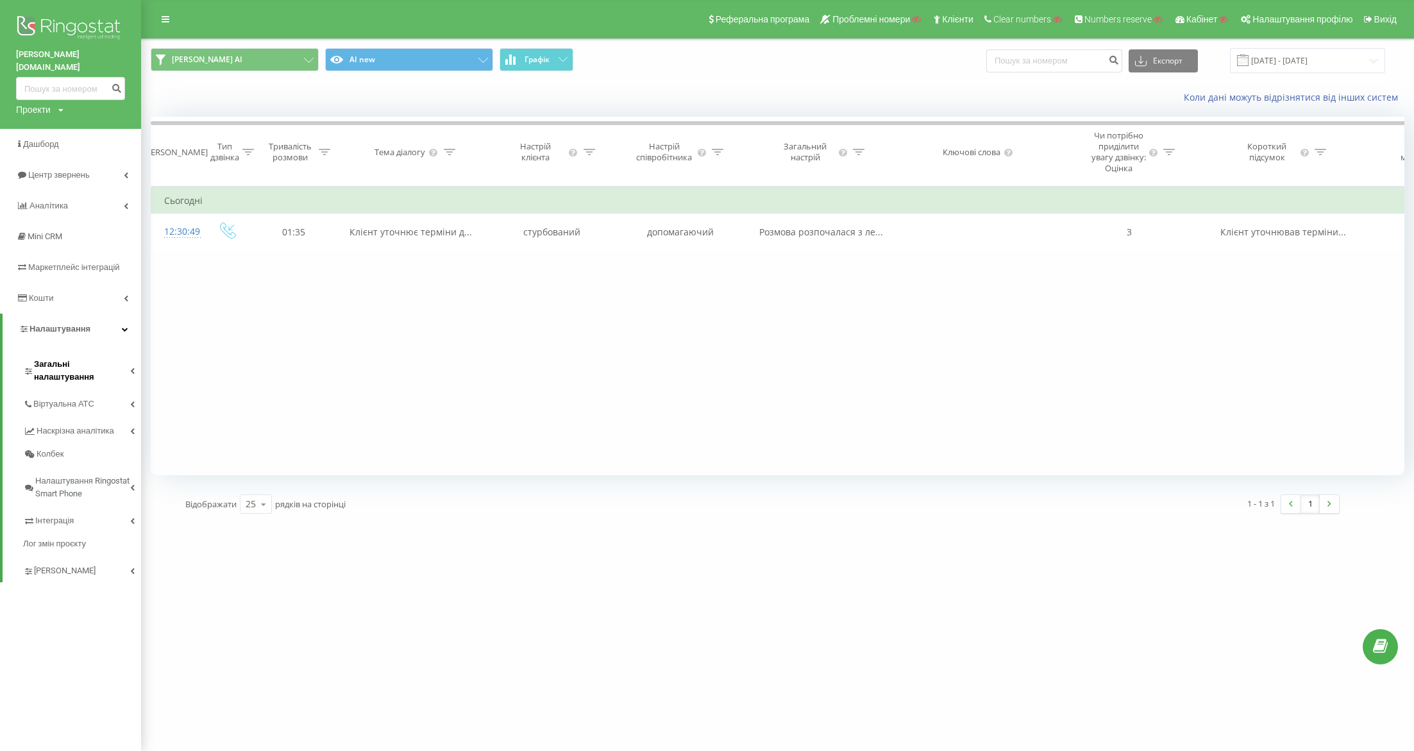
click at [59, 358] on span "Загальні налаштування" at bounding box center [82, 371] width 96 height 26
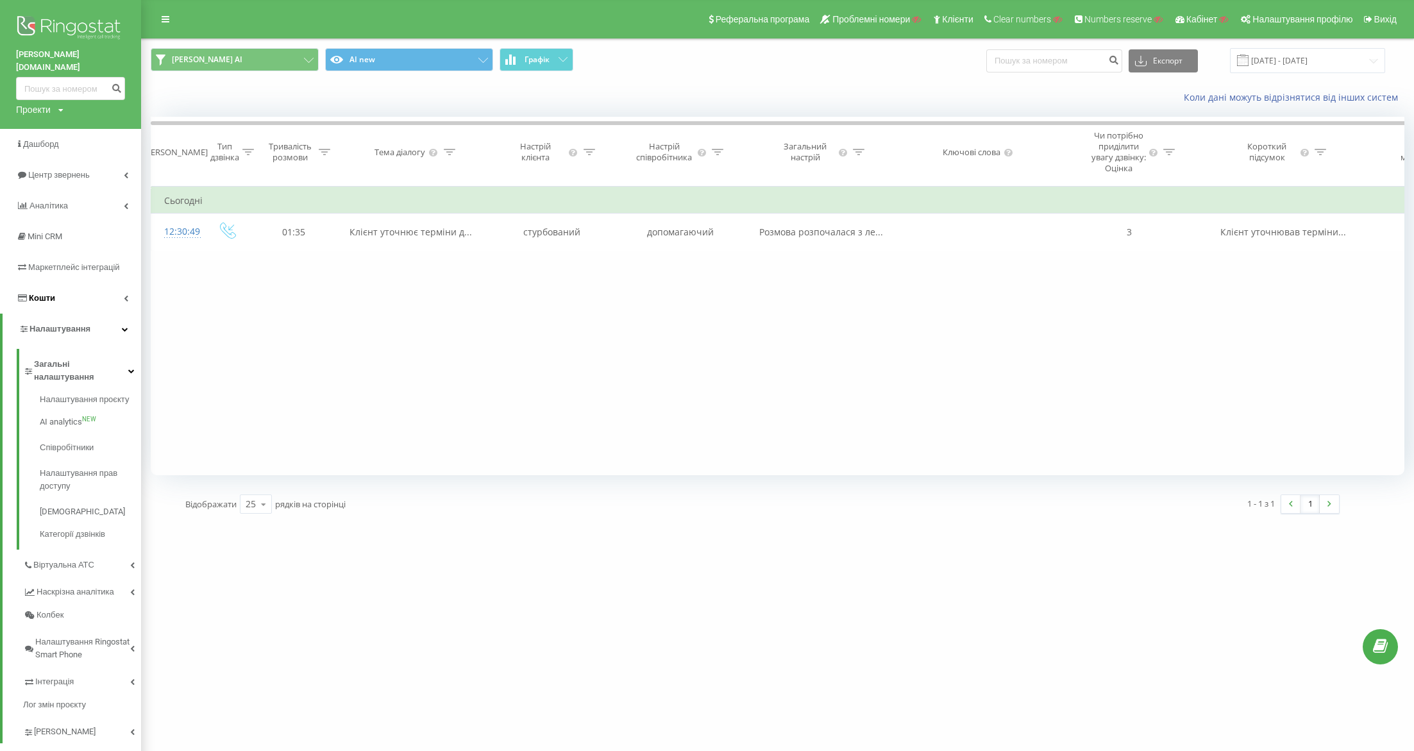
click at [42, 293] on span "Кошти" at bounding box center [42, 298] width 26 height 10
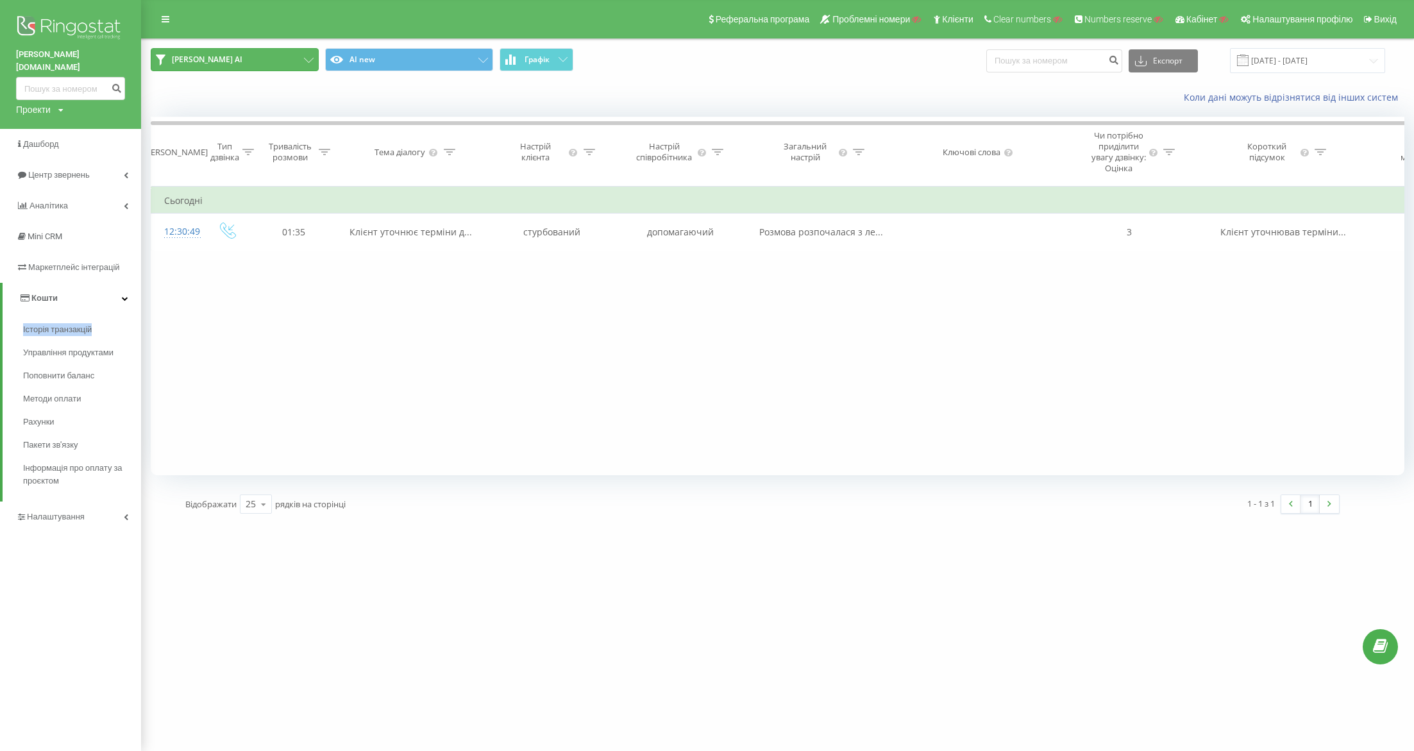
click at [243, 61] on button "goodwine AI" at bounding box center [235, 59] width 168 height 23
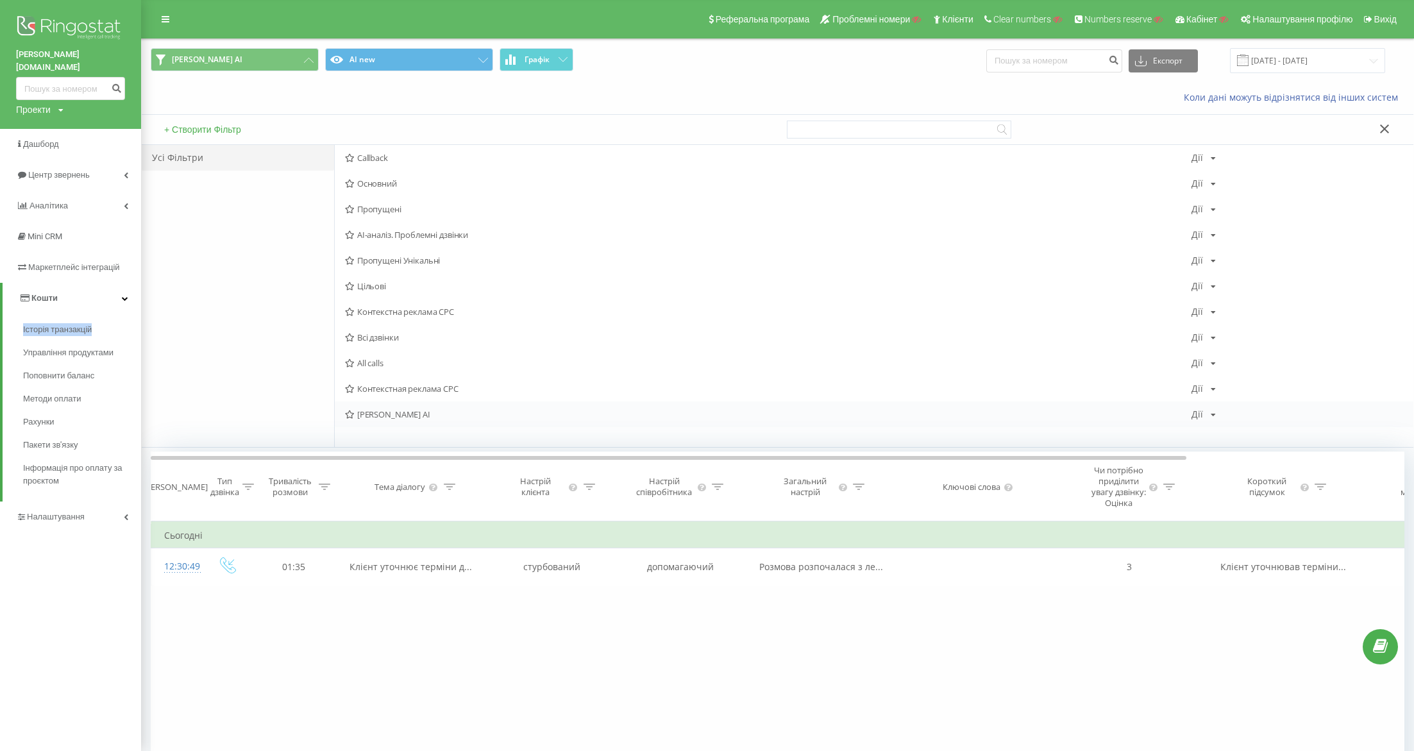
click at [1206, 411] on div "Дії Редагувати Копіювати Видалити За замовчуванням Поділитися" at bounding box center [1203, 414] width 24 height 9
click at [1219, 526] on div "Поділитися" at bounding box center [1253, 526] width 122 height 24
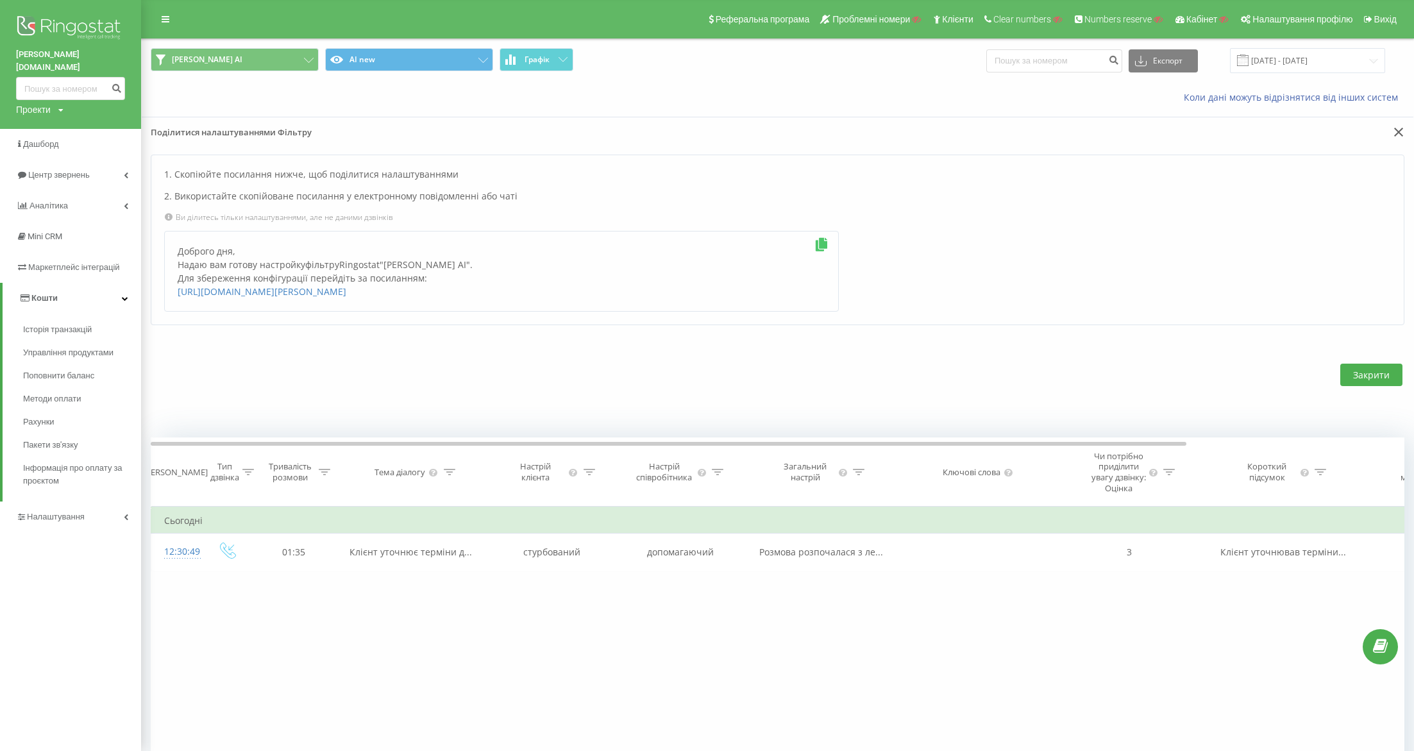
click at [818, 238] on icon at bounding box center [822, 244] width 16 height 13
click at [823, 241] on icon at bounding box center [822, 244] width 16 height 13
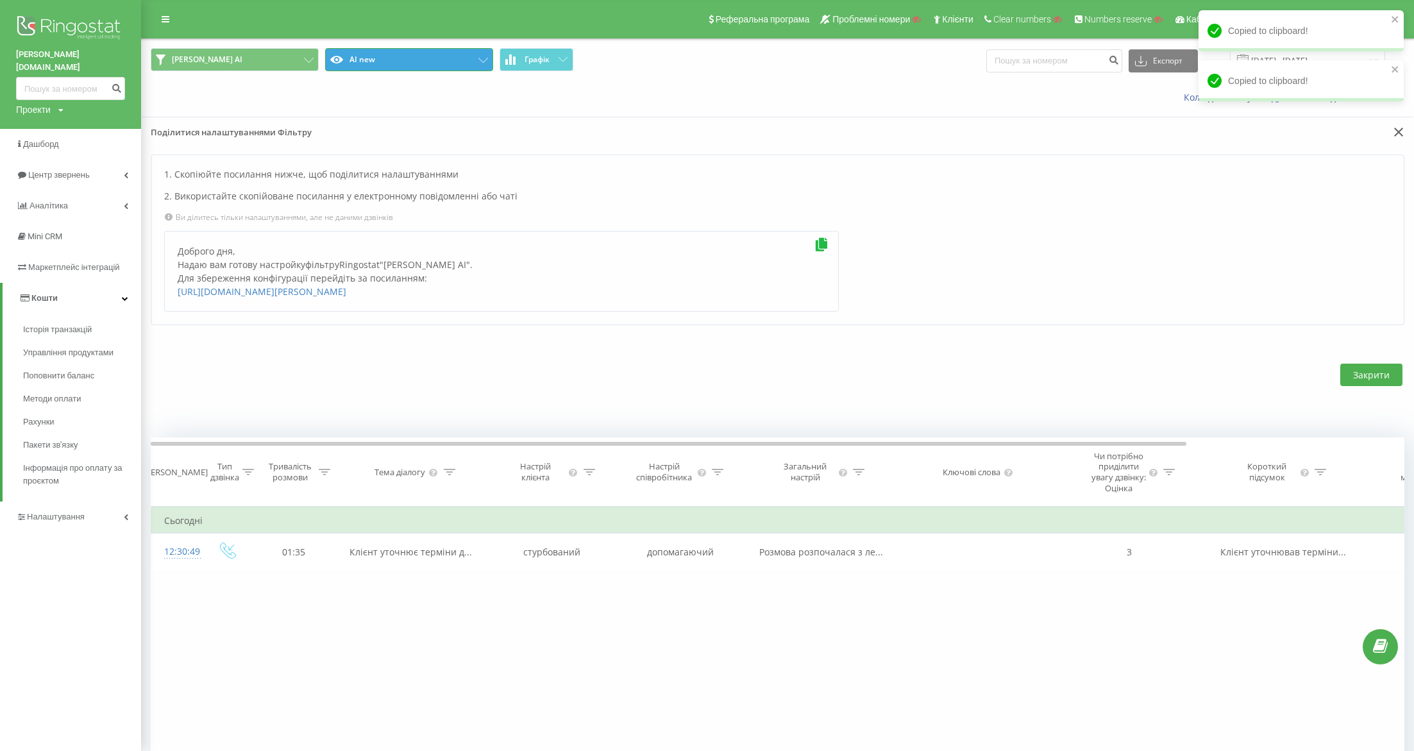
click at [372, 58] on button "AI new" at bounding box center [409, 59] width 168 height 23
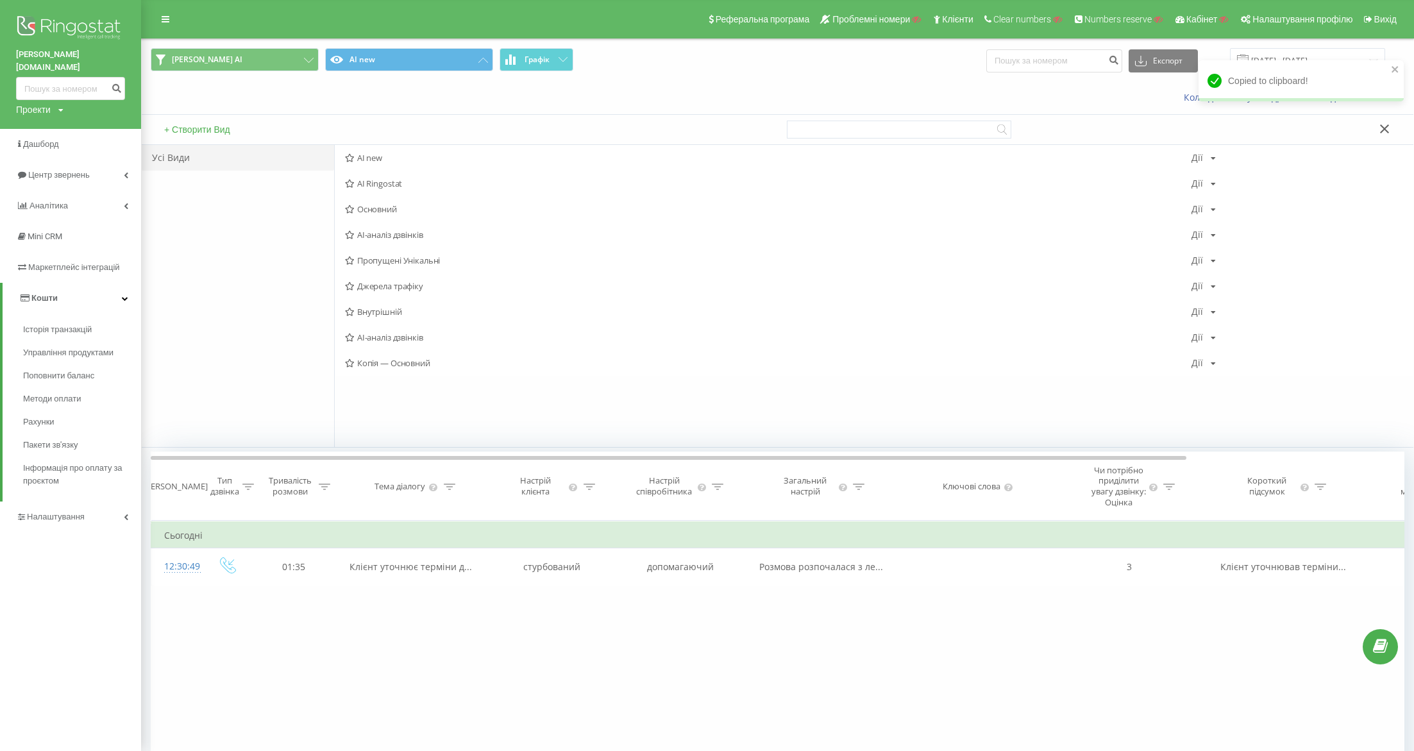
click at [223, 119] on div "+ Створити Вид" at bounding box center [460, 129] width 636 height 29
click at [221, 125] on button "+ Створити Вид" at bounding box center [197, 130] width 74 height 12
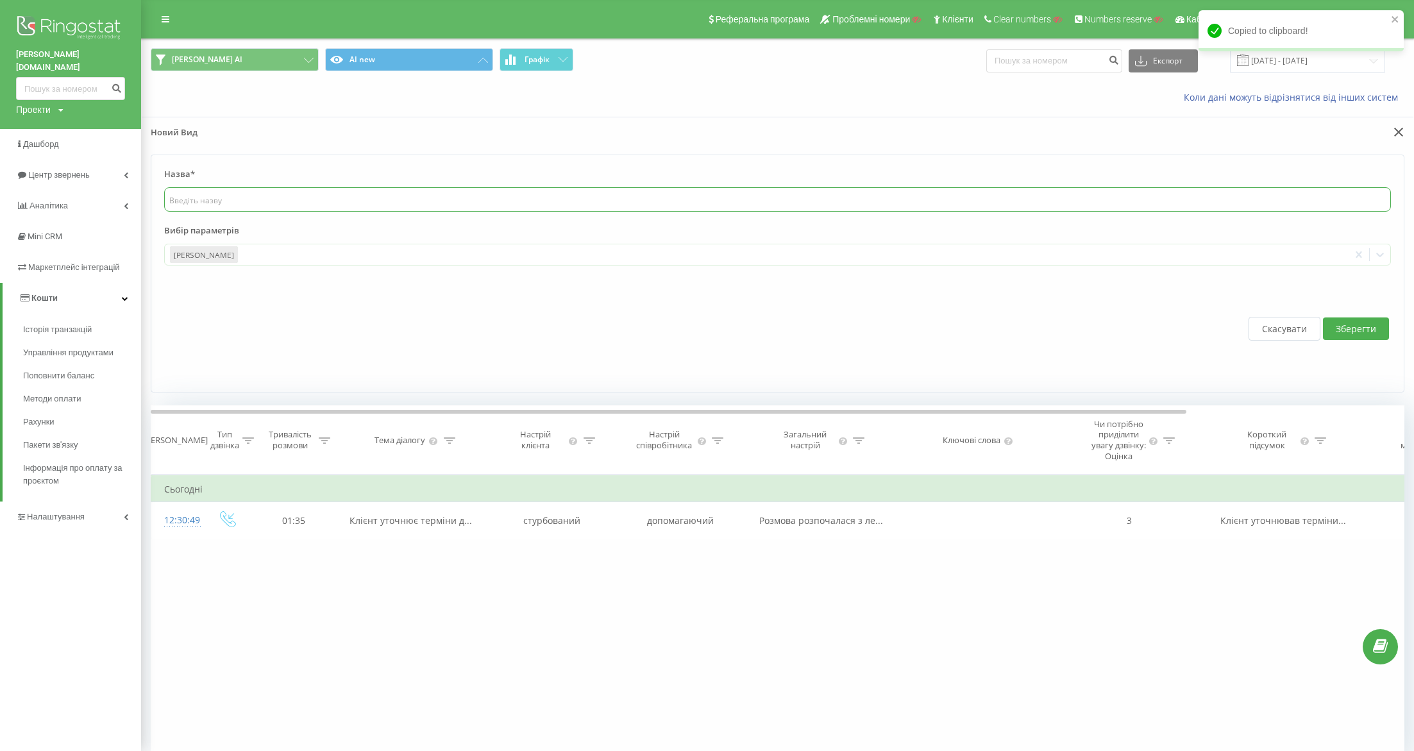
click at [236, 190] on input "text" at bounding box center [777, 199] width 1227 height 24
paste input "goodwine.ua AI"
click at [224, 194] on input "goodwine.ua AI" at bounding box center [777, 199] width 1227 height 24
type input "goodwine AI"
click at [248, 260] on div at bounding box center [792, 255] width 1104 height 15
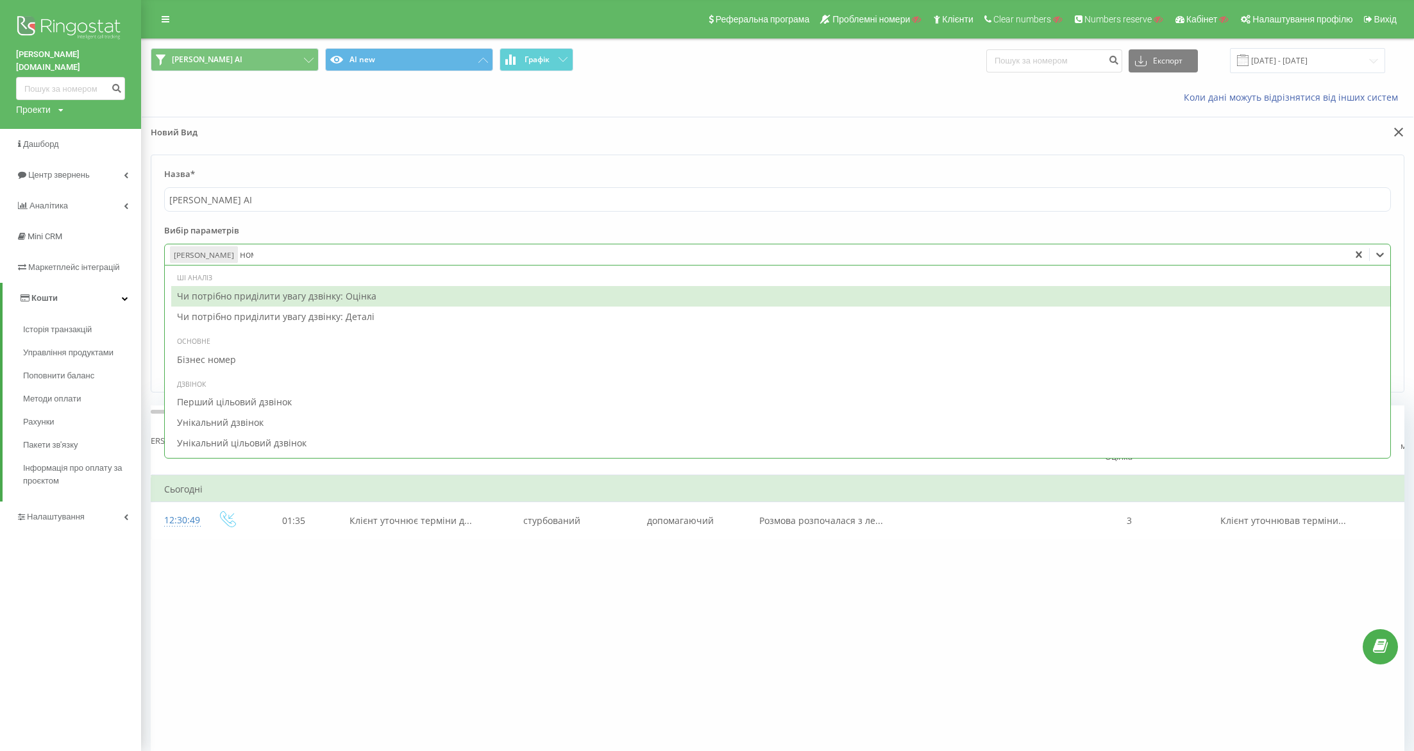
type input "номе"
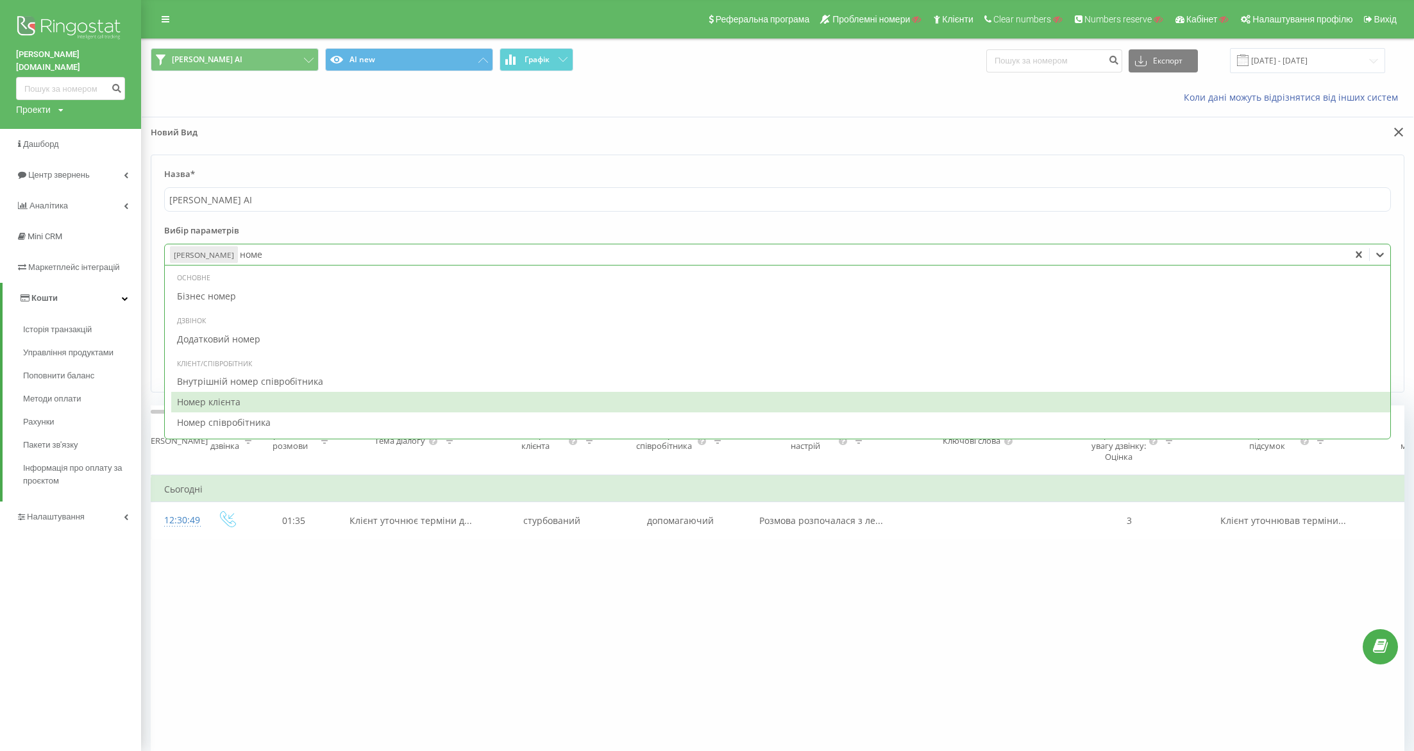
click at [233, 396] on div "Номер клієнта" at bounding box center [780, 402] width 1219 height 21
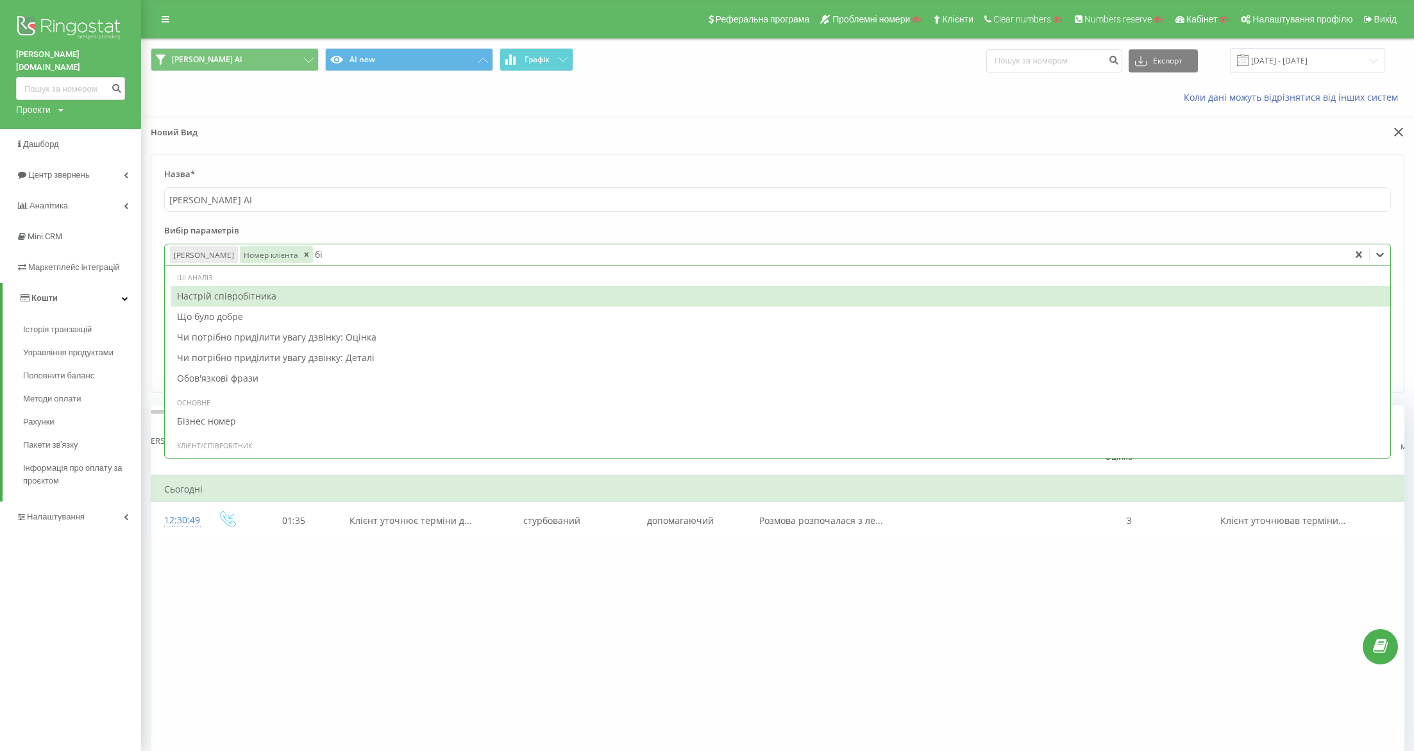
type input "біз"
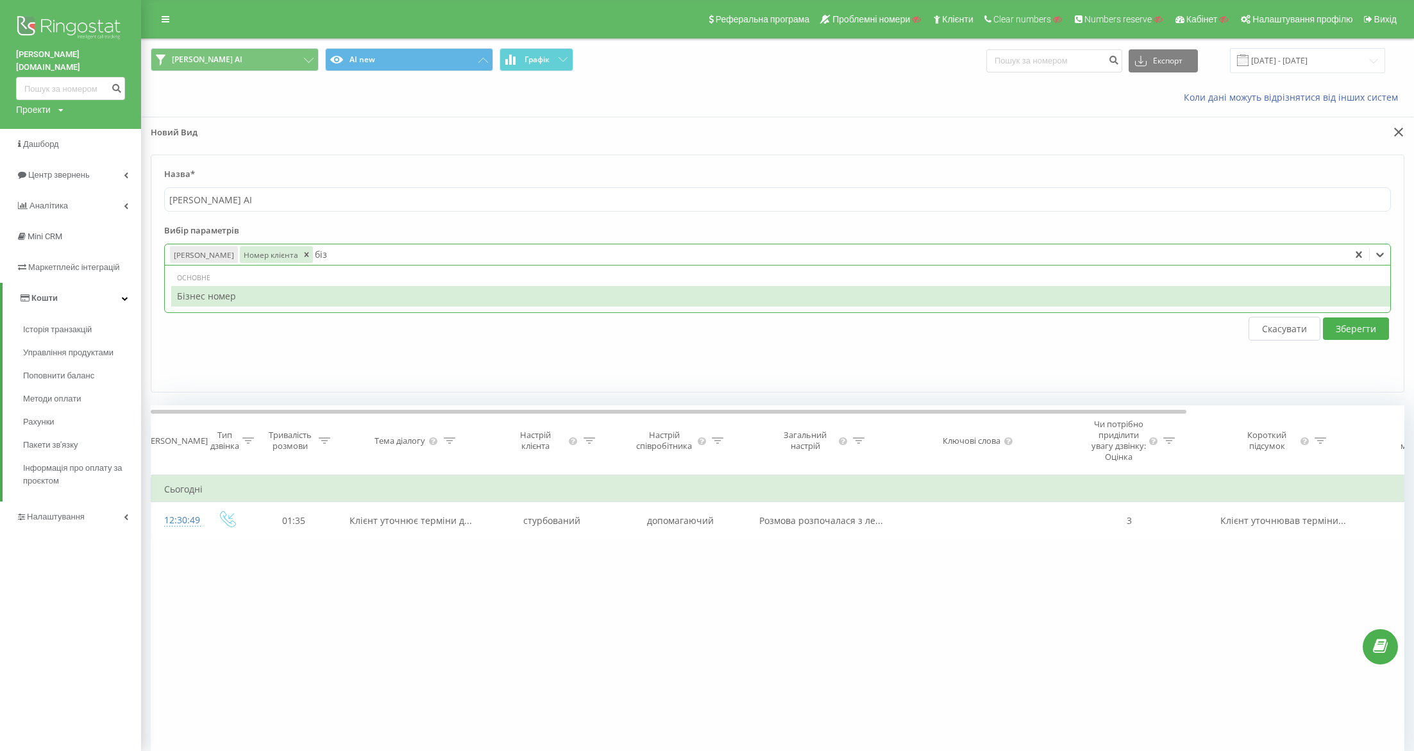
click at [294, 298] on div "Бізнес номер" at bounding box center [780, 296] width 1219 height 21
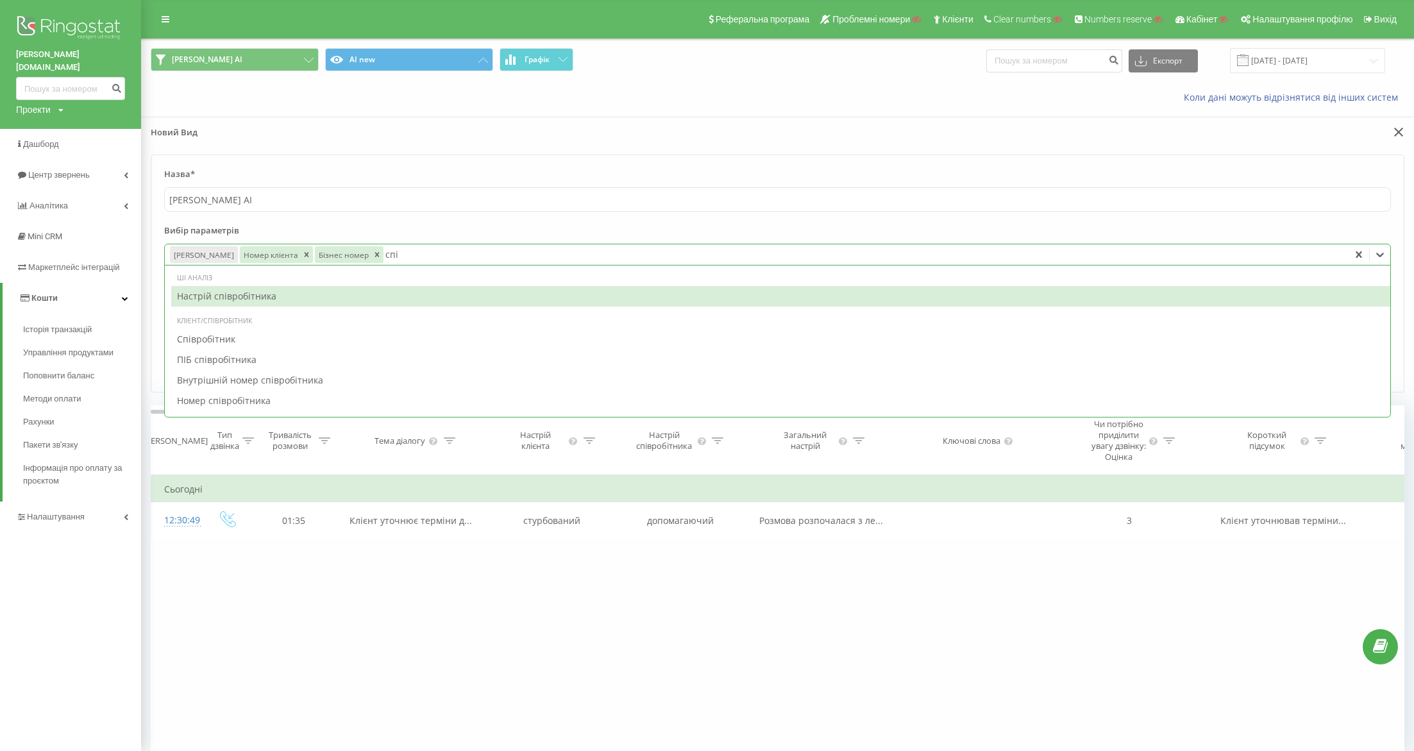
type input "спів"
click at [276, 296] on div "Настрій співробітника" at bounding box center [780, 296] width 1219 height 21
click at [477, 250] on icon "Remove Настрій співробітника" at bounding box center [481, 254] width 9 height 9
type input "спі"
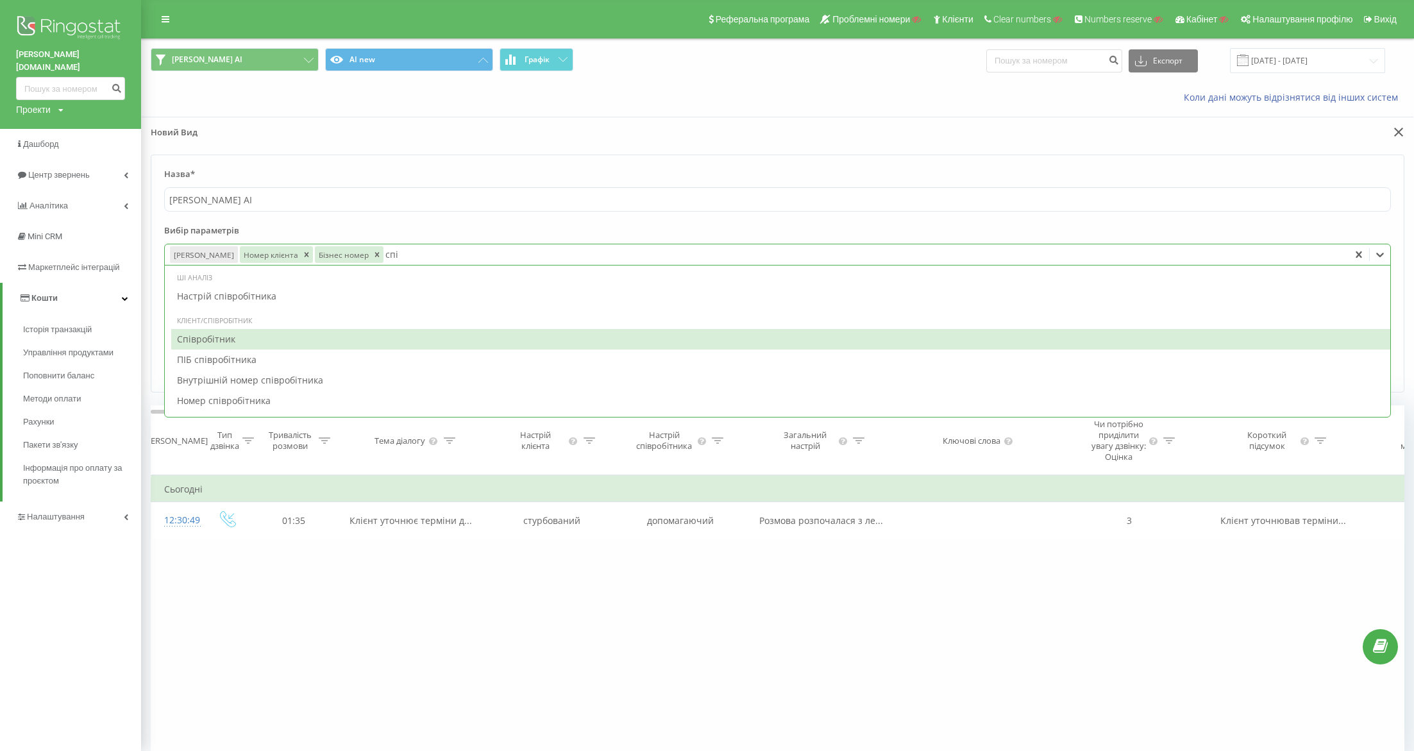
click at [343, 337] on div "Співробітник" at bounding box center [780, 339] width 1219 height 21
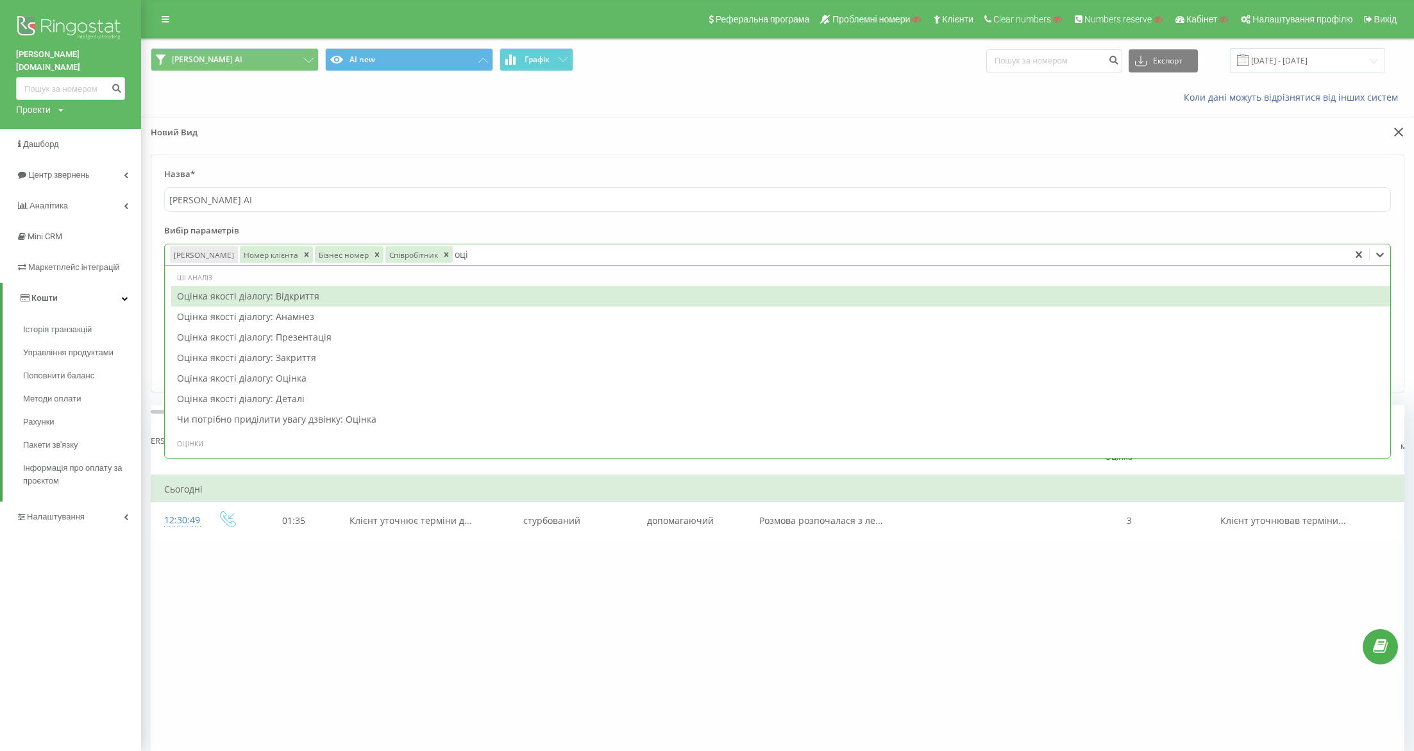
type input "оцін"
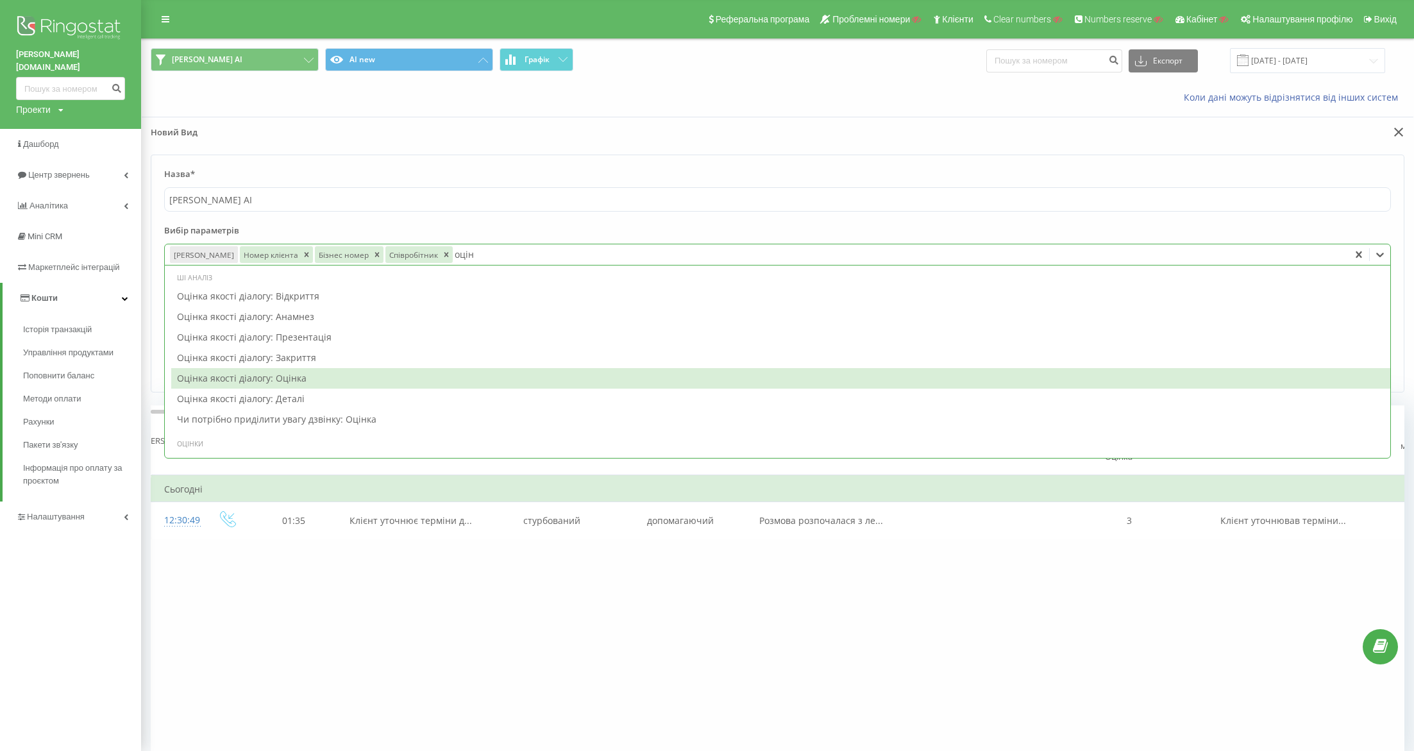
click at [344, 376] on div "Оцінка якості діалогу: Оцінка" at bounding box center [780, 378] width 1219 height 21
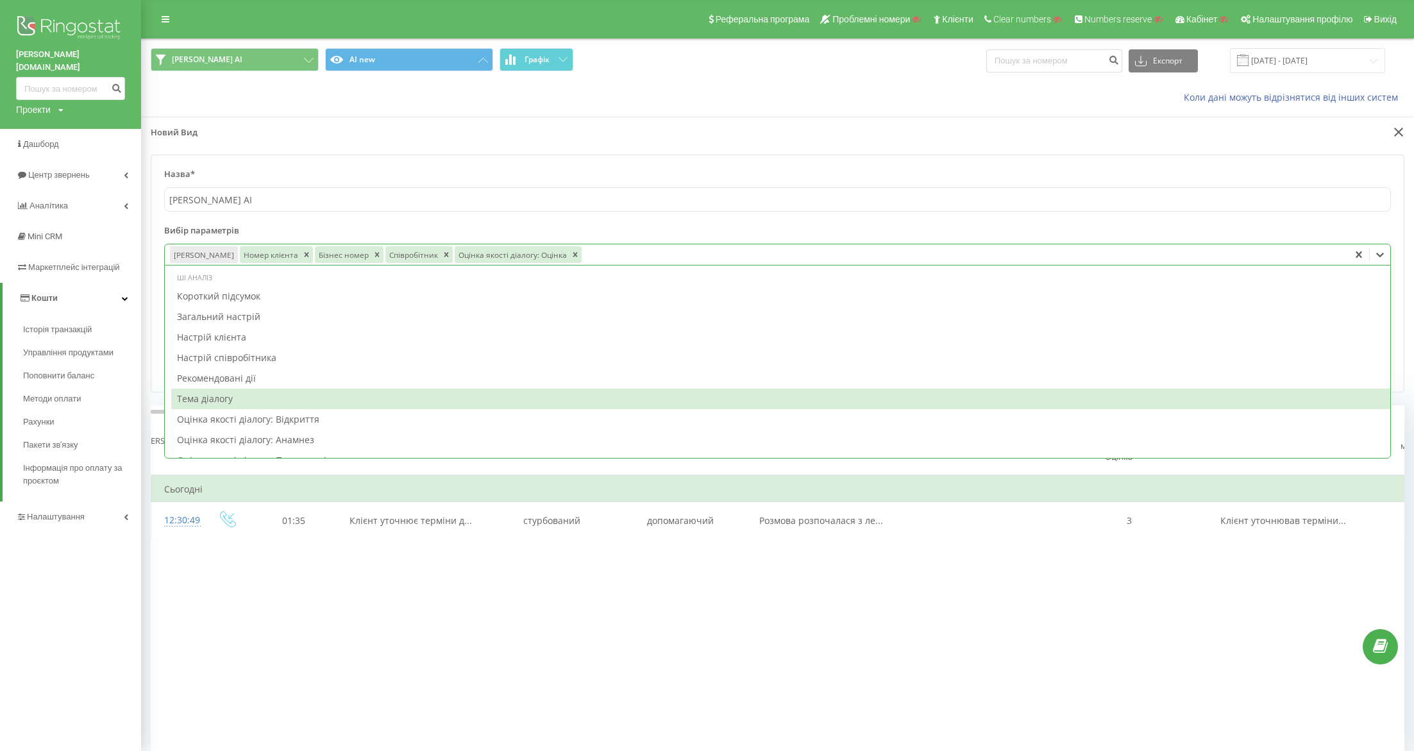
scroll to position [17, 0]
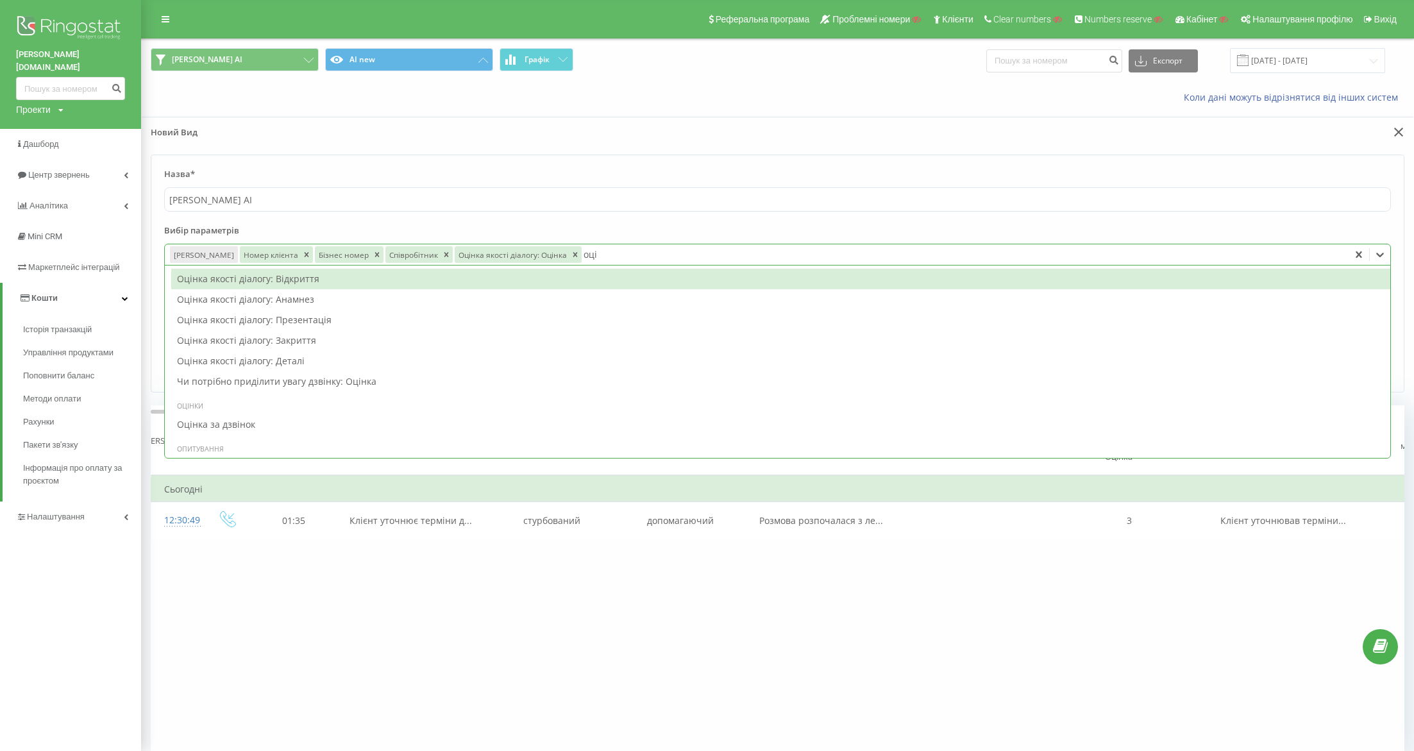
type input "оцін"
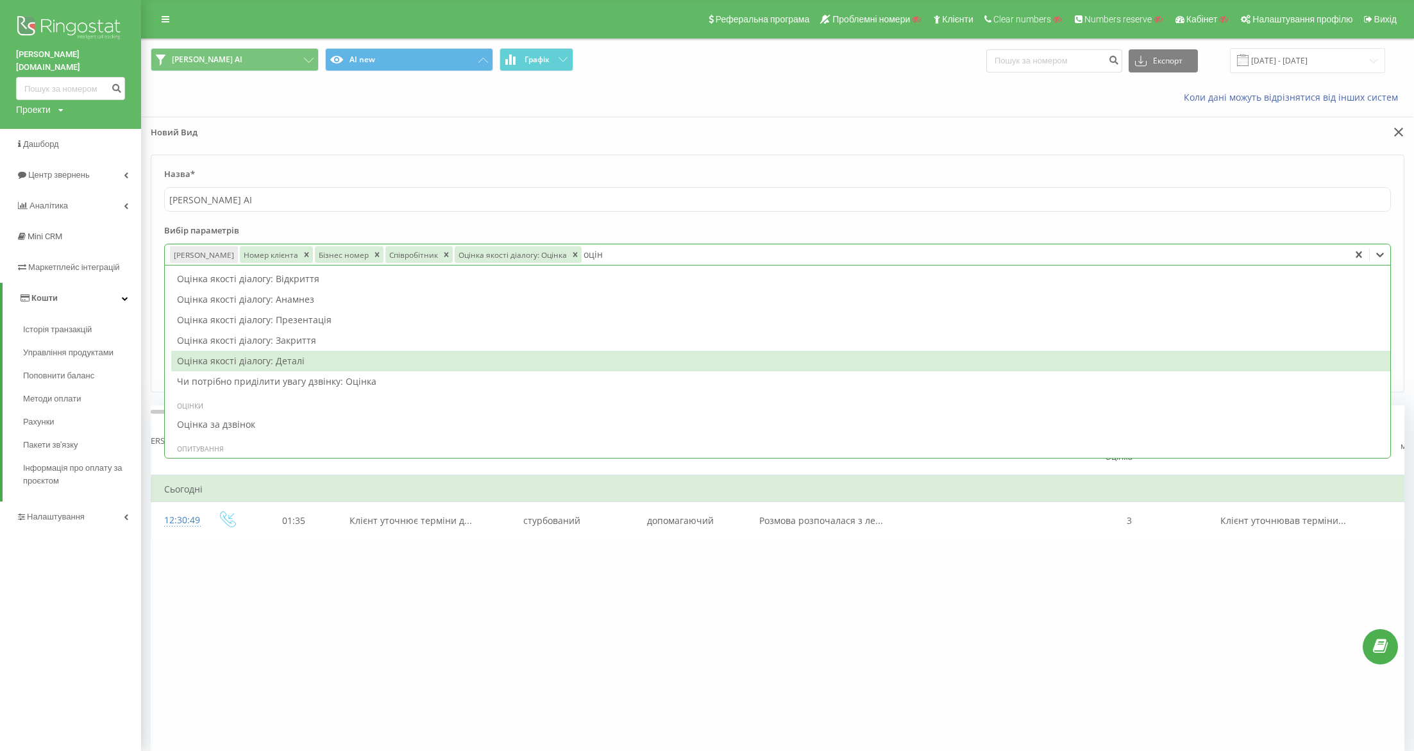
click at [295, 355] on div "Оцінка якості діалогу: Деталі" at bounding box center [780, 361] width 1219 height 21
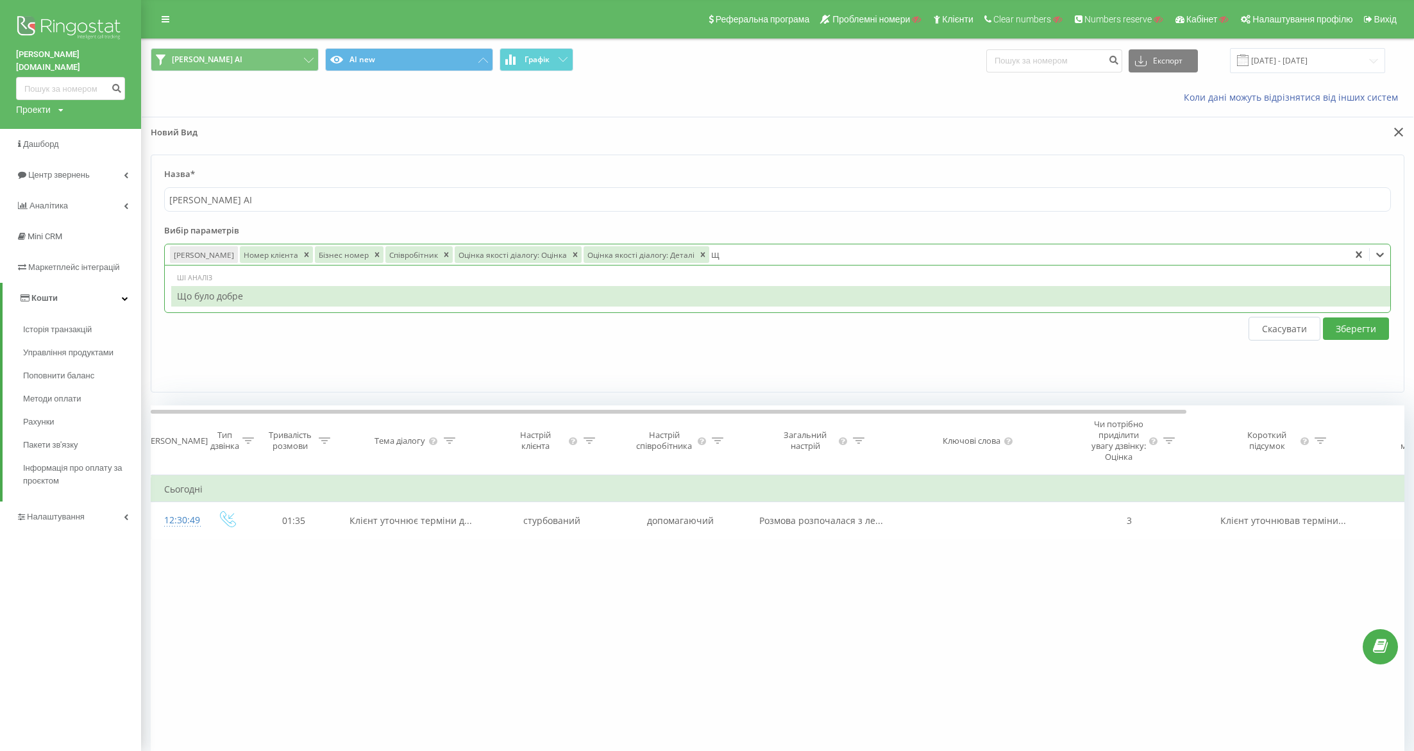
type input "що"
click at [466, 291] on div "Що було добре" at bounding box center [780, 296] width 1219 height 21
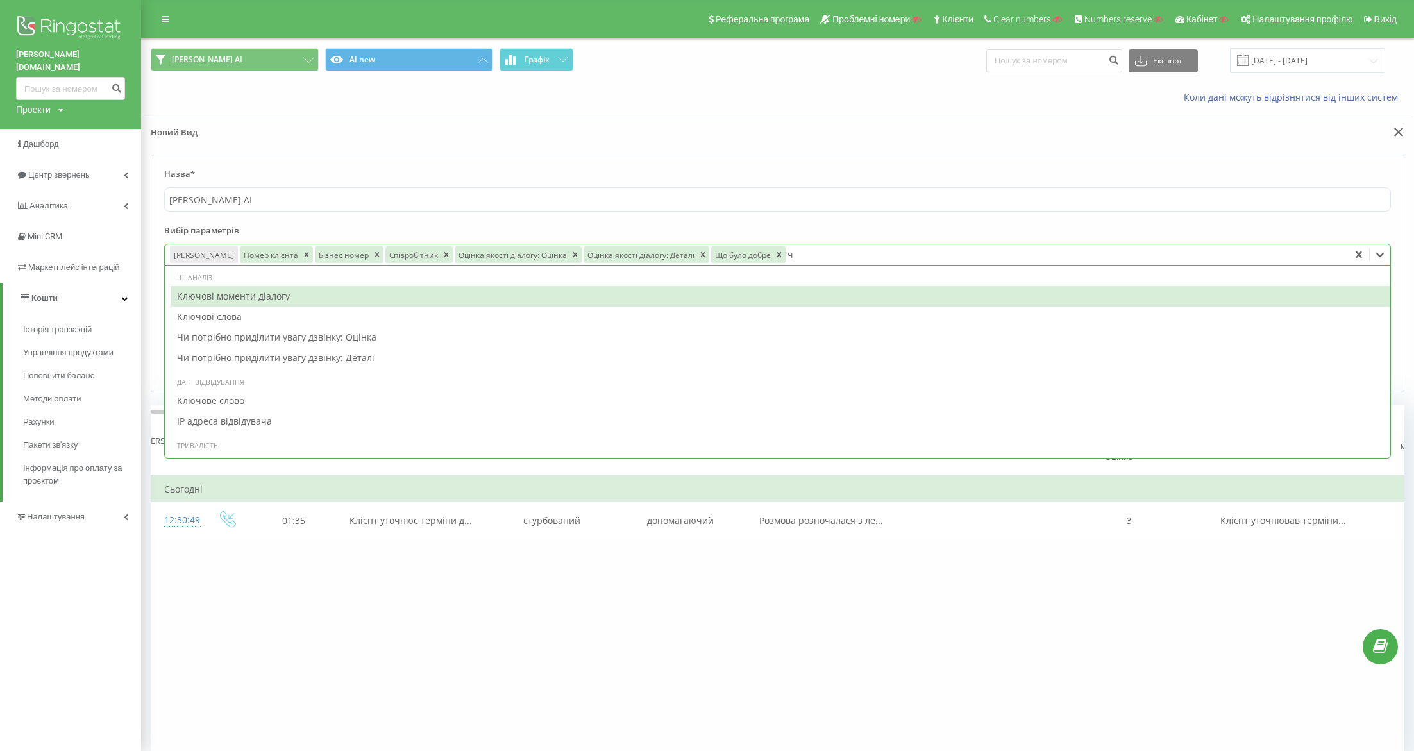
type input "чи"
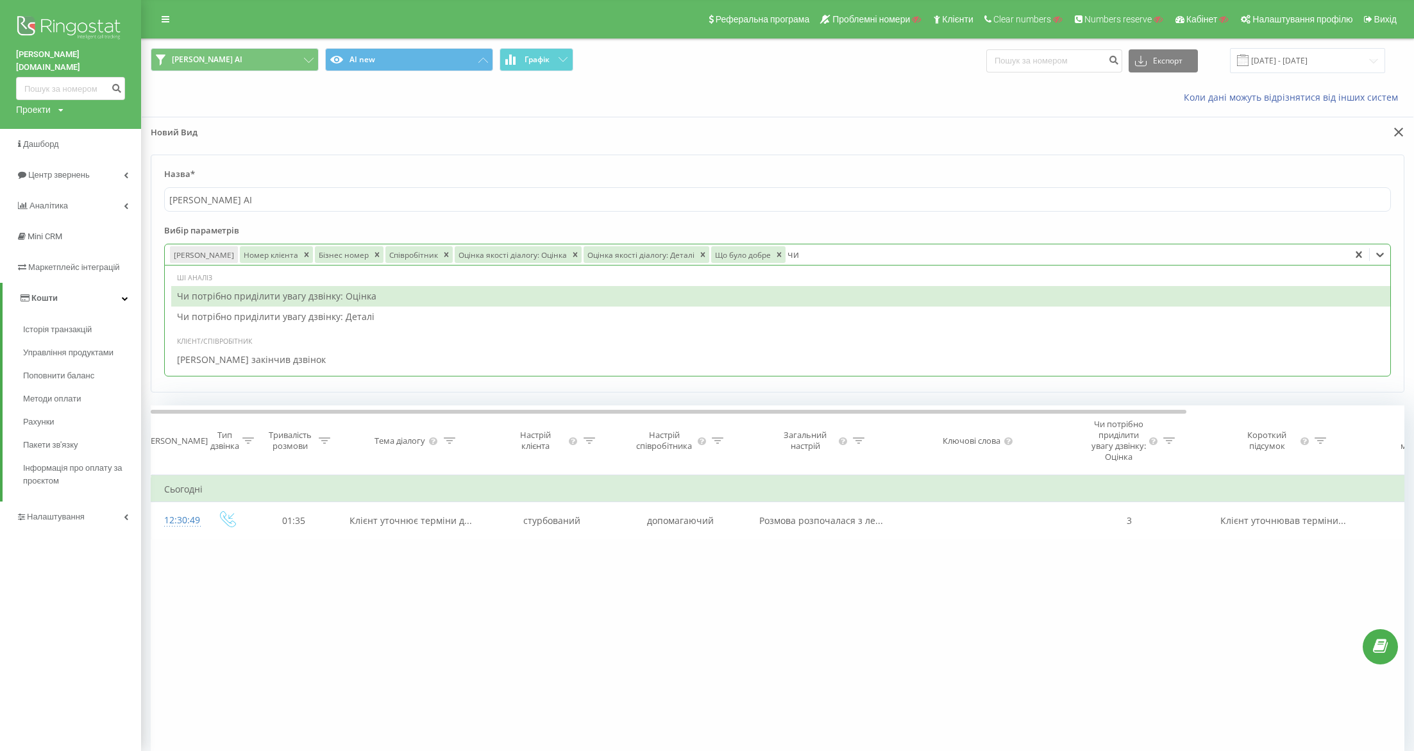
click at [401, 296] on div "Чи потрібно приділити увагу дзвінку: Оцінка" at bounding box center [780, 296] width 1219 height 21
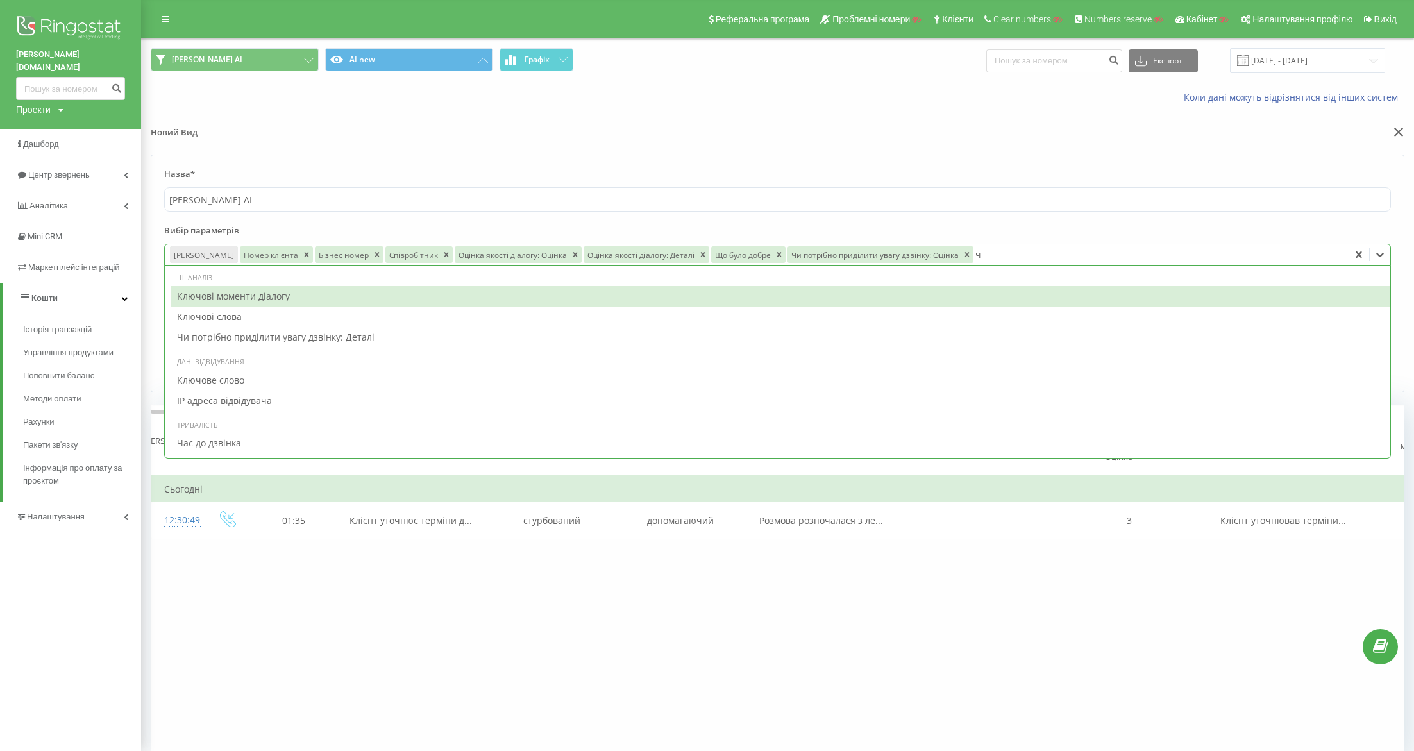
type input "чи"
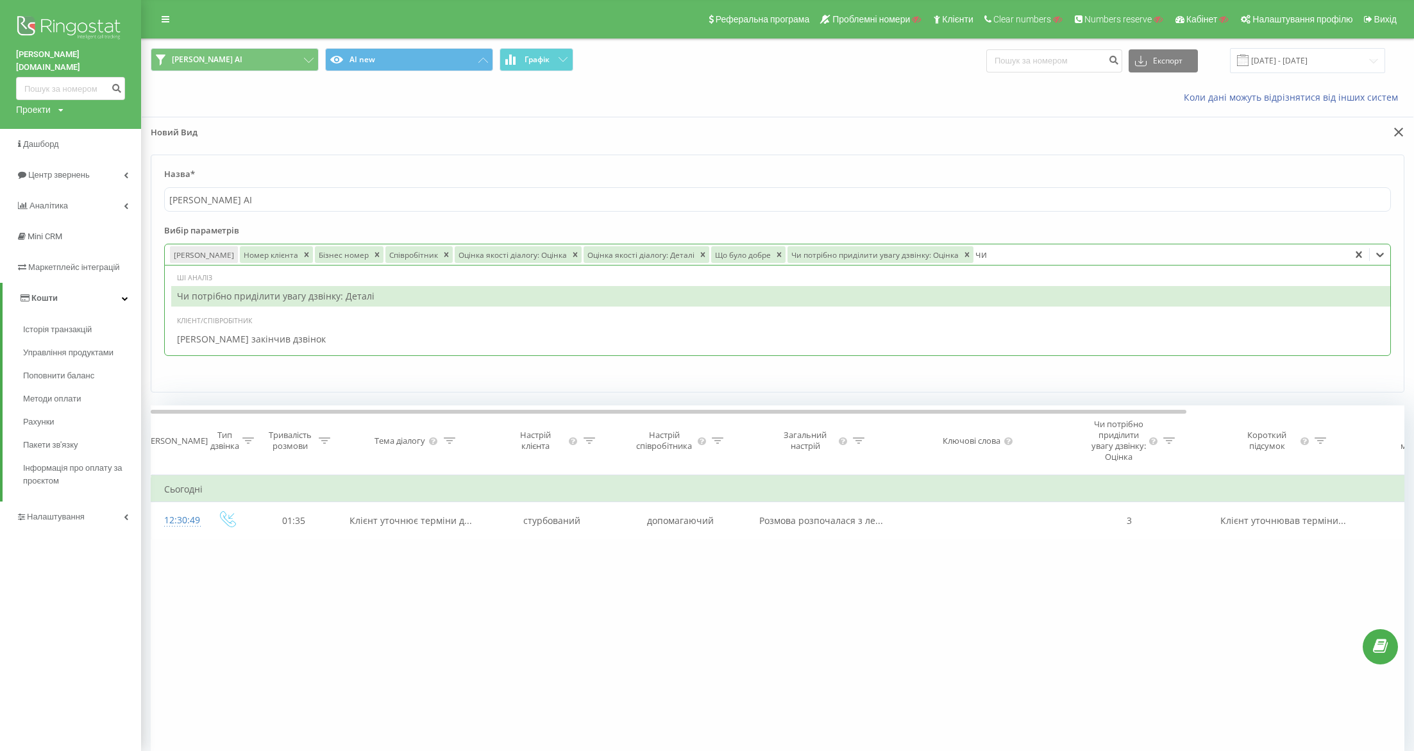
click at [333, 294] on div "Чи потрібно приділити увагу дзвінку: Деталі" at bounding box center [780, 296] width 1219 height 21
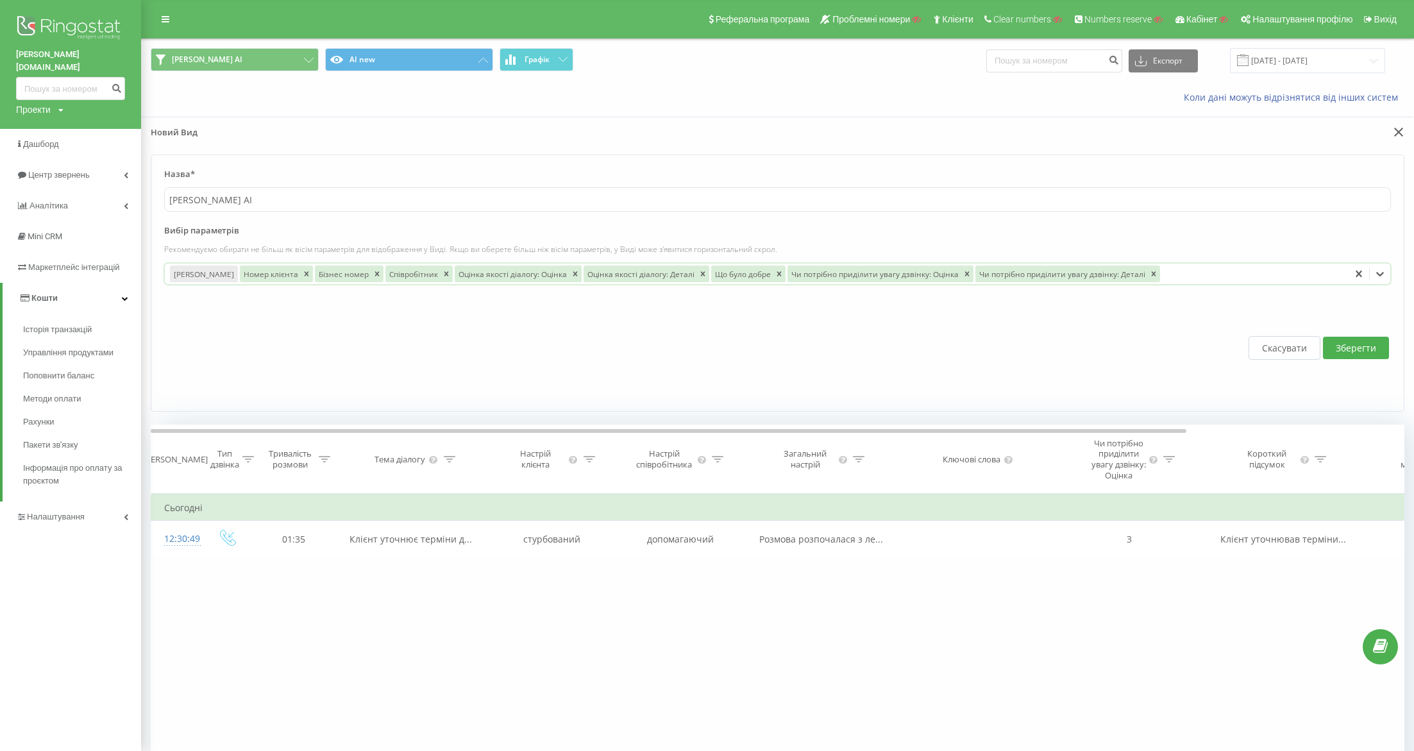
type input "с"
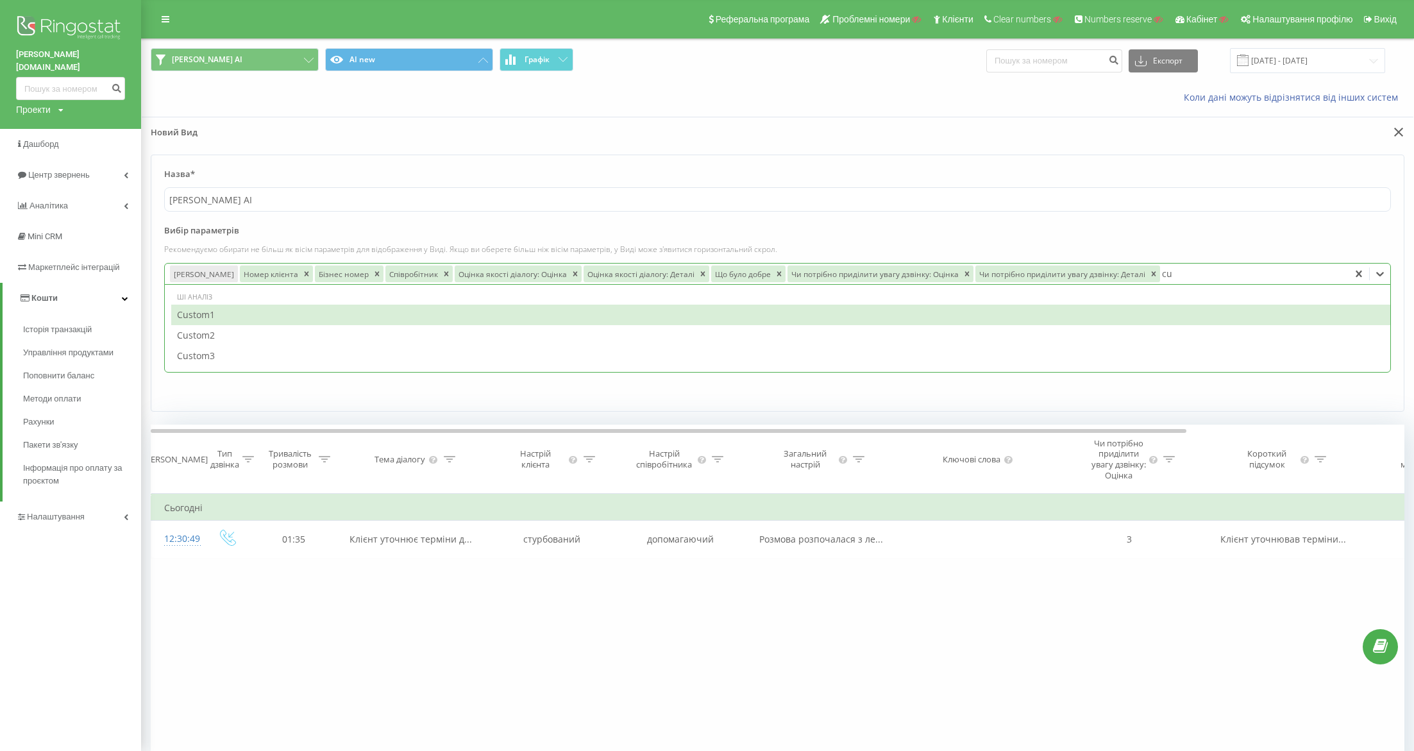
type input "cus"
click at [243, 308] on div "Custom1" at bounding box center [780, 315] width 1219 height 21
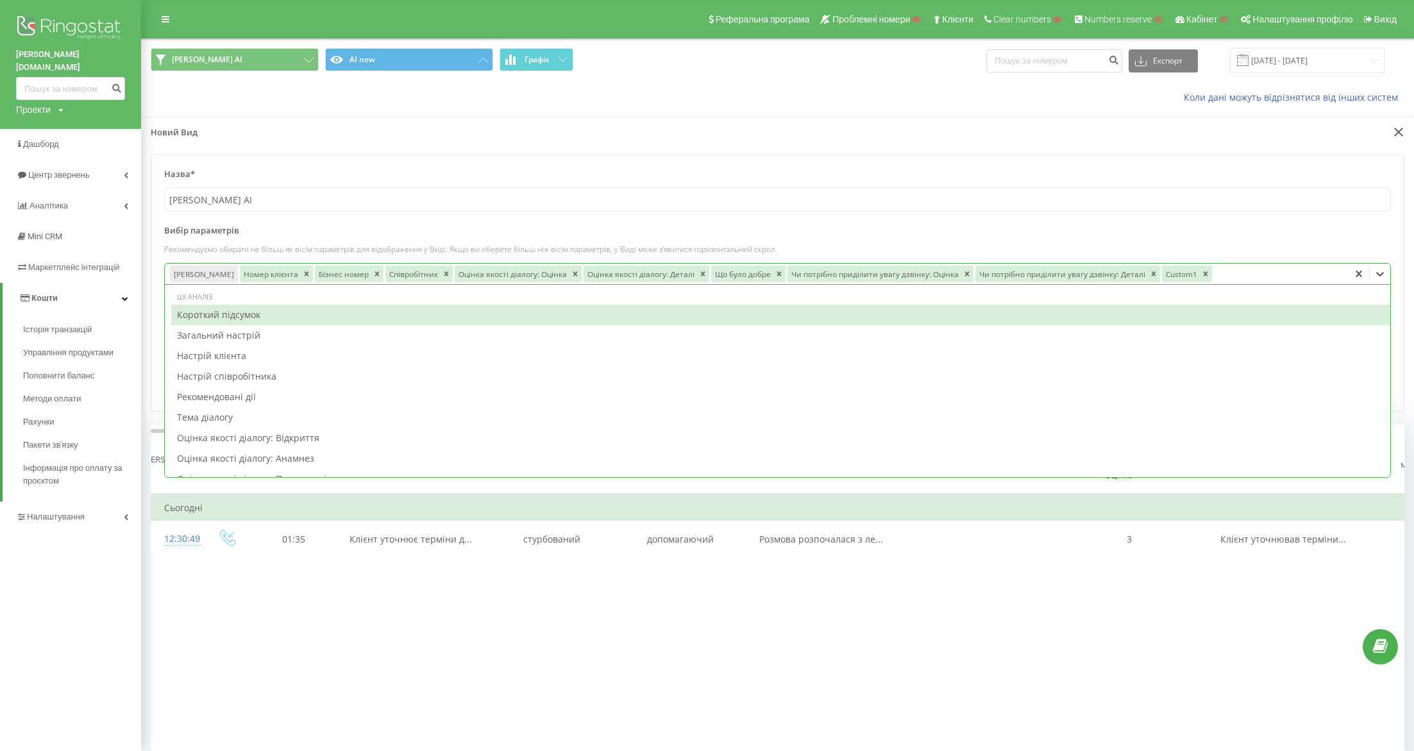
type input "2"
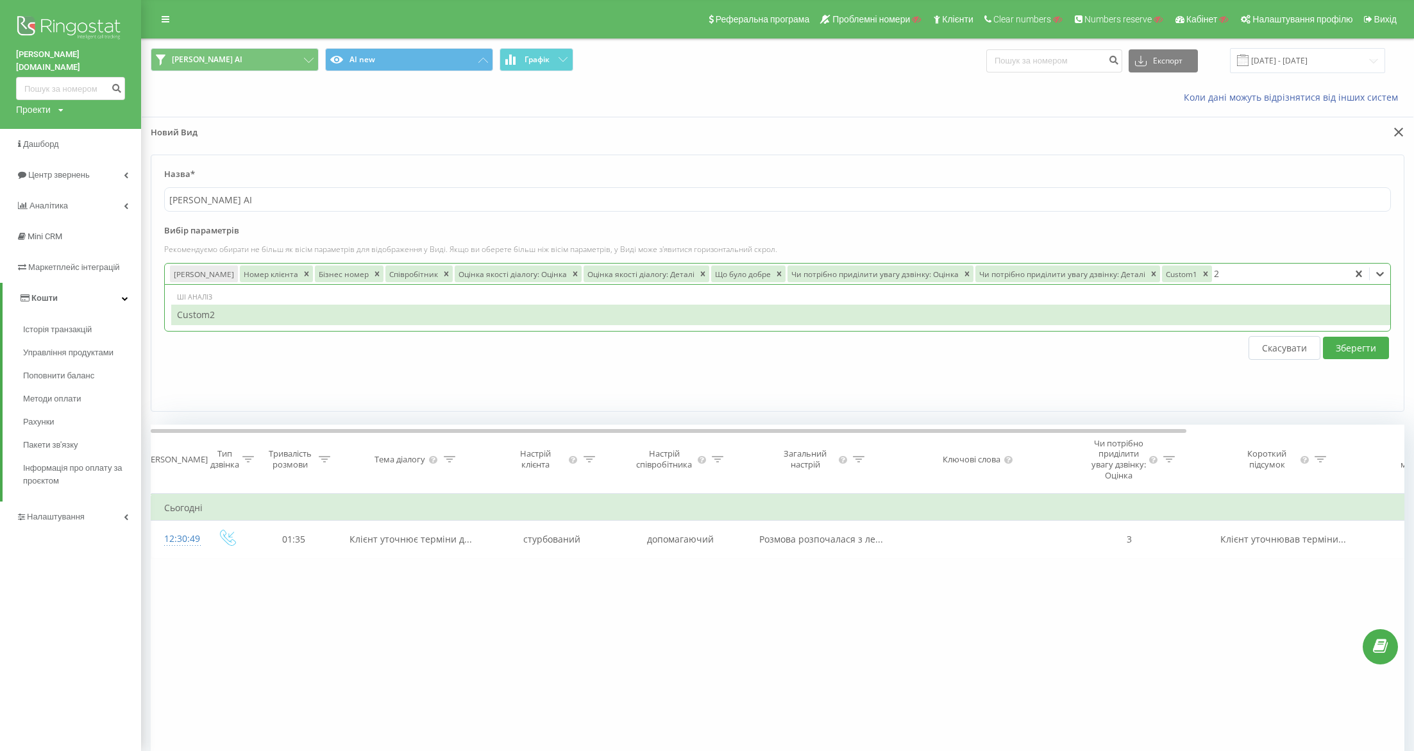
click at [246, 317] on div "Custom2" at bounding box center [780, 315] width 1219 height 21
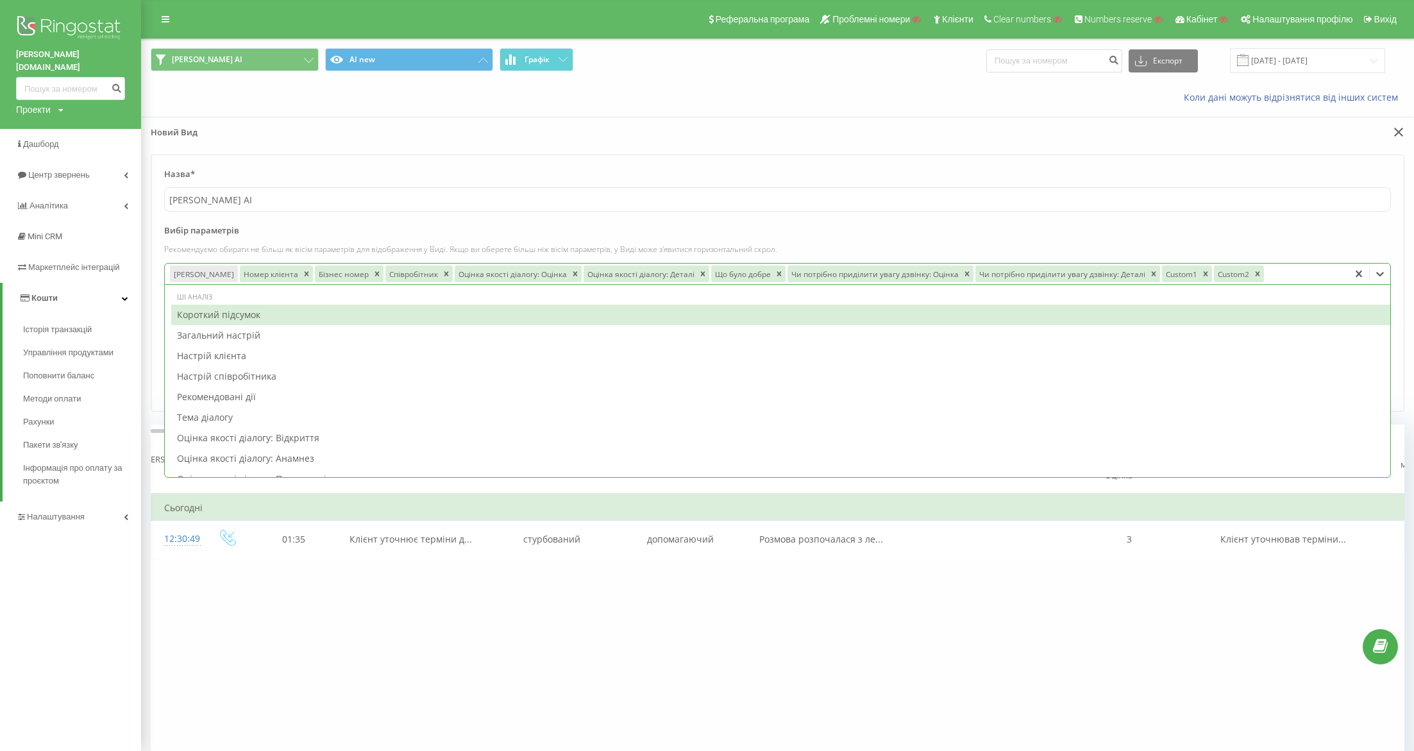
type input "3"
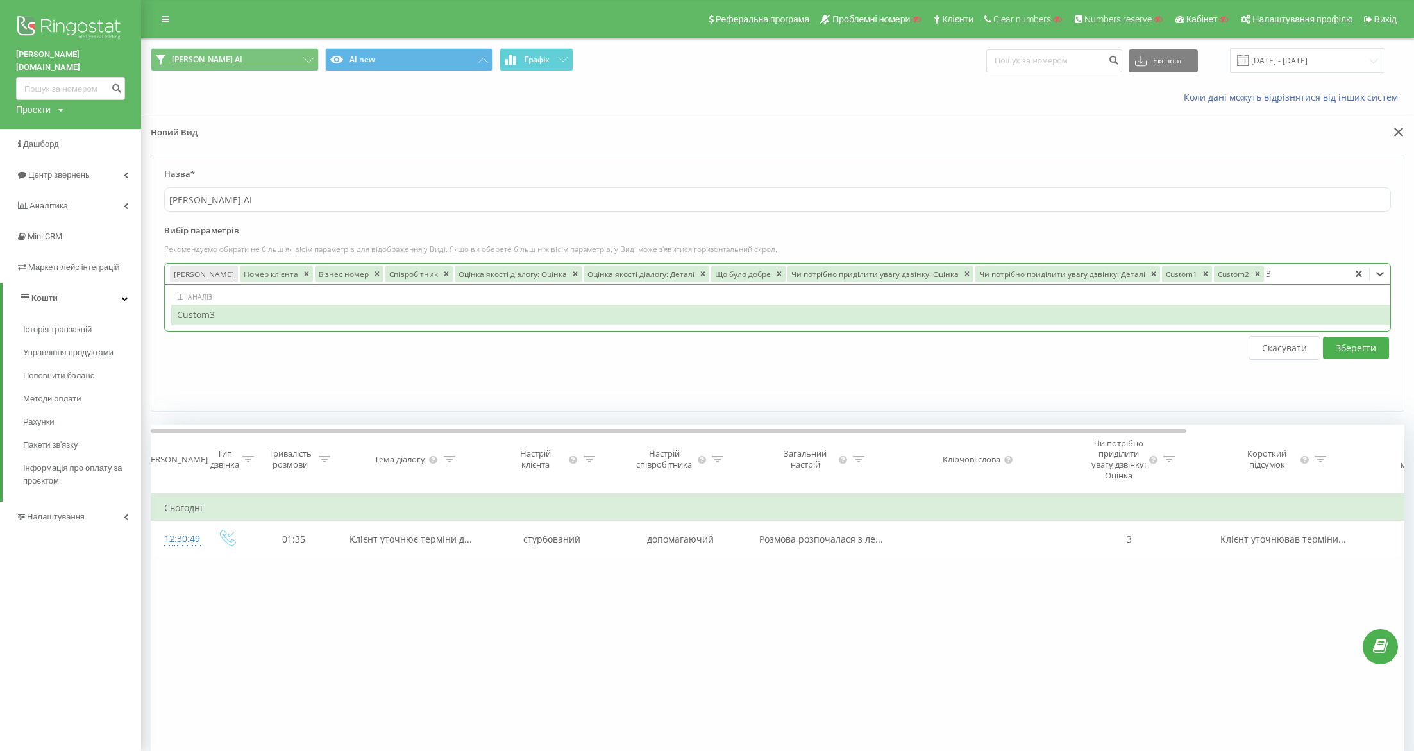
click at [275, 308] on div "Custom3" at bounding box center [780, 315] width 1219 height 21
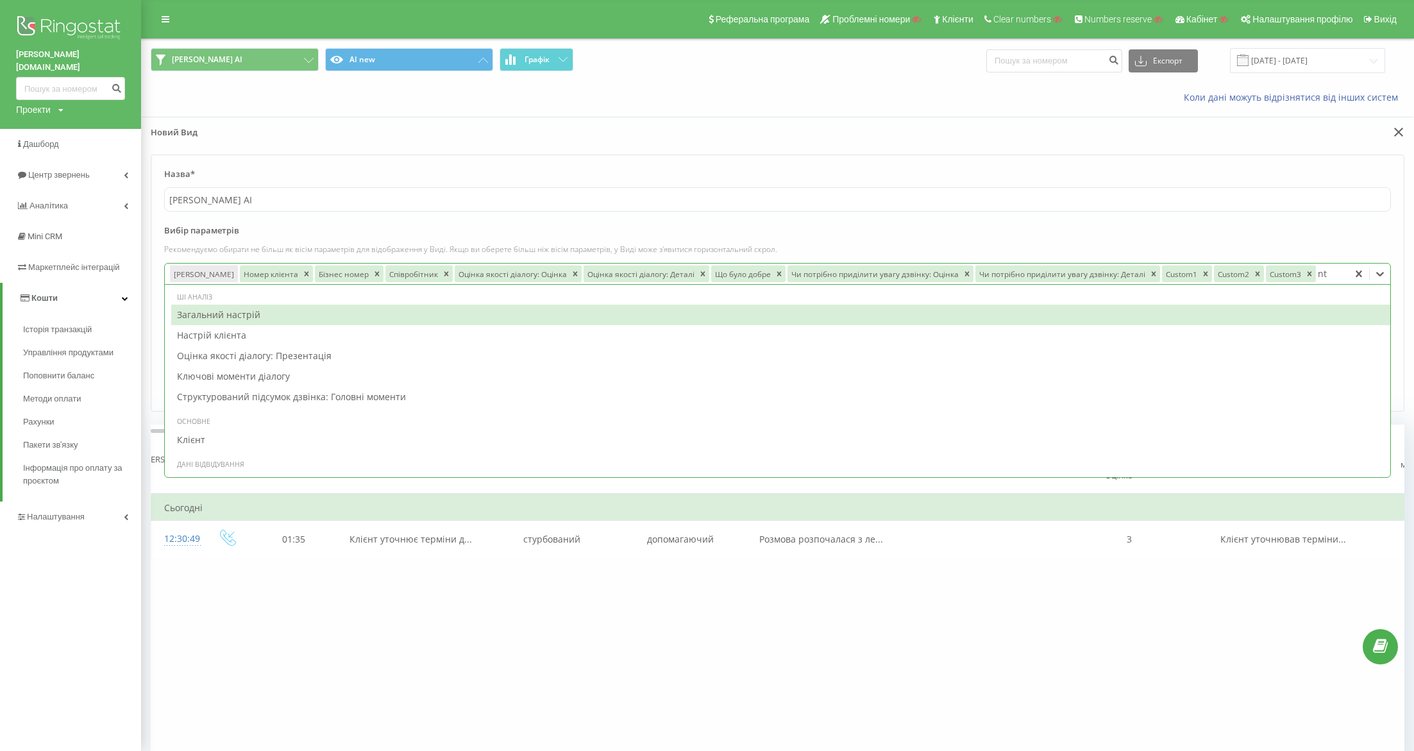
type input "n"
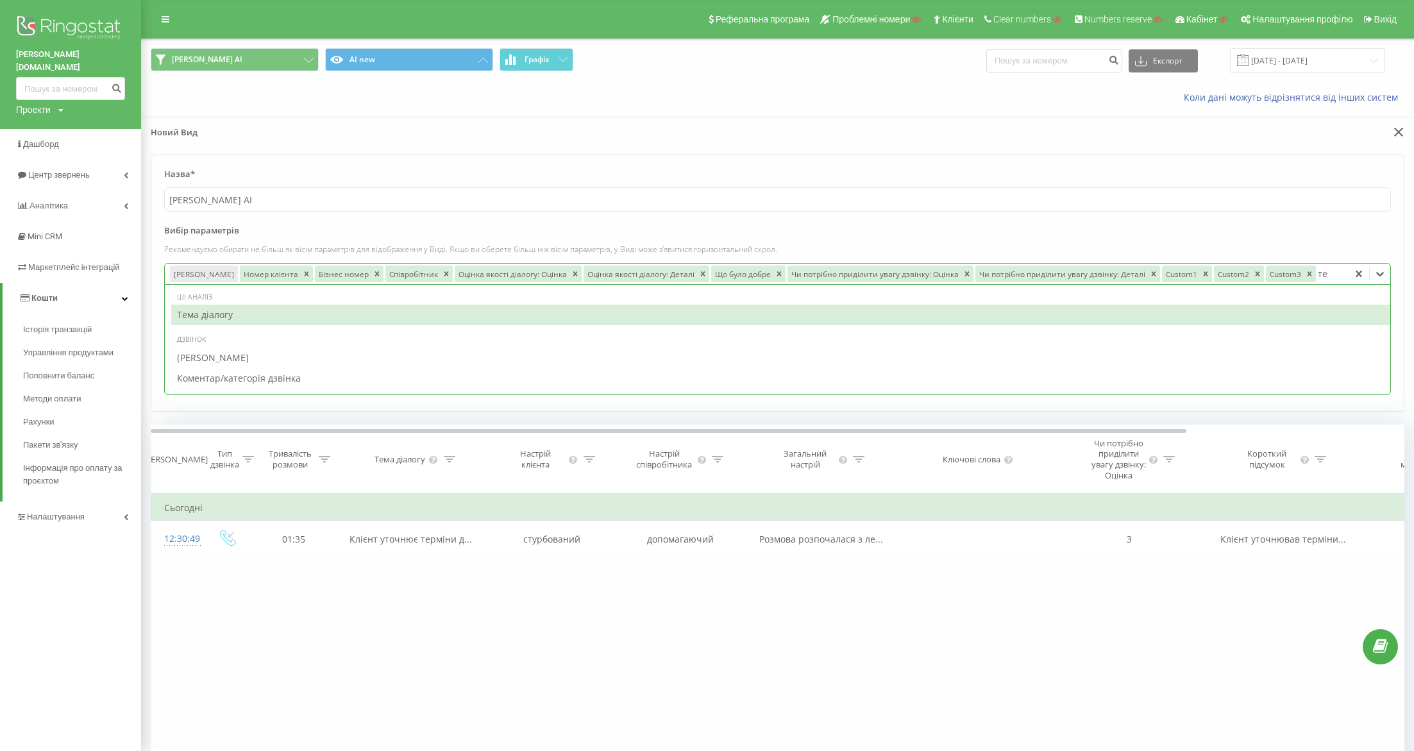
type input "тем"
click at [1058, 308] on div "Тема діалогу" at bounding box center [780, 315] width 1219 height 21
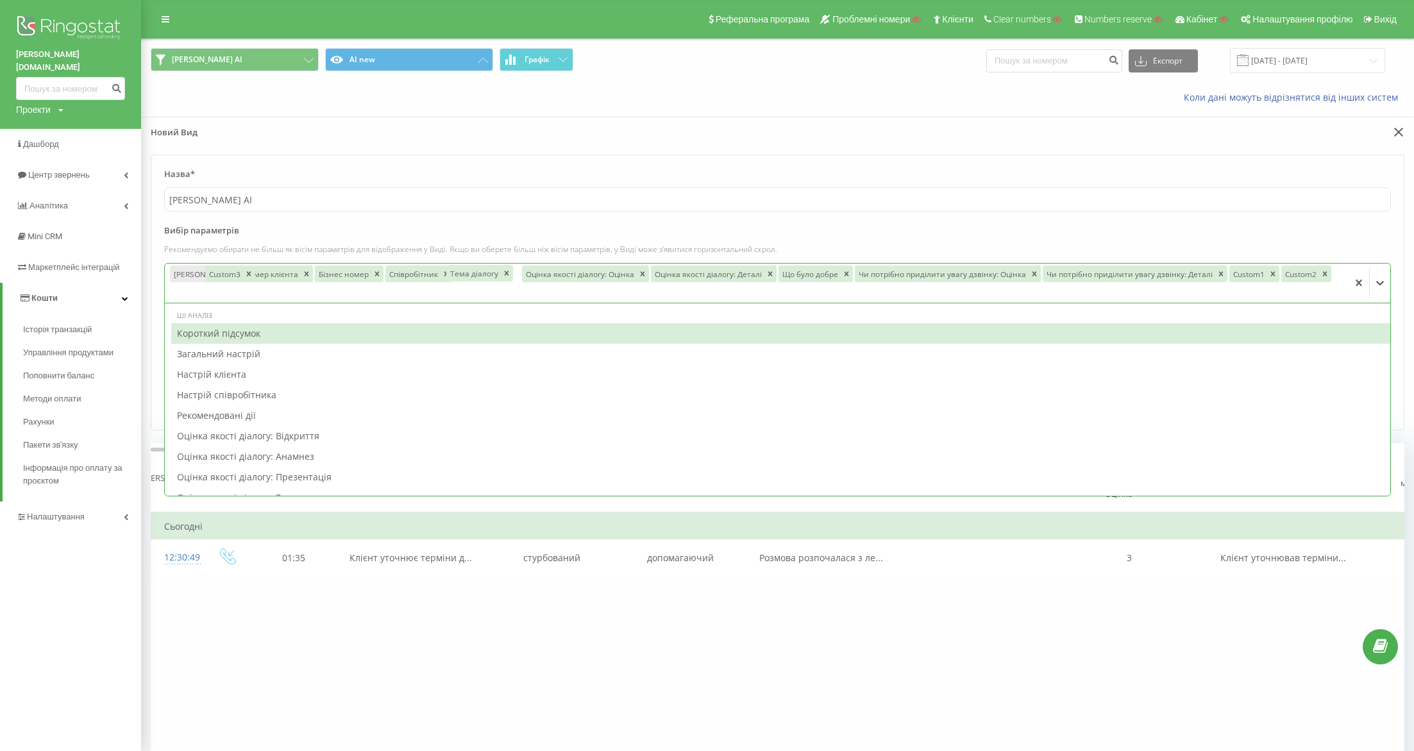
drag, startPoint x: 177, startPoint y: 293, endPoint x: 453, endPoint y: 274, distance: 276.4
click at [453, 274] on div "Тема діалогу" at bounding box center [473, 273] width 54 height 17
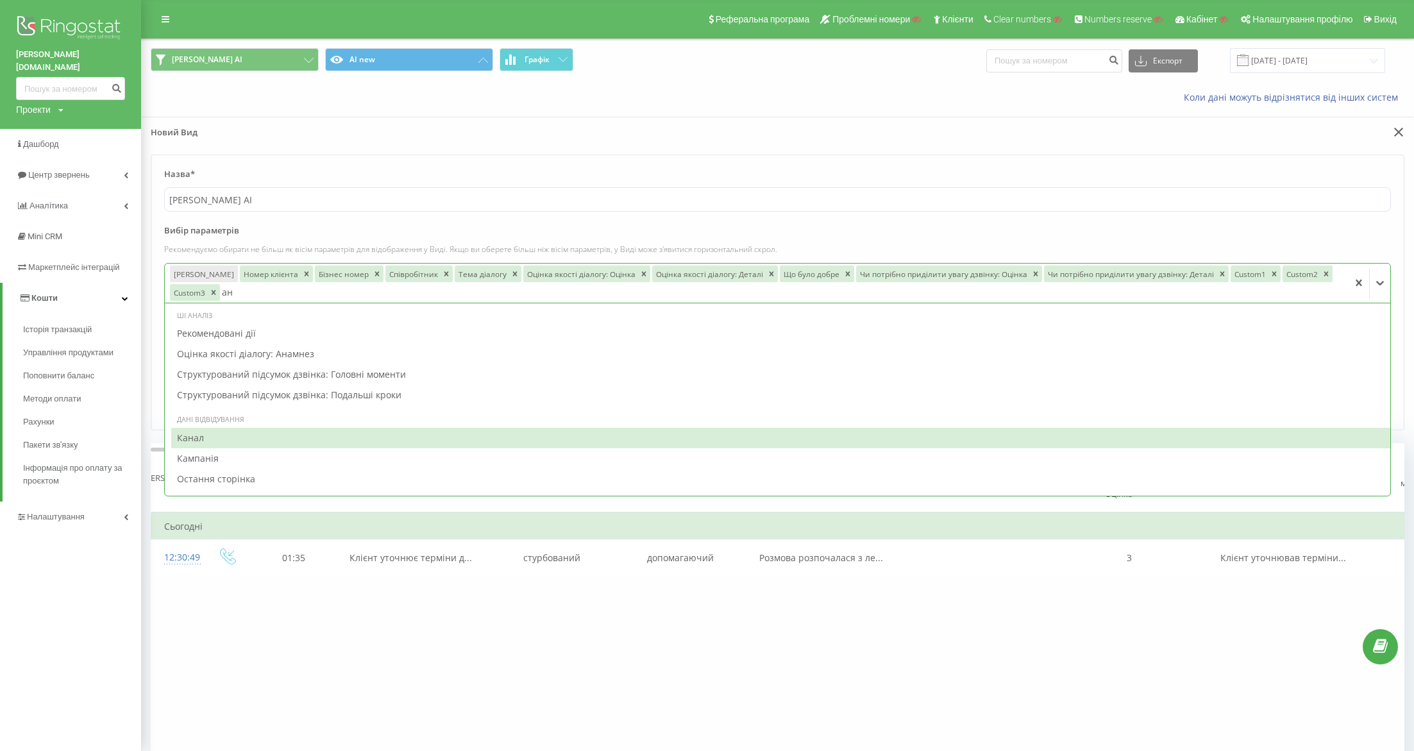
type input "а"
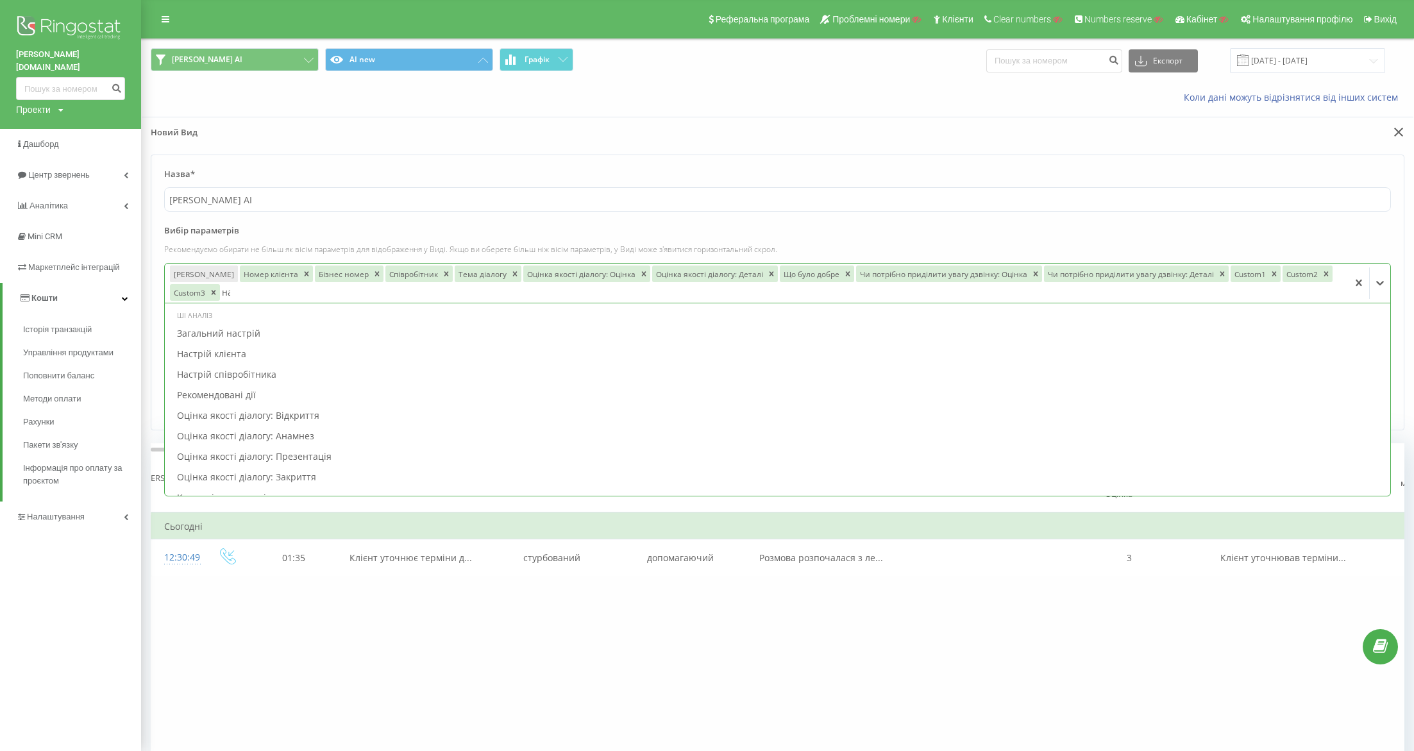
type input "нас"
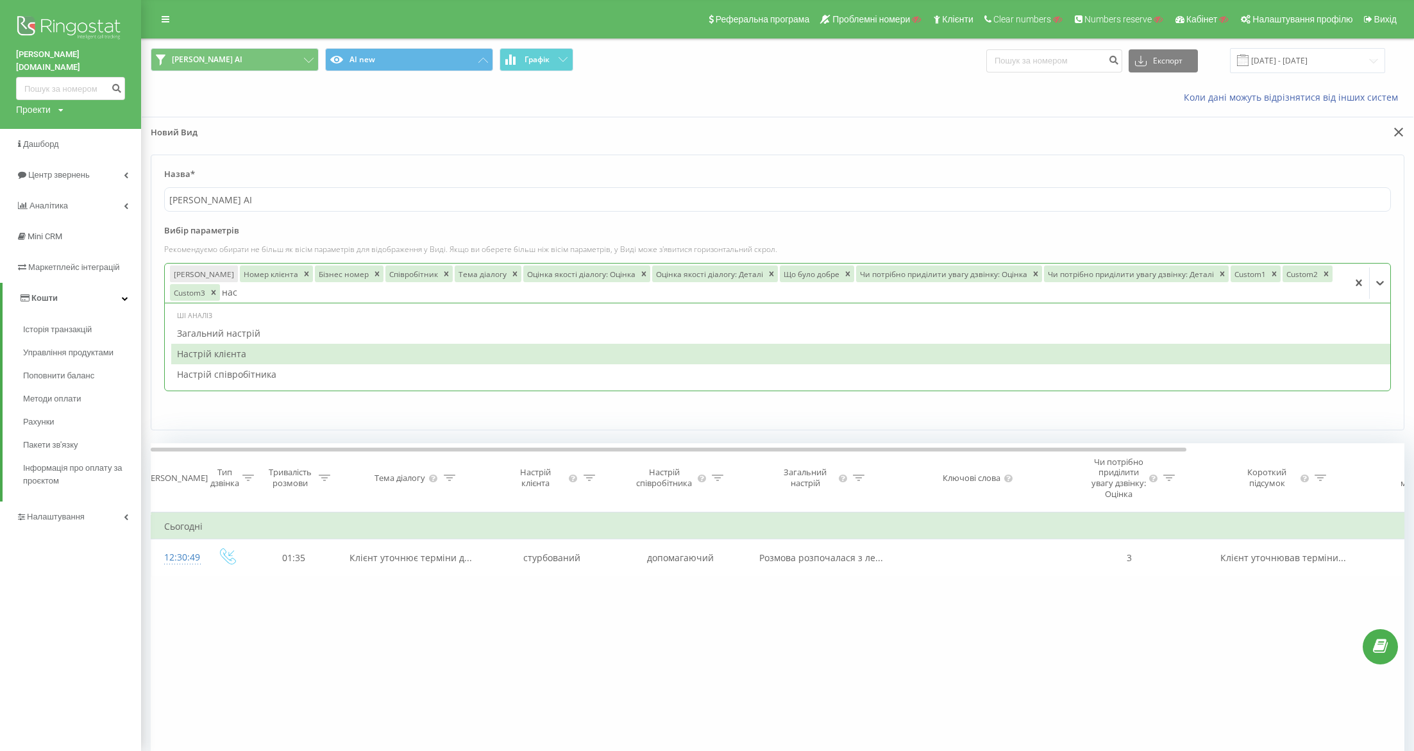
click at [312, 351] on div "Настрій клієнта" at bounding box center [780, 354] width 1219 height 21
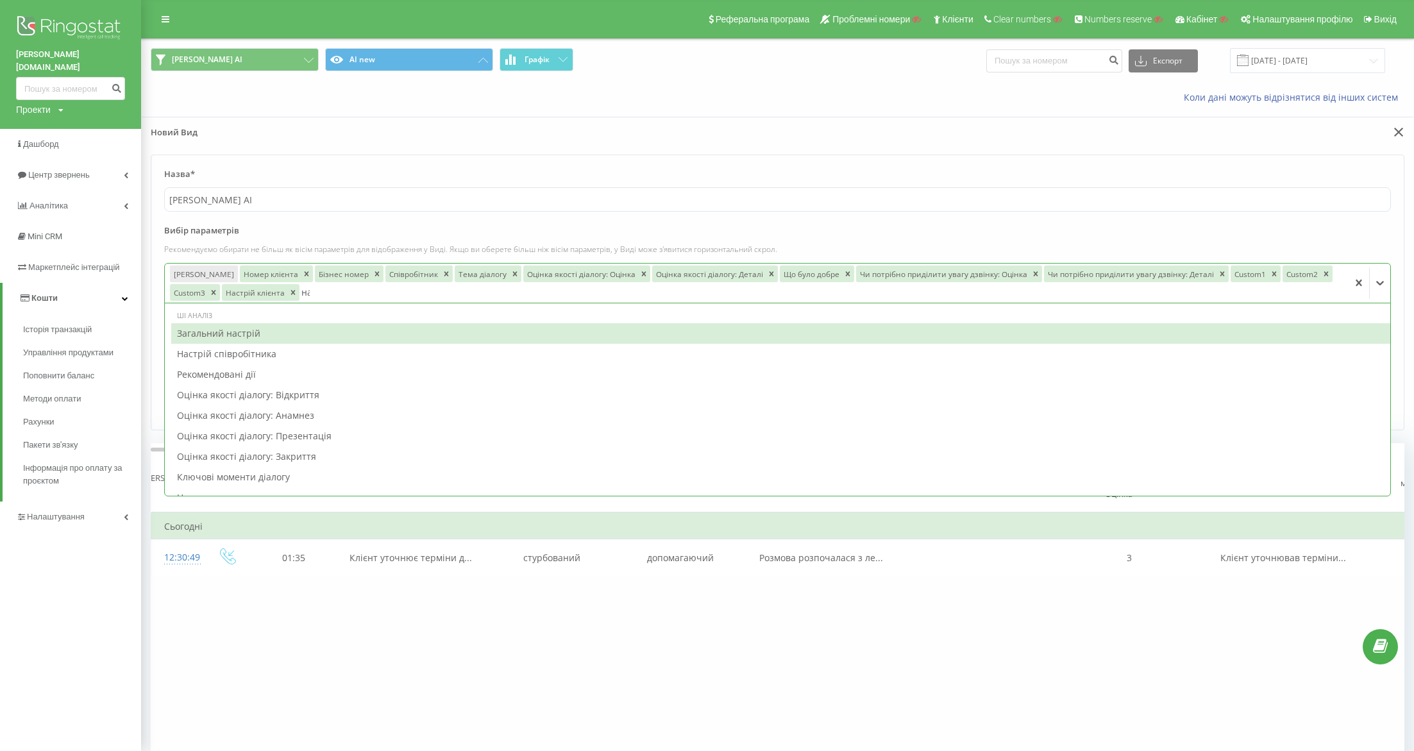
type input "нас"
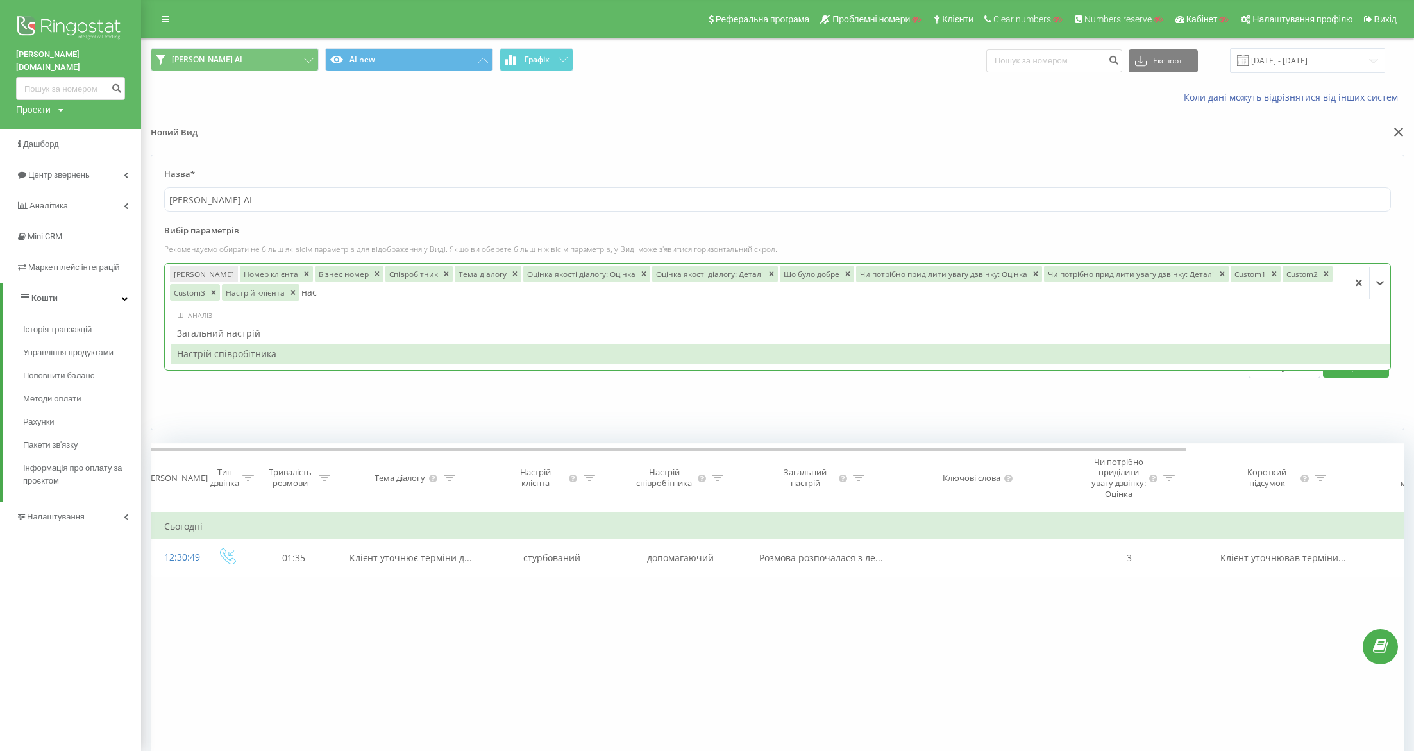
click at [267, 357] on div "Настрій співробітника" at bounding box center [780, 354] width 1219 height 21
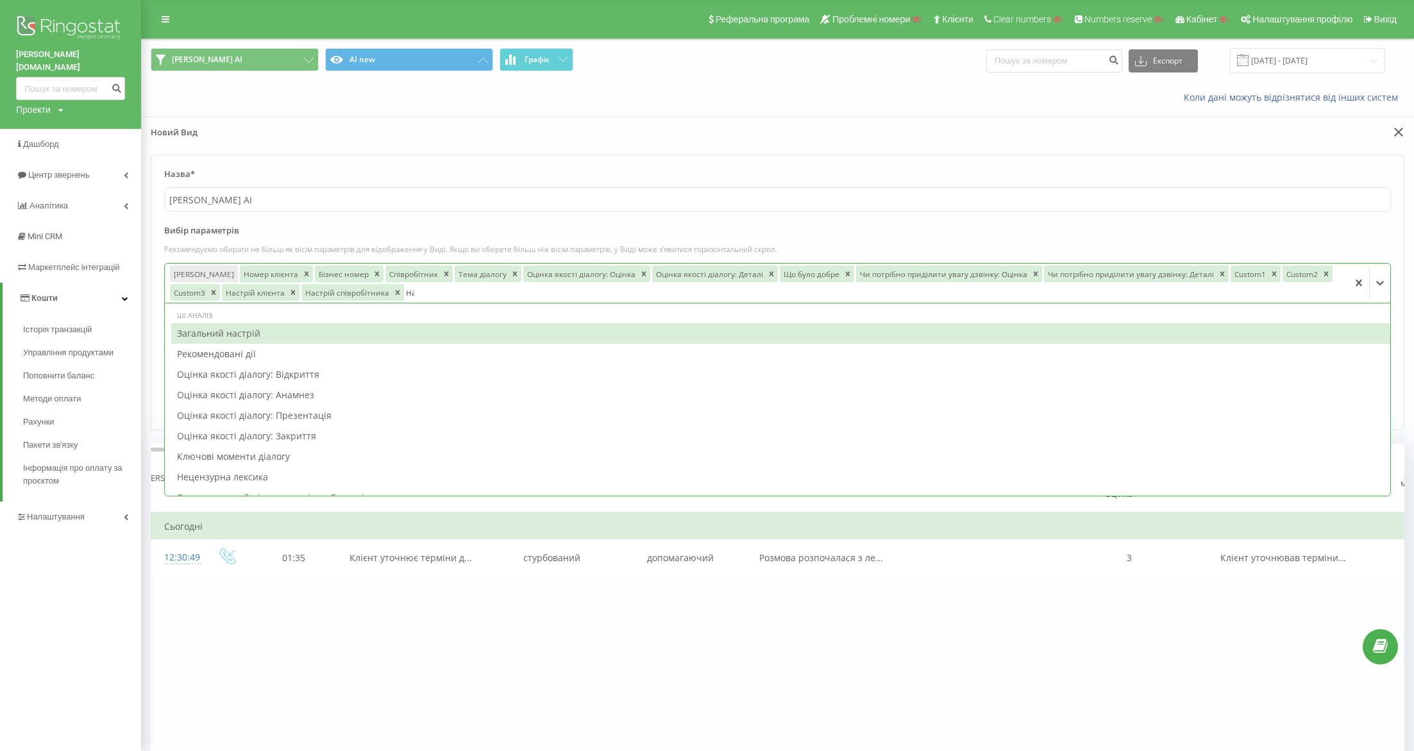
type input "нас"
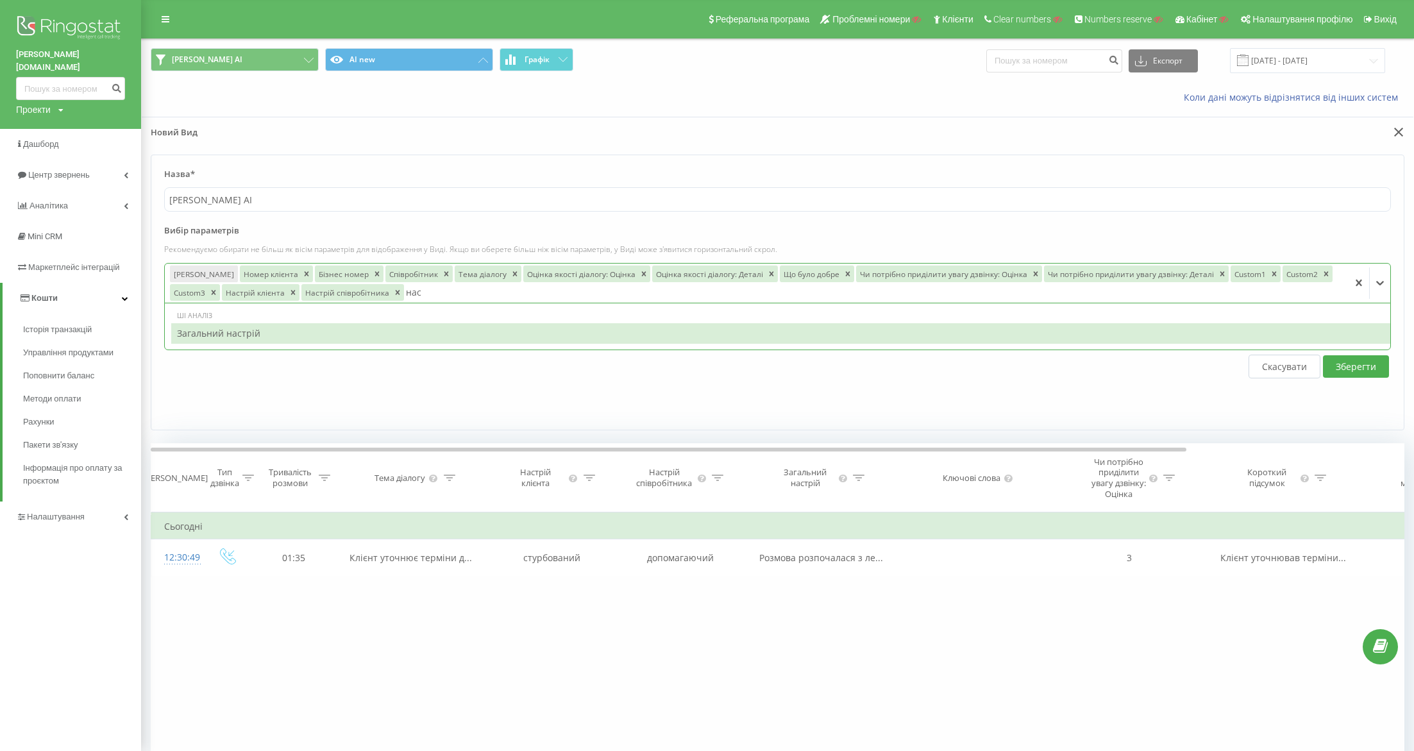
click at [219, 333] on div "Загальний настрій" at bounding box center [780, 333] width 1219 height 21
type input "поми"
click at [420, 325] on div "Помилки оператора" at bounding box center [780, 333] width 1219 height 21
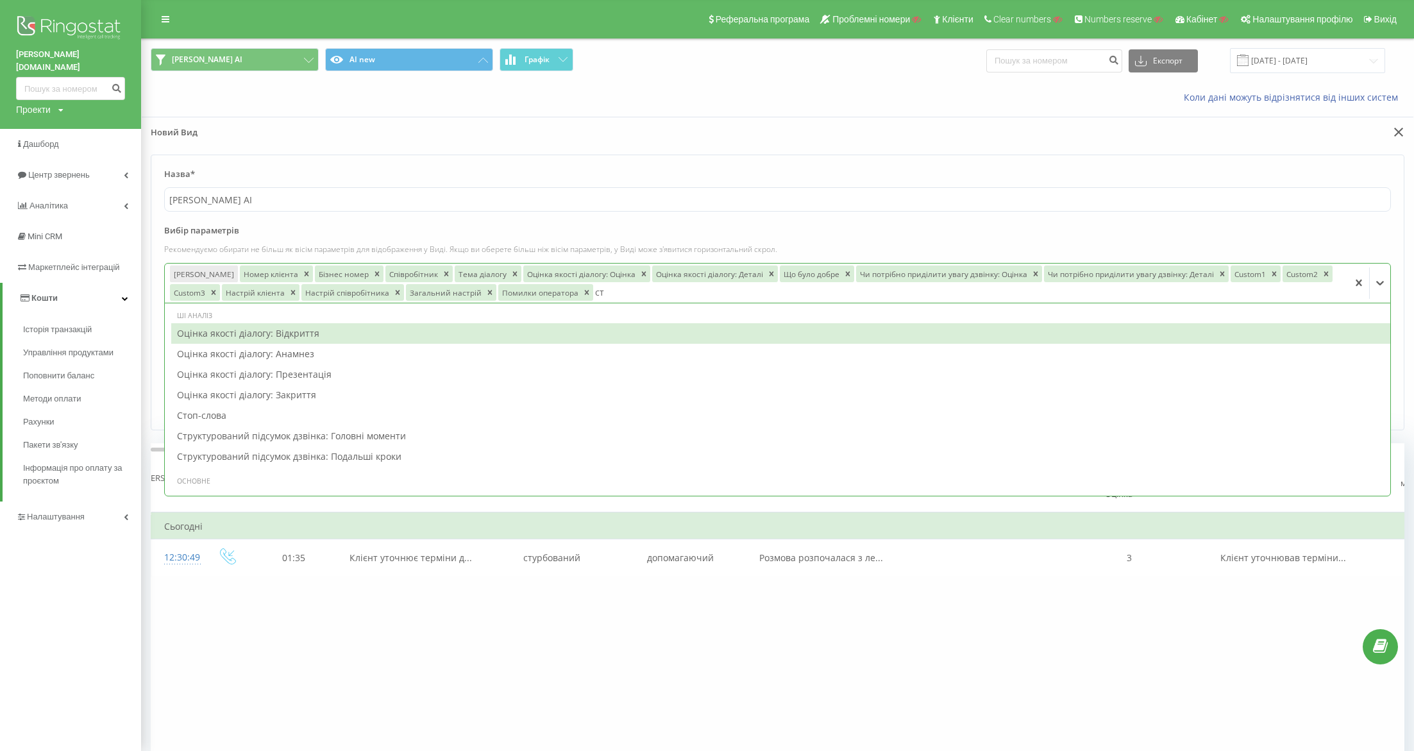
type input "сто"
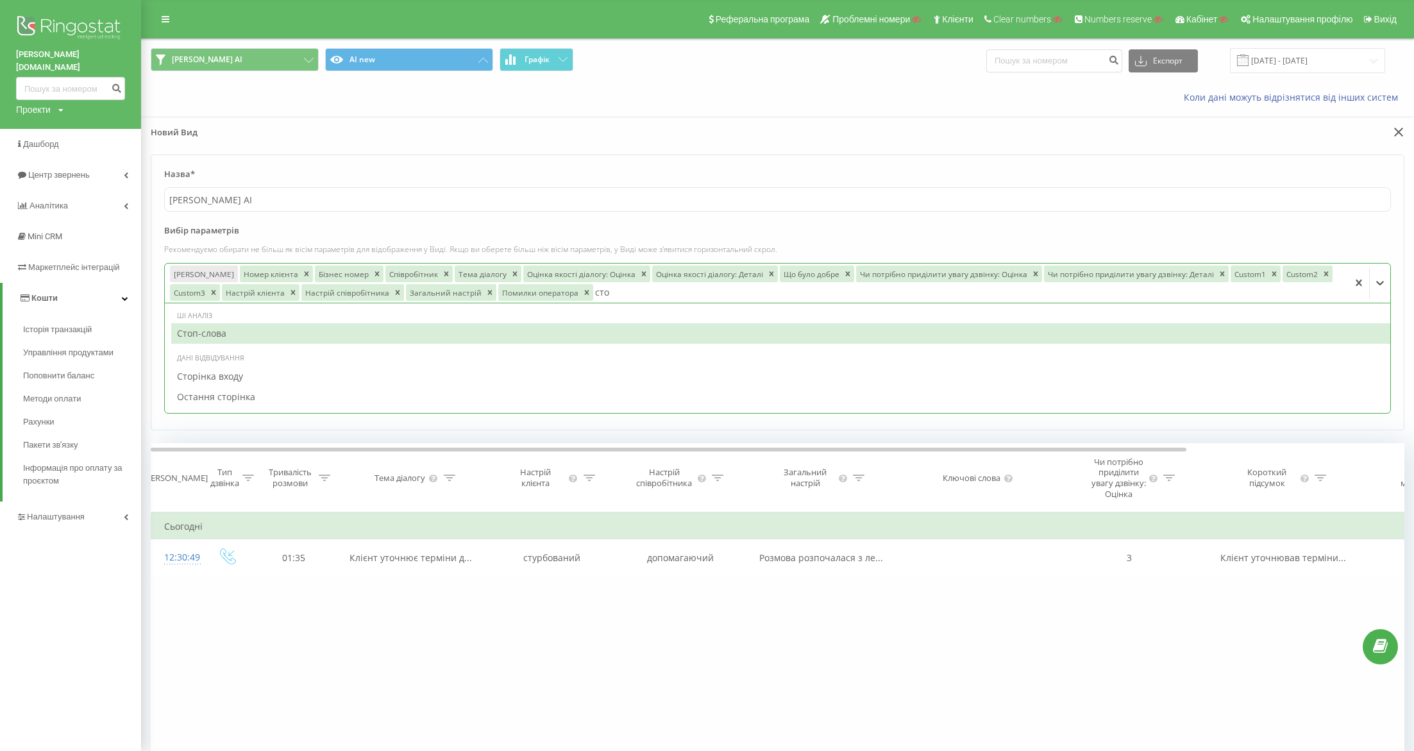
click at [328, 337] on div "Стоп-слова" at bounding box center [780, 333] width 1219 height 21
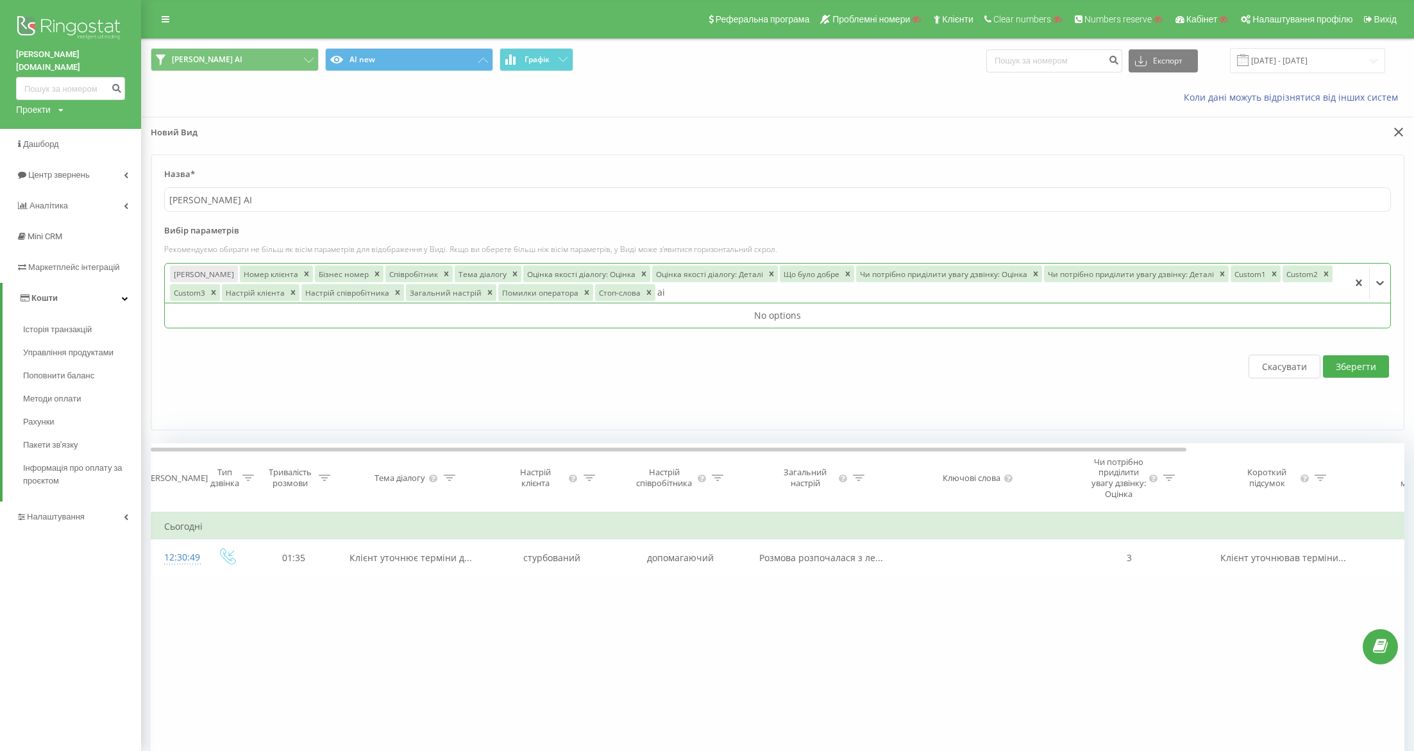
type input "а"
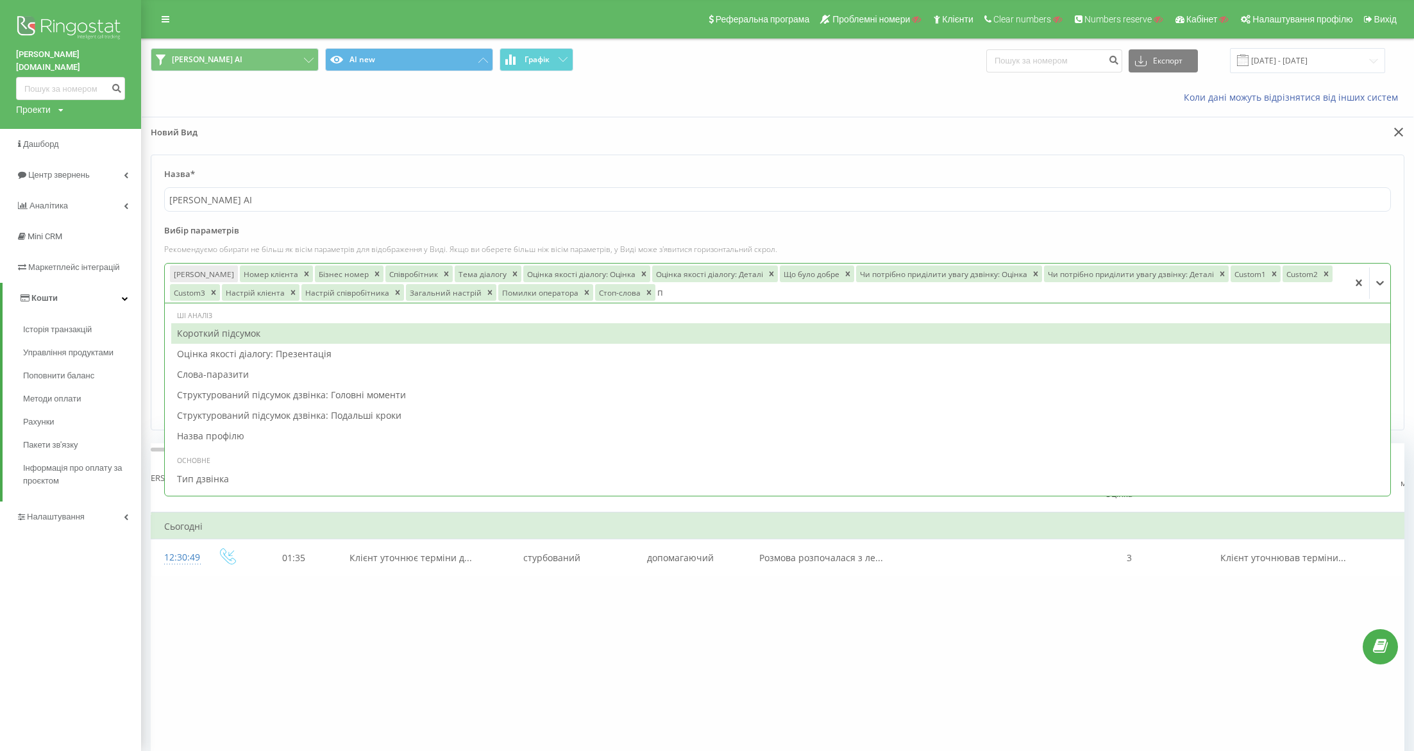
type input "пі"
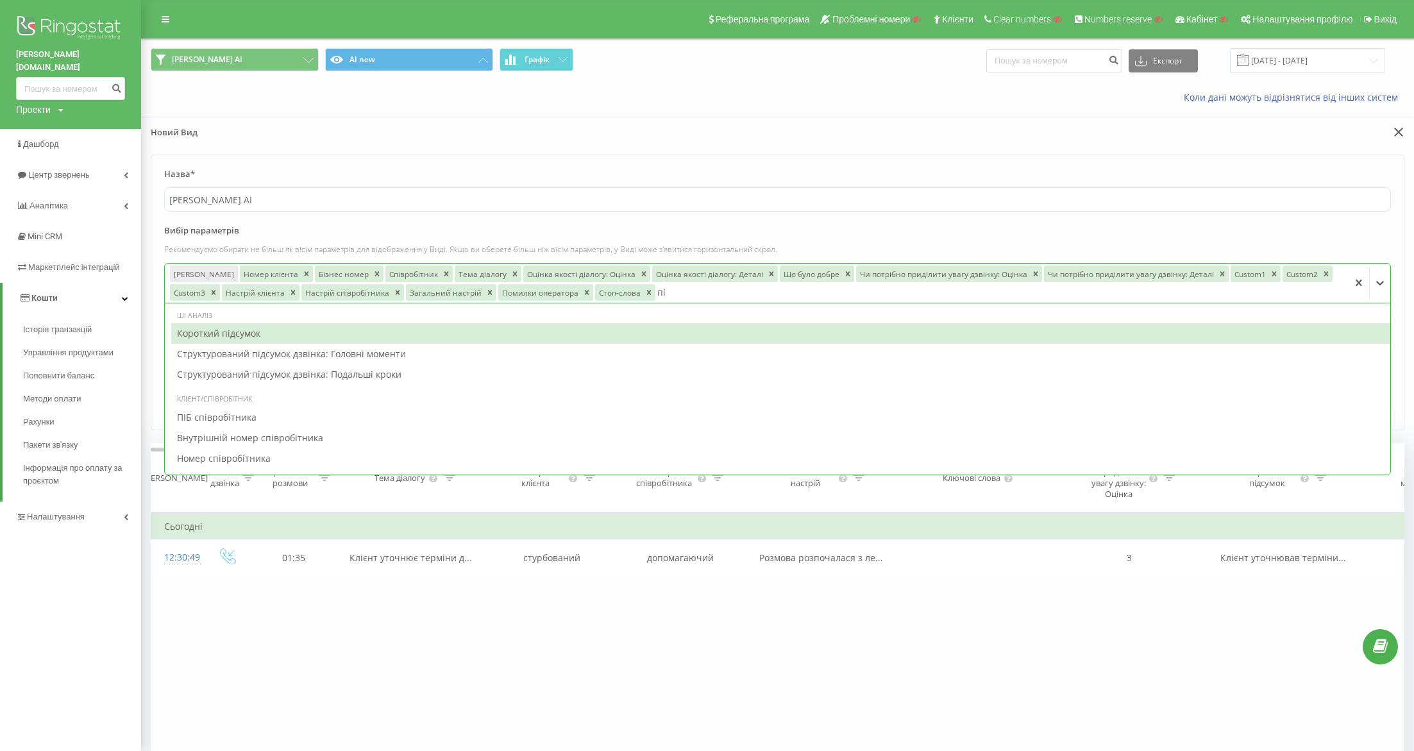
click at [239, 335] on div "Короткий підсумок" at bounding box center [780, 333] width 1219 height 21
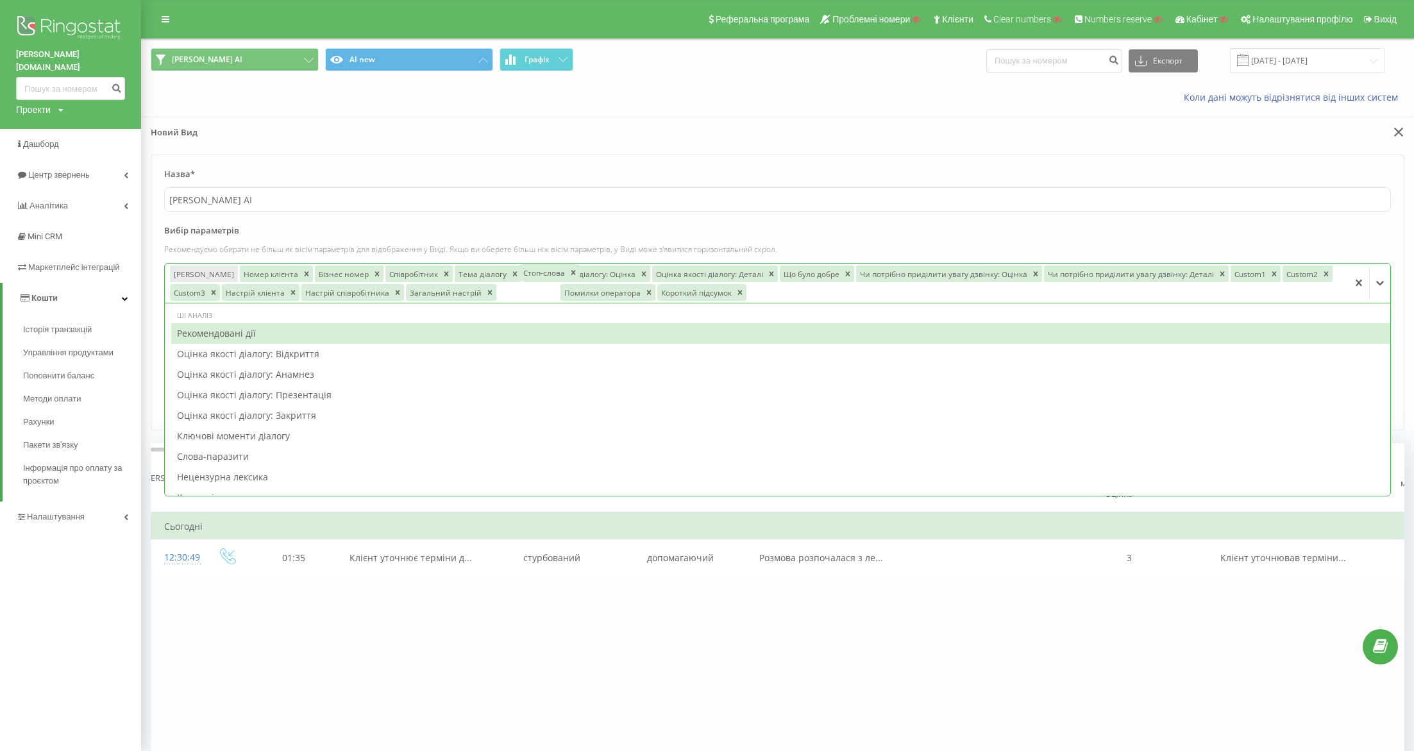
drag, startPoint x: 611, startPoint y: 291, endPoint x: 525, endPoint y: 267, distance: 89.3
click at [525, 267] on div "Стоп-слова" at bounding box center [542, 272] width 47 height 17
drag, startPoint x: 520, startPoint y: 288, endPoint x: 492, endPoint y: 244, distance: 52.1
click at [492, 244] on div "Вибір параметрів Рекомендуємо обирати не більш як вісім параметрів для відображ…" at bounding box center [777, 263] width 1227 height 78
drag, startPoint x: 459, startPoint y: 269, endPoint x: 525, endPoint y: 268, distance: 65.4
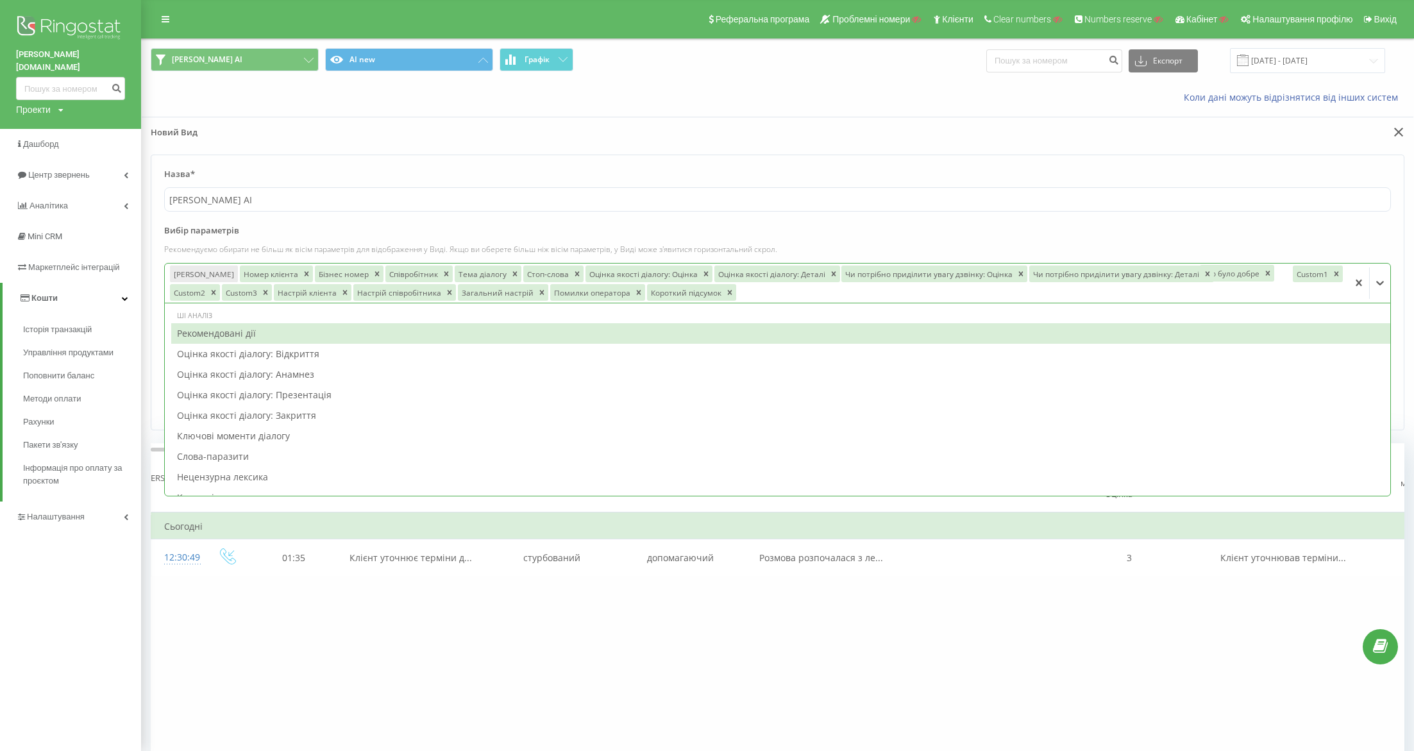
drag, startPoint x: 848, startPoint y: 272, endPoint x: 1220, endPoint y: 269, distance: 371.9
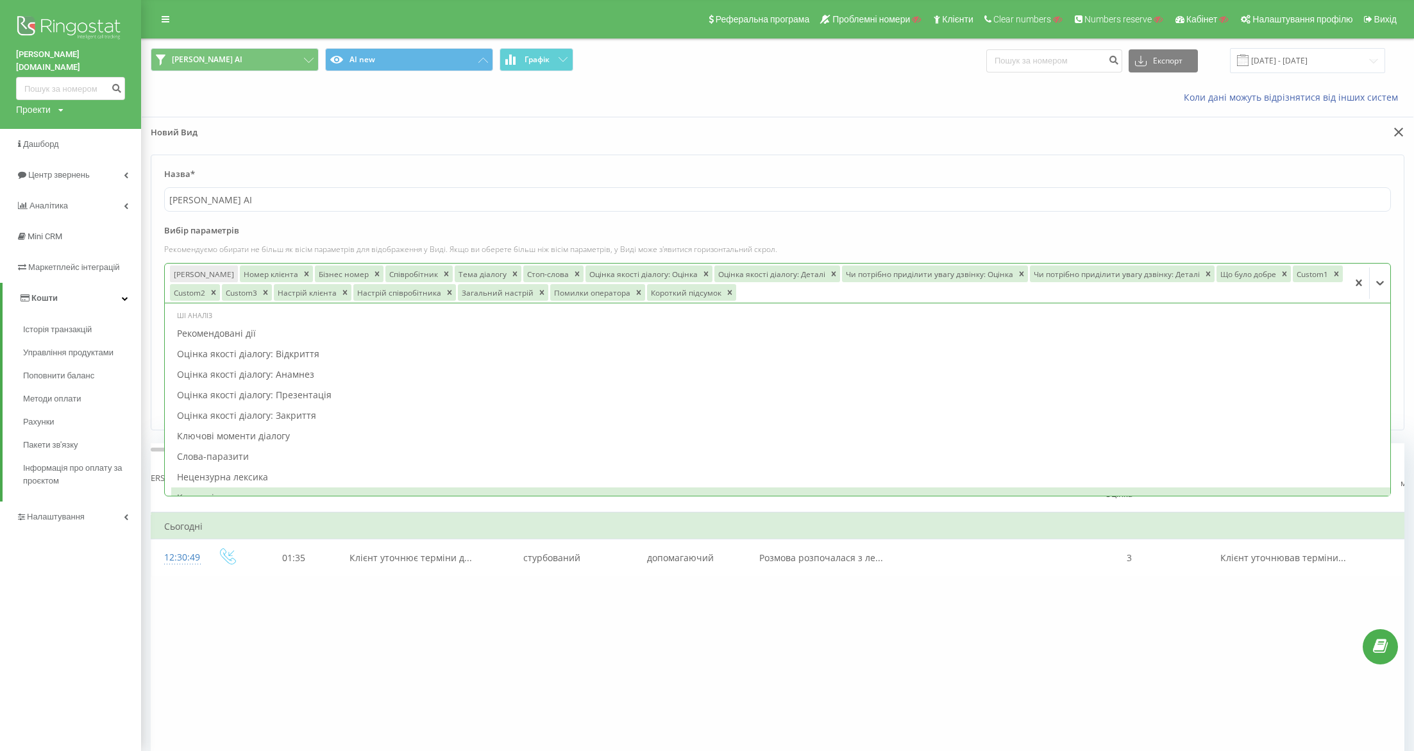
click at [365, 664] on div "Фільтрувати за умовою Дорівнює Введіть значення Скасувати OK Фільтрувати за умо…" at bounding box center [778, 656] width 1254 height 289
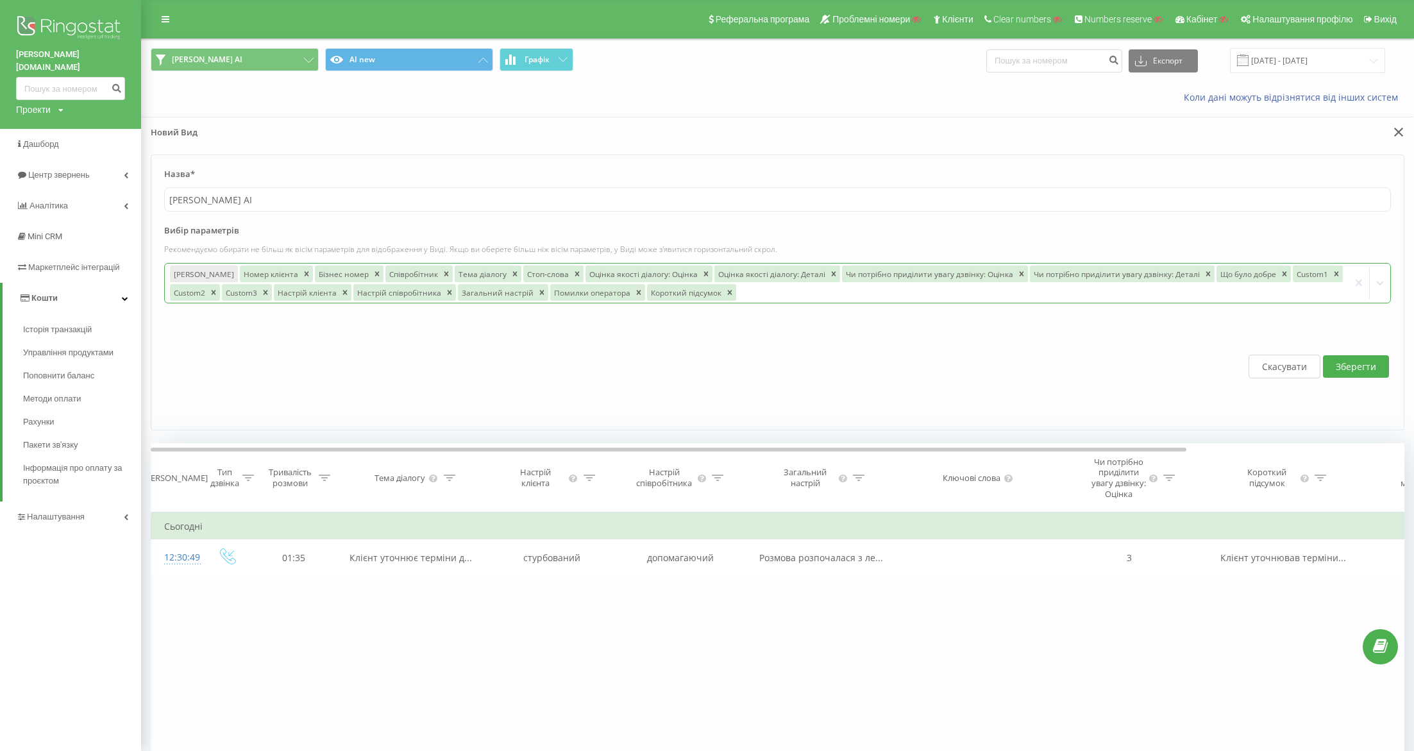
click at [1256, 359] on button "Зберегти" at bounding box center [1356, 366] width 66 height 22
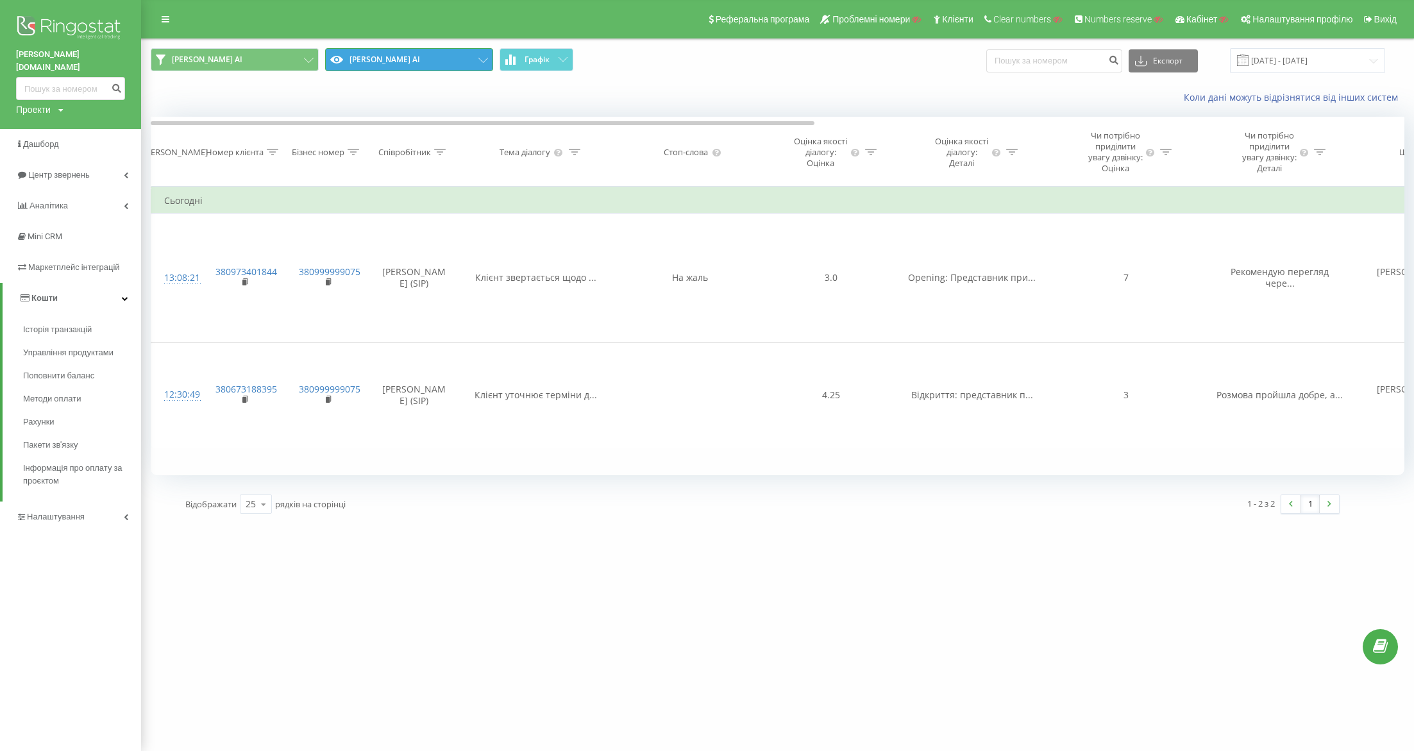
click at [429, 53] on button "goodwine AI" at bounding box center [409, 59] width 168 height 23
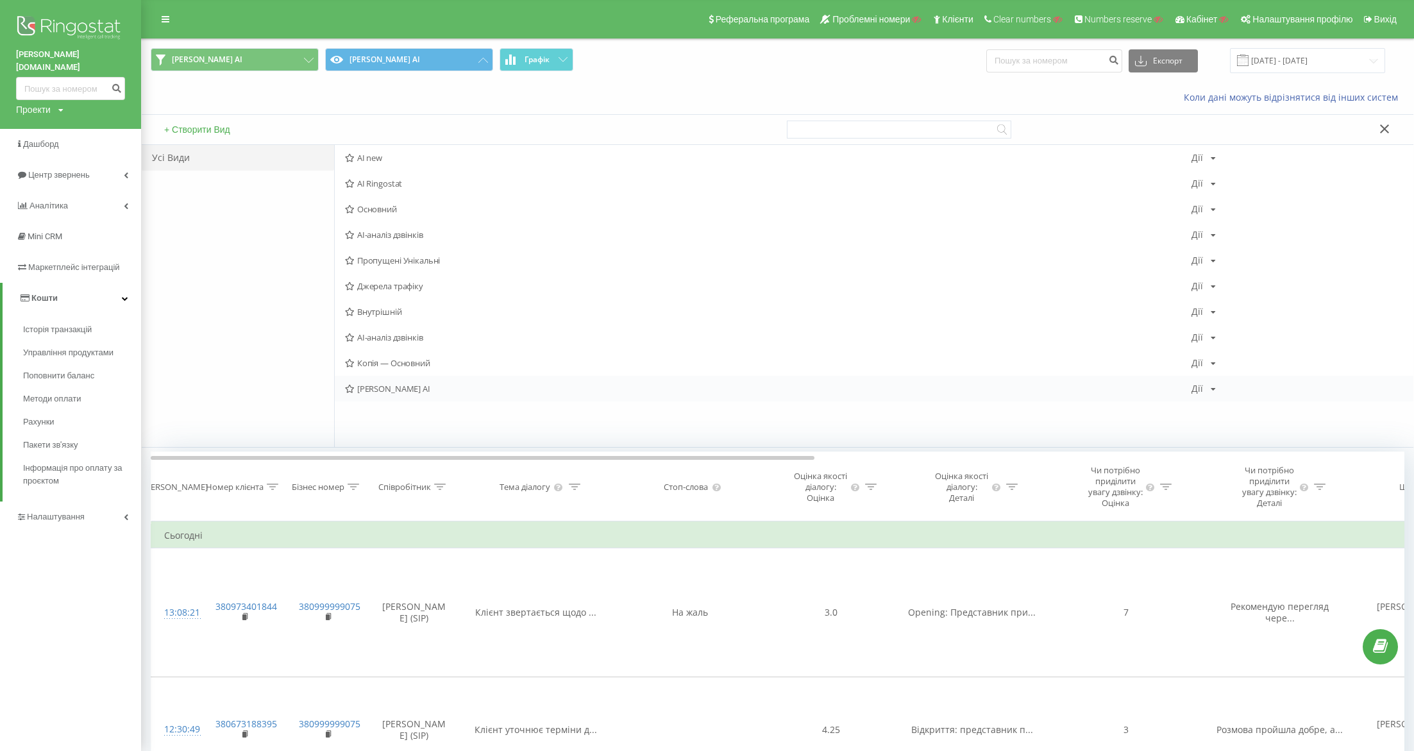
click at [1197, 387] on div "Дії" at bounding box center [1197, 388] width 12 height 9
click at [1220, 497] on div "Поділитися" at bounding box center [1253, 501] width 122 height 24
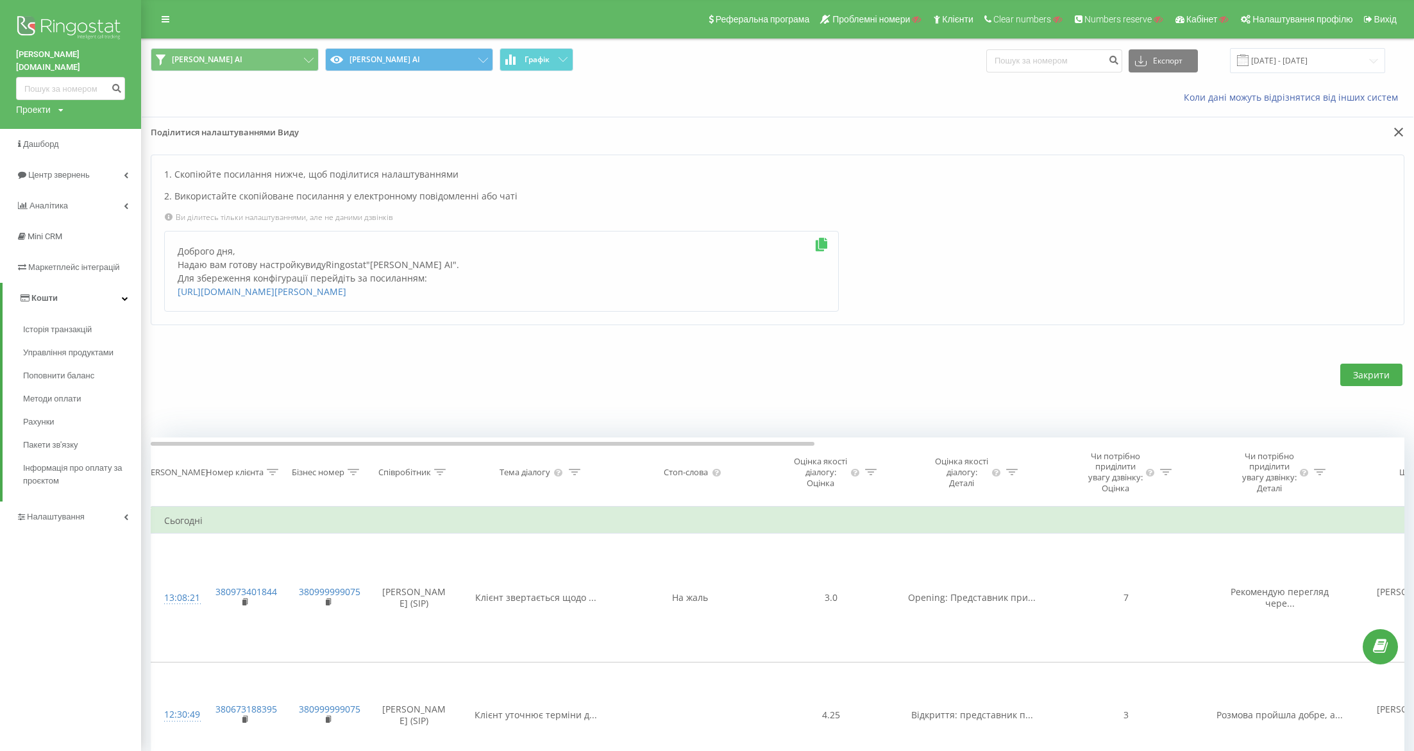
click at [825, 248] on icon at bounding box center [822, 244] width 16 height 13
click at [1256, 131] on button at bounding box center [1397, 132] width 15 height 13
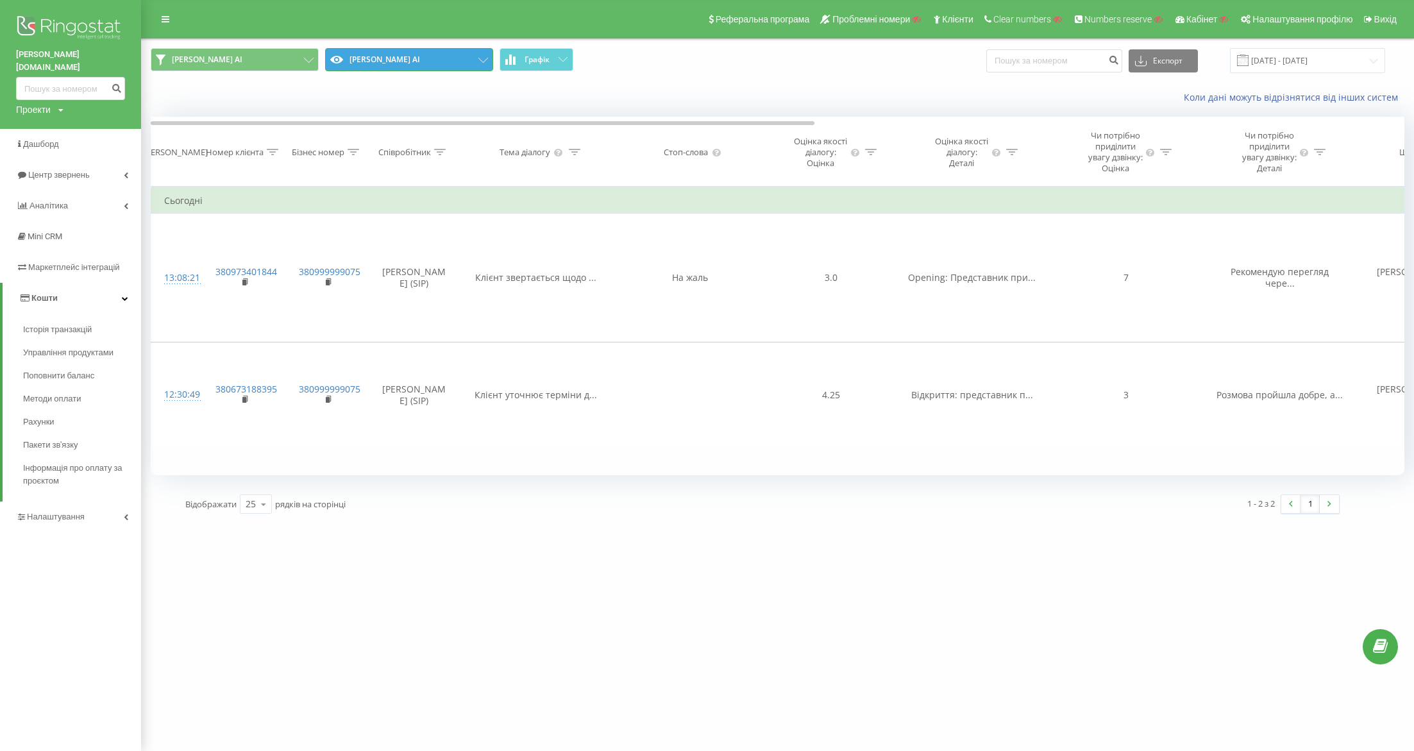
click at [457, 65] on button "goodwine AI" at bounding box center [409, 59] width 168 height 23
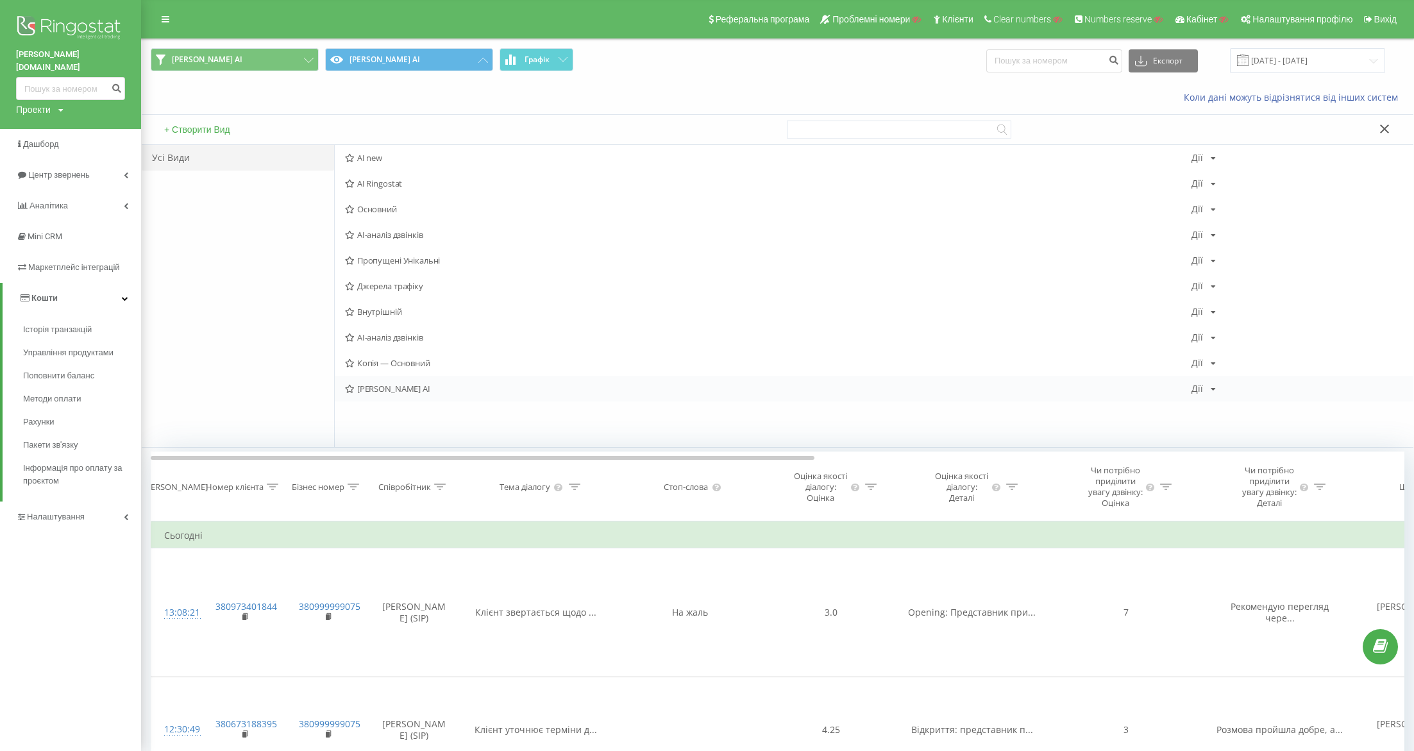
click at [1194, 389] on div "Дії" at bounding box center [1197, 388] width 12 height 9
click at [1208, 404] on icon at bounding box center [1207, 405] width 11 height 9
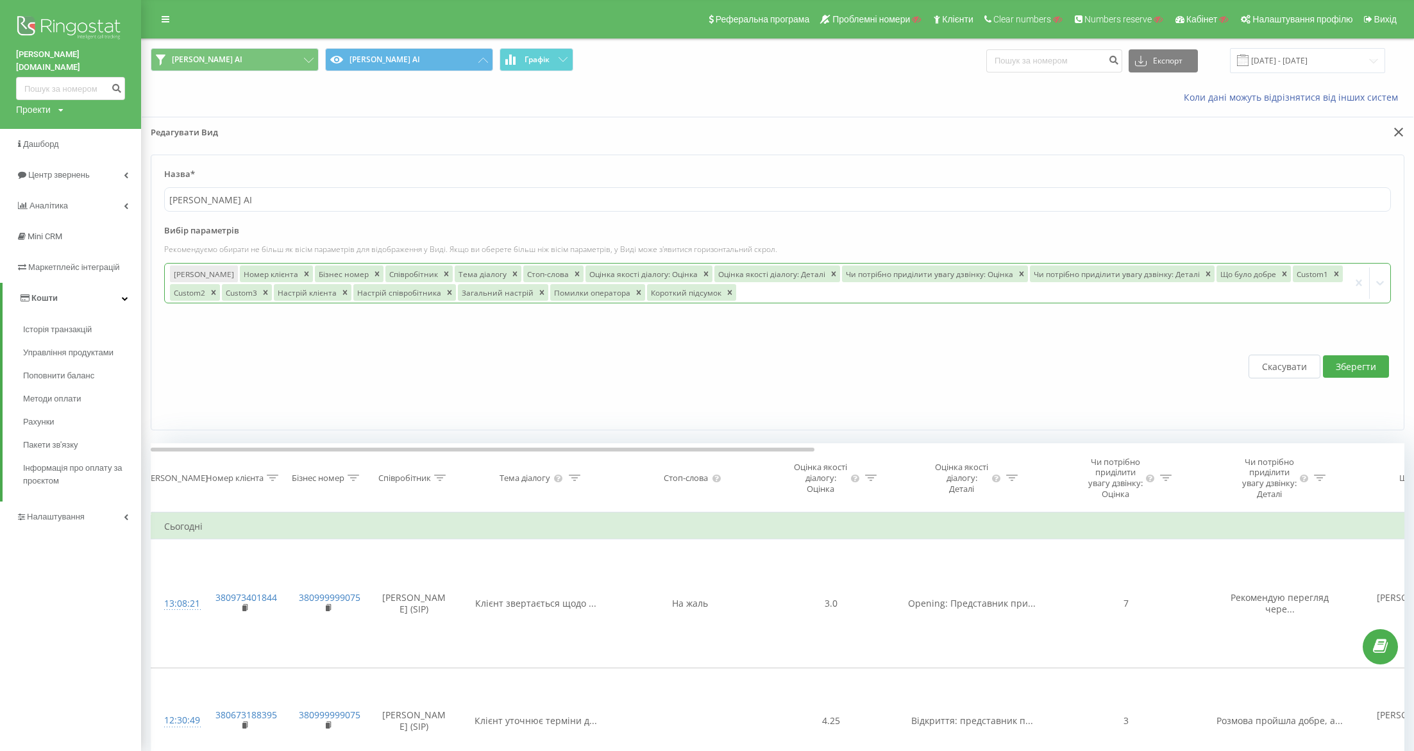
click at [752, 296] on div at bounding box center [1041, 292] width 606 height 15
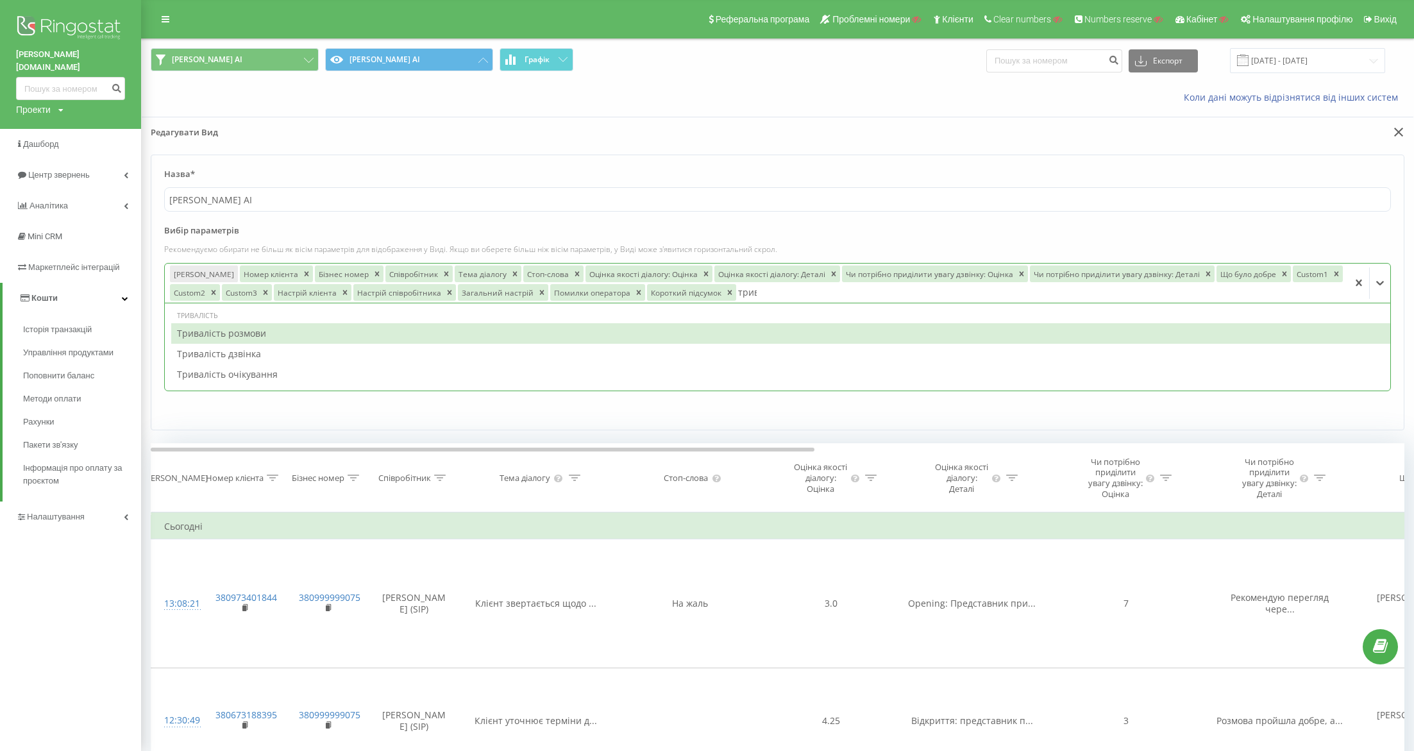
type input "трива"
click at [576, 332] on div "Тривалість розмови" at bounding box center [780, 333] width 1219 height 21
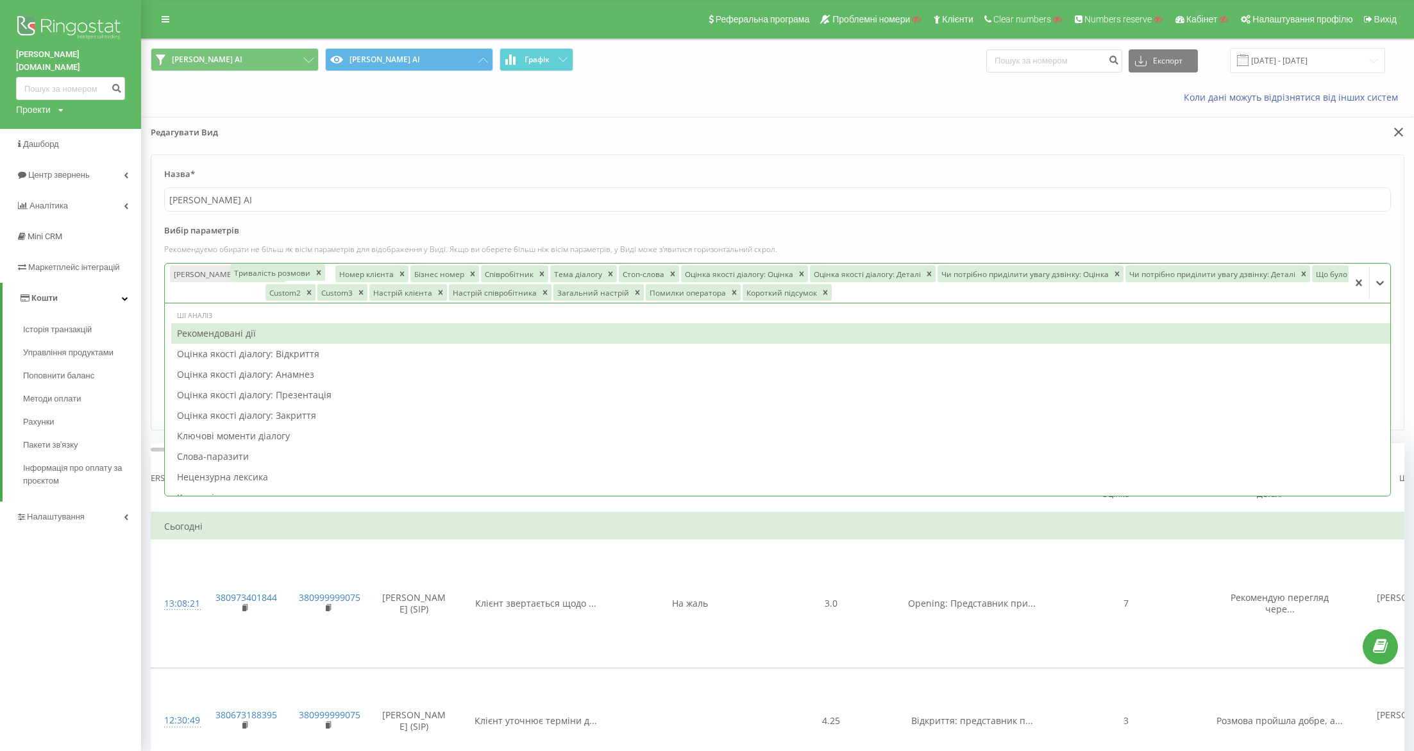
drag, startPoint x: 789, startPoint y: 287, endPoint x: 282, endPoint y: 261, distance: 507.3
click at [282, 261] on div "Вибір параметрів Рекомендуємо обирати не більш як вісім параметрів для відображ…" at bounding box center [777, 263] width 1227 height 78
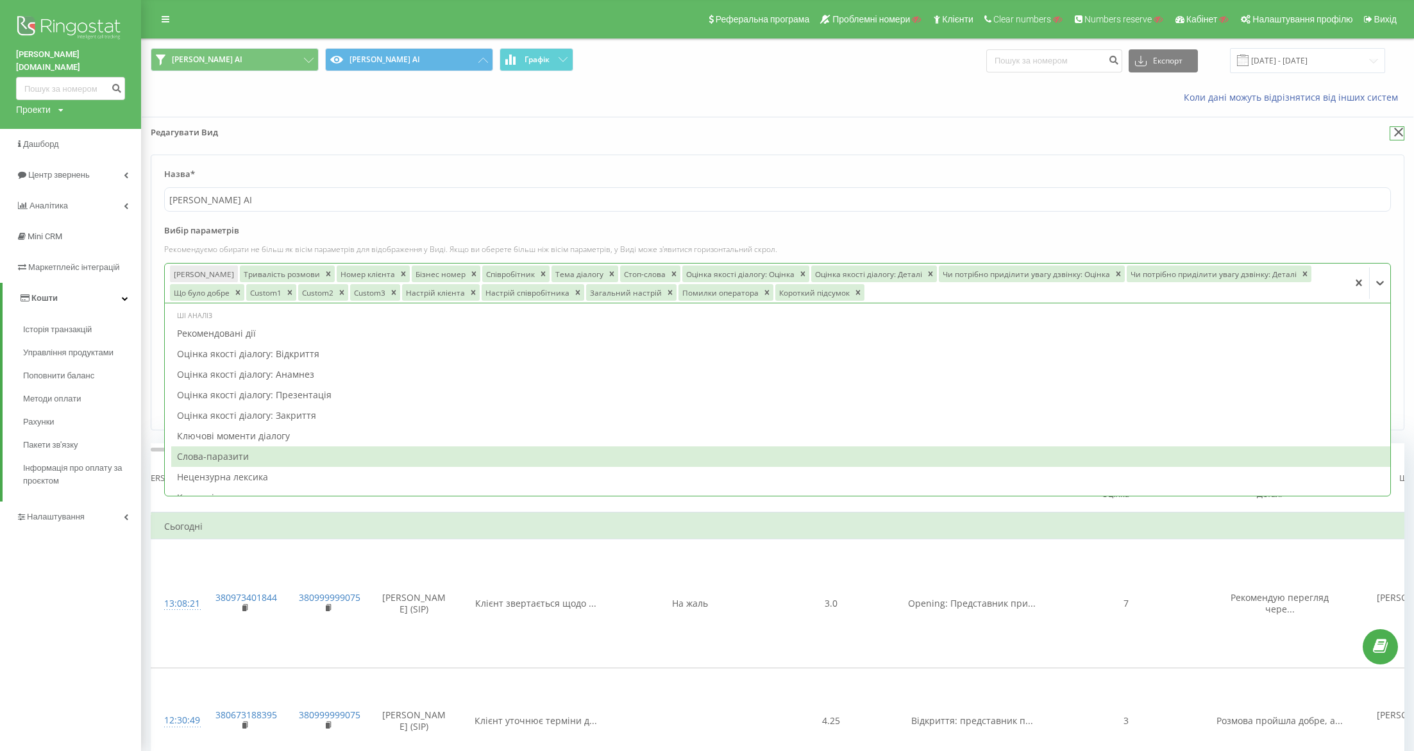
click at [1256, 135] on icon at bounding box center [1399, 132] width 10 height 9
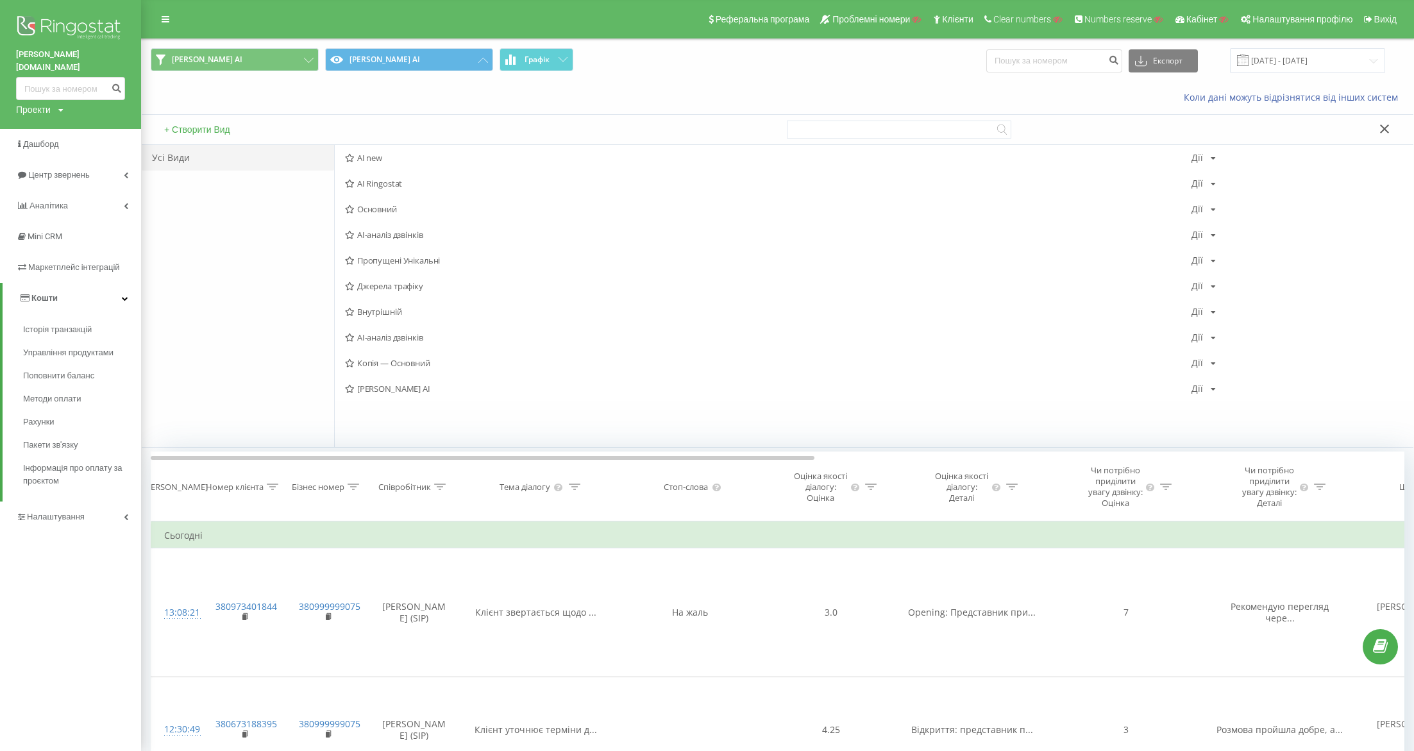
click at [1256, 129] on icon at bounding box center [1385, 128] width 10 height 9
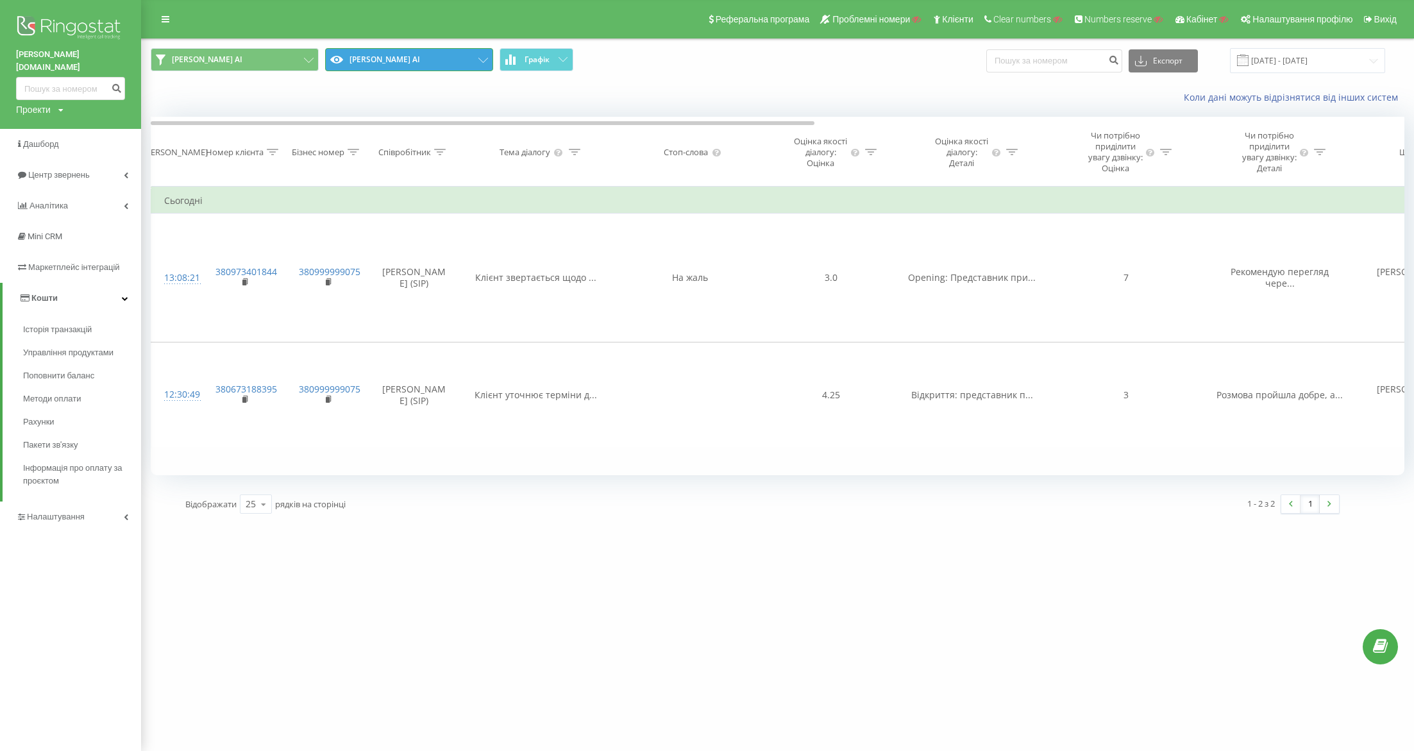
click at [384, 55] on button "goodwine AI" at bounding box center [409, 59] width 168 height 23
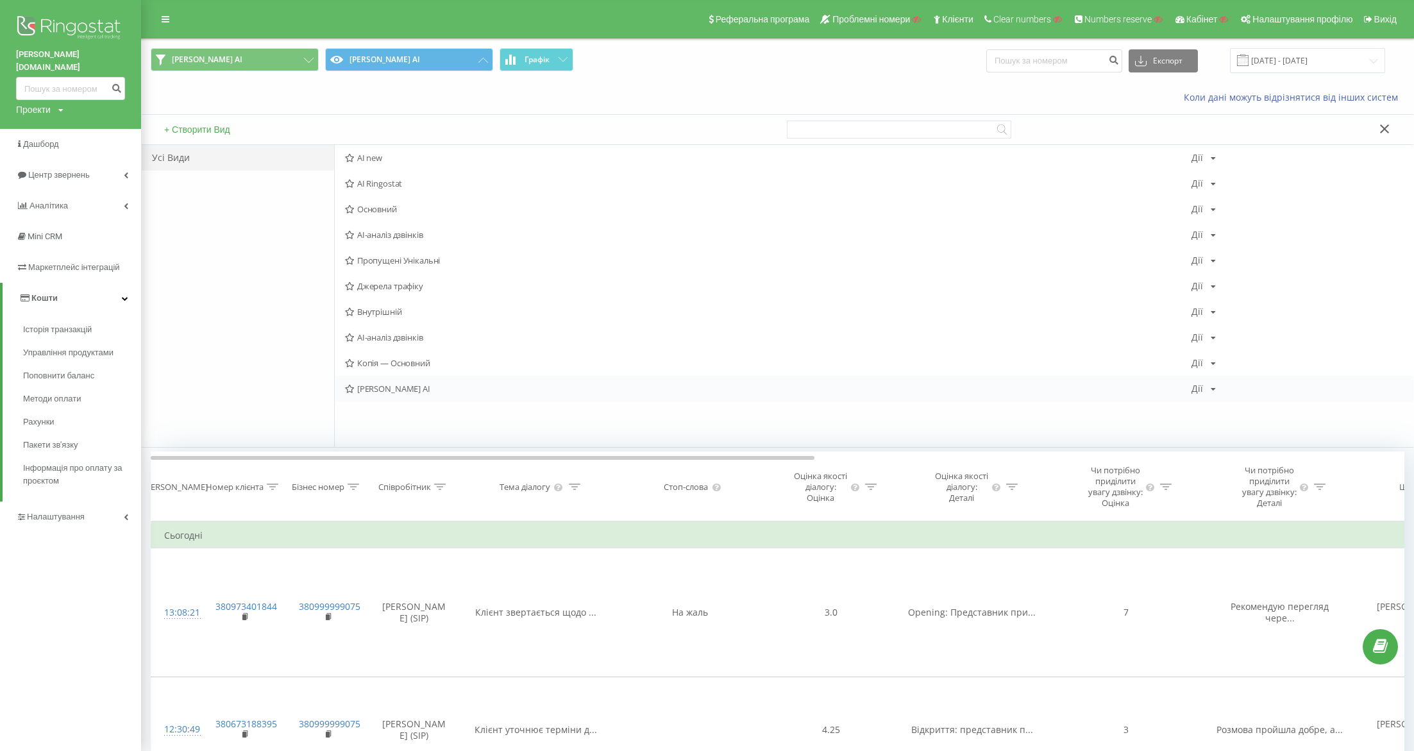
click at [1201, 386] on div "Дії" at bounding box center [1197, 388] width 12 height 9
click at [1212, 404] on icon at bounding box center [1207, 405] width 11 height 9
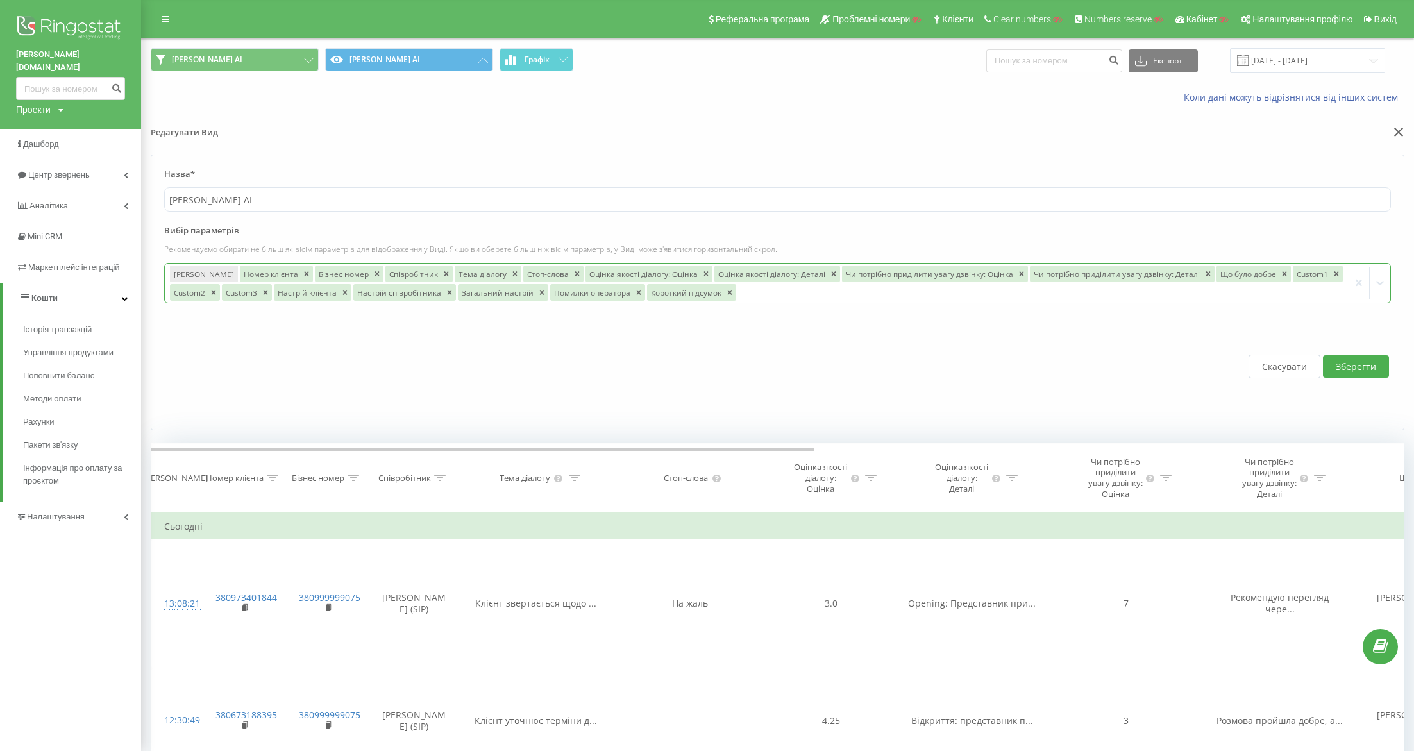
click at [750, 286] on div at bounding box center [1041, 292] width 606 height 15
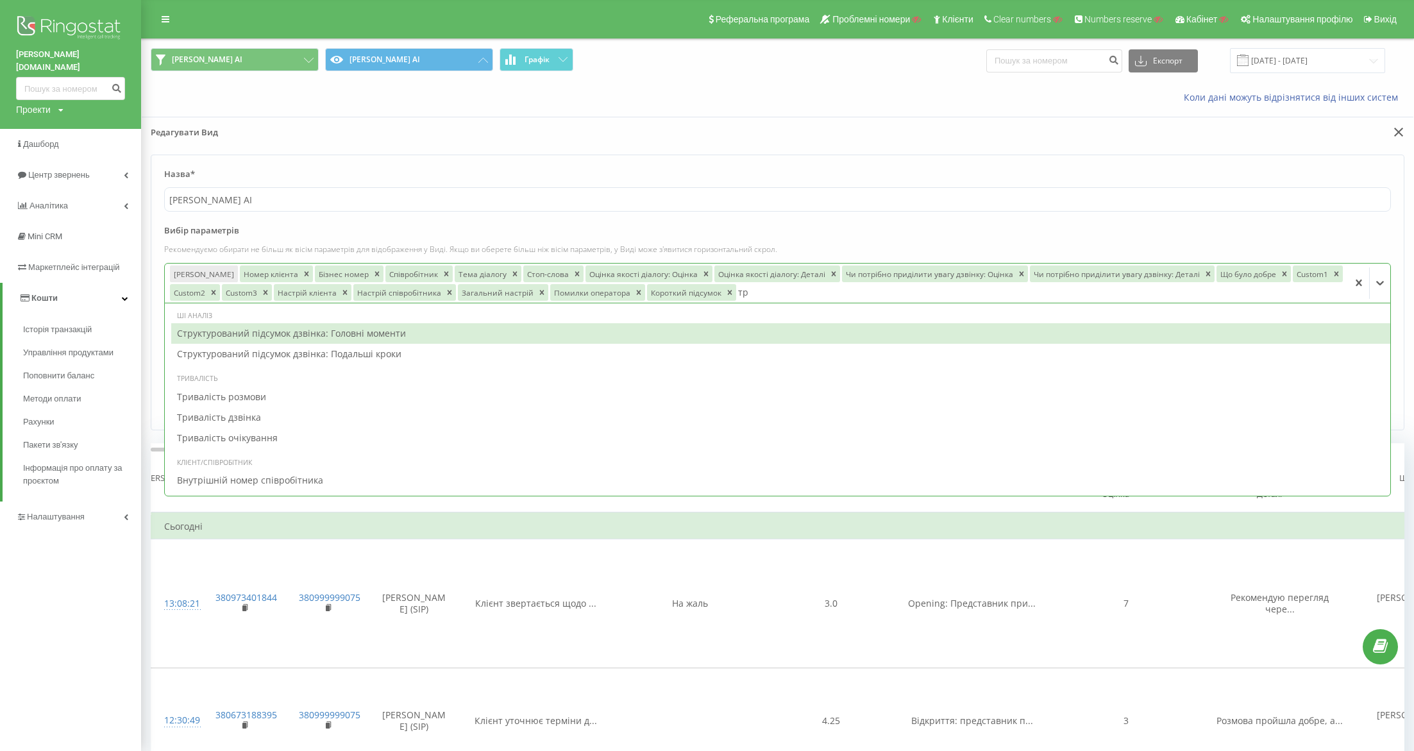
type input "три"
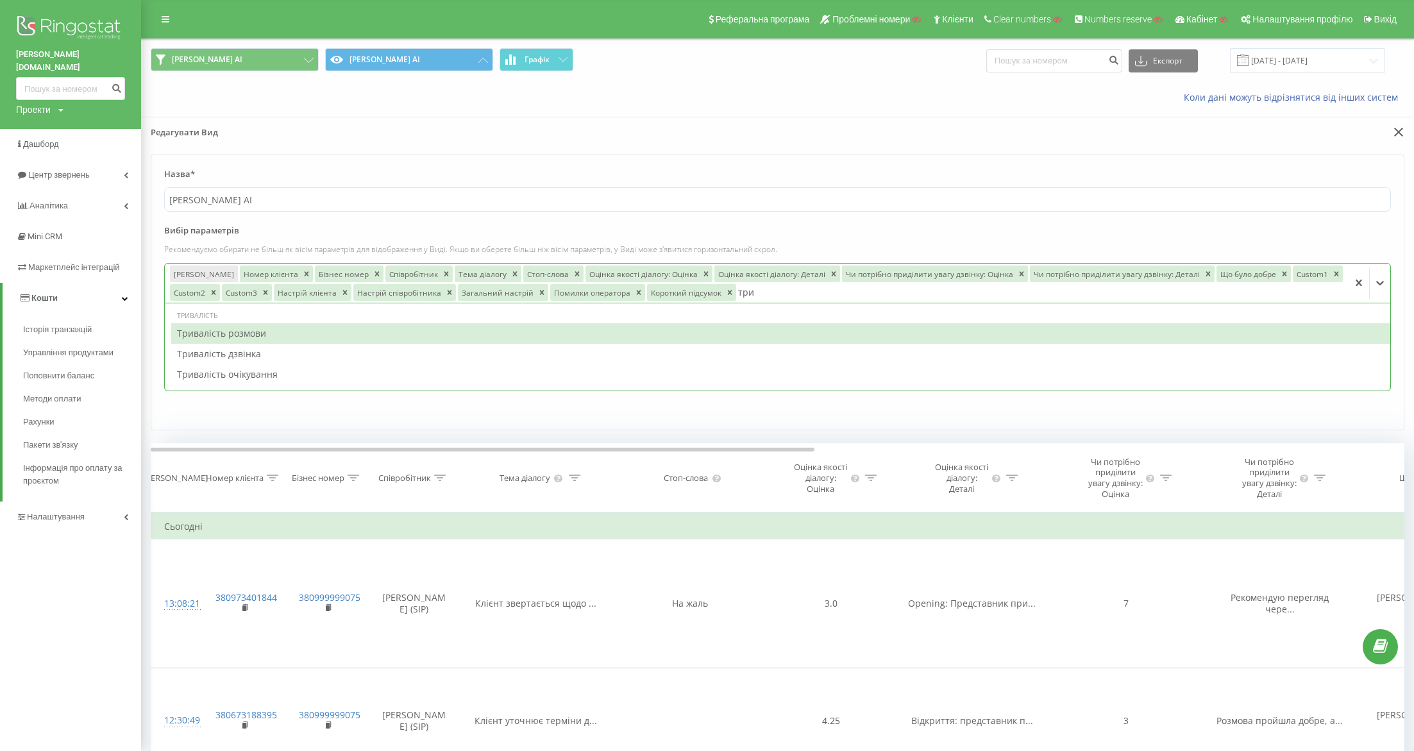
click at [484, 332] on div "Тривалість розмови" at bounding box center [780, 333] width 1219 height 21
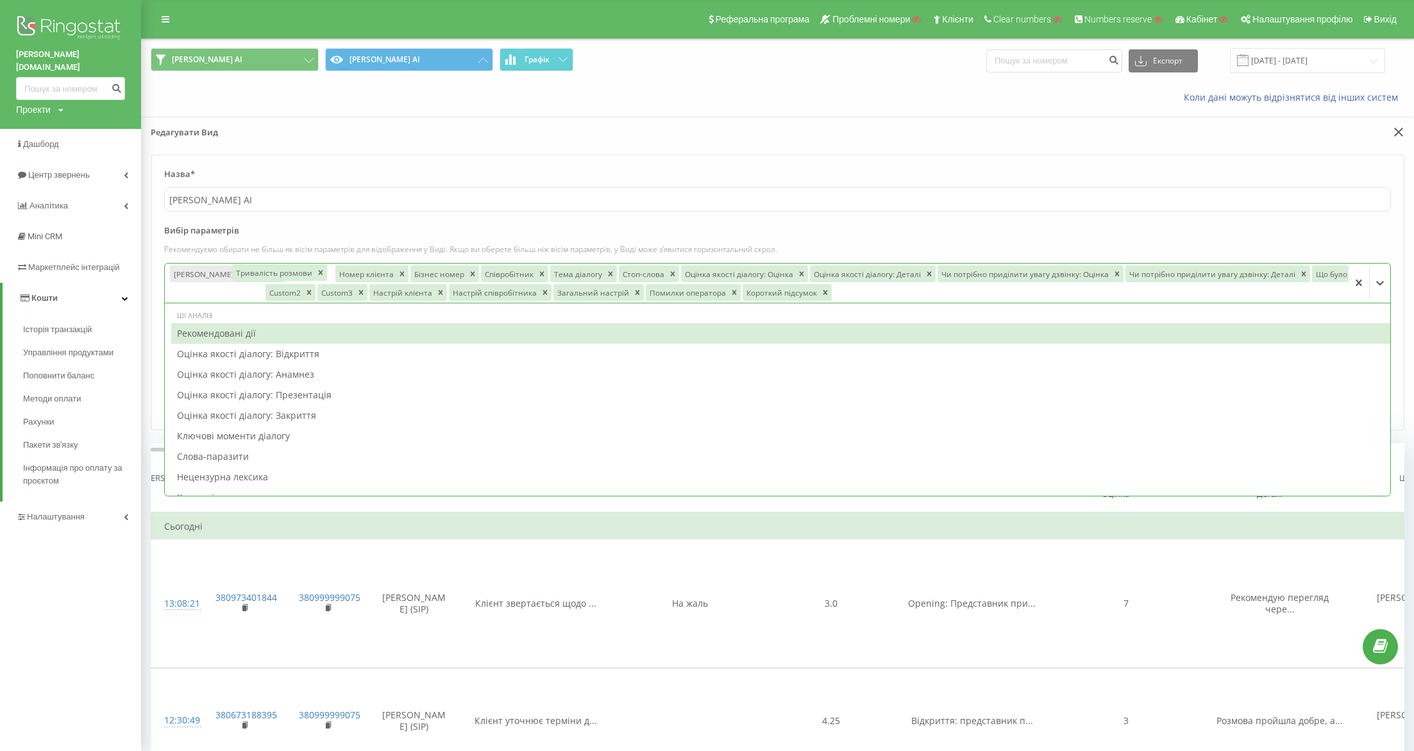
drag, startPoint x: 784, startPoint y: 285, endPoint x: 278, endPoint y: 258, distance: 506.7
click at [278, 258] on div "Вибір параметрів Рекомендуємо обирати не більш як вісім параметрів для відображ…" at bounding box center [777, 263] width 1227 height 78
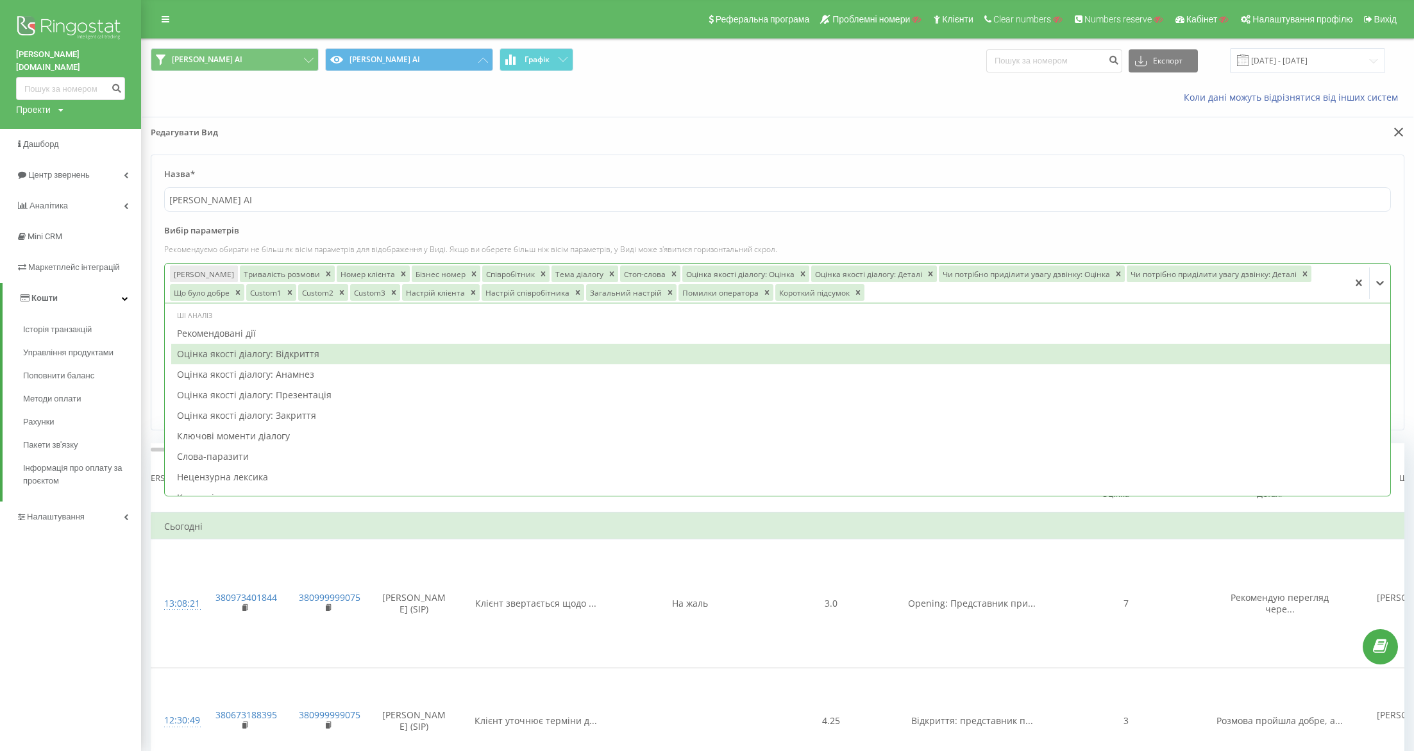
click at [1256, 282] on icon at bounding box center [1380, 282] width 13 height 13
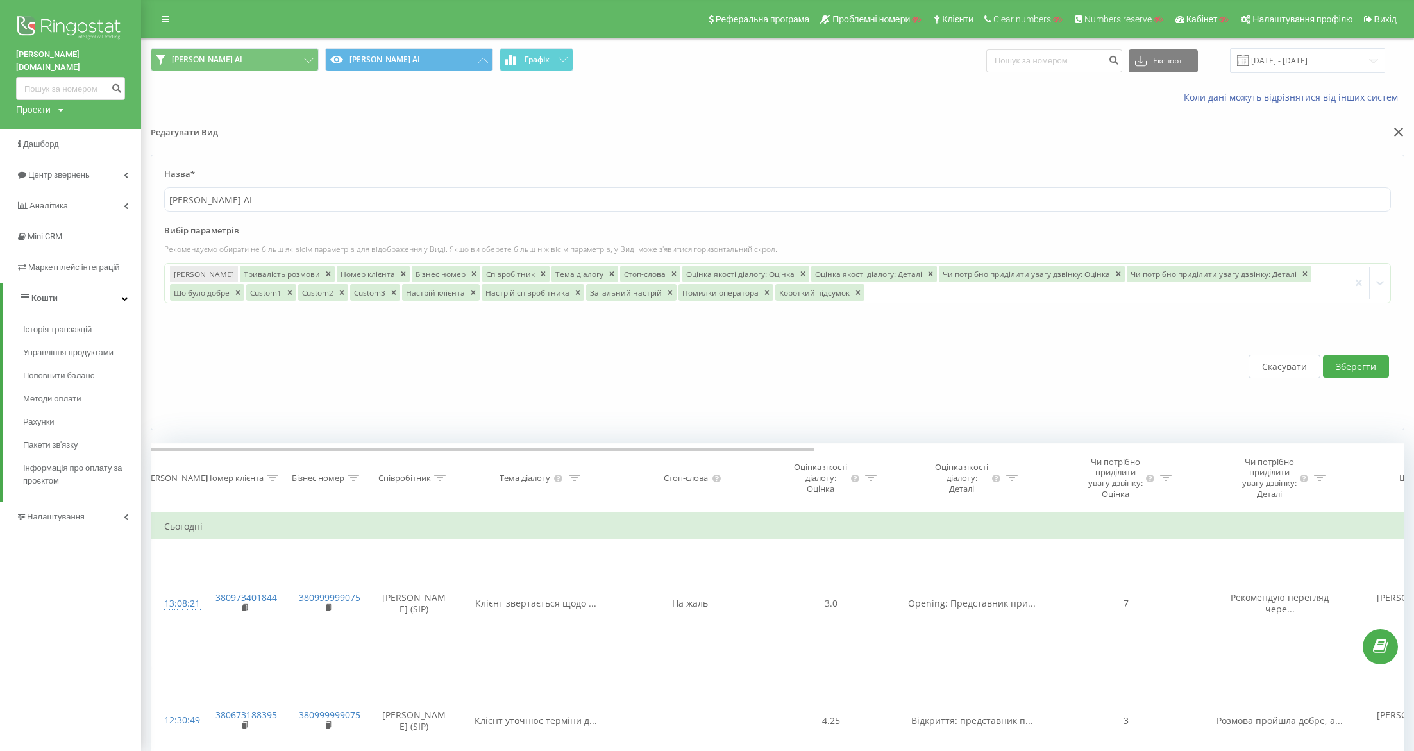
click at [1256, 364] on button "Зберегти" at bounding box center [1356, 366] width 66 height 22
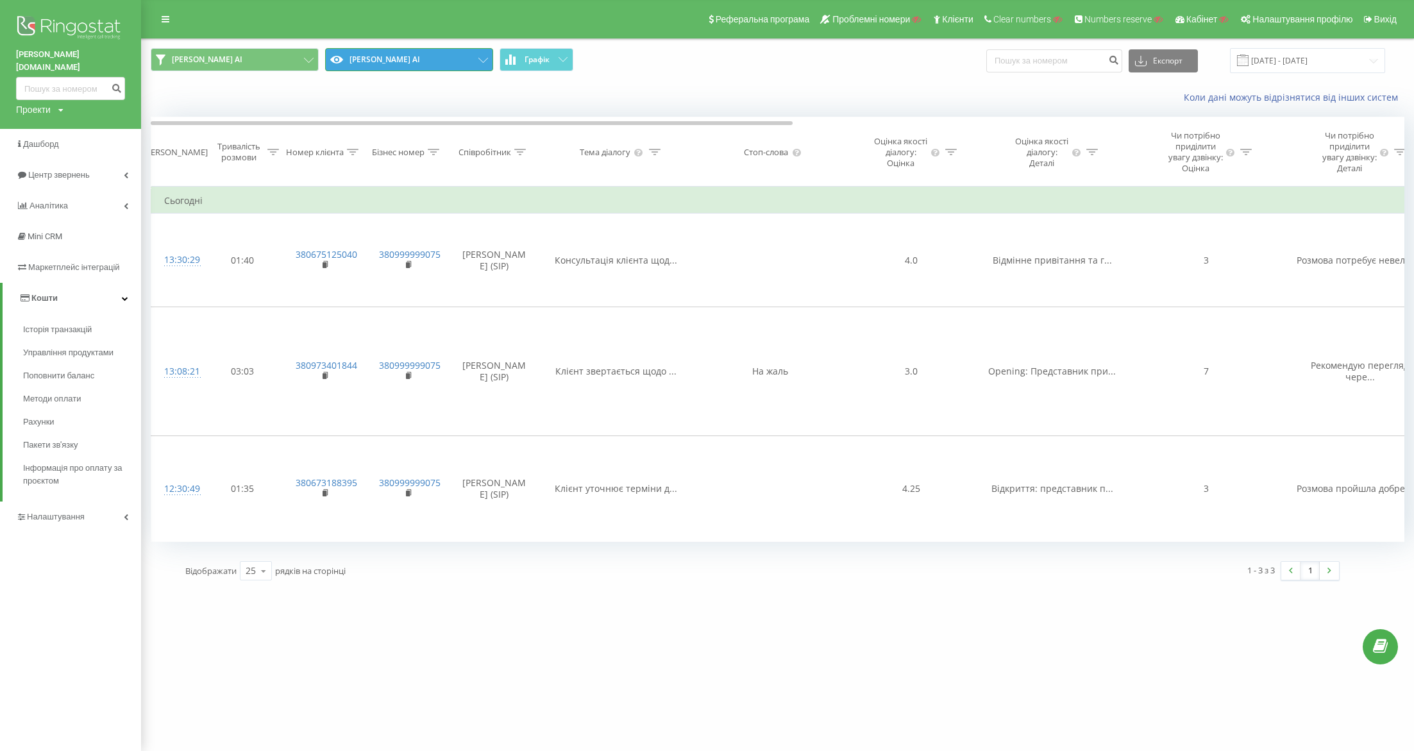
click at [464, 60] on button "goodwine AI" at bounding box center [409, 59] width 168 height 23
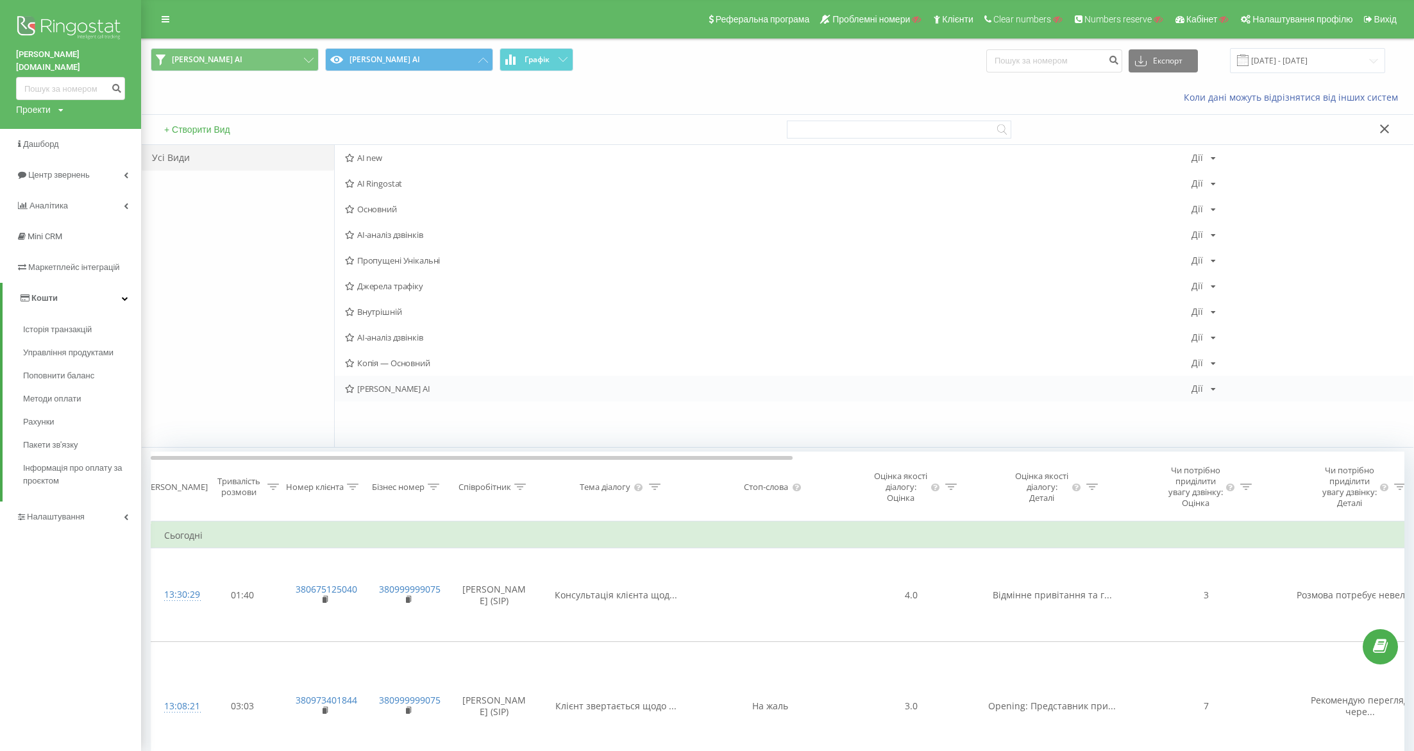
click at [1193, 384] on div "Дії" at bounding box center [1197, 388] width 12 height 9
click at [1211, 425] on icon at bounding box center [1207, 429] width 11 height 9
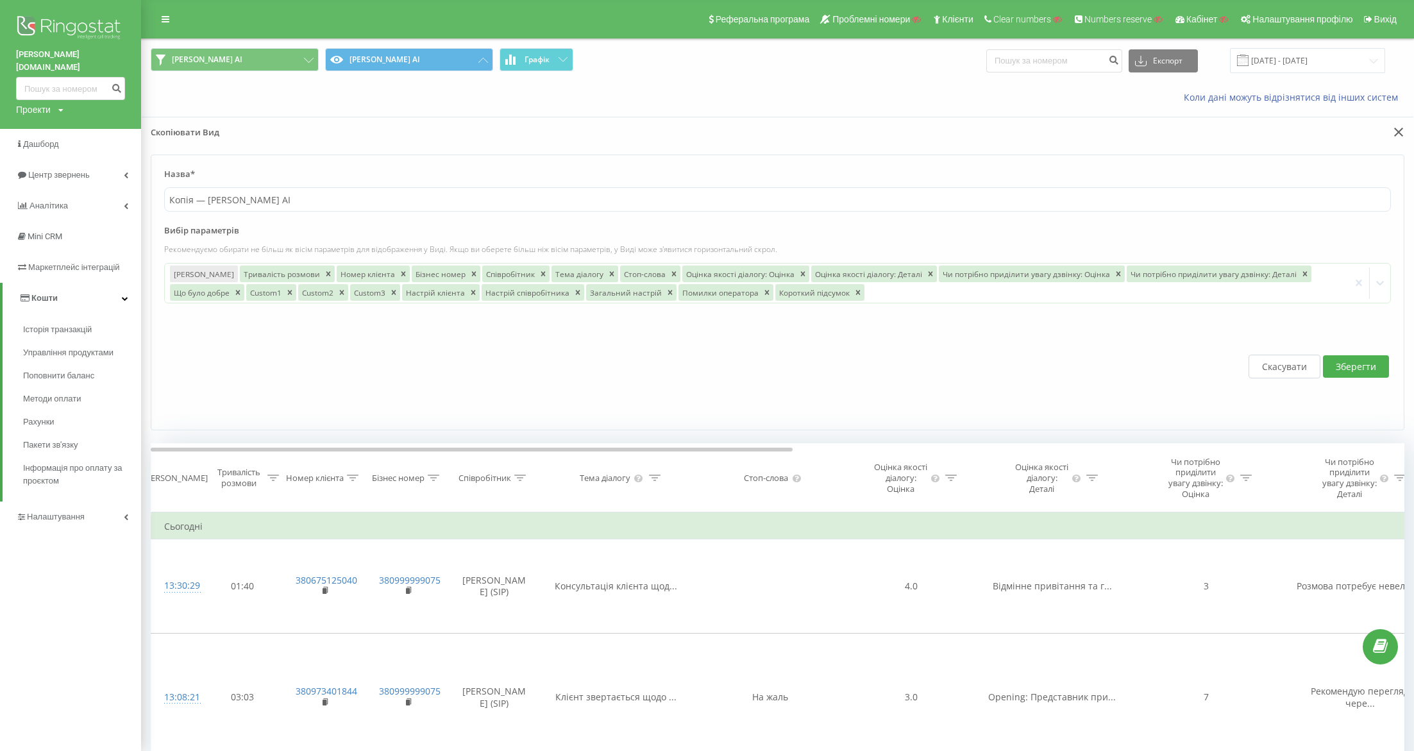
click at [1256, 347] on div "Скасувати Зберегти" at bounding box center [777, 366] width 1227 height 101
click at [1256, 361] on button "Скасувати" at bounding box center [1285, 367] width 72 height 24
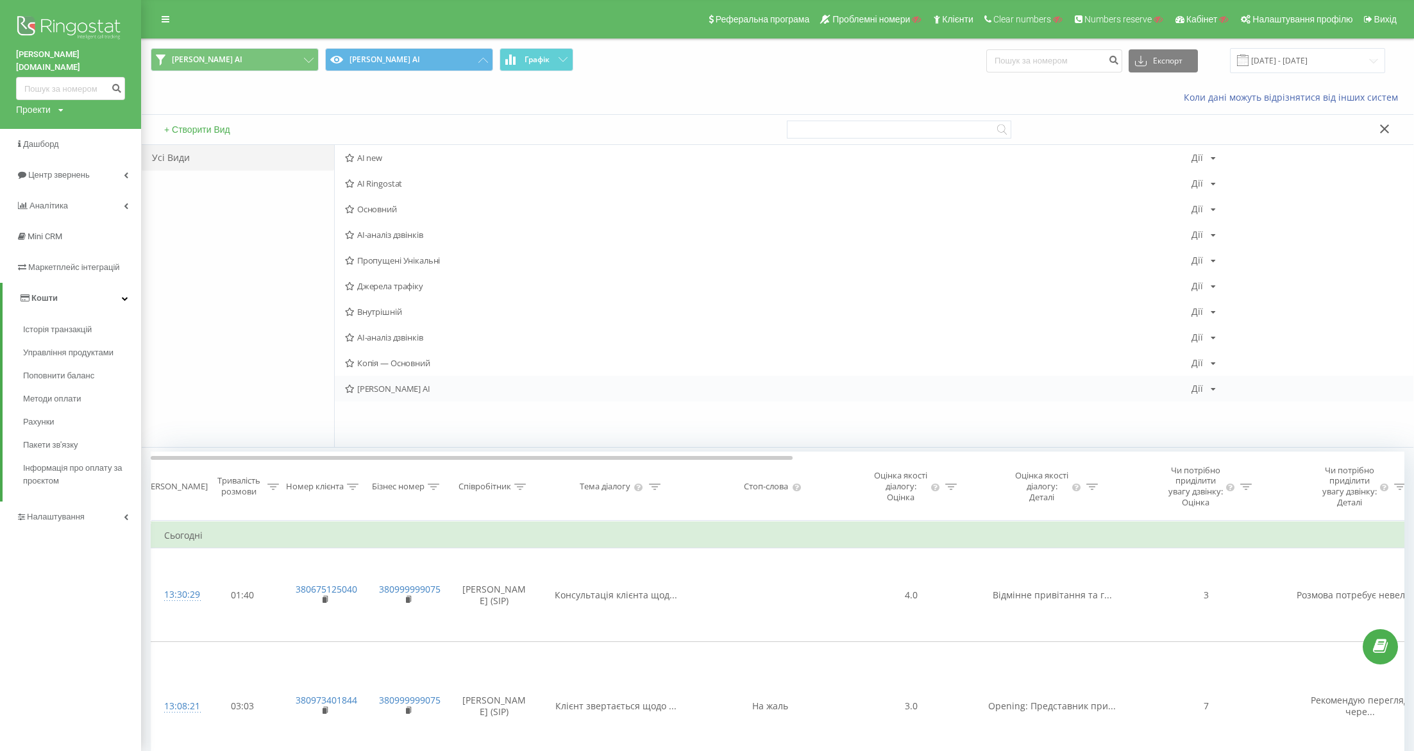
click at [1214, 389] on icon at bounding box center [1213, 389] width 5 height 8
click at [1233, 509] on div "Чи потрібно приділити увагу дзвінку: Оцінка" at bounding box center [1209, 487] width 83 height 44
click at [1202, 386] on div "Дії" at bounding box center [1197, 388] width 12 height 9
click at [1247, 498] on span "Поділитися" at bounding box center [1248, 500] width 44 height 11
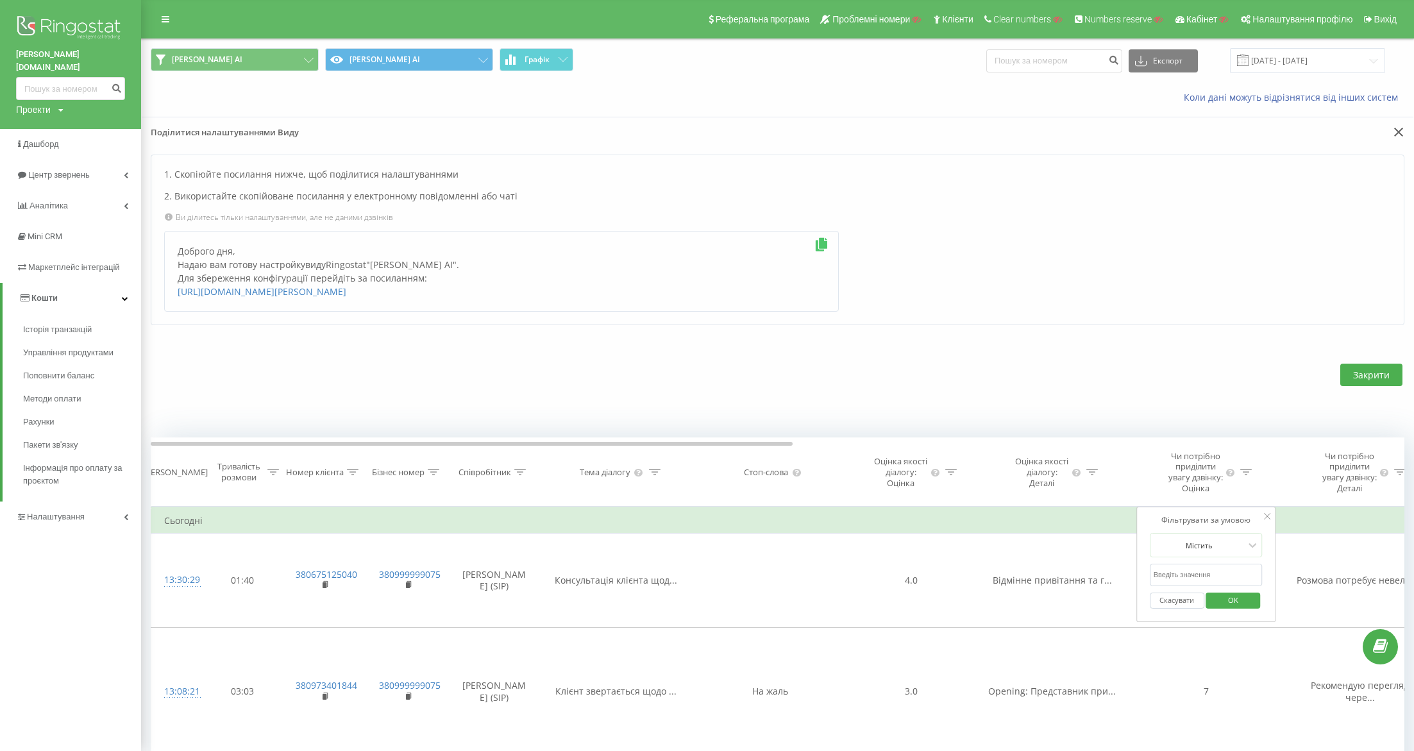
click at [824, 238] on icon at bounding box center [822, 244] width 16 height 13
click at [1256, 138] on button at bounding box center [1397, 132] width 15 height 13
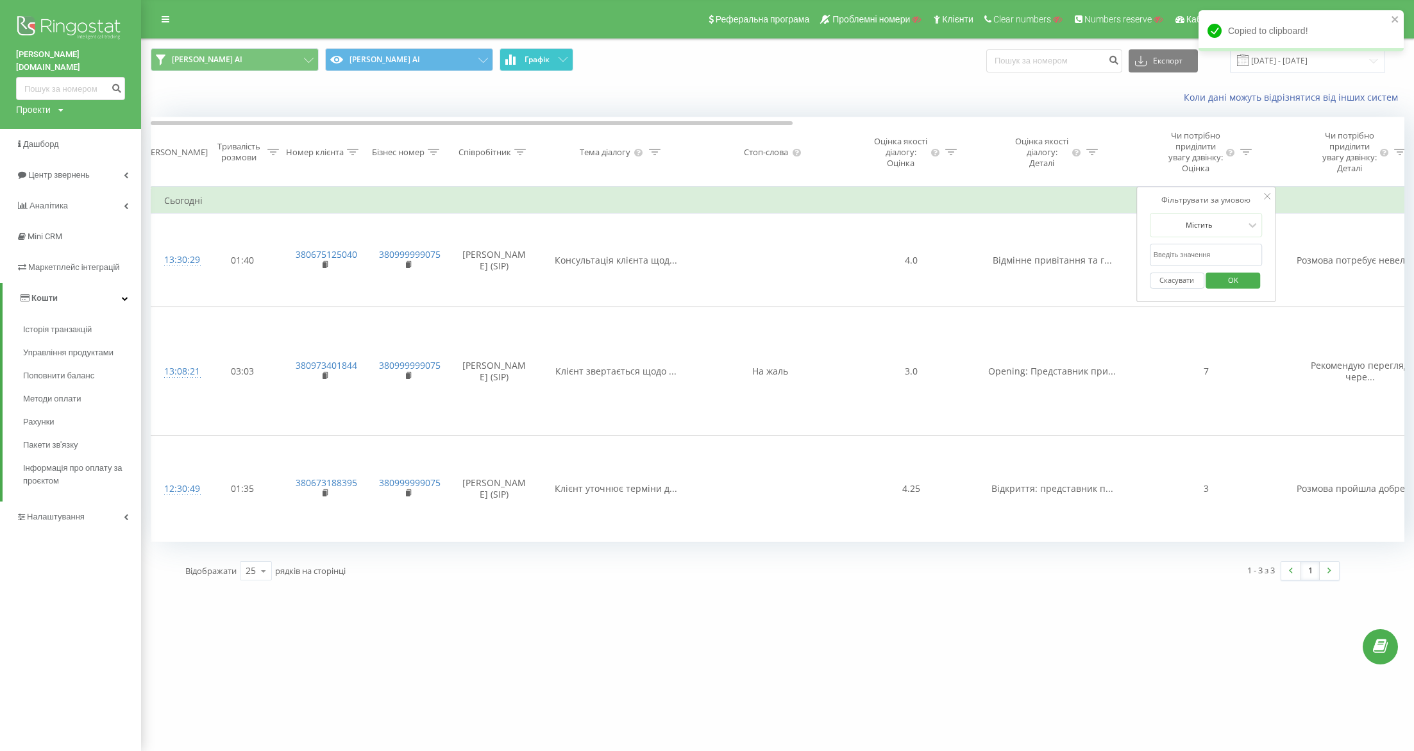
click at [525, 67] on button "Графік" at bounding box center [537, 59] width 74 height 23
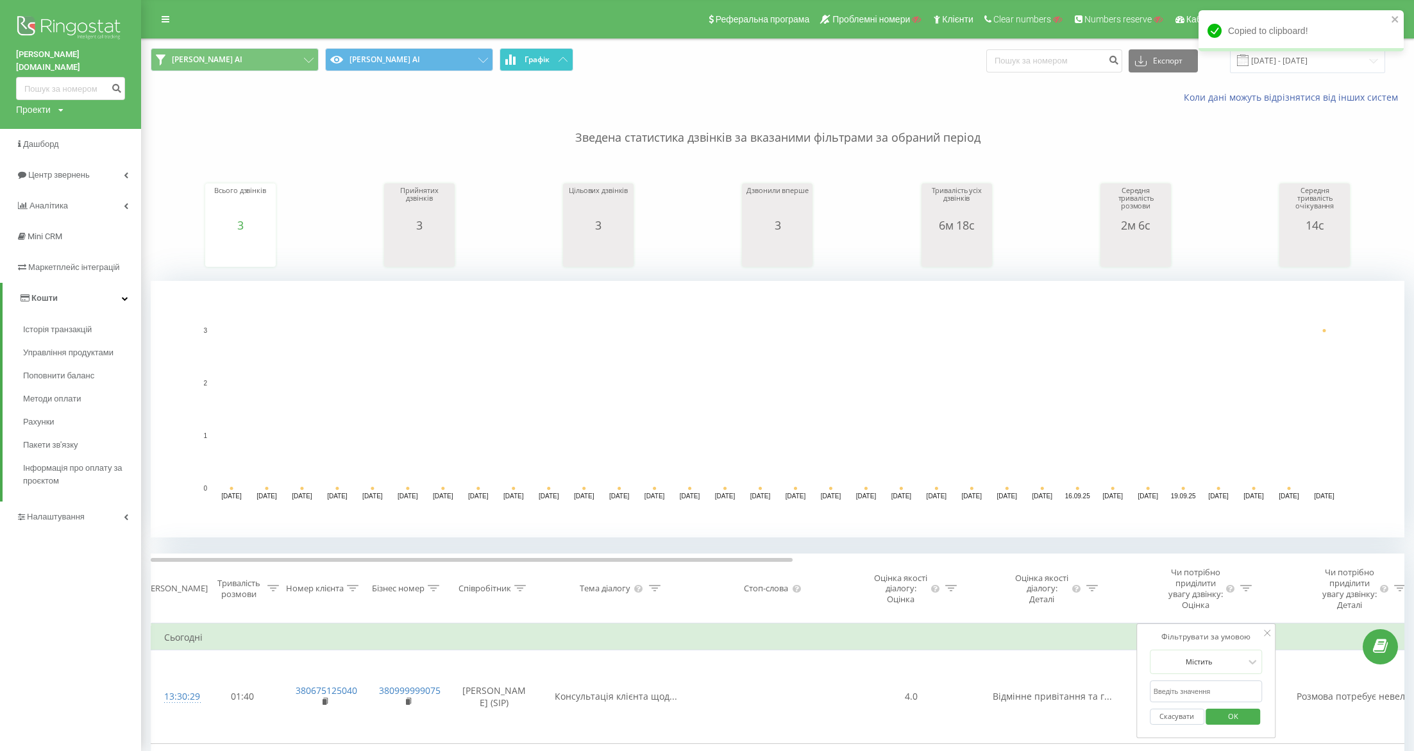
click at [537, 67] on button "Графік" at bounding box center [537, 59] width 74 height 23
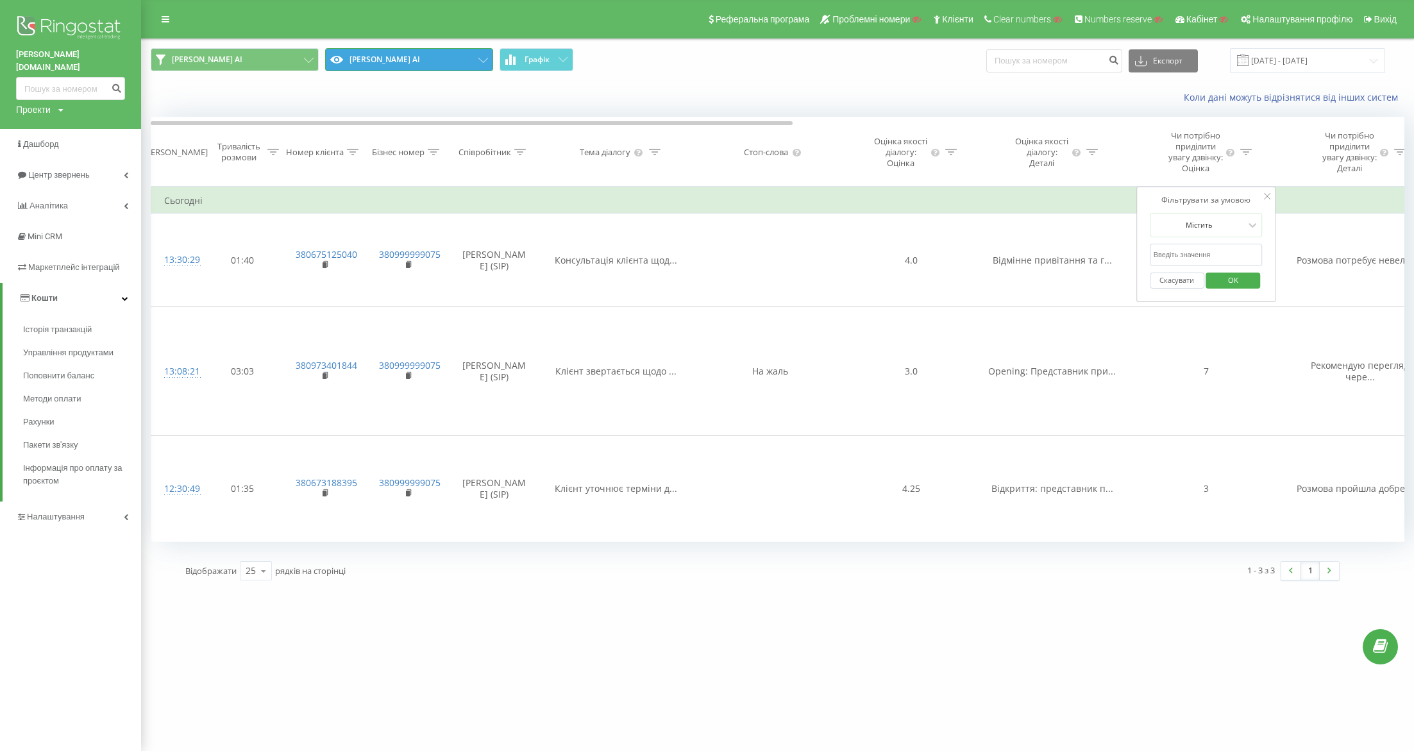
click at [442, 48] on button "goodwine AI" at bounding box center [409, 59] width 168 height 23
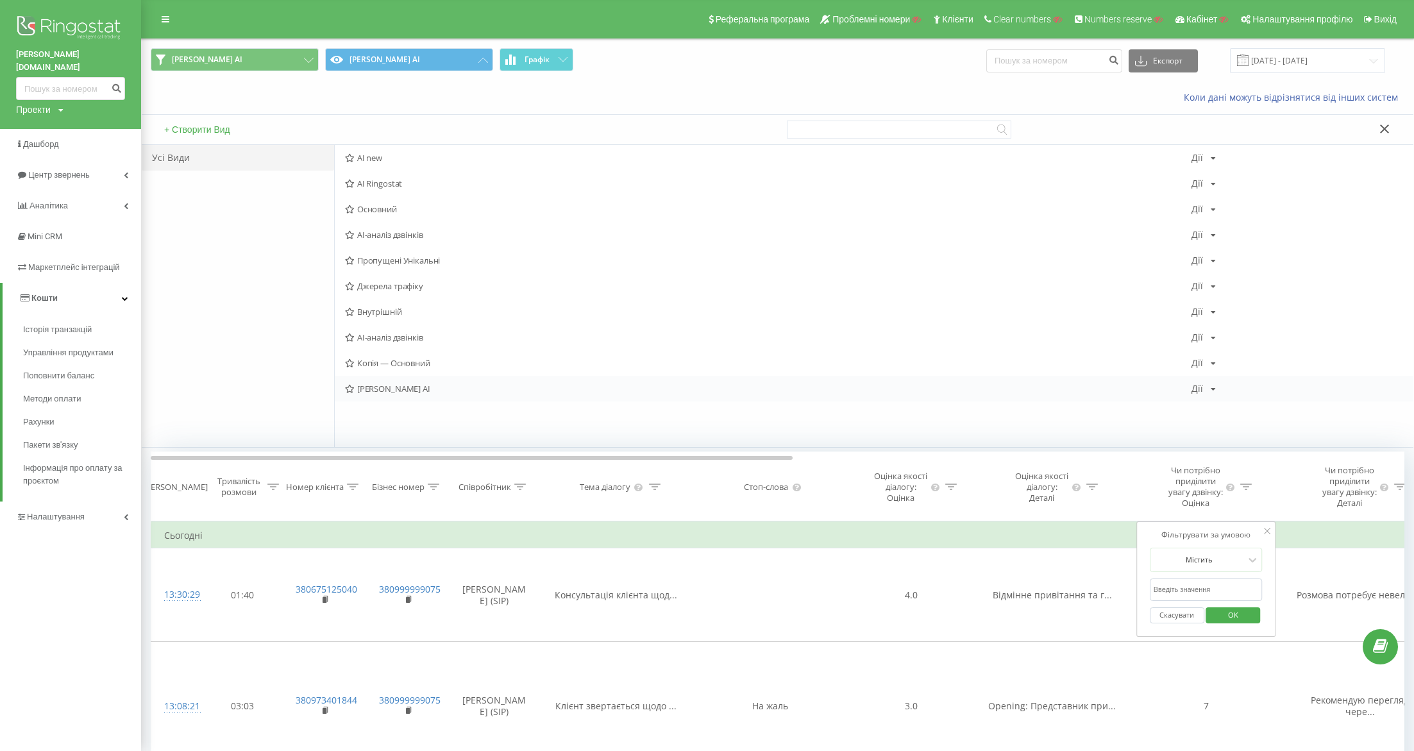
click at [1211, 387] on icon at bounding box center [1213, 389] width 5 height 8
click at [1243, 403] on span "Редагувати" at bounding box center [1247, 405] width 43 height 11
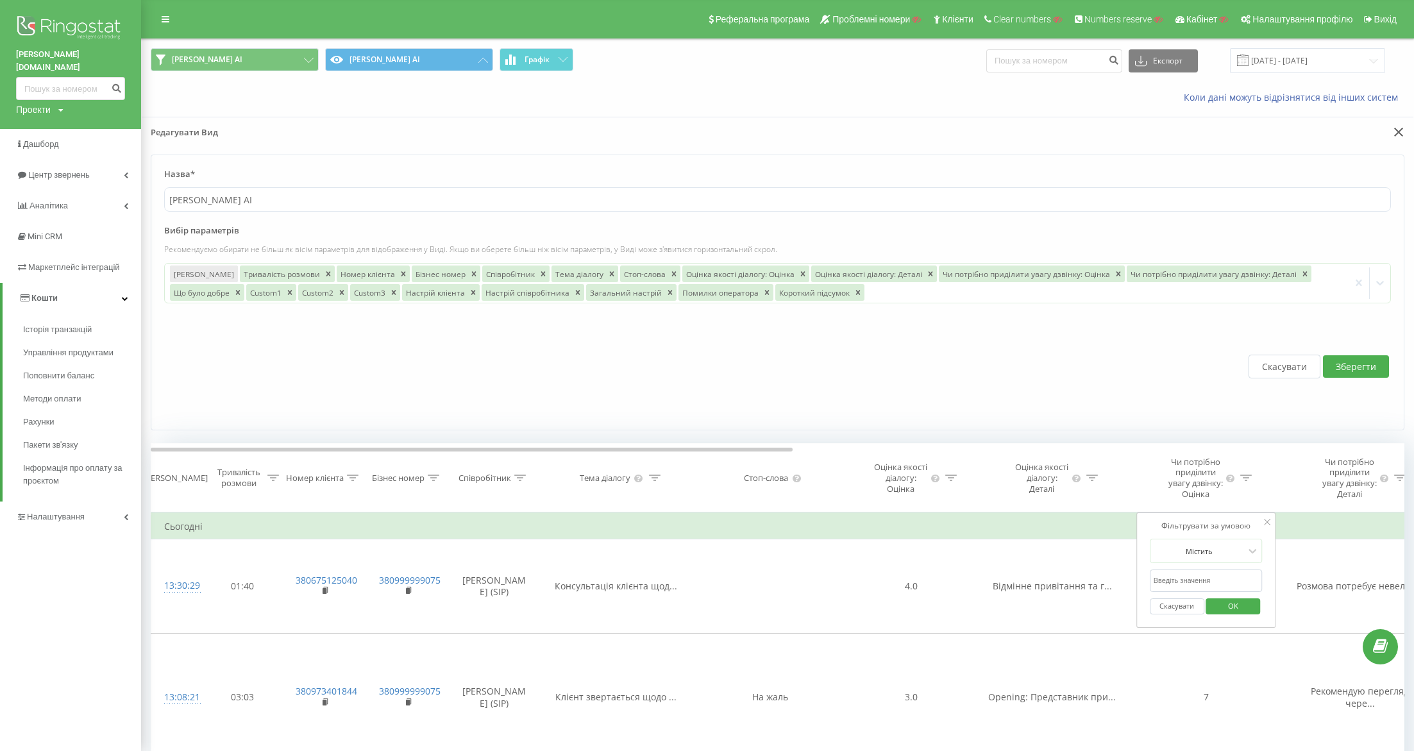
click at [1256, 377] on div "Скасувати Зберегти" at bounding box center [777, 366] width 1227 height 101
click at [1256, 374] on button "Скасувати" at bounding box center [1285, 367] width 72 height 24
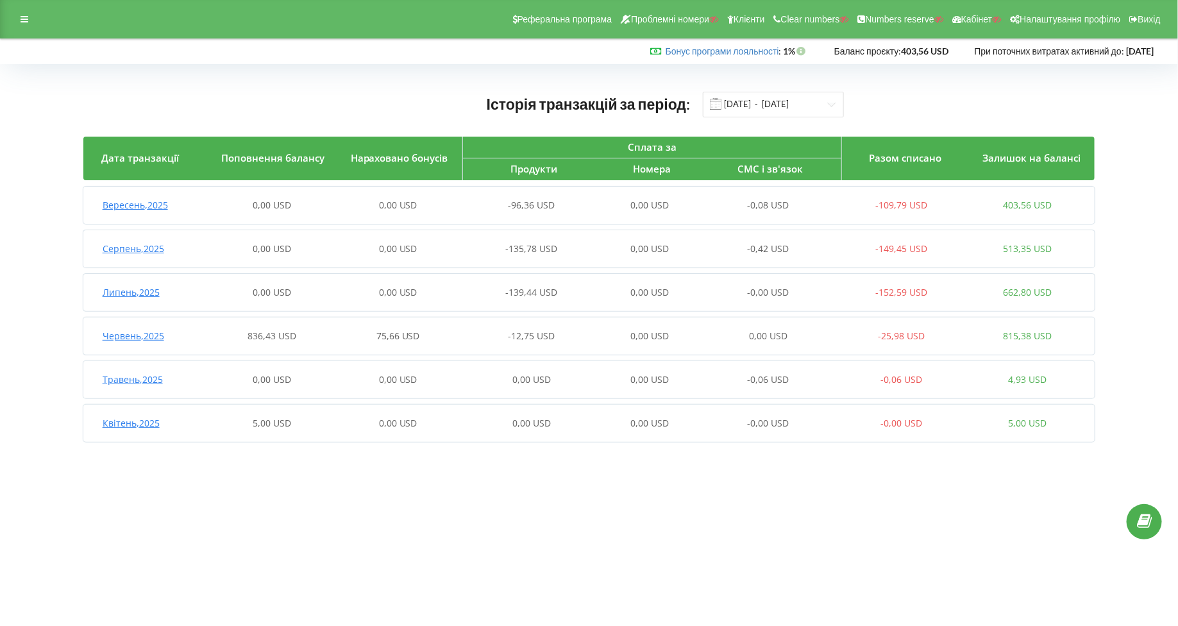
click at [145, 190] on div "Вересень , 2025 0,00 USD 0,00 USD -96,36 USD 0,00 USD -0,08 USD -109,79 USD 403…" at bounding box center [586, 205] width 1007 height 31
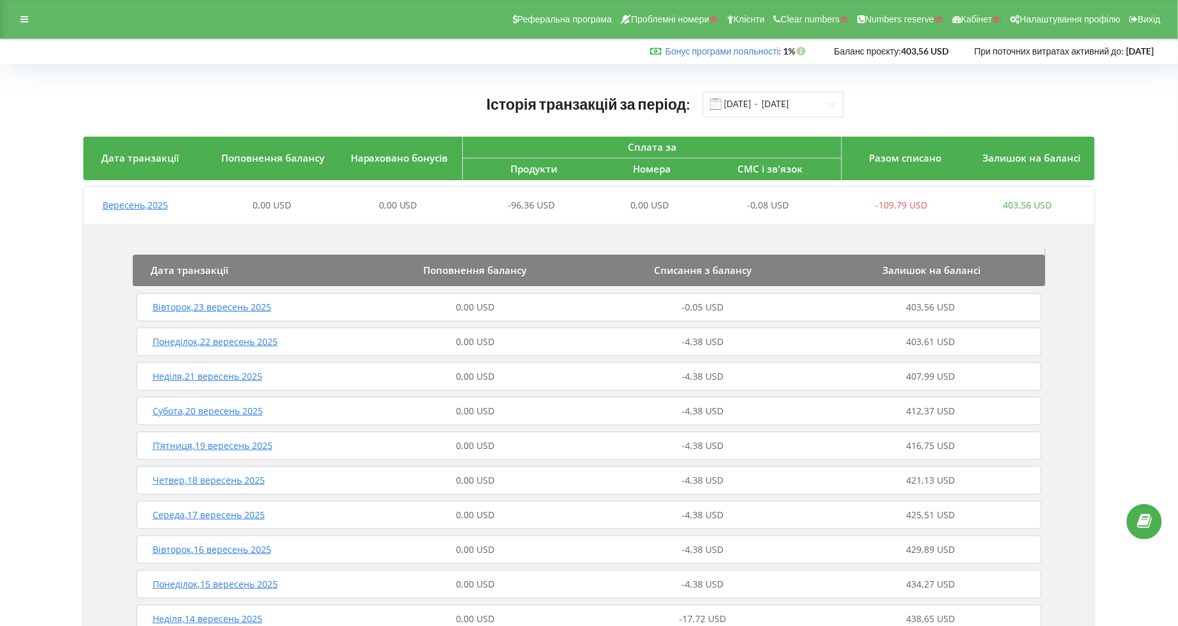
click at [188, 315] on div "Вівторок , 23 вересень 2025 0,00 USD -0,05 USD 403,56 USD" at bounding box center [589, 307] width 912 height 31
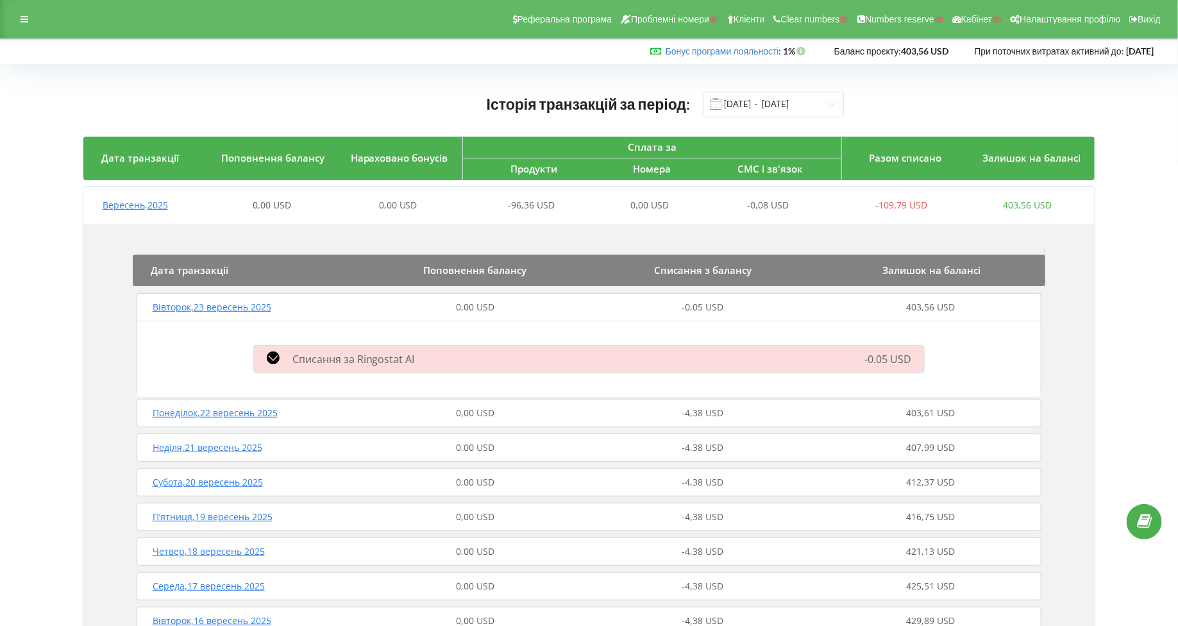
click at [293, 353] on span "Списання за Ringostat AI" at bounding box center [353, 359] width 122 height 14
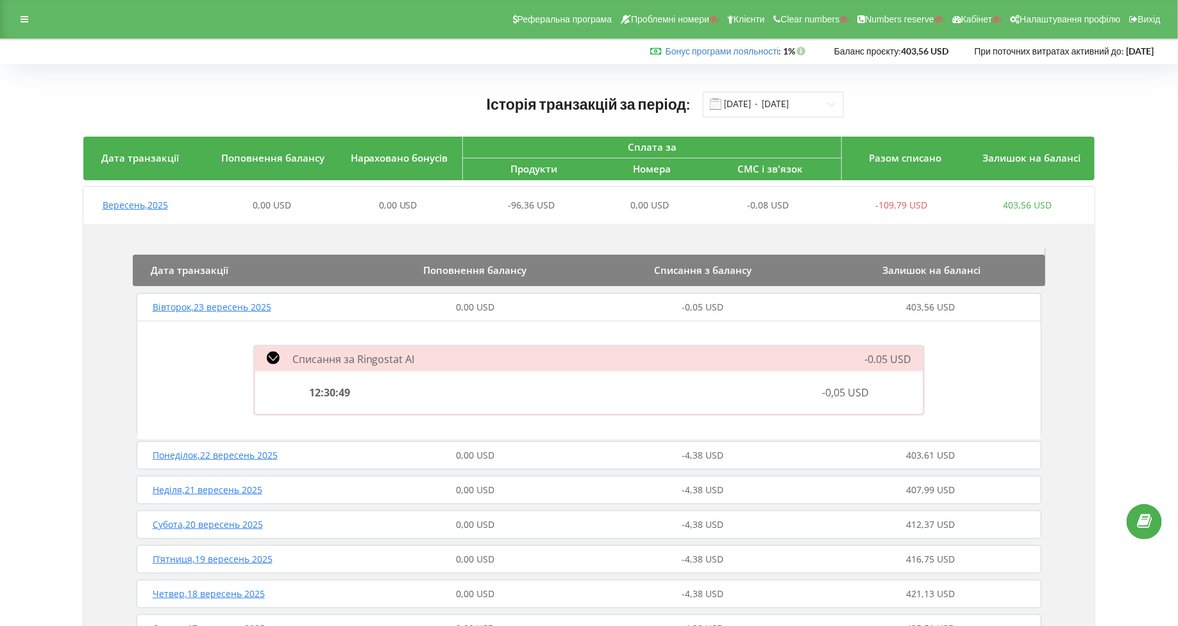
click at [333, 394] on span "12:30:49" at bounding box center [329, 392] width 41 height 14
click at [22, 18] on icon at bounding box center [25, 19] width 8 height 9
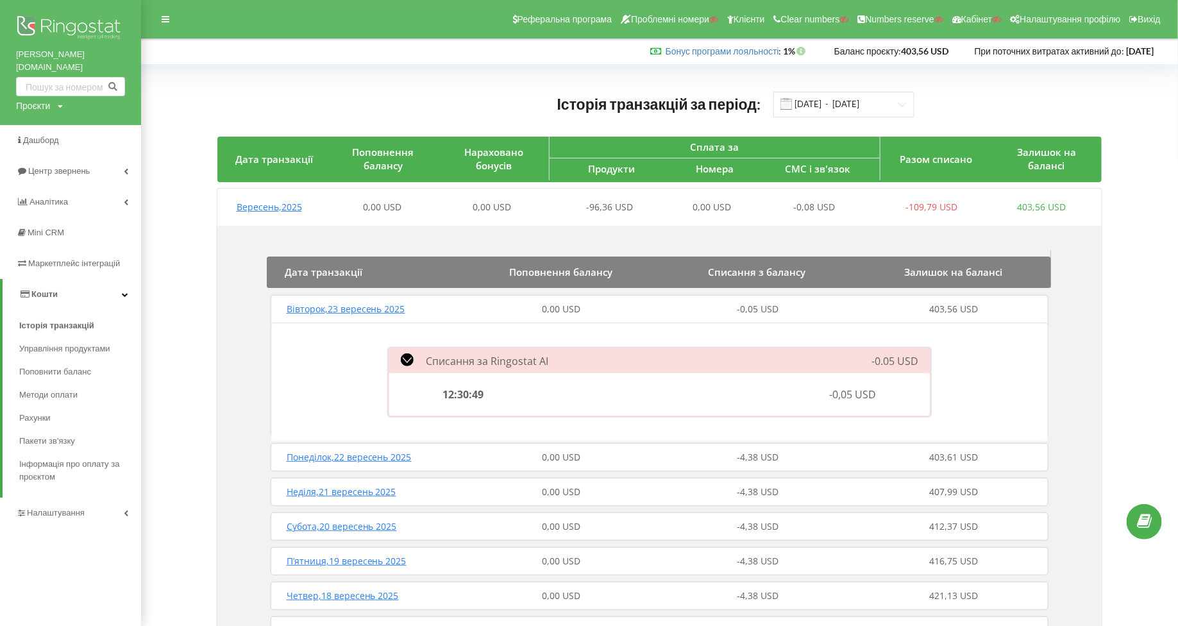
click at [26, 99] on div "Проєкти" at bounding box center [33, 105] width 34 height 13
click at [58, 123] on input "text" at bounding box center [56, 132] width 64 height 19
type input "[DOMAIN_NAME]"
click at [108, 129] on div "[DOMAIN_NAME] Пошук" at bounding box center [73, 132] width 115 height 40
click at [106, 127] on span "Пошук" at bounding box center [105, 133] width 23 height 12
